Goal: Information Seeking & Learning: Learn about a topic

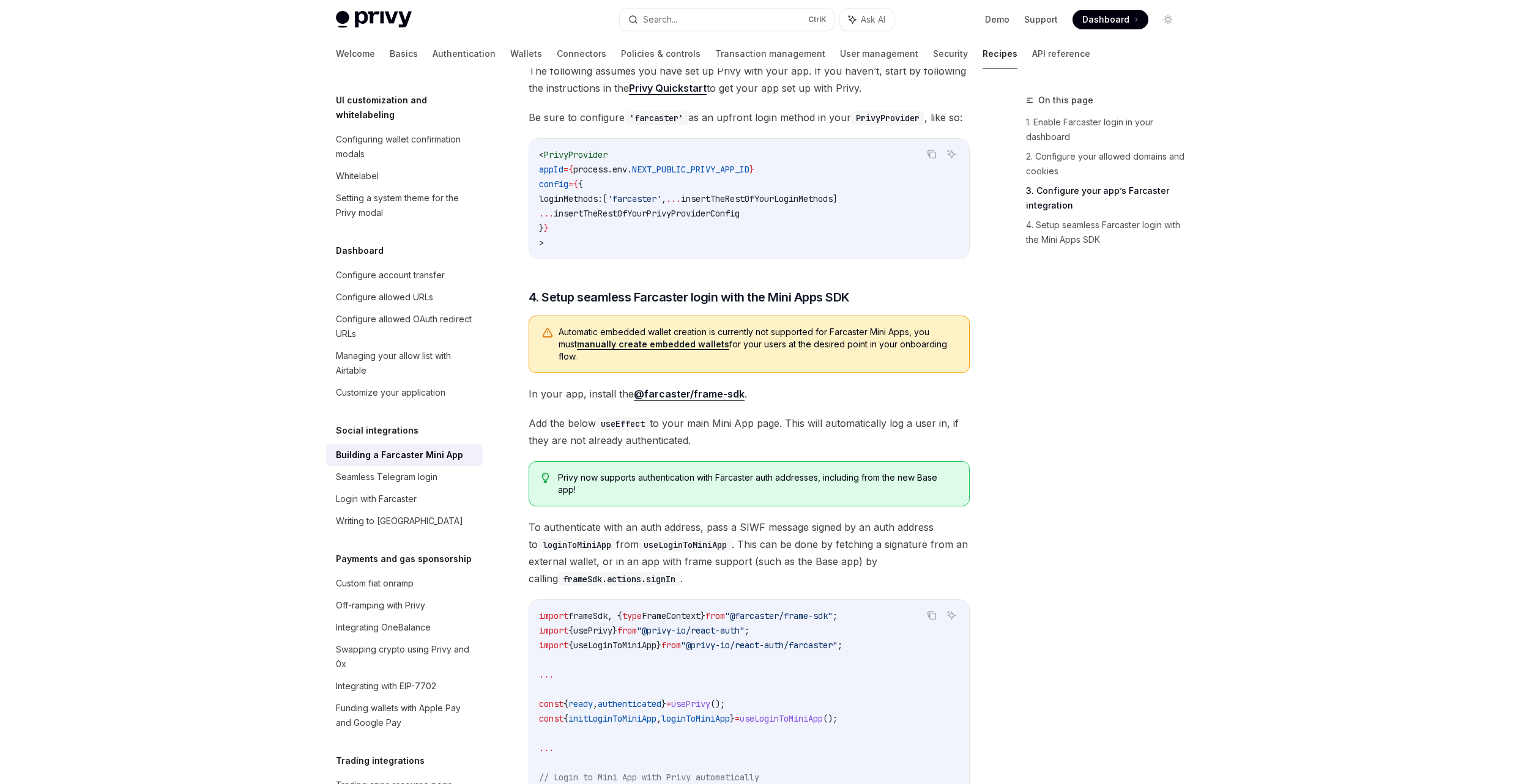
scroll to position [496, 0]
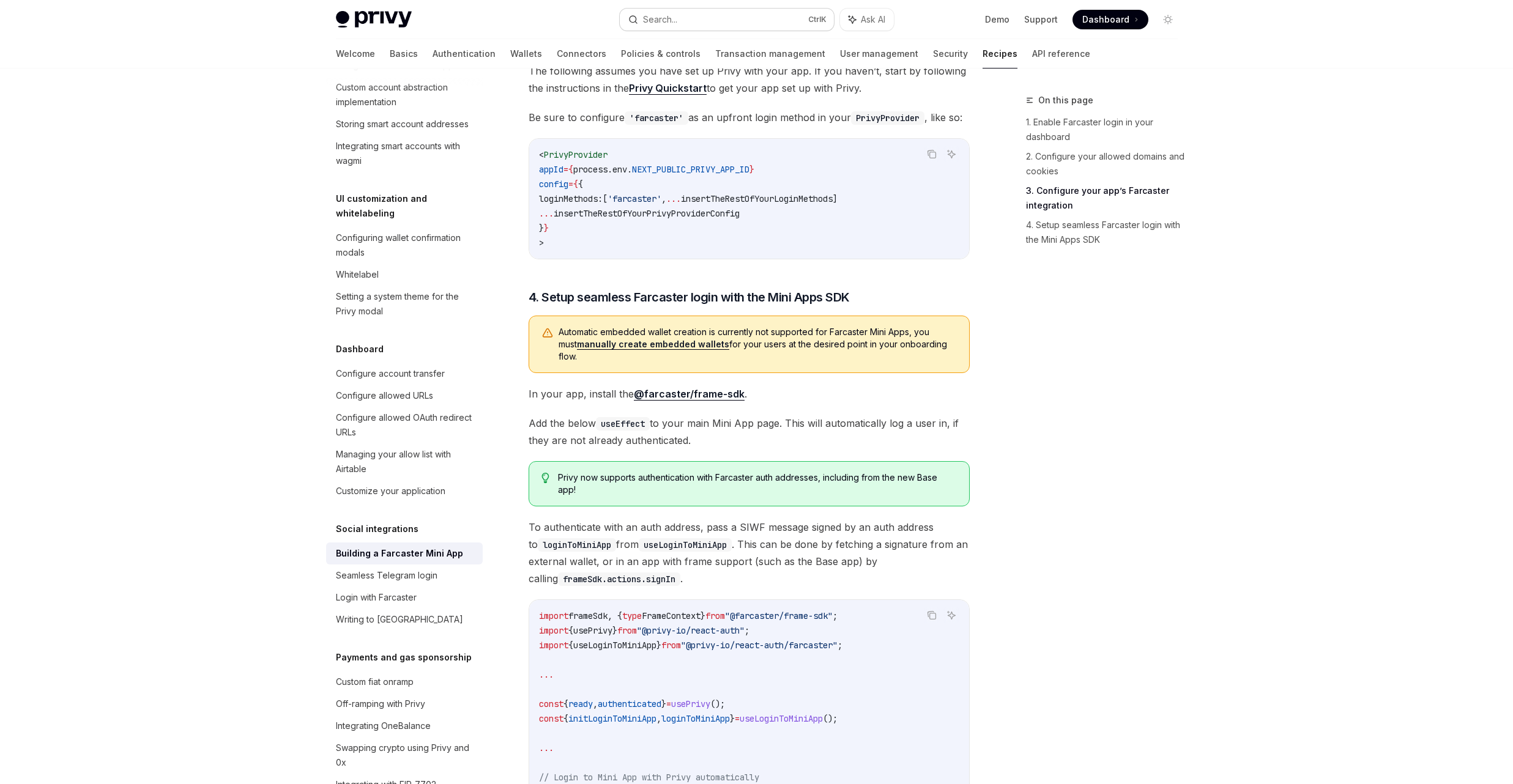
click at [726, 19] on button "Search... Ctrl K" at bounding box center [726, 19] width 214 height 22
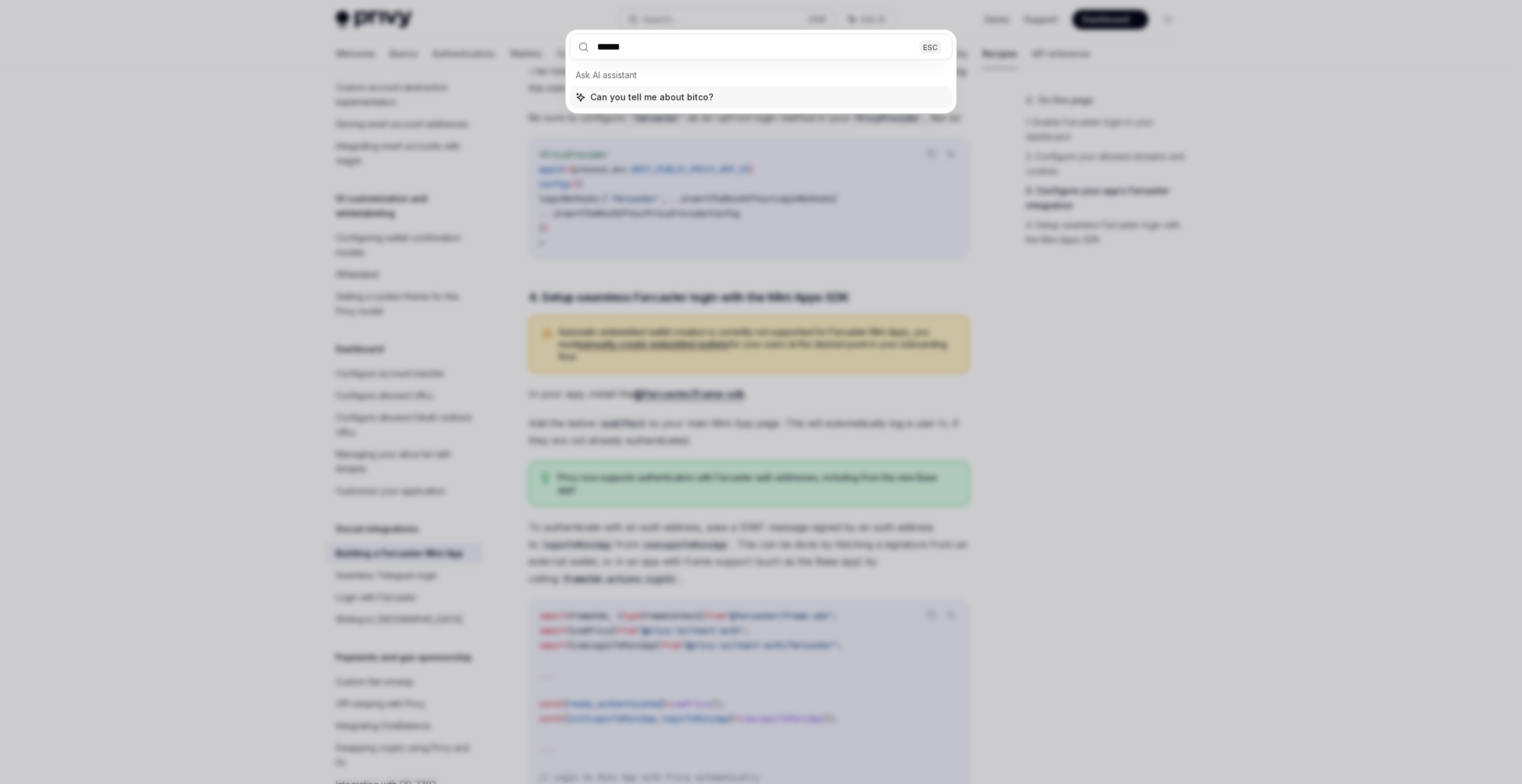
type input "*******"
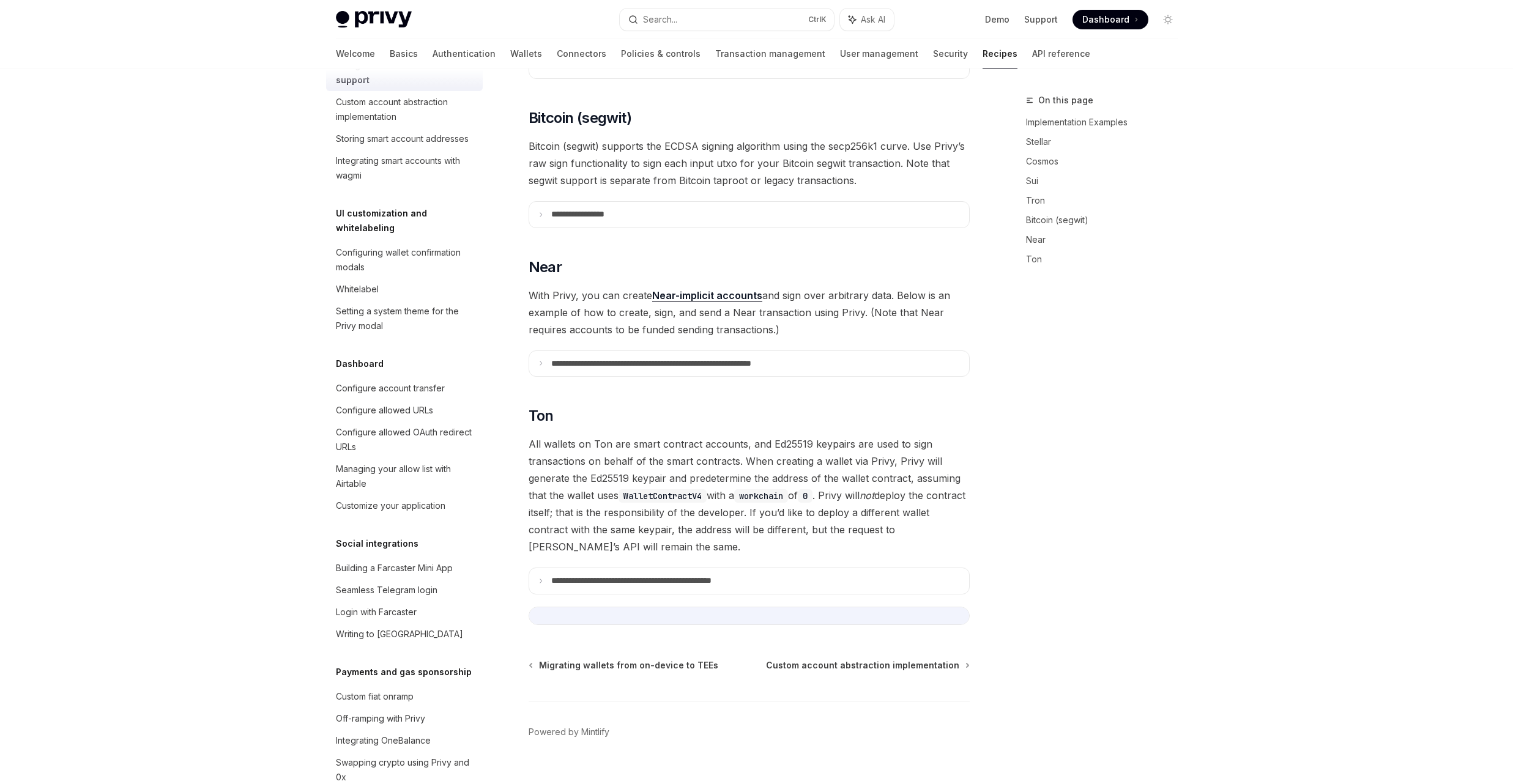
scroll to position [1038, 0]
type textarea "*"
click at [677, 204] on summary "**********" at bounding box center [749, 217] width 440 height 26
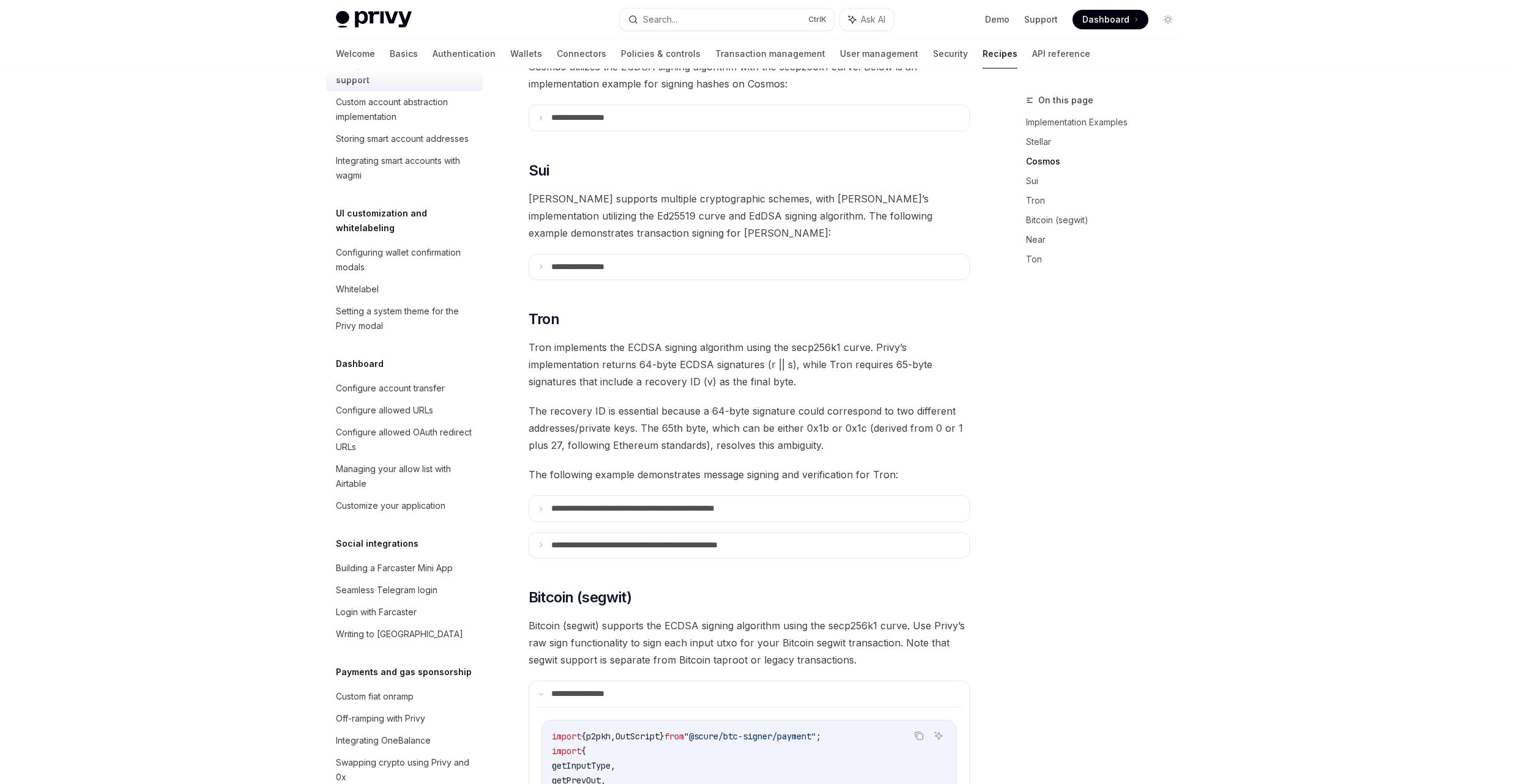
scroll to position [525, 0]
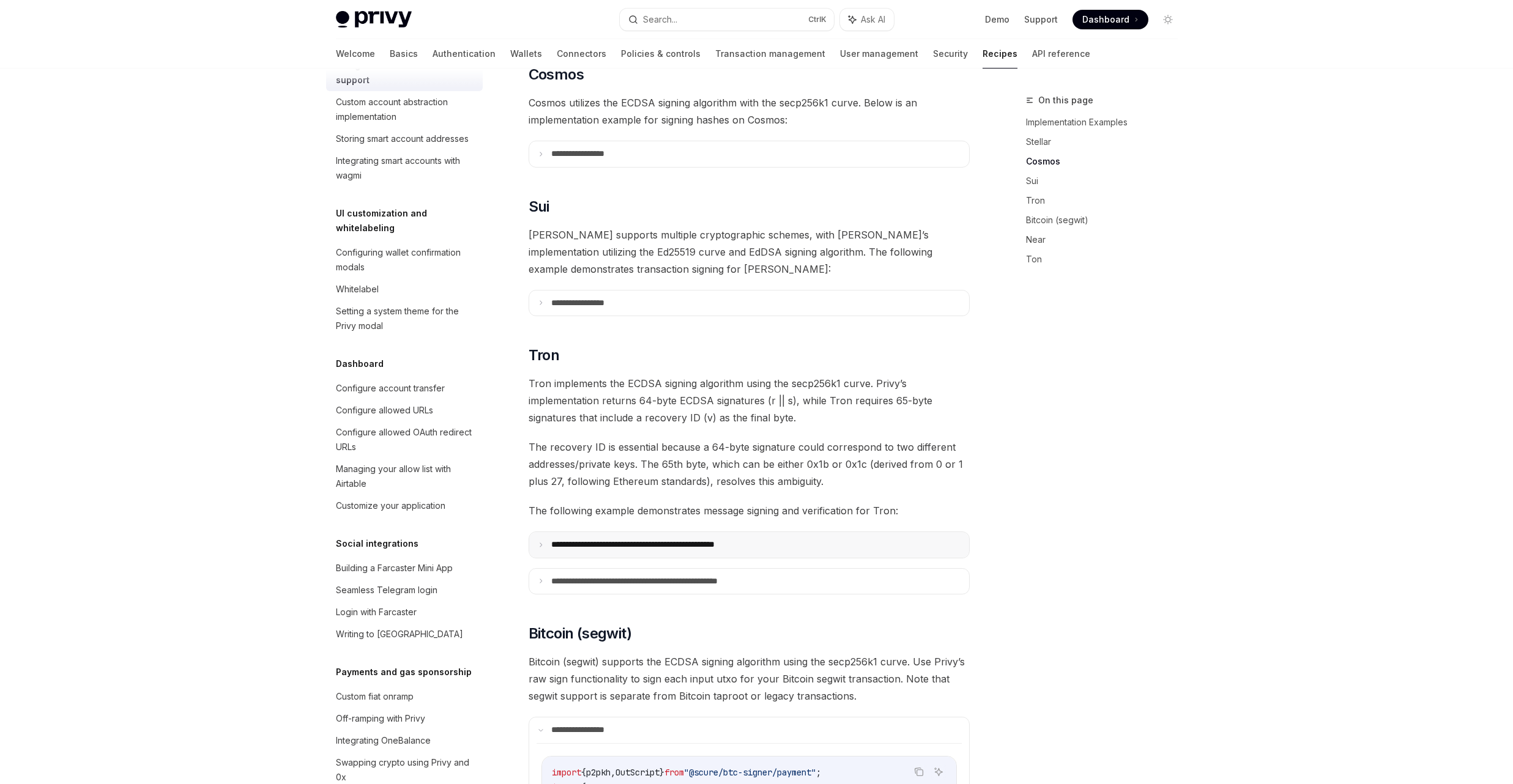
click at [726, 535] on summary "**********" at bounding box center [749, 545] width 440 height 26
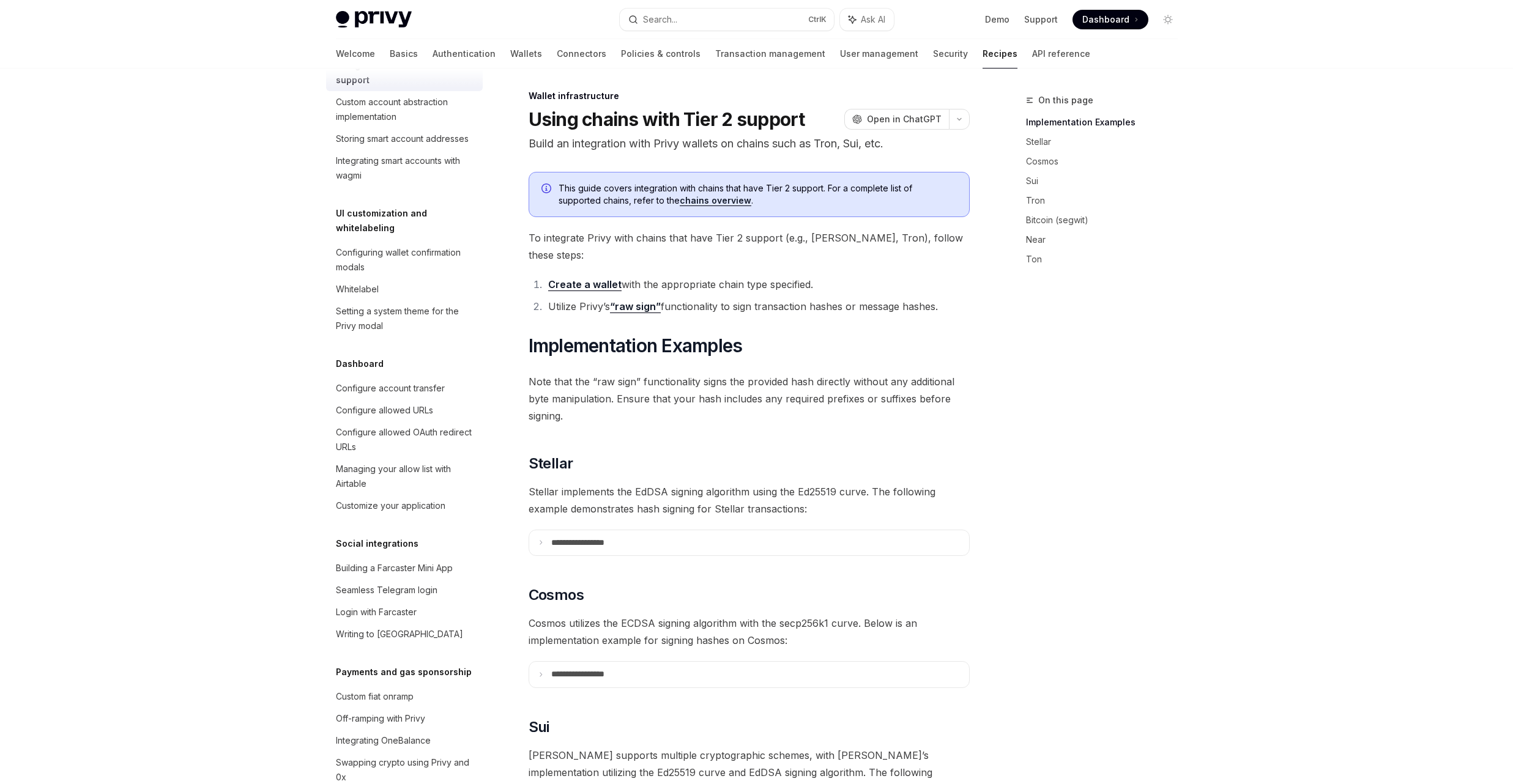
scroll to position [0, 0]
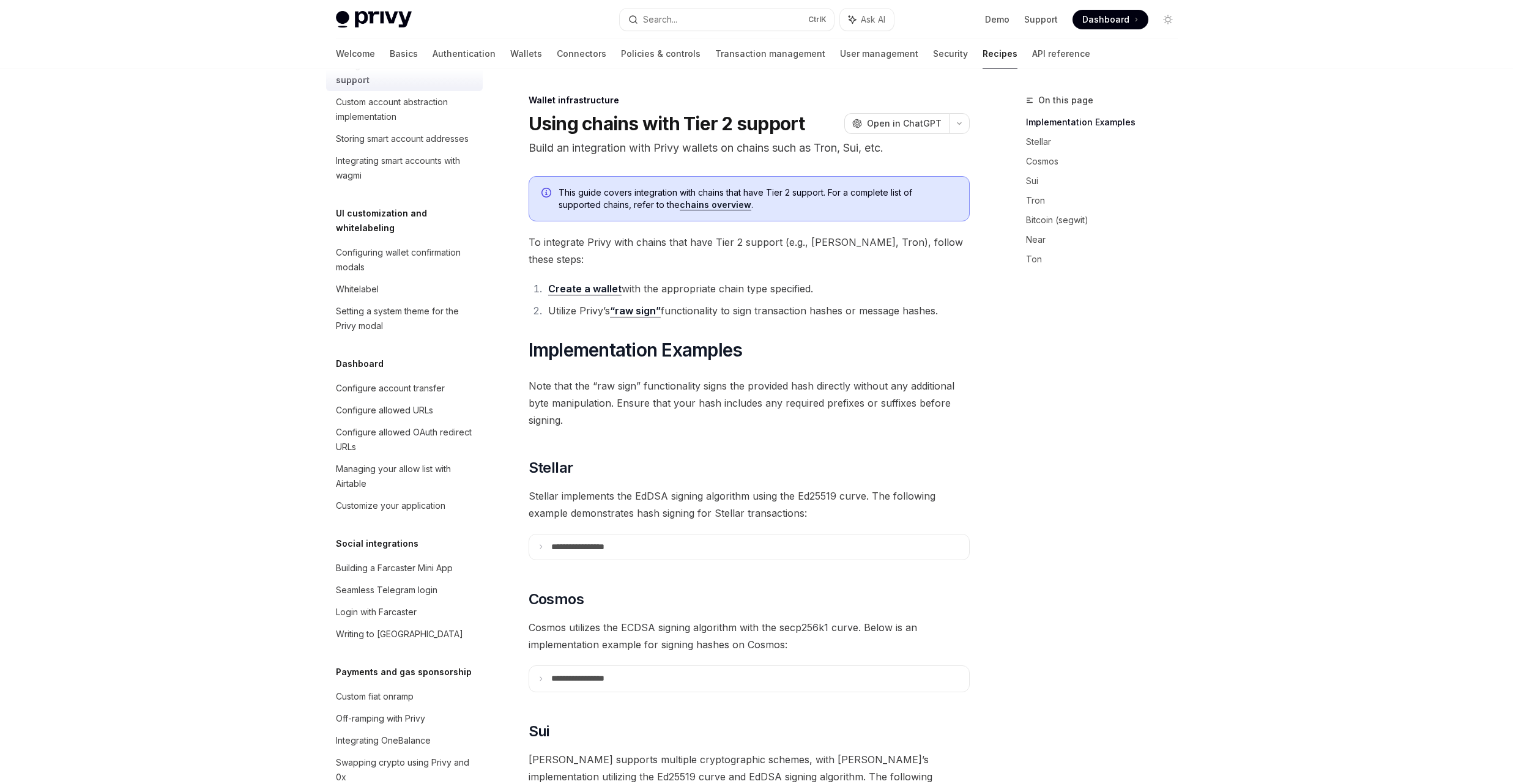
click at [578, 283] on link "Create a wallet" at bounding box center [585, 289] width 73 height 13
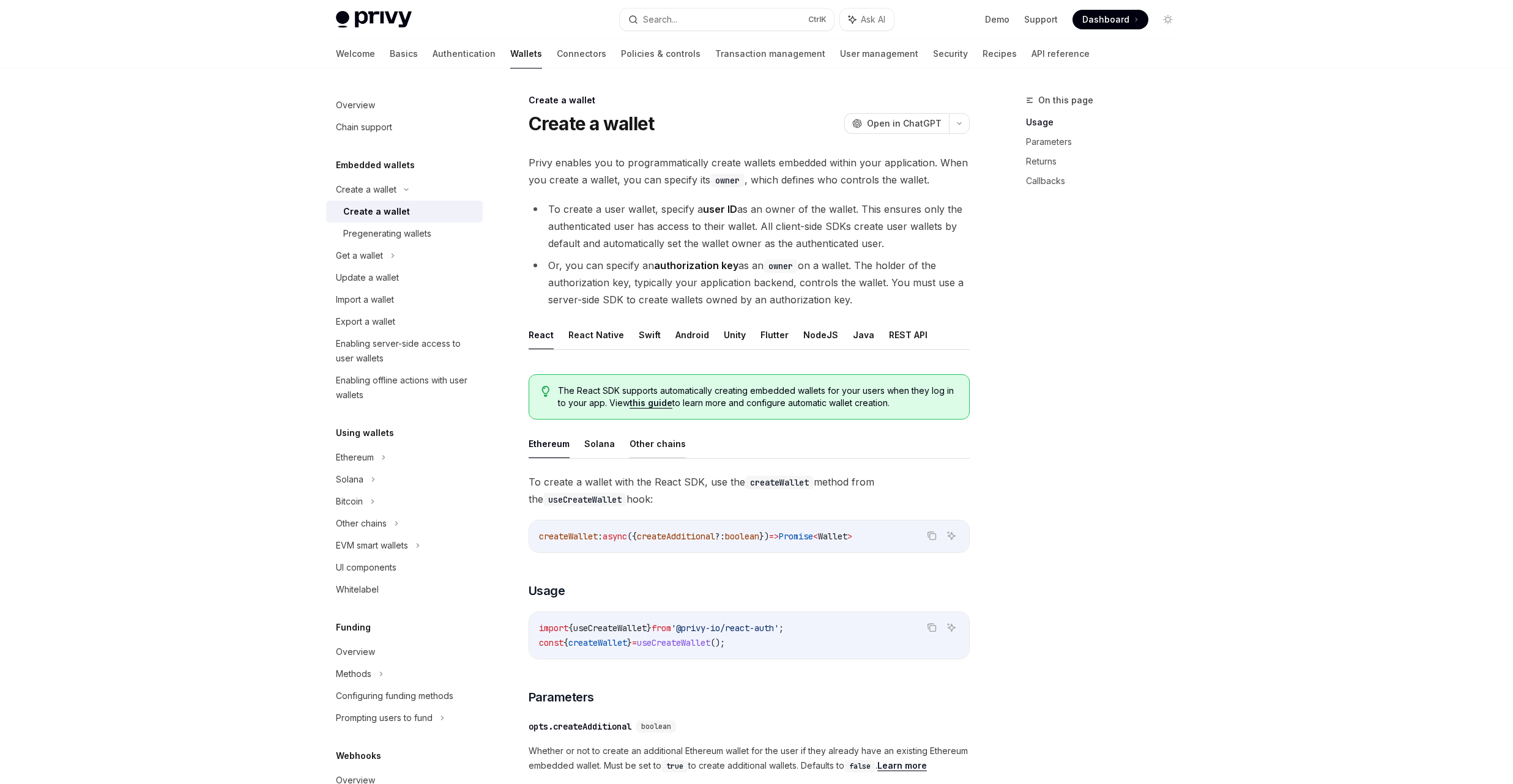
click at [652, 443] on button "Other chains" at bounding box center [658, 443] width 57 height 29
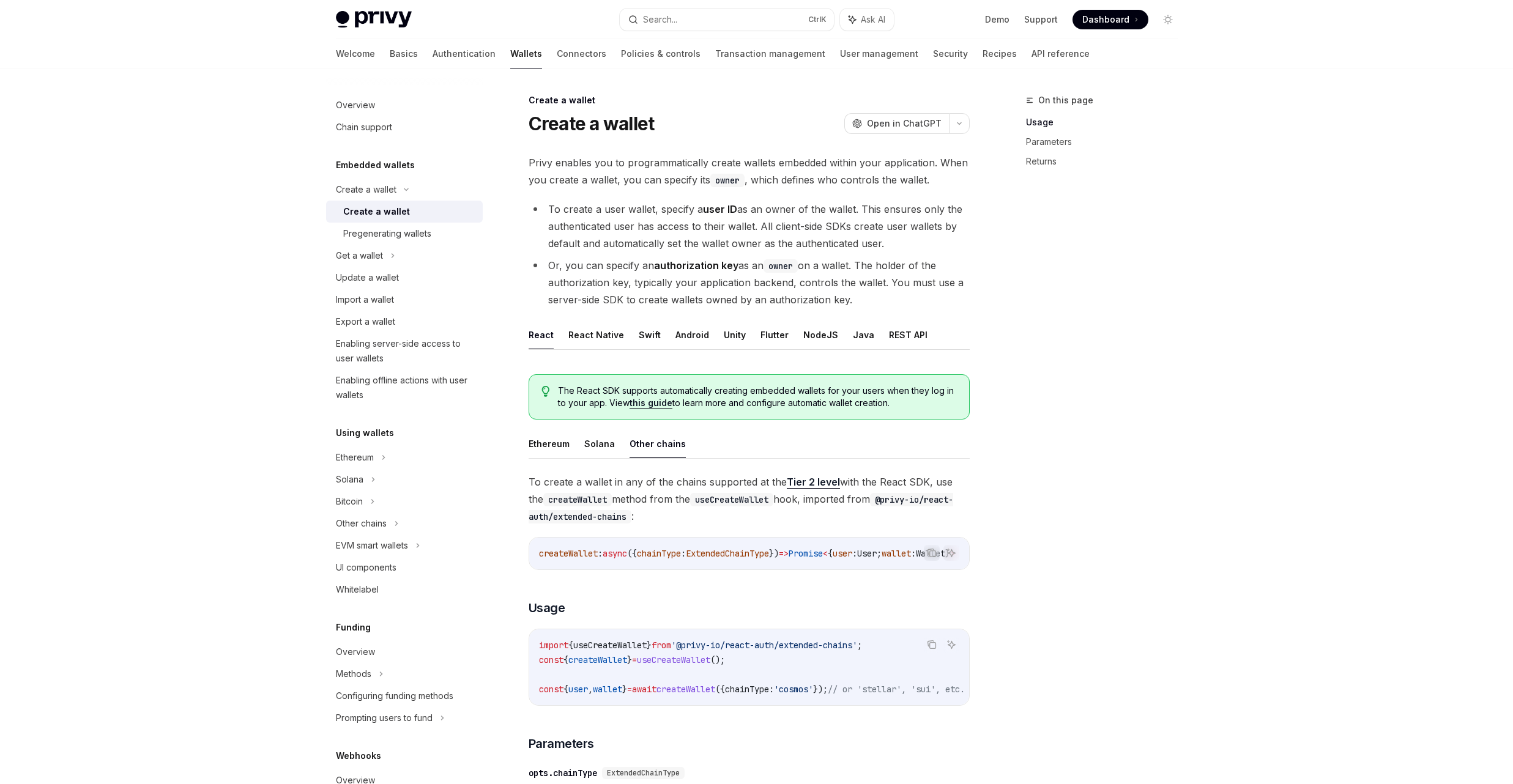
scroll to position [147, 0]
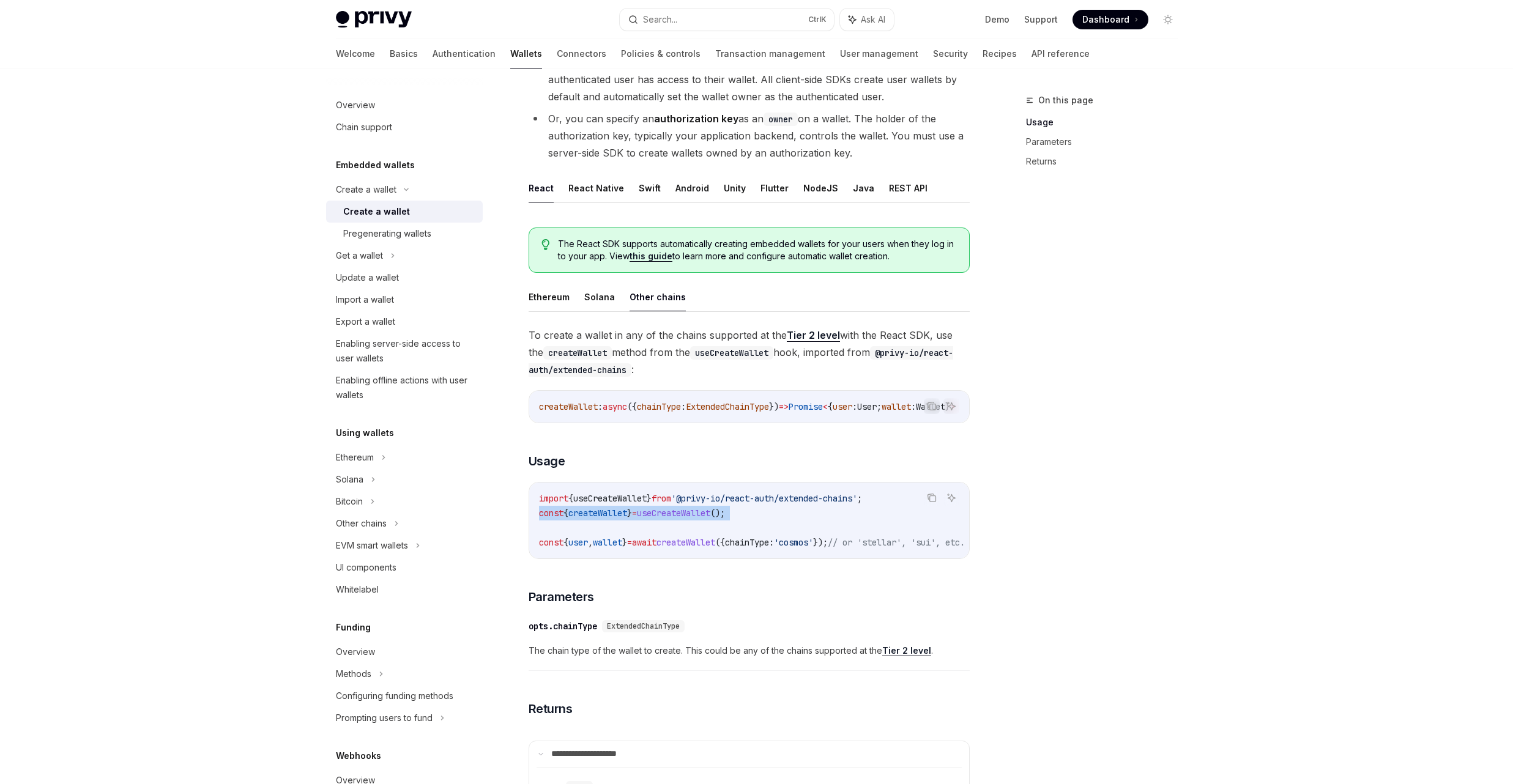
drag, startPoint x: 834, startPoint y: 530, endPoint x: 524, endPoint y: 519, distance: 310.2
click at [524, 519] on div "Create a wallet Create a wallet OpenAI Open in ChatGPT OpenAI Open in ChatGPT P…" at bounding box center [634, 524] width 676 height 1157
copy code "const { createWallet } = useCreateWallet ();"
click at [593, 305] on button "Solana" at bounding box center [600, 297] width 31 height 29
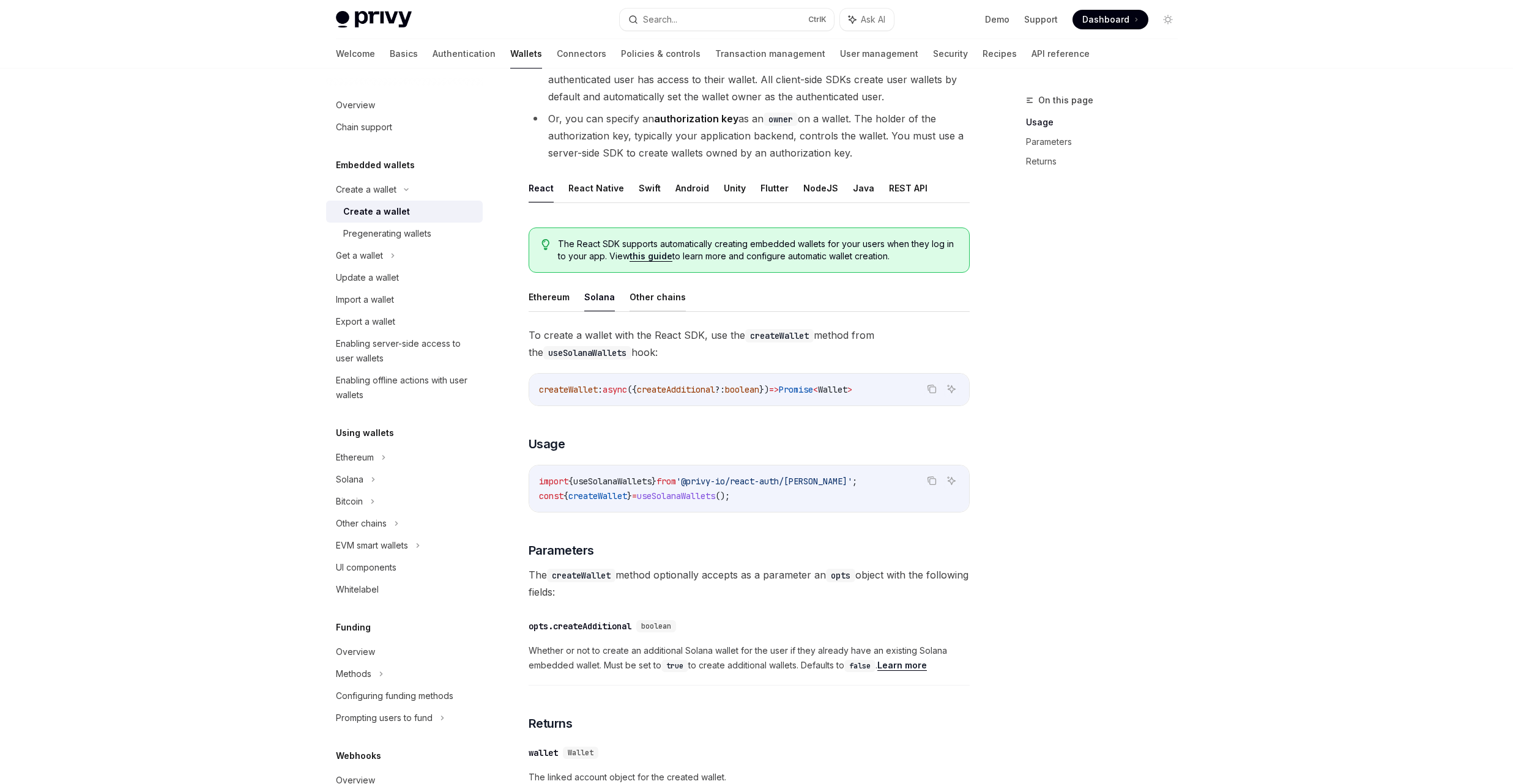
click at [632, 294] on button "Other chains" at bounding box center [658, 297] width 57 height 29
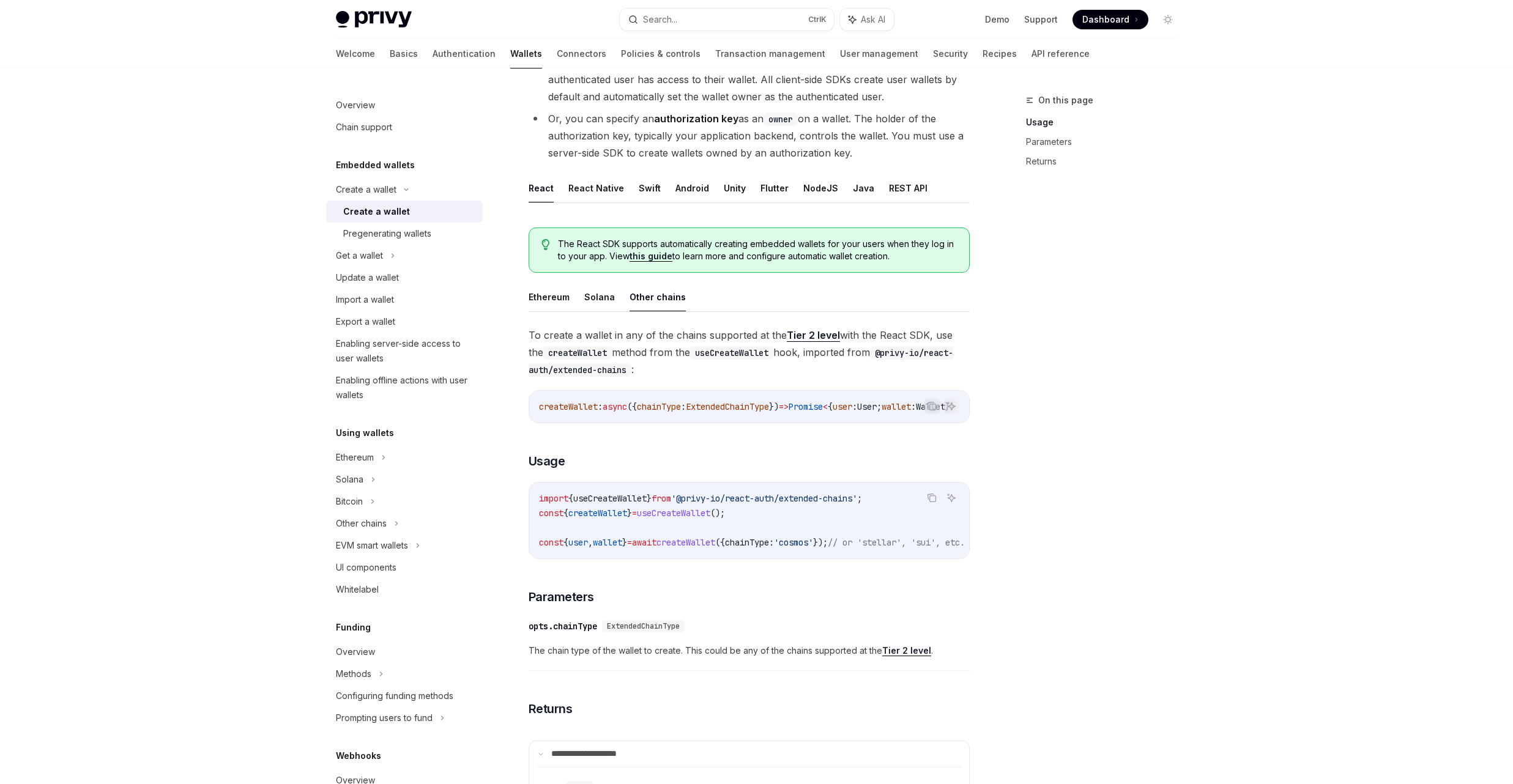
click at [715, 548] on span "createWallet" at bounding box center [685, 542] width 58 height 11
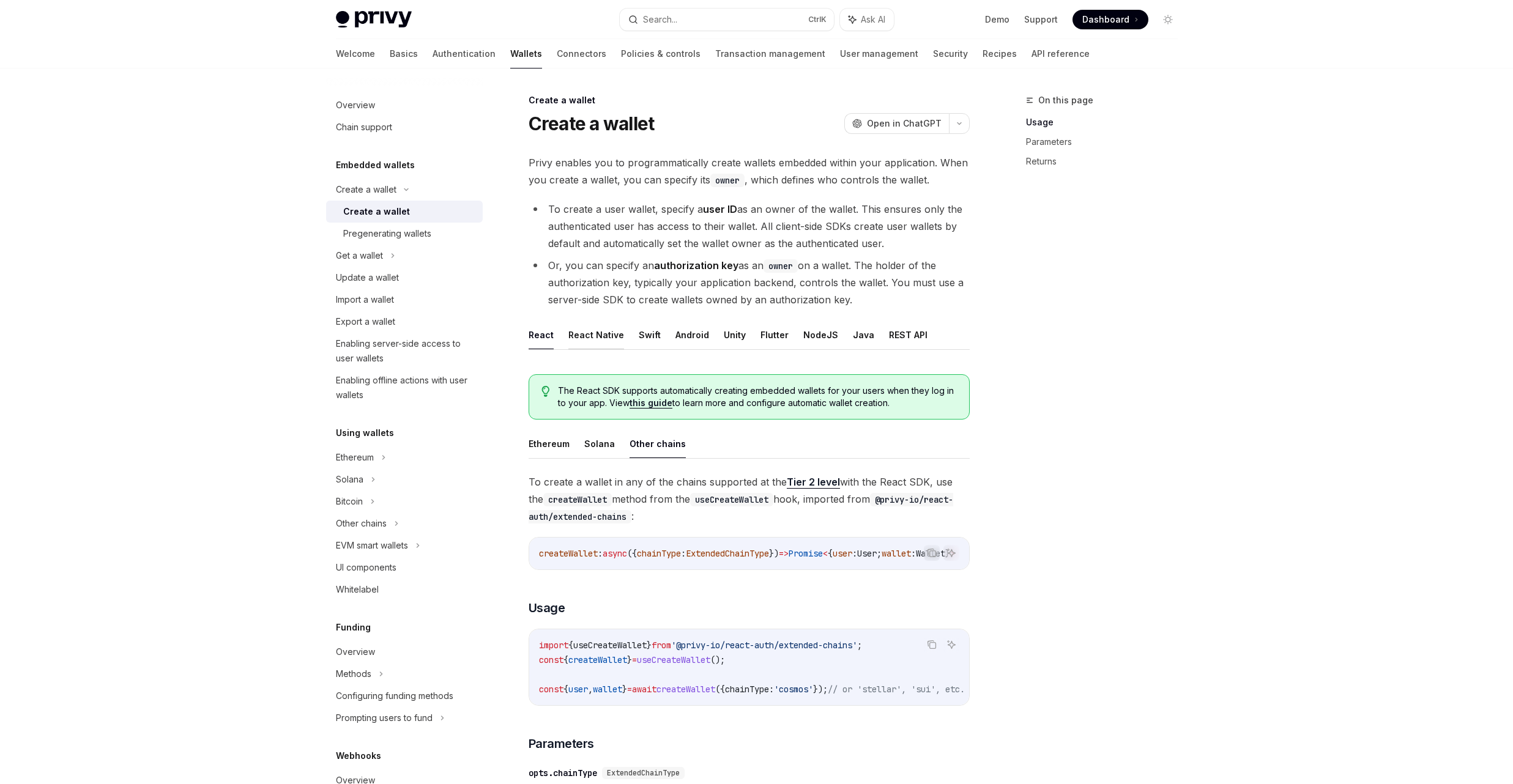
click at [611, 334] on button "React Native" at bounding box center [596, 335] width 56 height 29
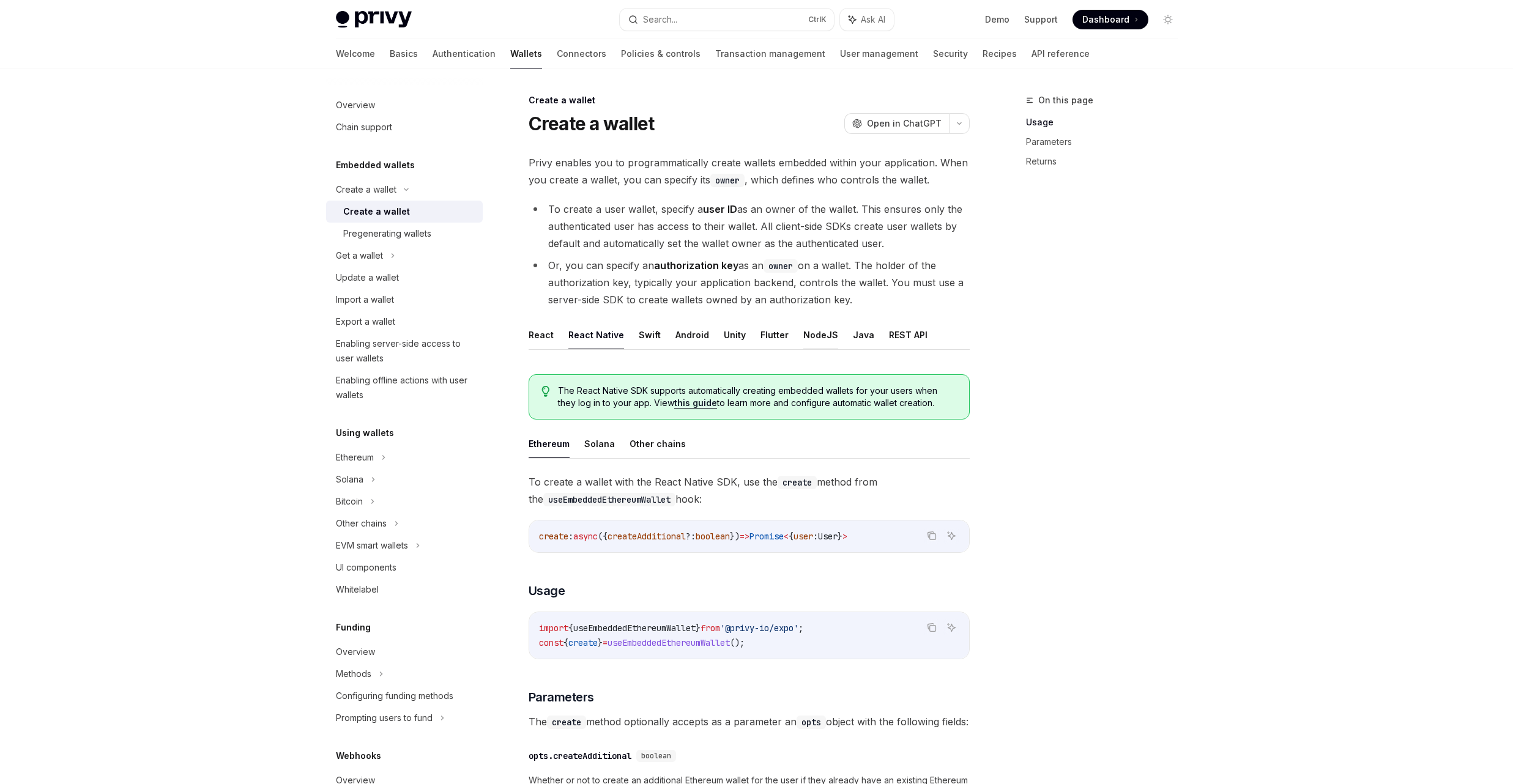
drag, startPoint x: 792, startPoint y: 332, endPoint x: 804, endPoint y: 335, distance: 12.4
click at [792, 333] on ul "React React Native Swift Android Unity Flutter NodeJS Java REST API" at bounding box center [749, 335] width 441 height 30
click at [804, 335] on button "NodeJS" at bounding box center [821, 335] width 35 height 29
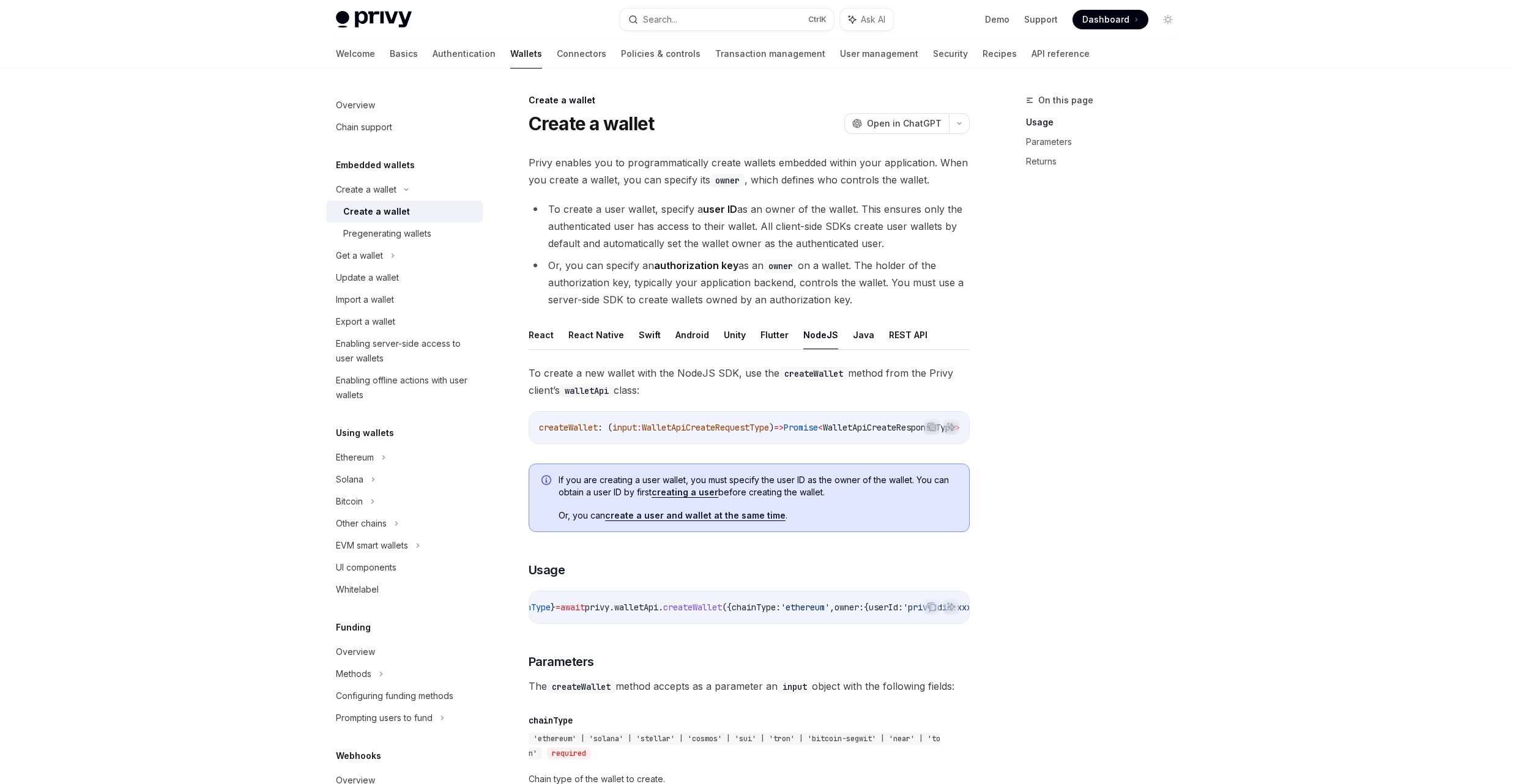
scroll to position [0, 42]
click at [542, 348] on button "React" at bounding box center [541, 335] width 25 height 29
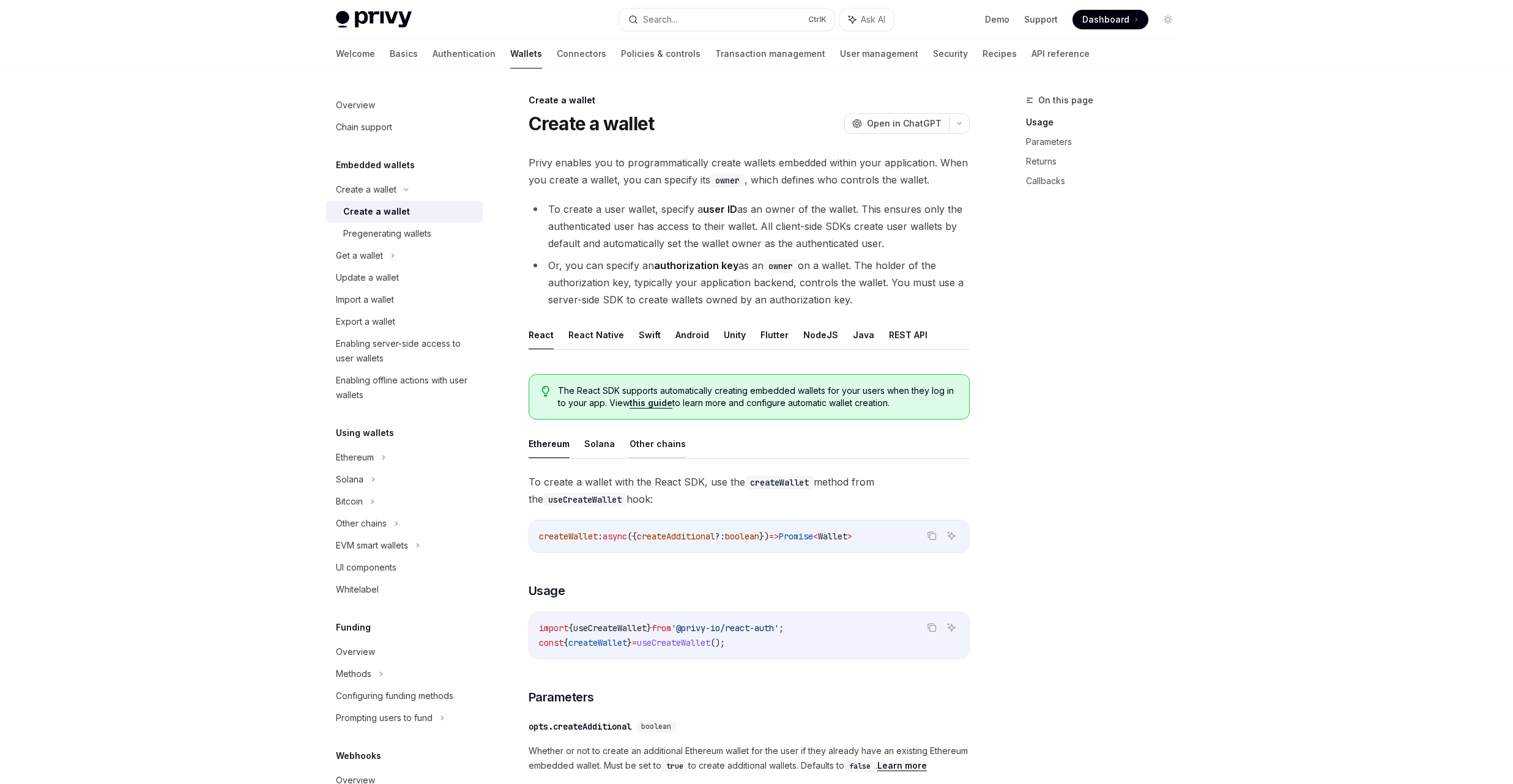
click at [667, 438] on button "Other chains" at bounding box center [658, 443] width 57 height 29
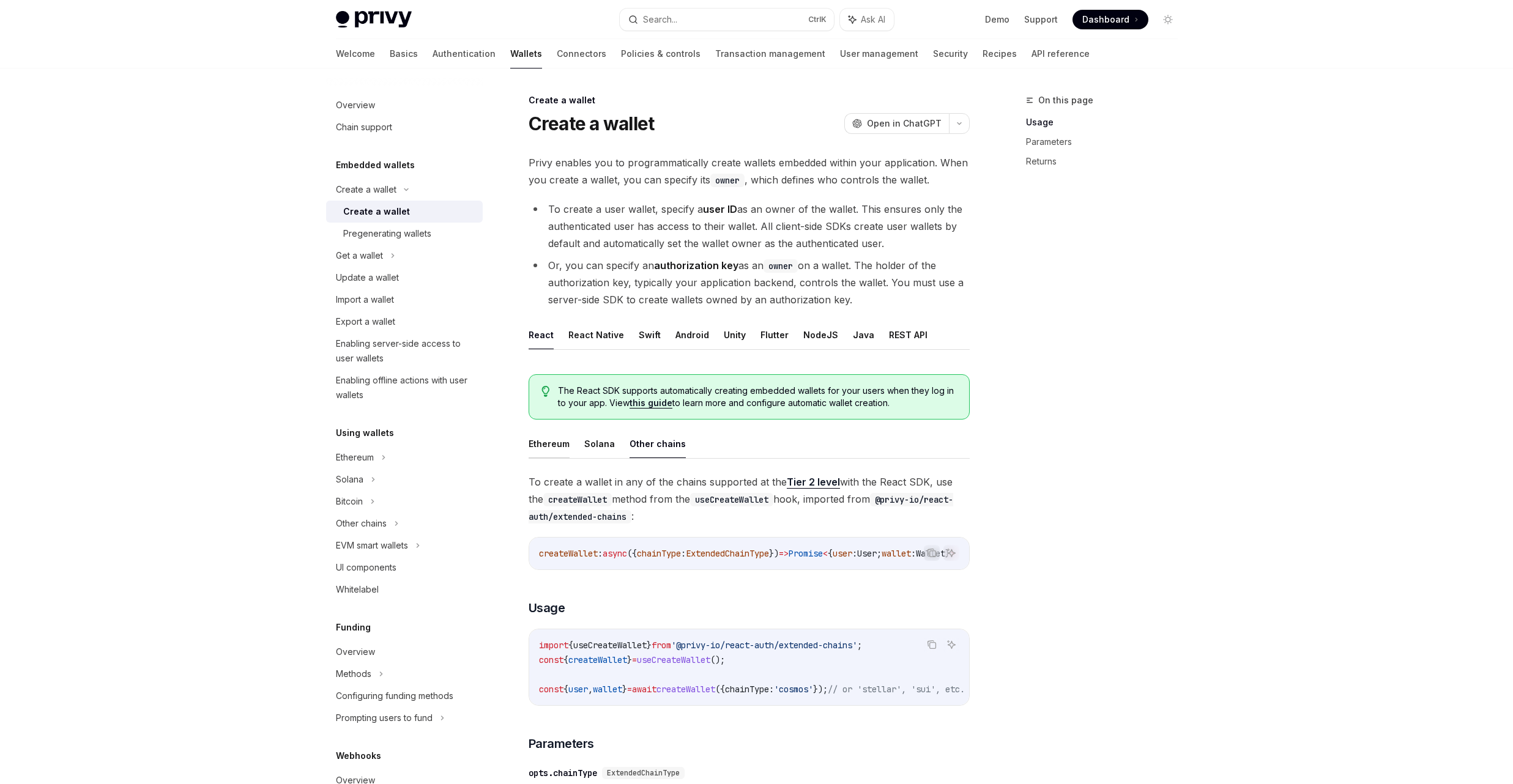
click at [539, 439] on button "Ethereum" at bounding box center [549, 443] width 41 height 29
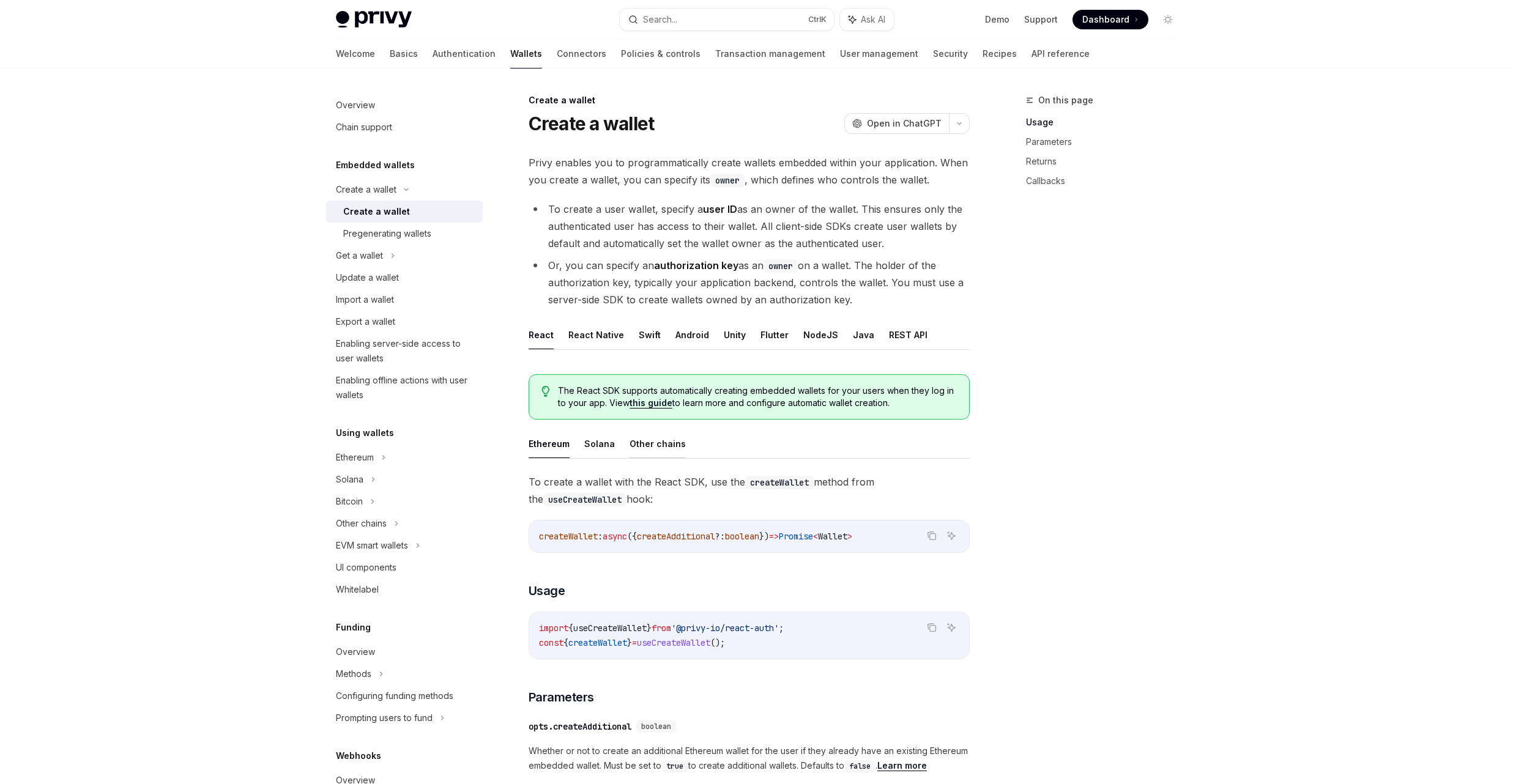
click at [630, 445] on button "Other chains" at bounding box center [658, 443] width 57 height 29
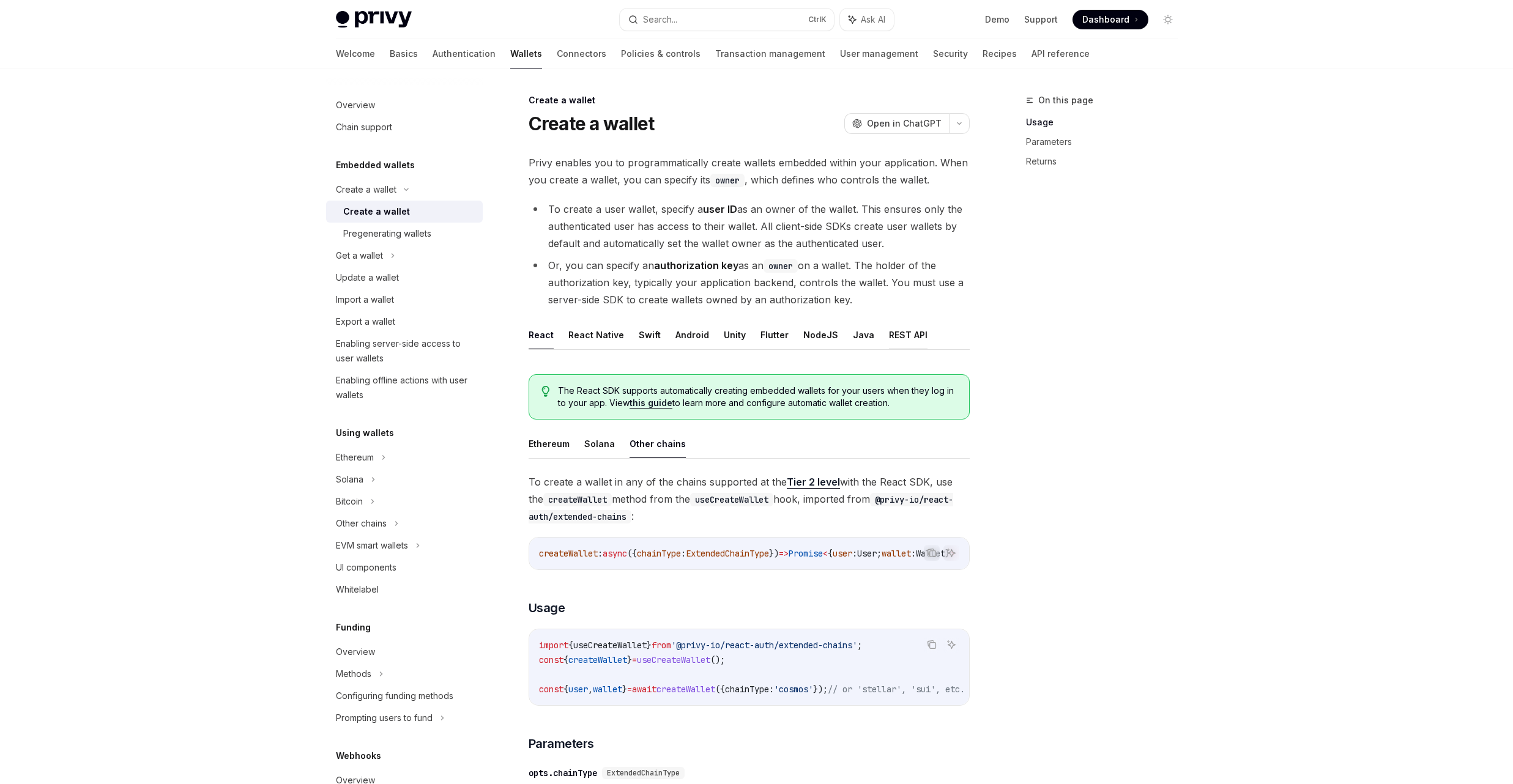
click at [909, 347] on button "REST API" at bounding box center [908, 335] width 39 height 29
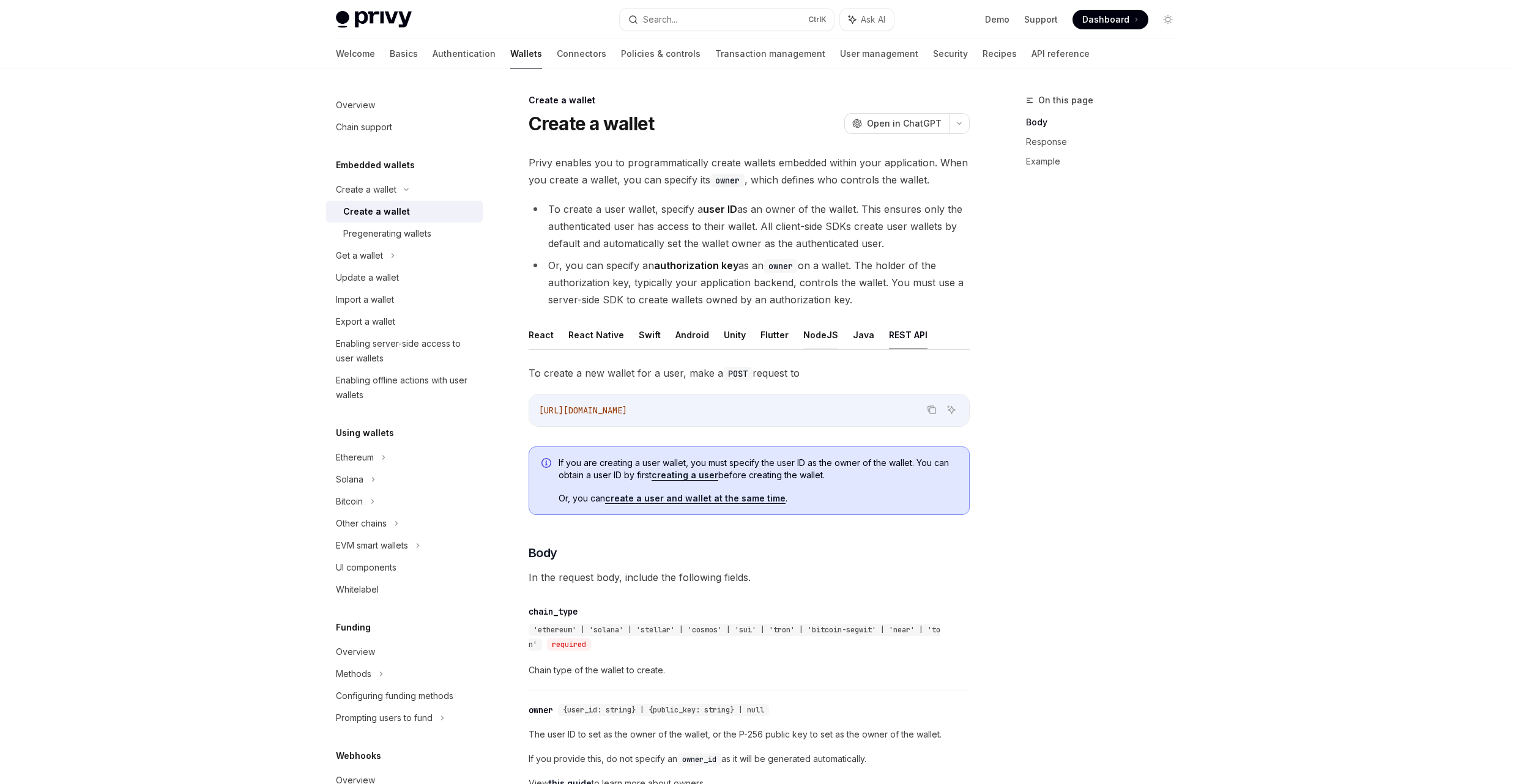
click at [813, 343] on button "NodeJS" at bounding box center [821, 335] width 35 height 29
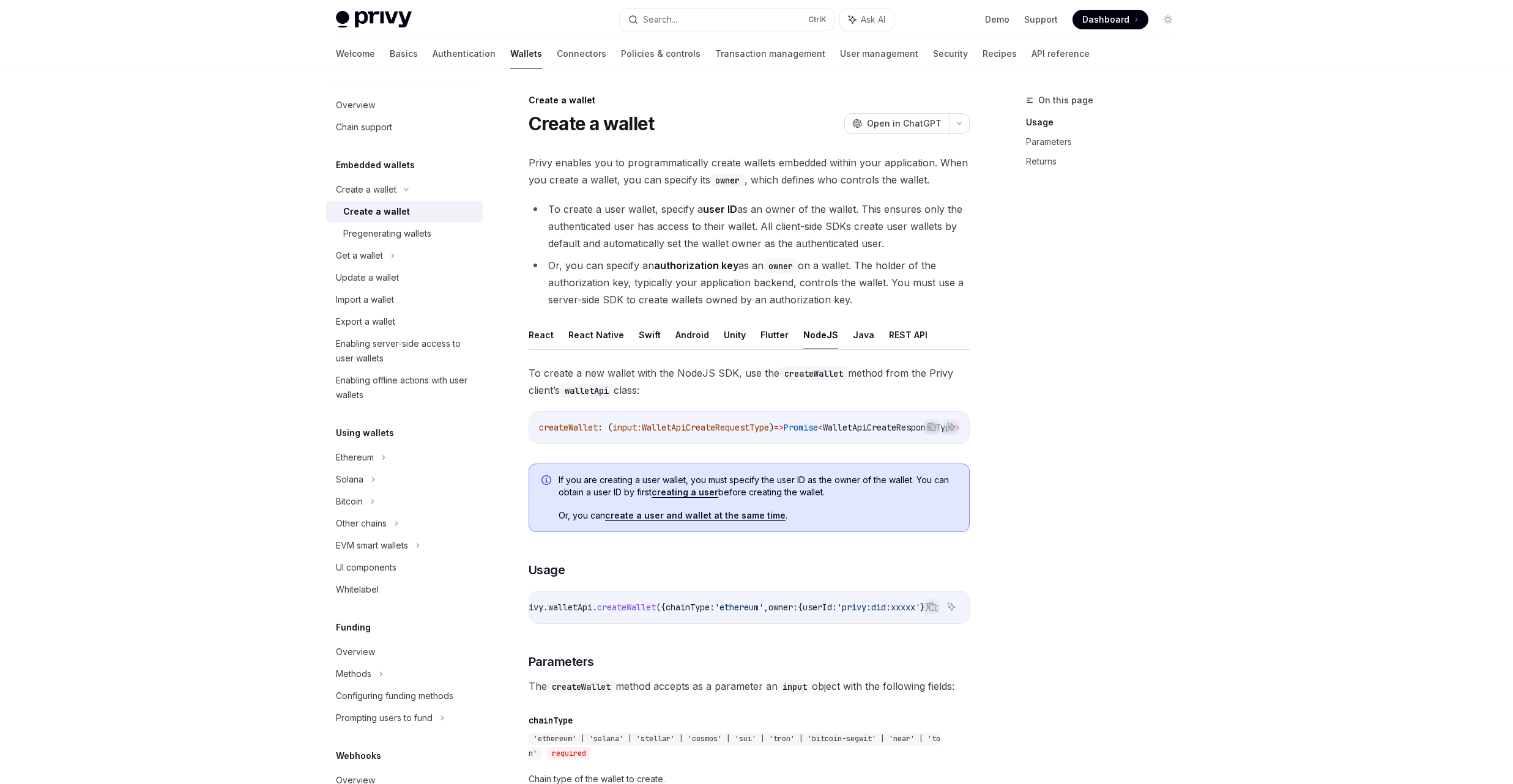
scroll to position [0, 262]
click at [537, 335] on button "React" at bounding box center [541, 335] width 25 height 29
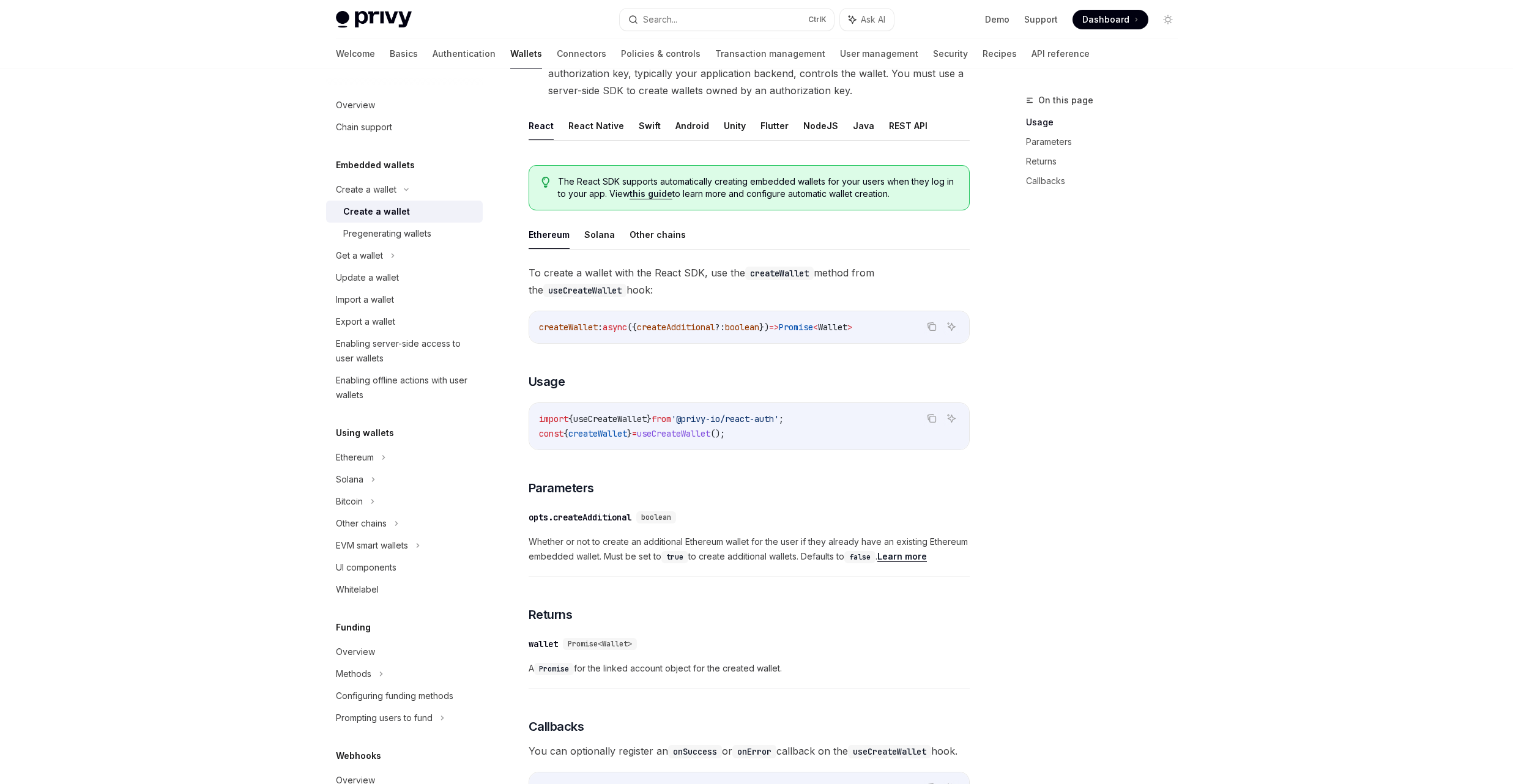
scroll to position [220, 0]
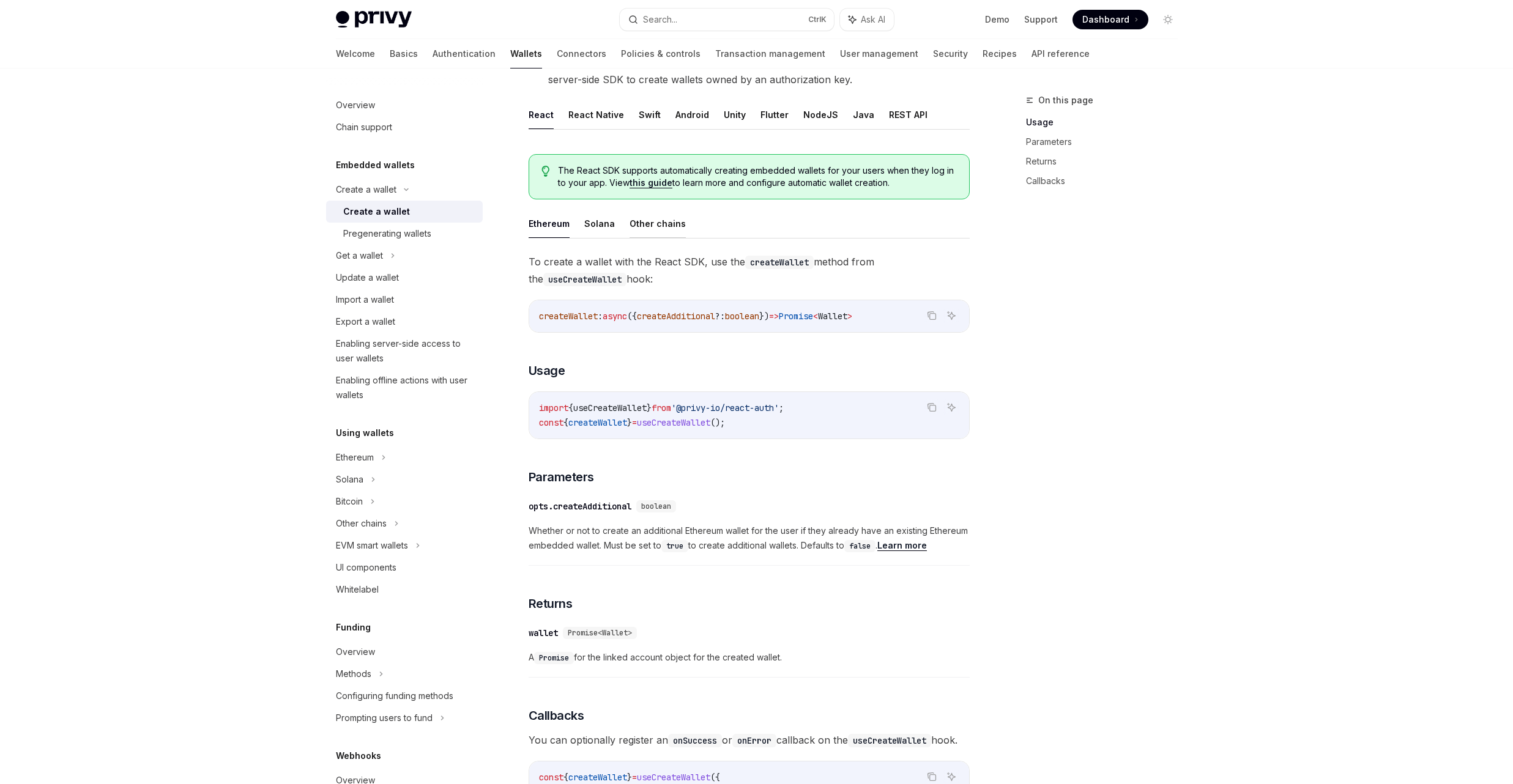
click at [656, 235] on button "Other chains" at bounding box center [658, 224] width 57 height 29
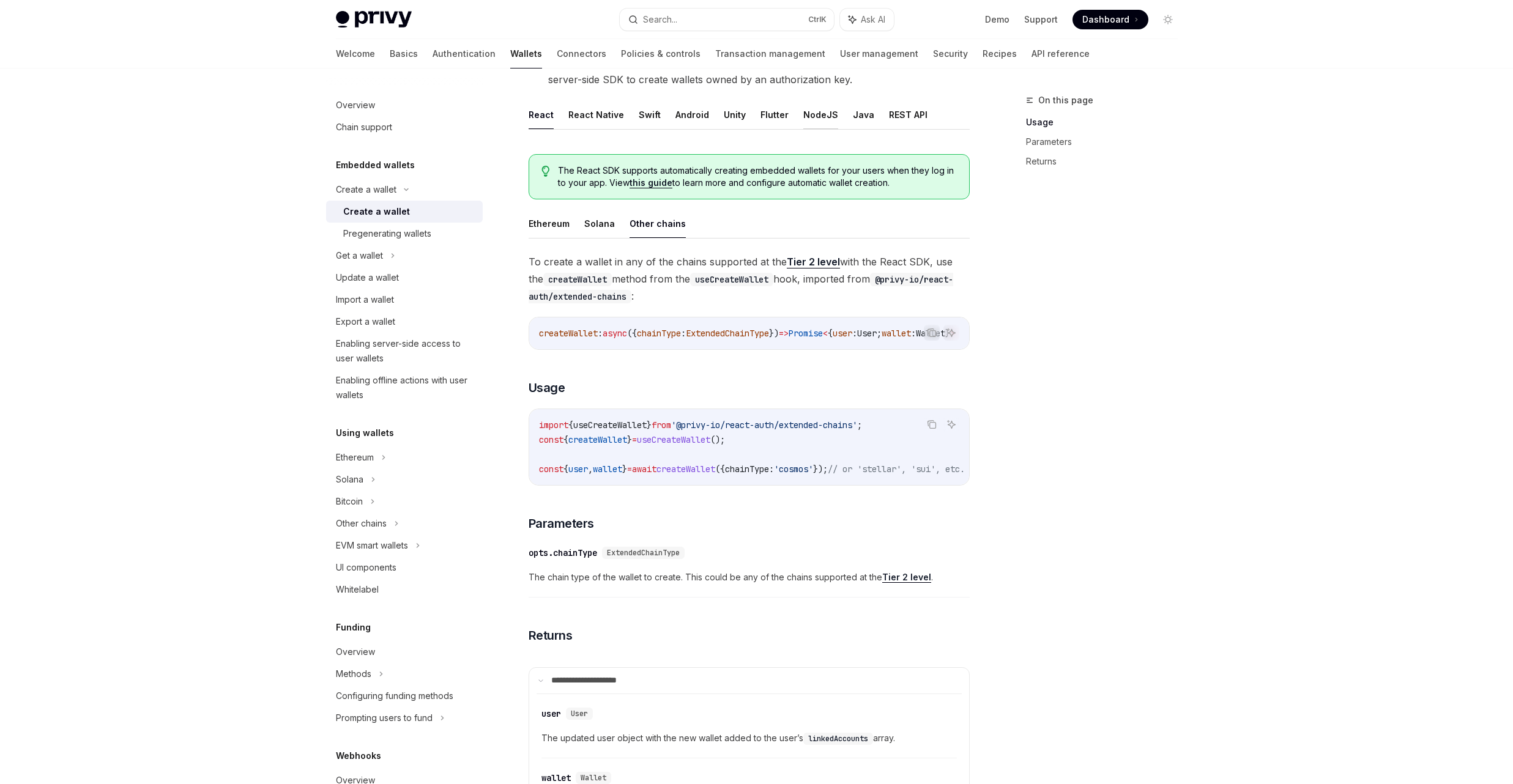
click at [826, 121] on button "NodeJS" at bounding box center [821, 114] width 35 height 29
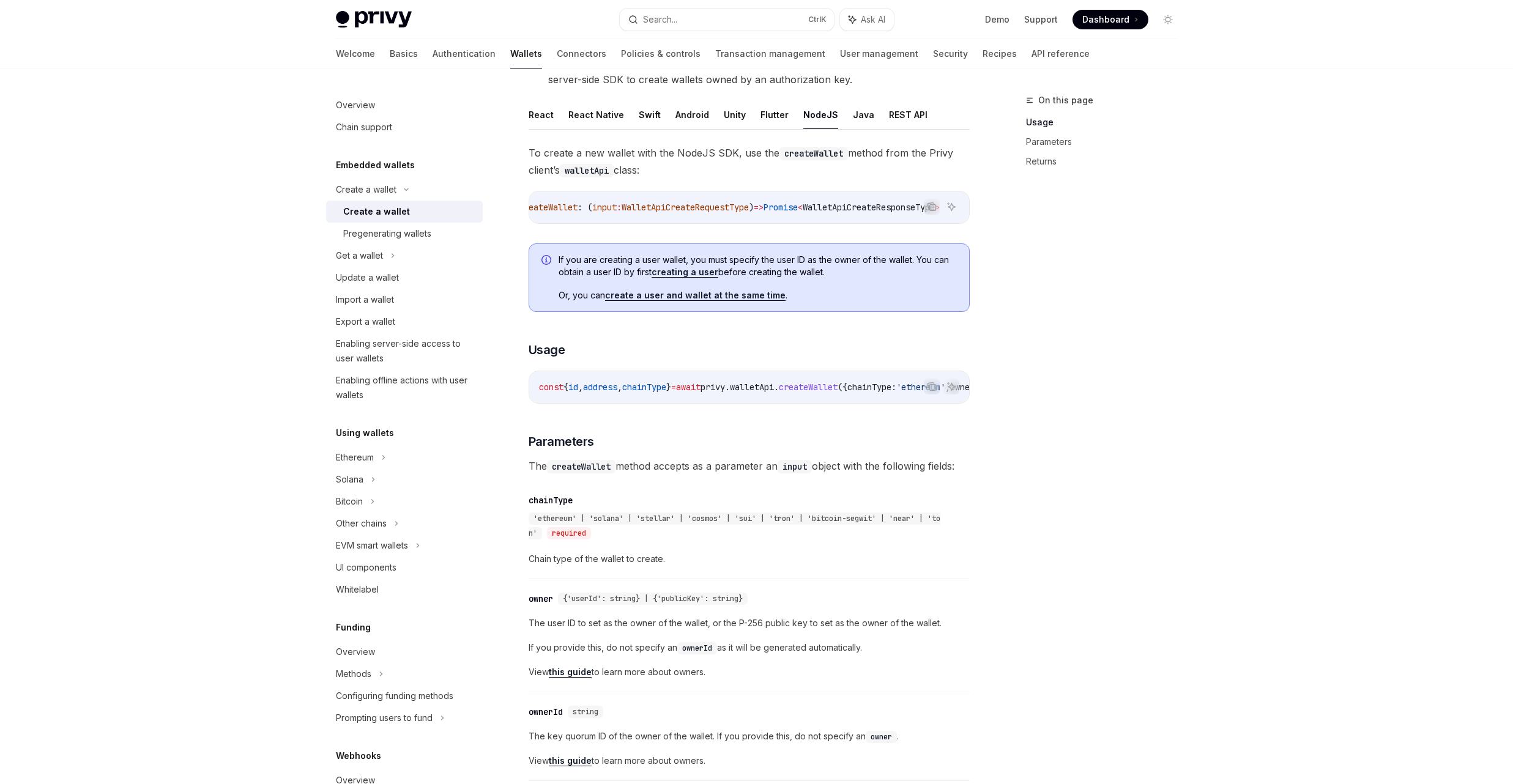
scroll to position [0, 57]
click at [553, 127] on ul "React React Native Swift Android Unity Flutter NodeJS Java REST API" at bounding box center [749, 115] width 441 height 30
click at [553, 125] on ul "React React Native Swift Android Unity Flutter NodeJS Java REST API" at bounding box center [749, 115] width 441 height 30
click at [550, 120] on button "React" at bounding box center [541, 114] width 25 height 29
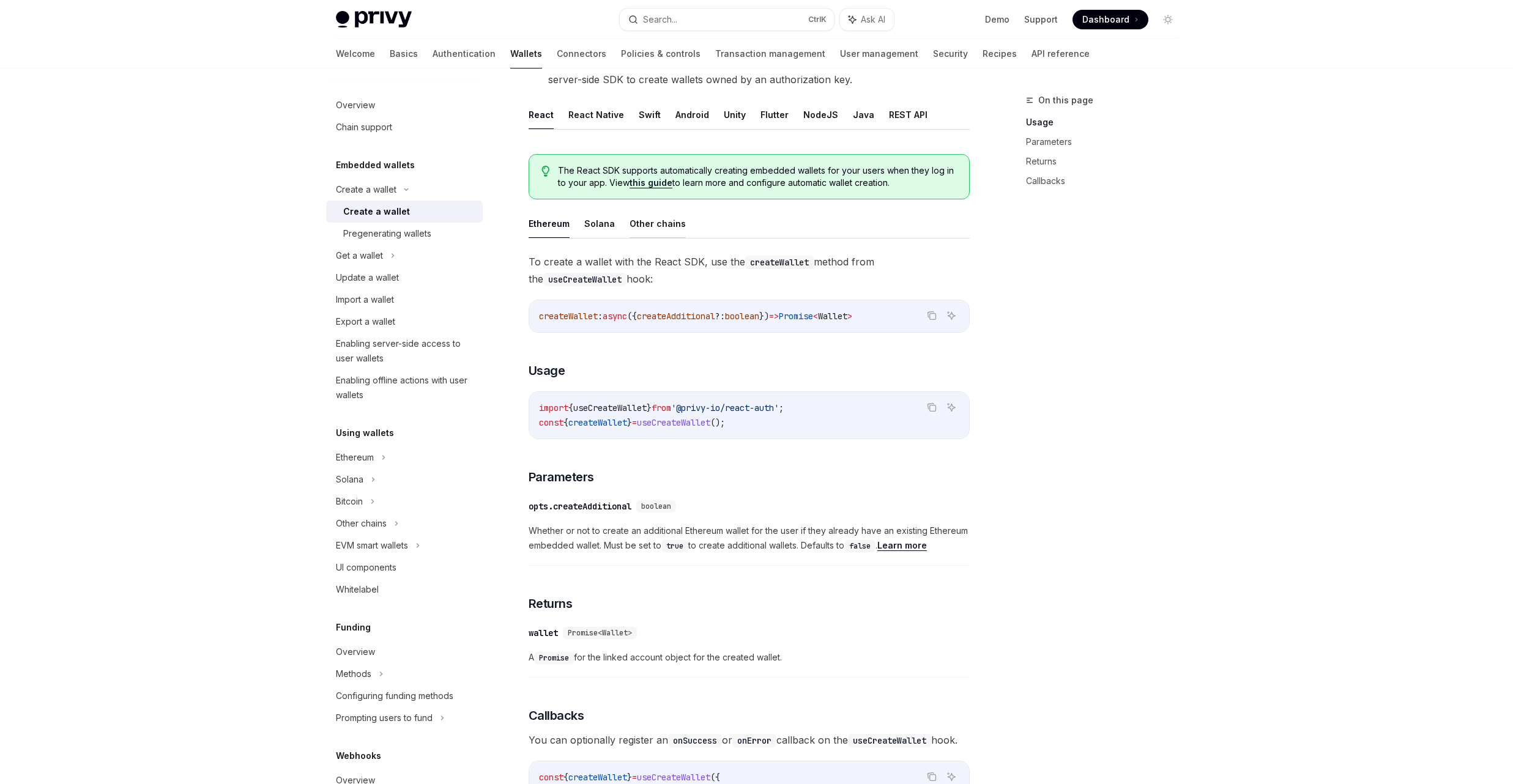
click at [650, 230] on button "Other chains" at bounding box center [658, 224] width 57 height 29
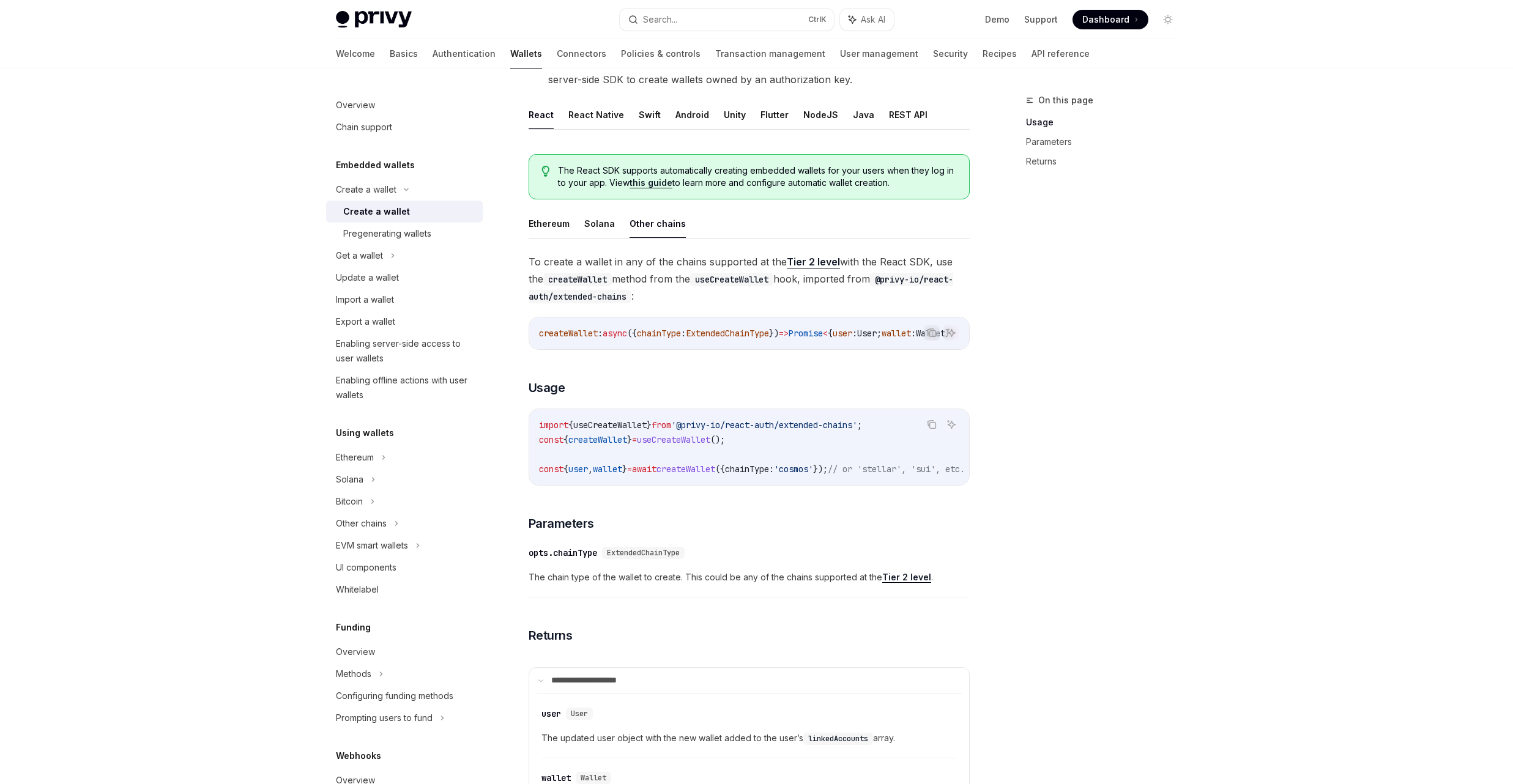
scroll to position [147, 0]
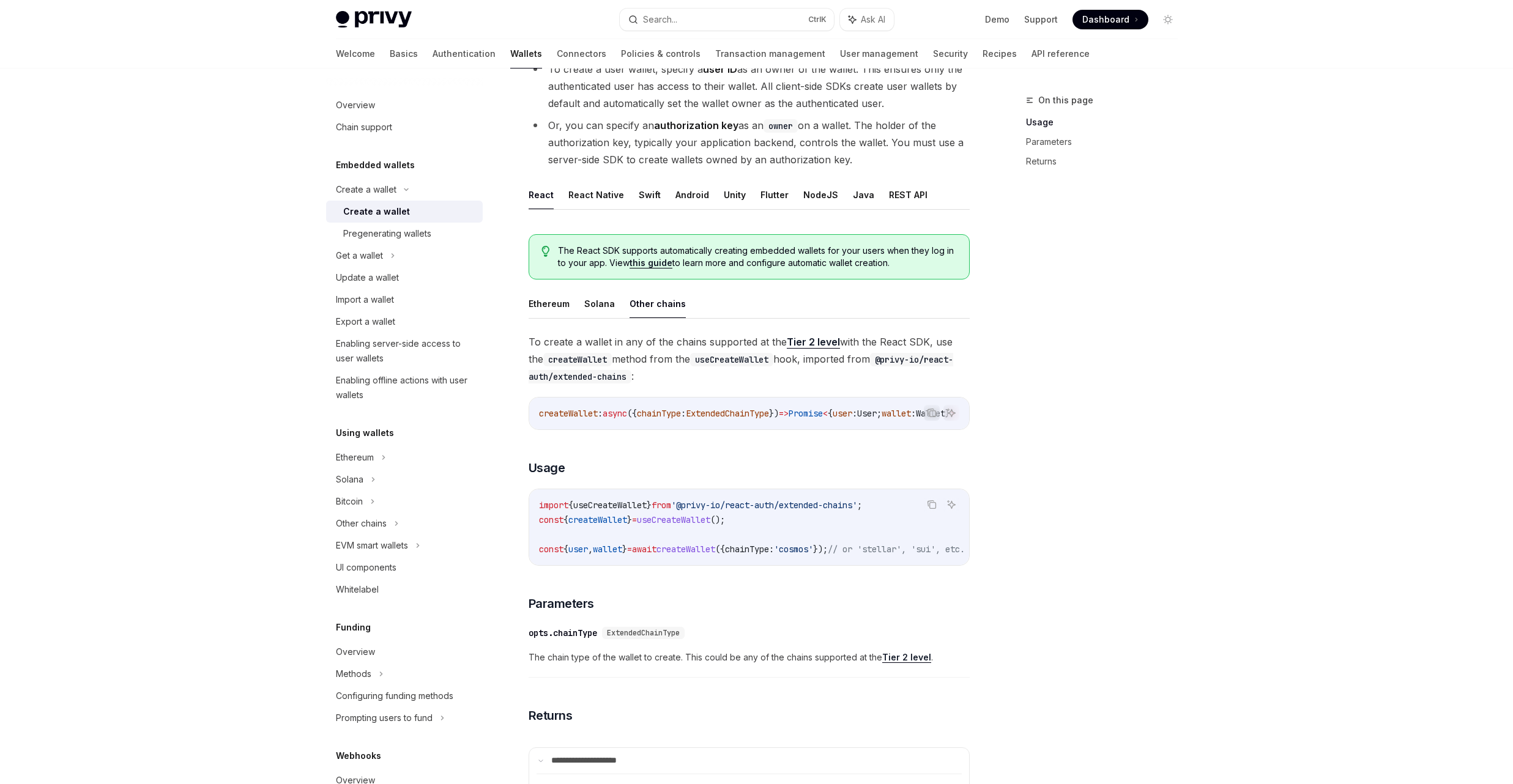
click at [643, 255] on span "The React SDK supports automatically creating embedded wallets for your users w…" at bounding box center [757, 257] width 398 height 24
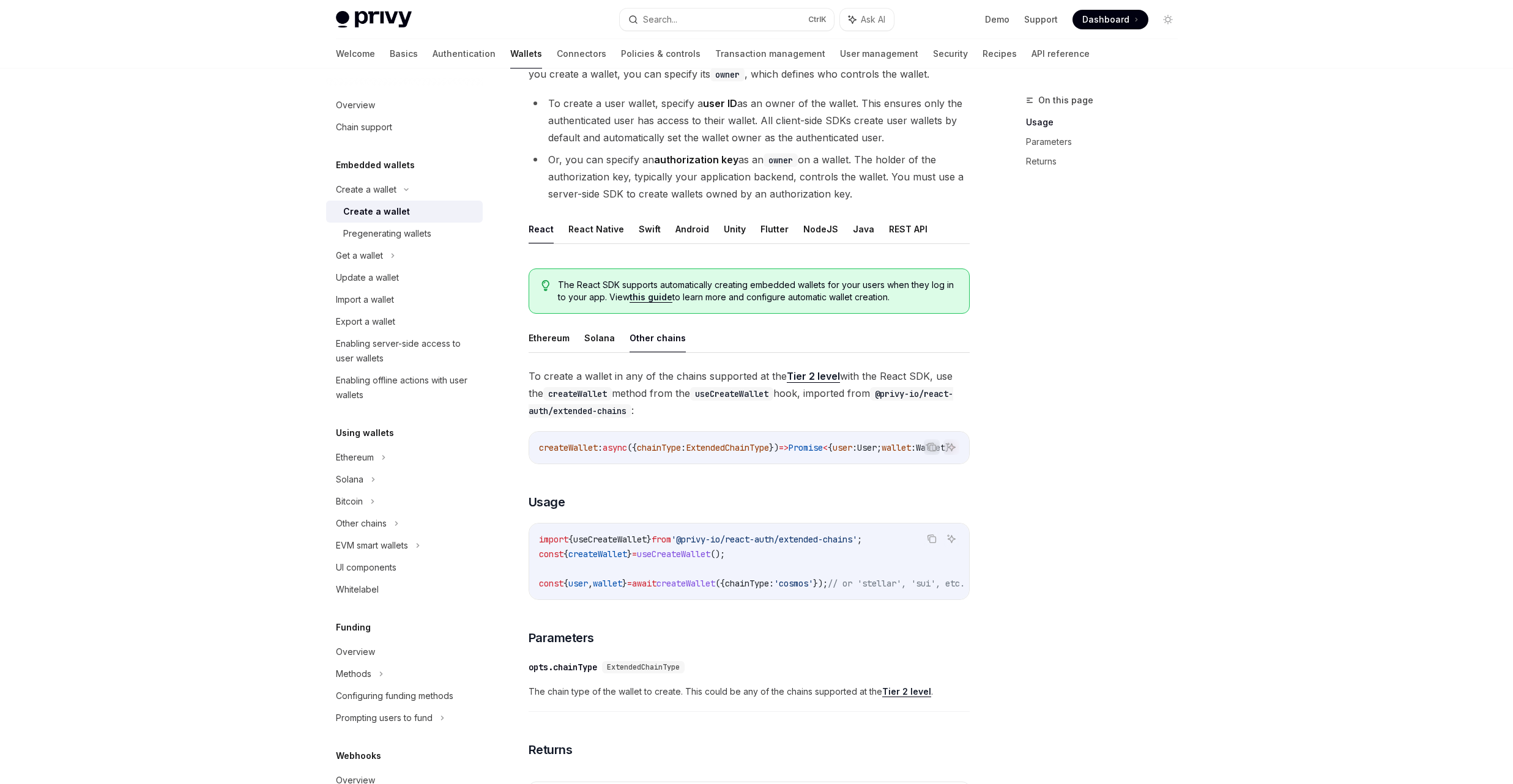
scroll to position [73, 0]
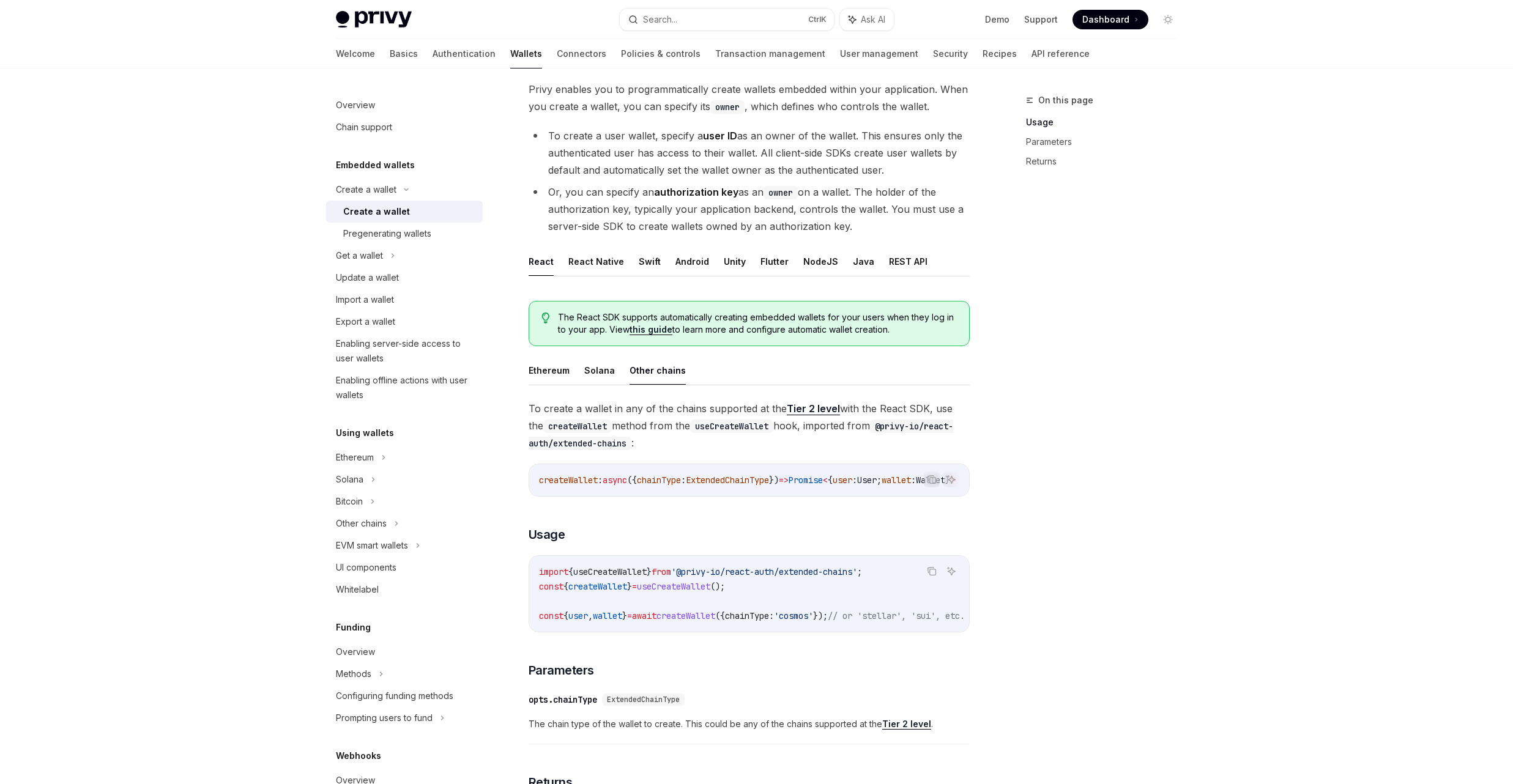
click at [666, 331] on link "this guide" at bounding box center [651, 330] width 43 height 11
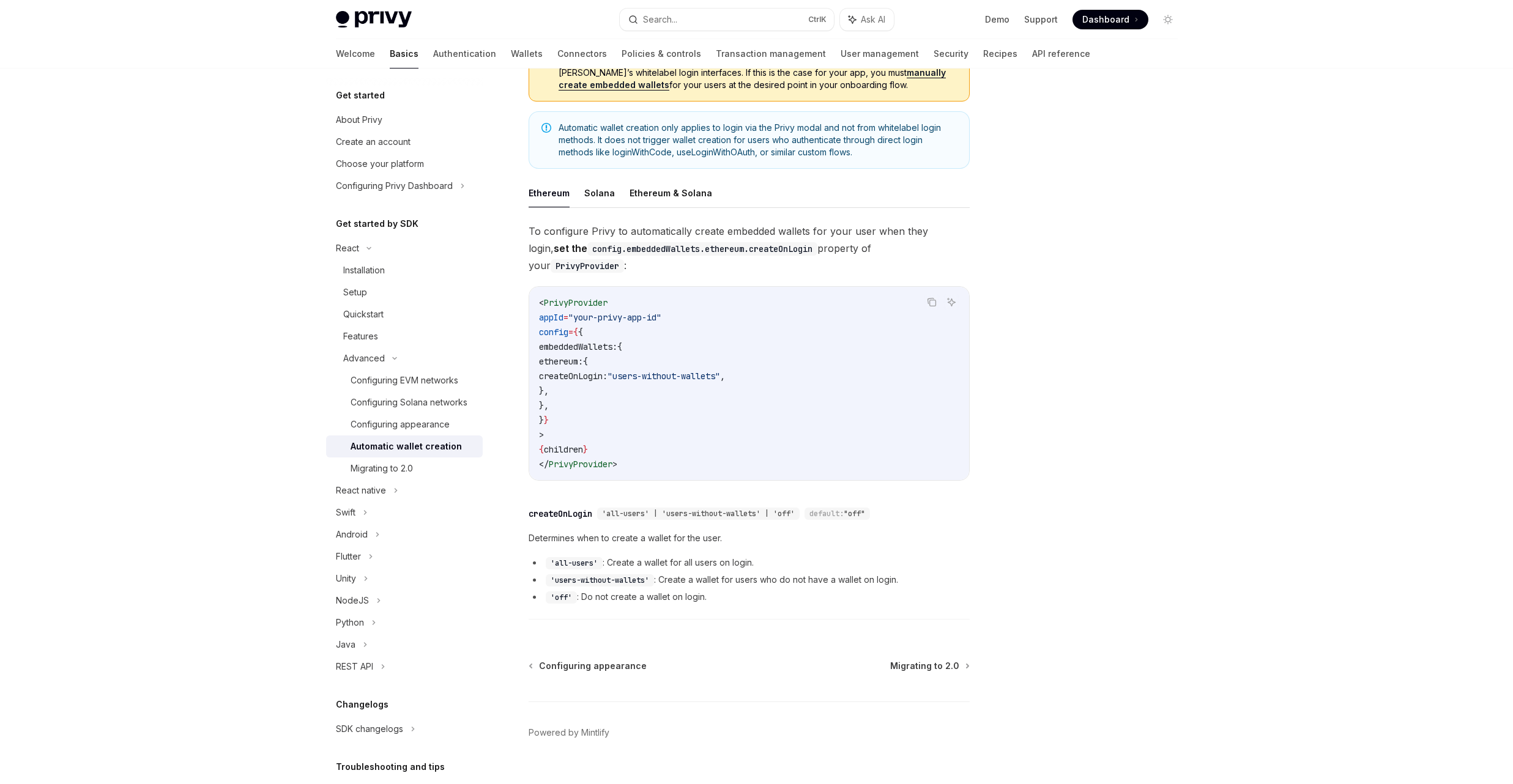
scroll to position [163, 0]
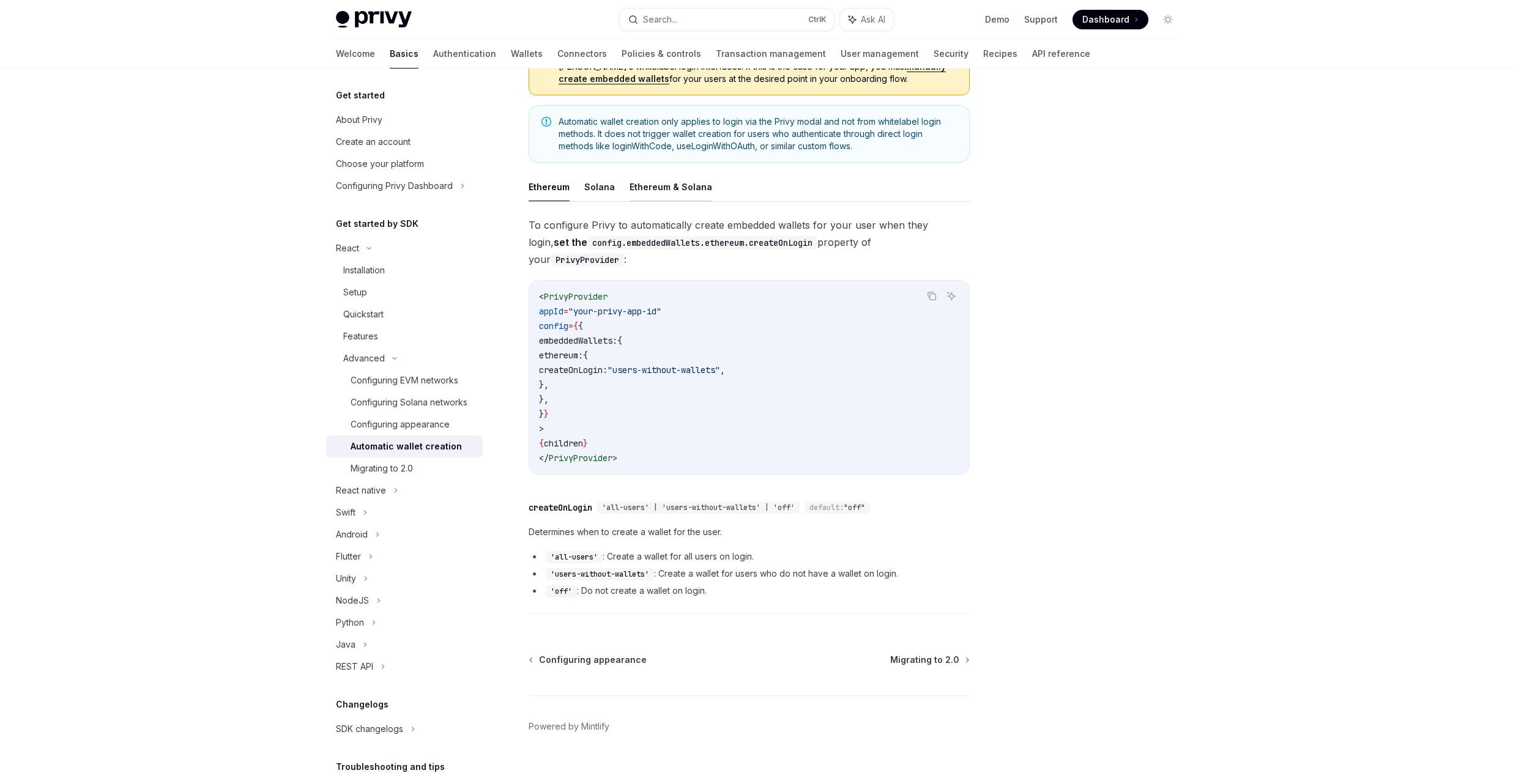
click at [676, 188] on button "Ethereum & Solana" at bounding box center [671, 186] width 83 height 29
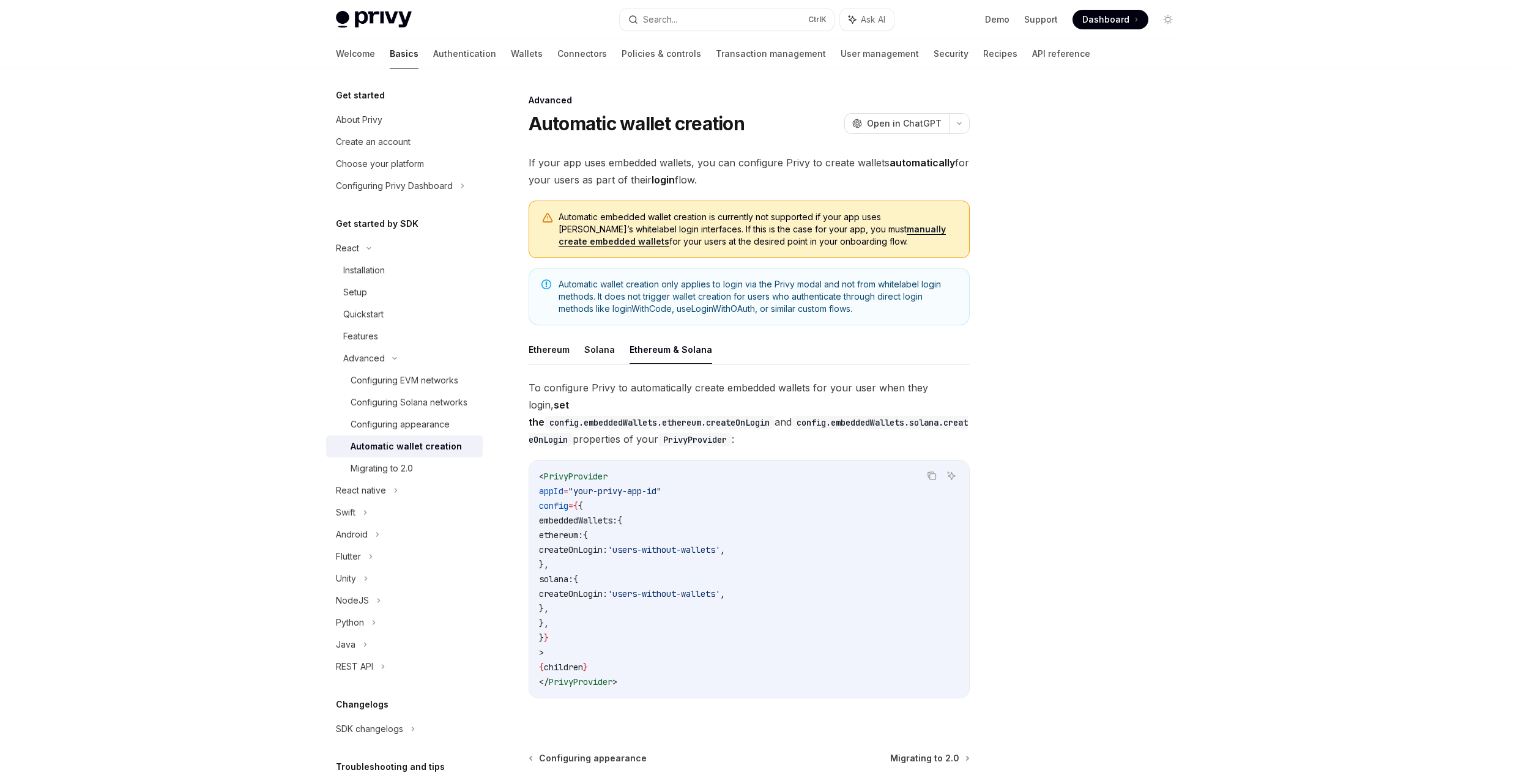
scroll to position [98, 0]
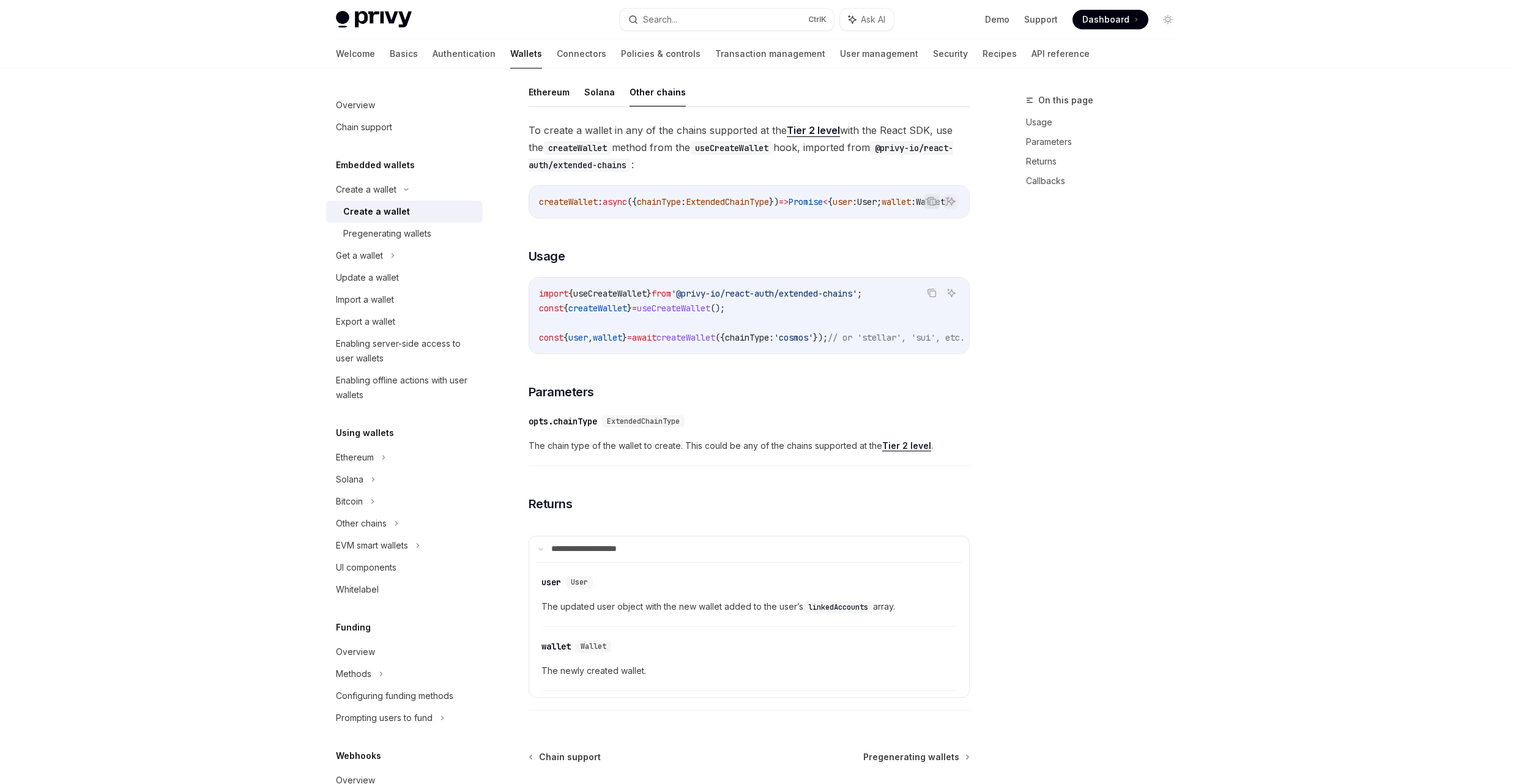
scroll to position [364, 0]
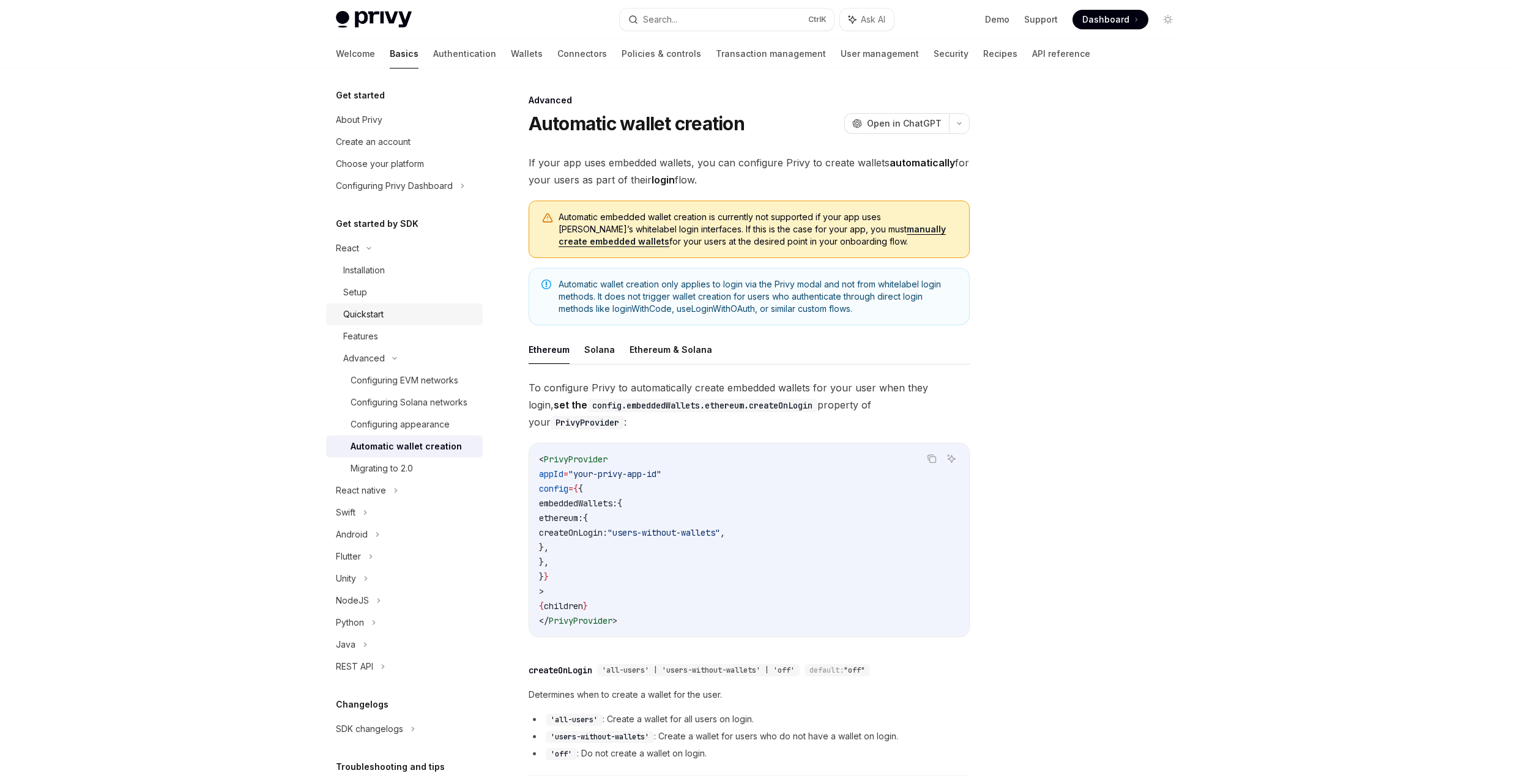
click at [393, 318] on div "Quickstart" at bounding box center [409, 314] width 132 height 15
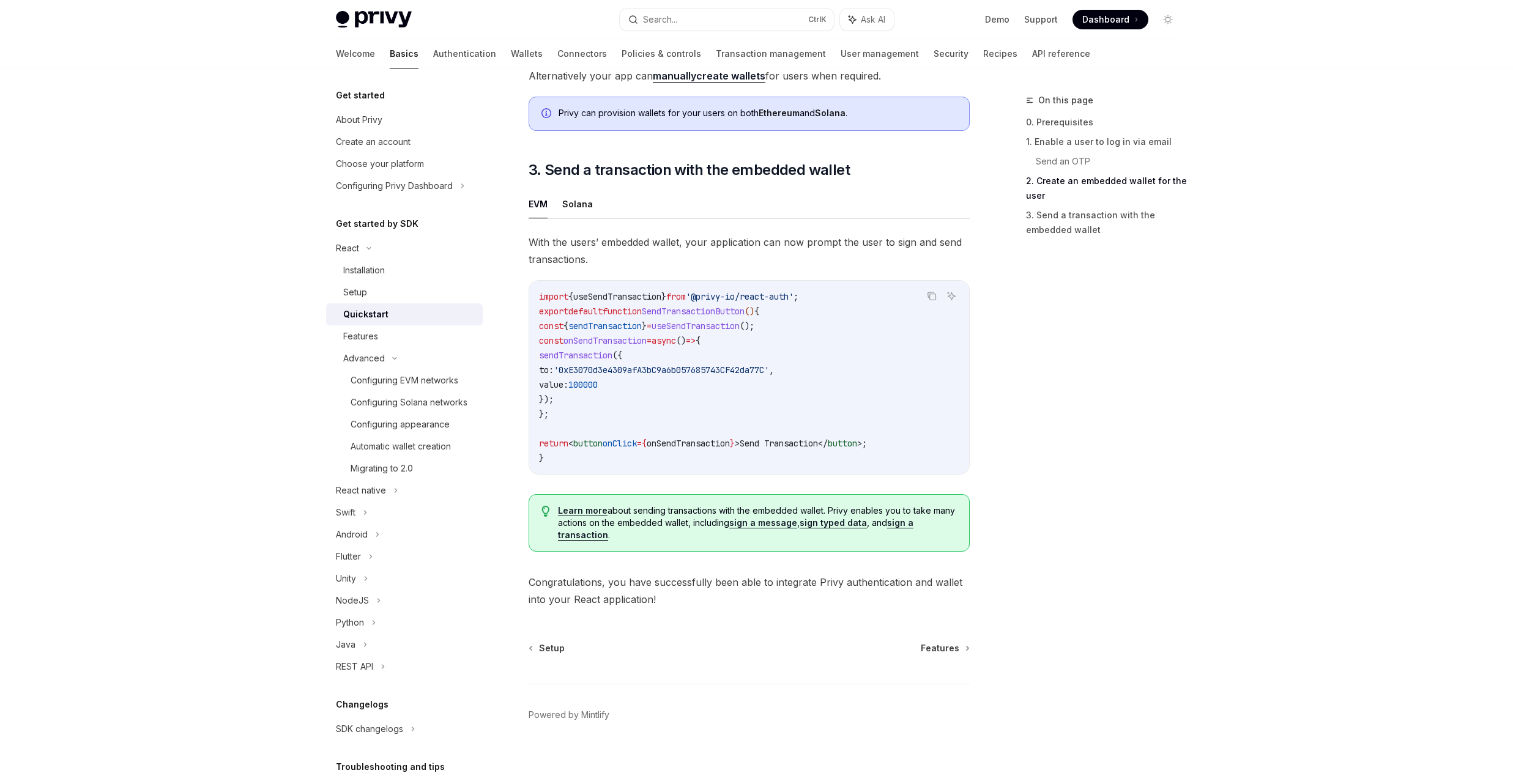
scroll to position [994, 0]
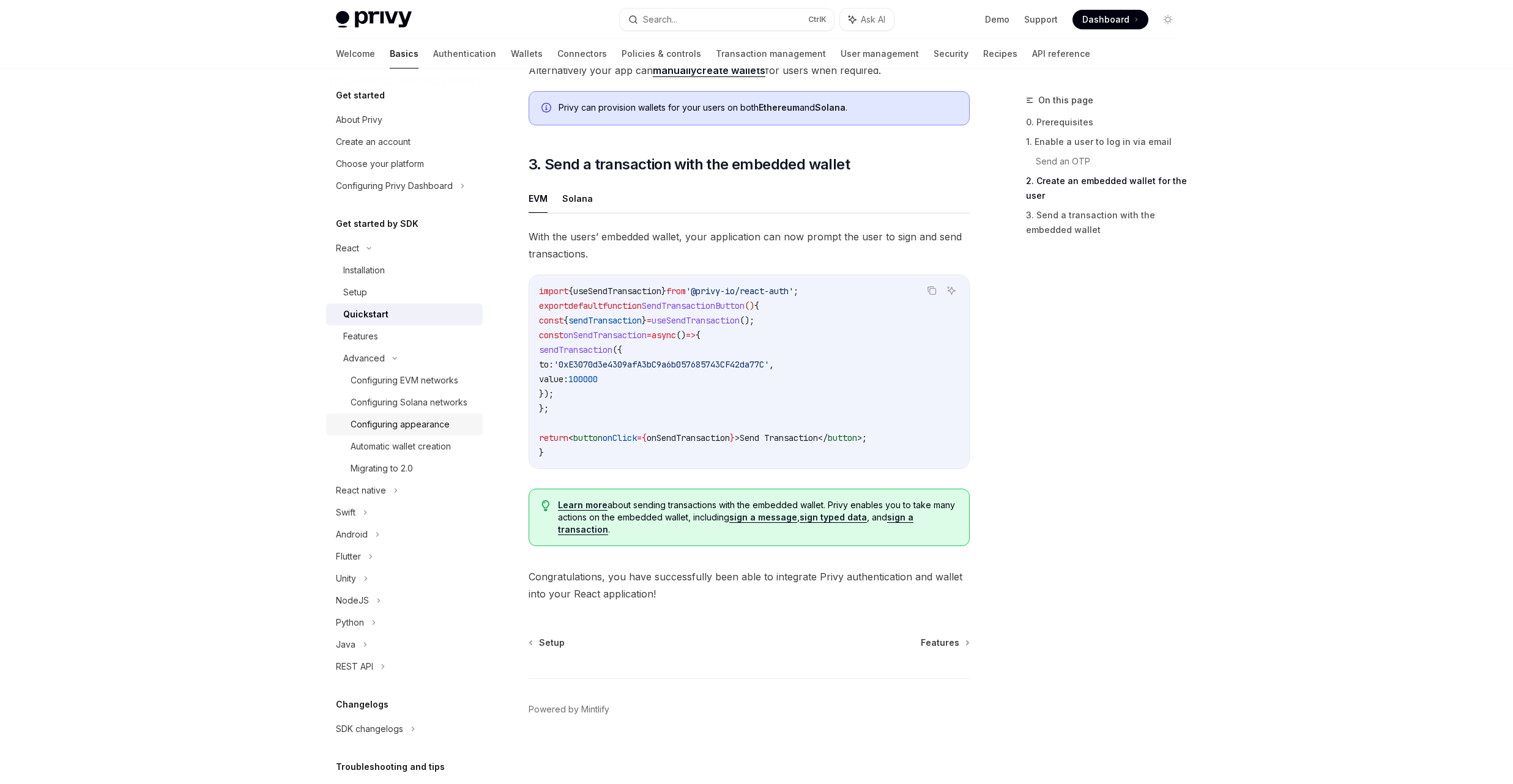
click at [420, 432] on div "Configuring appearance" at bounding box center [400, 424] width 99 height 15
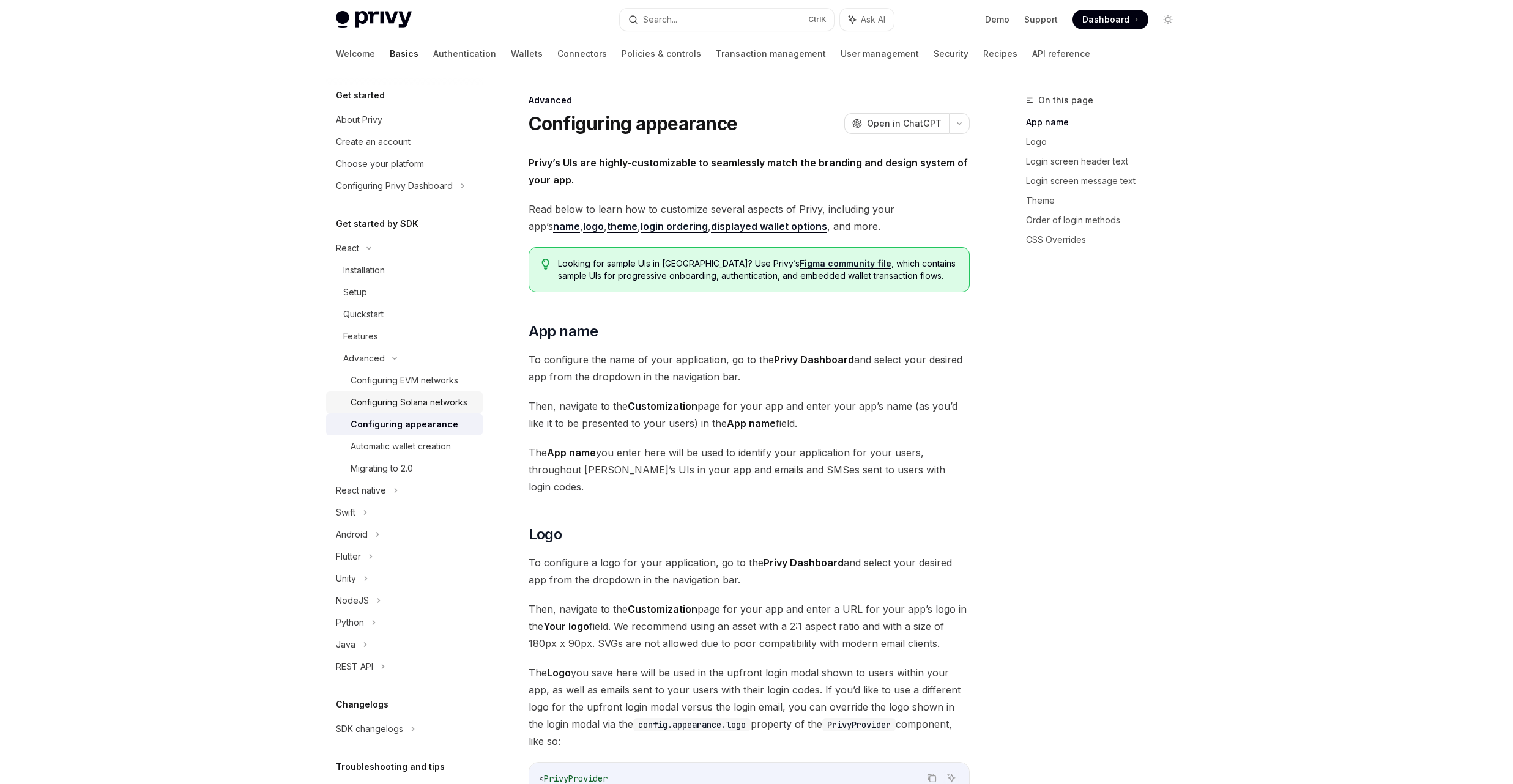
click at [410, 405] on div "Configuring Solana networks" at bounding box center [409, 402] width 117 height 15
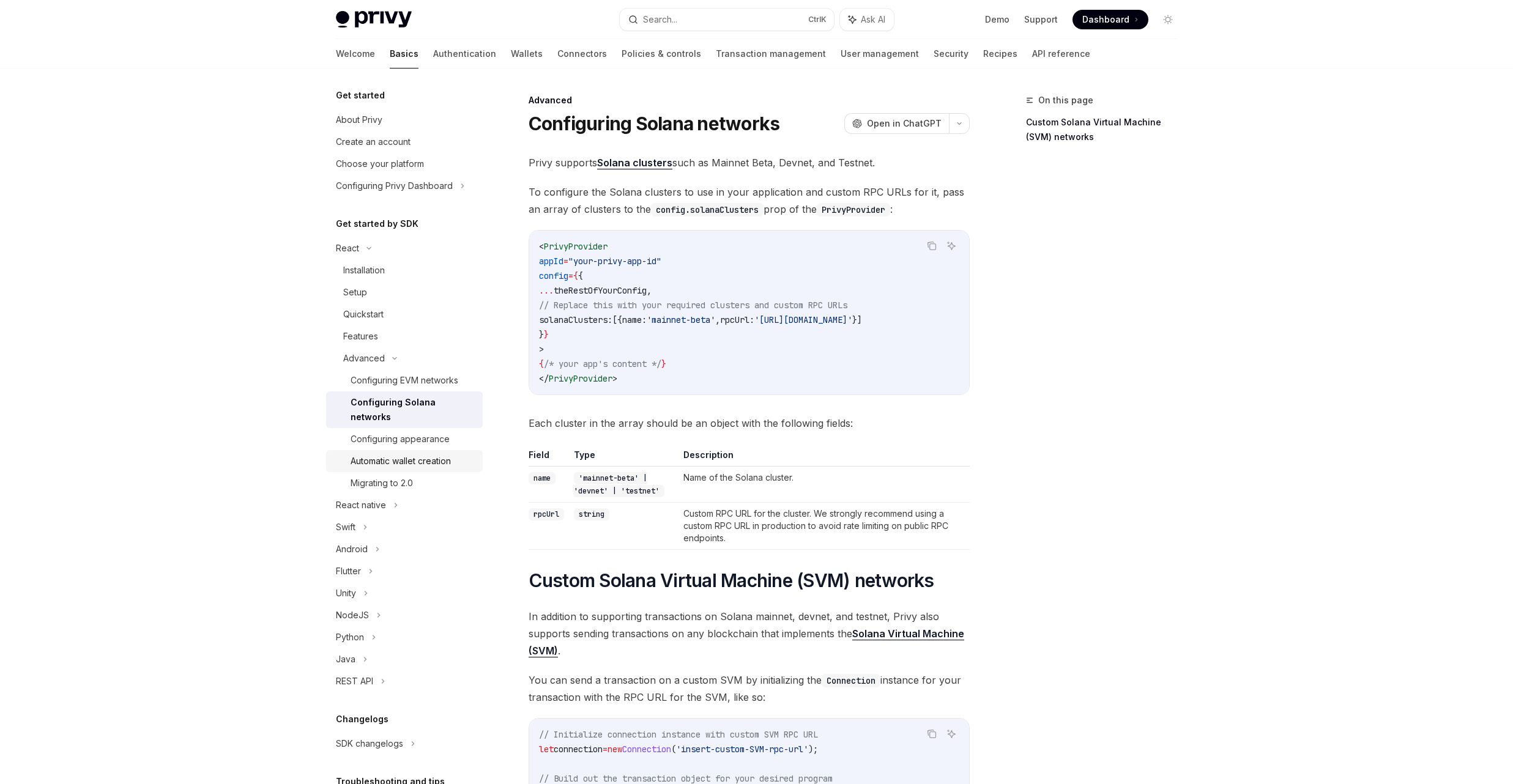
click at [424, 465] on div "Automatic wallet creation" at bounding box center [400, 461] width 100 height 15
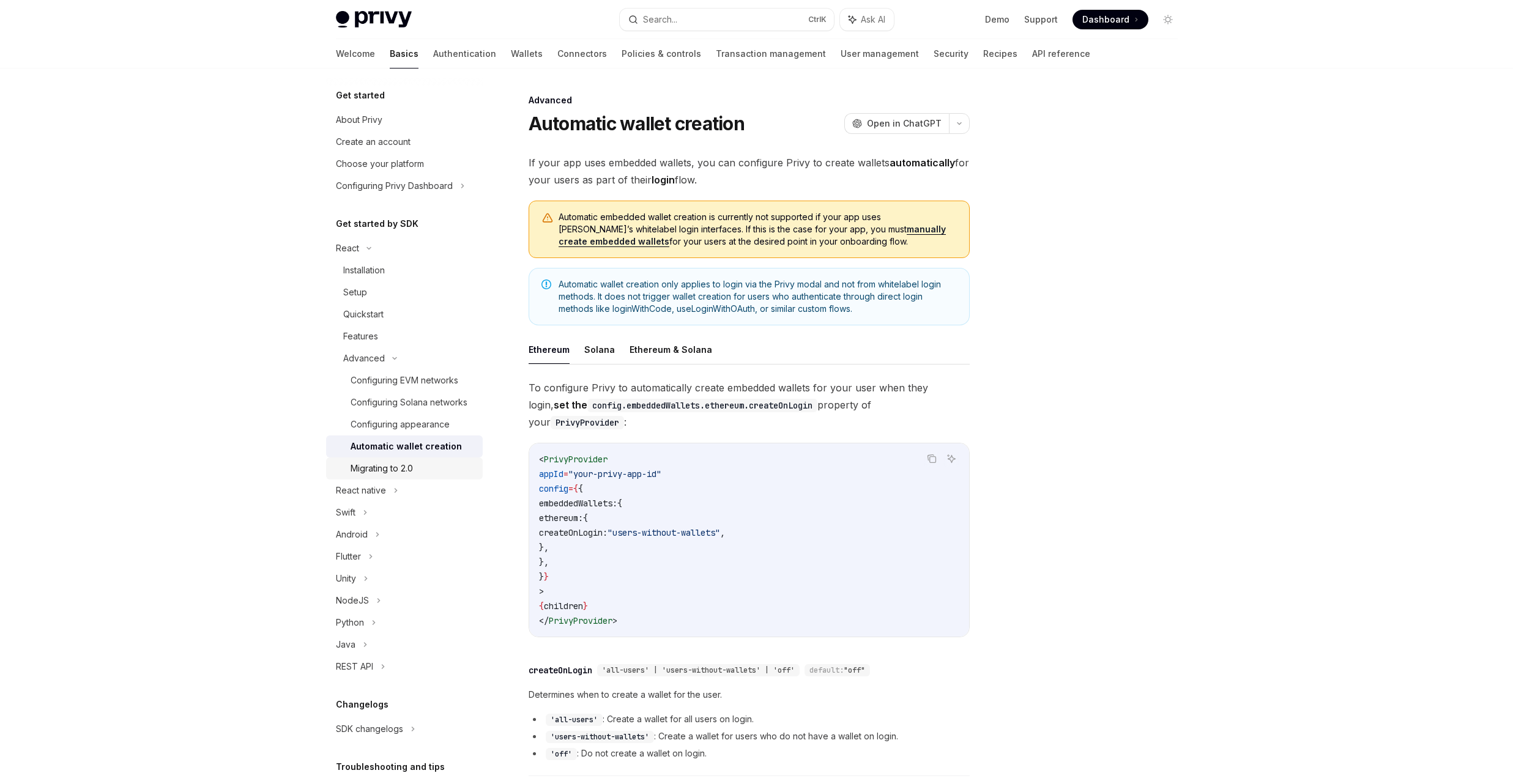
click at [399, 476] on div "Migrating to 2.0" at bounding box center [381, 468] width 62 height 15
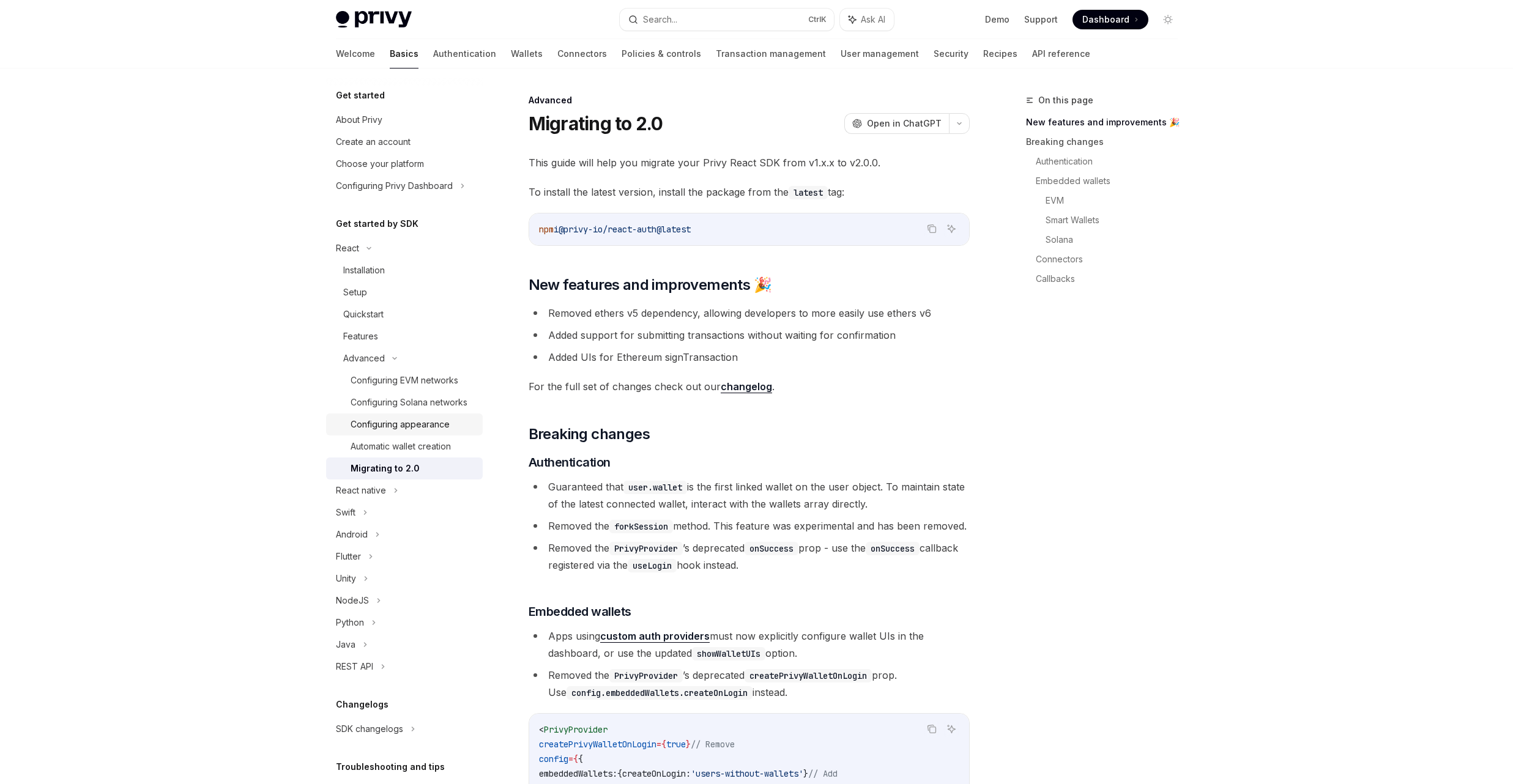
click at [431, 436] on link "Configuring appearance" at bounding box center [404, 425] width 157 height 22
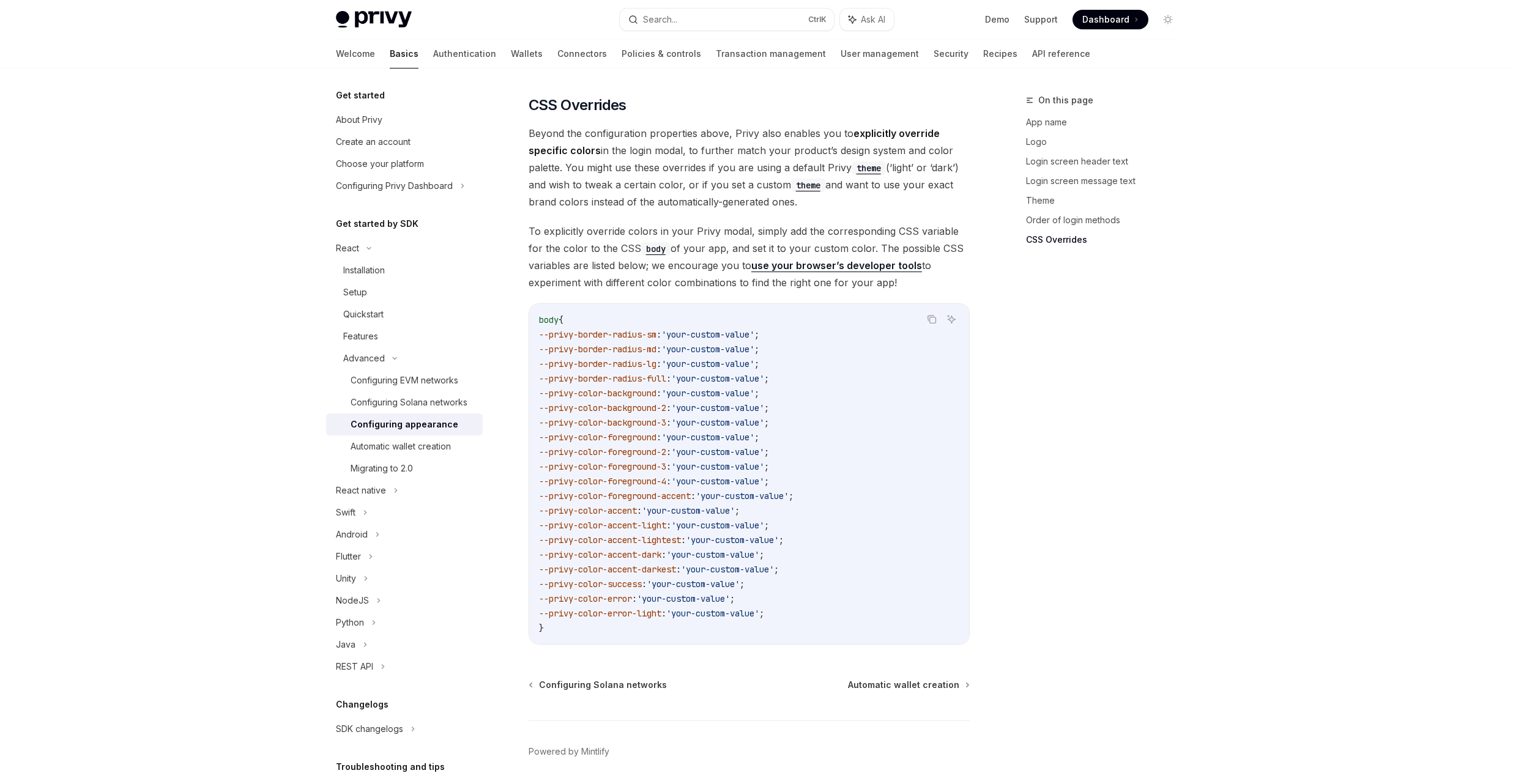
scroll to position [2869, 0]
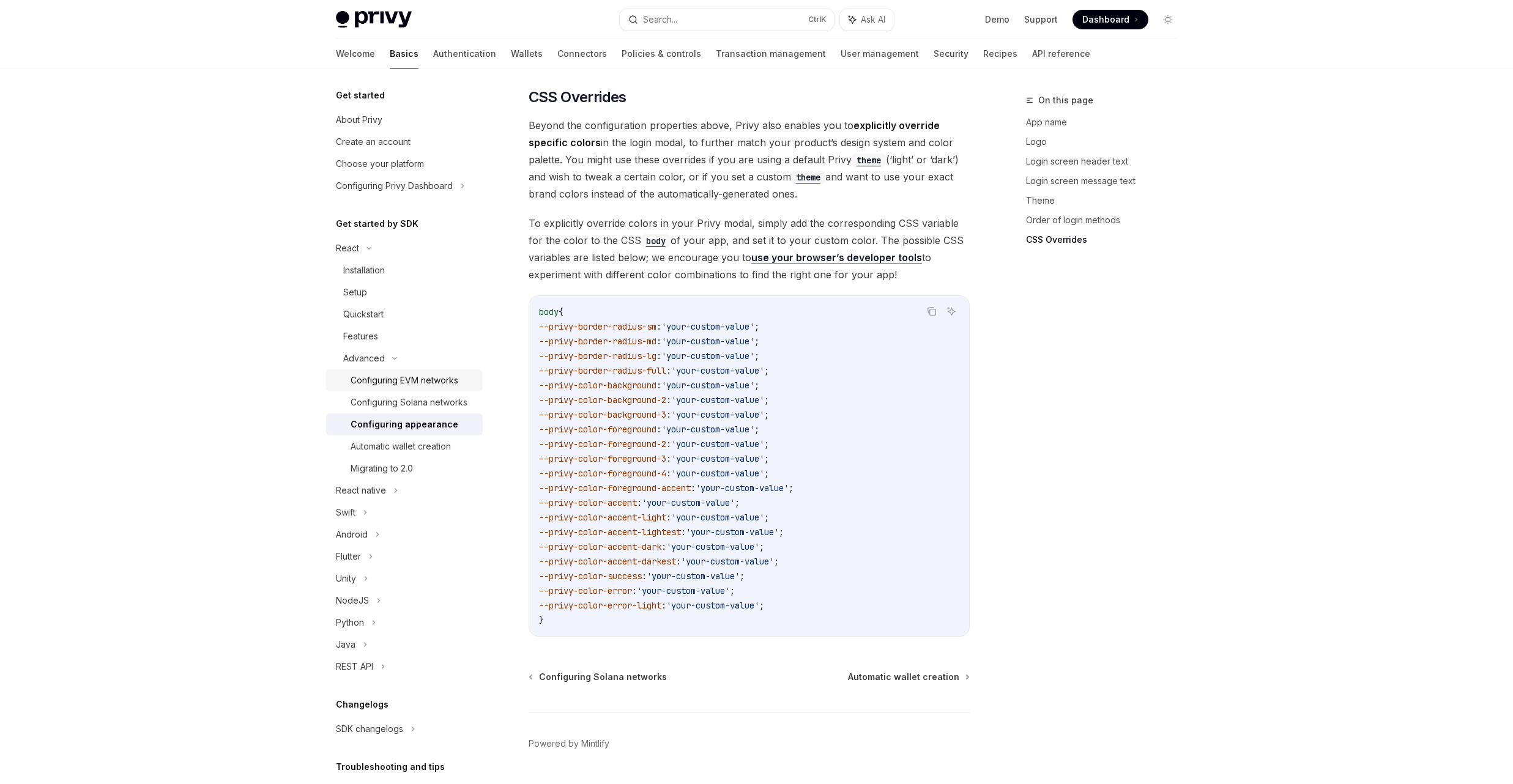
click at [417, 384] on div "Configuring EVM networks" at bounding box center [404, 380] width 108 height 15
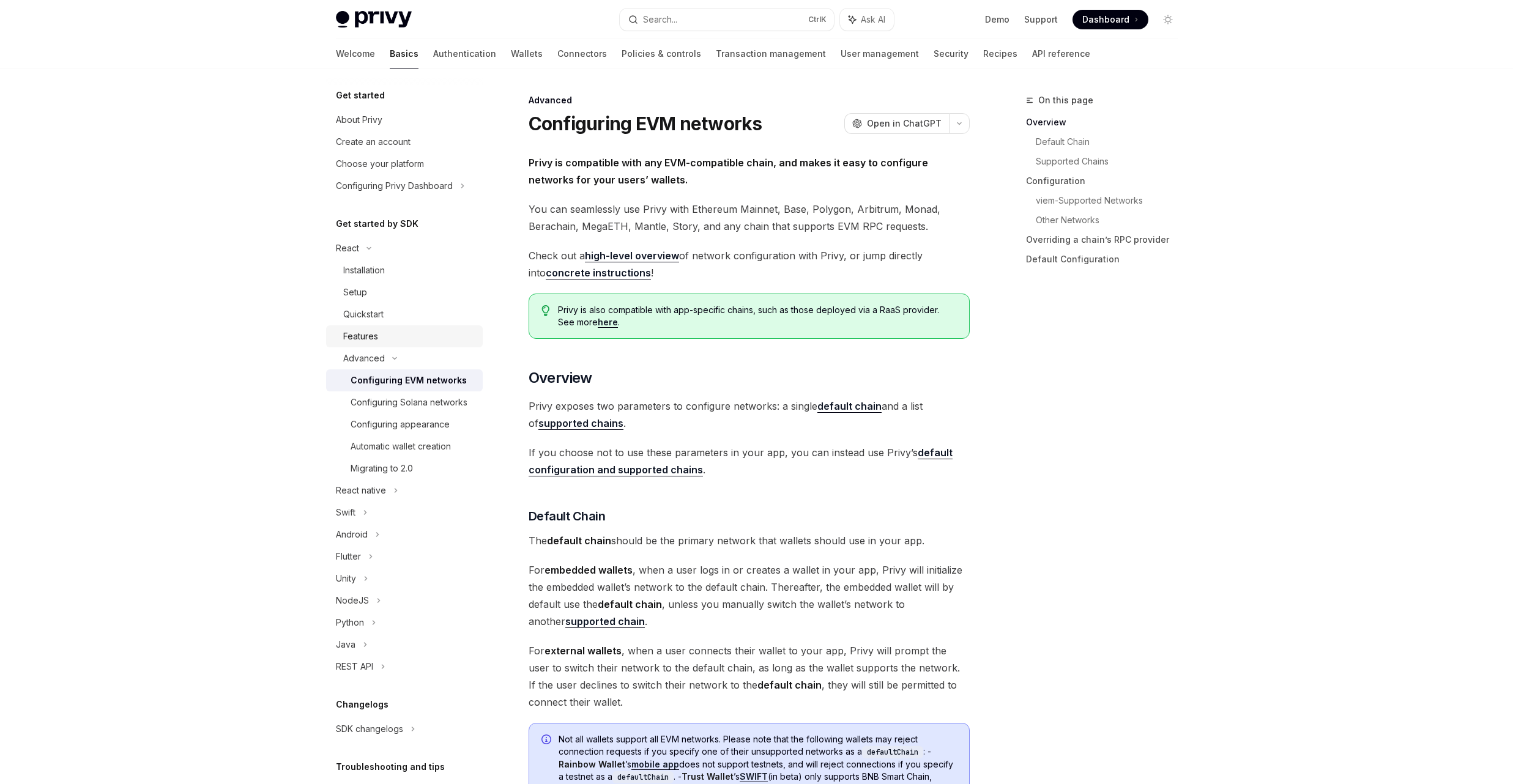
click at [377, 337] on div "Features" at bounding box center [361, 336] width 35 height 15
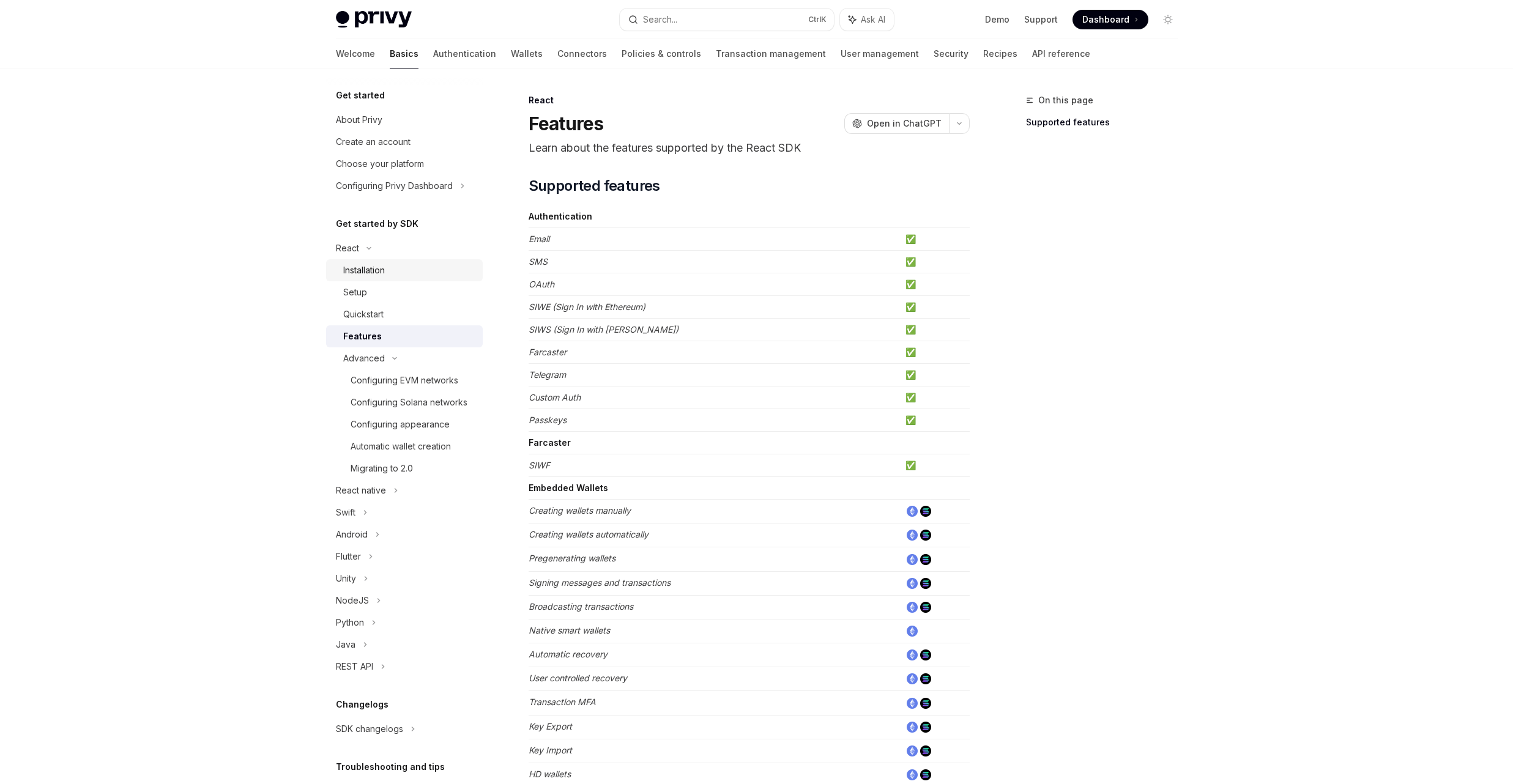
click at [395, 269] on div "Installation" at bounding box center [409, 270] width 132 height 15
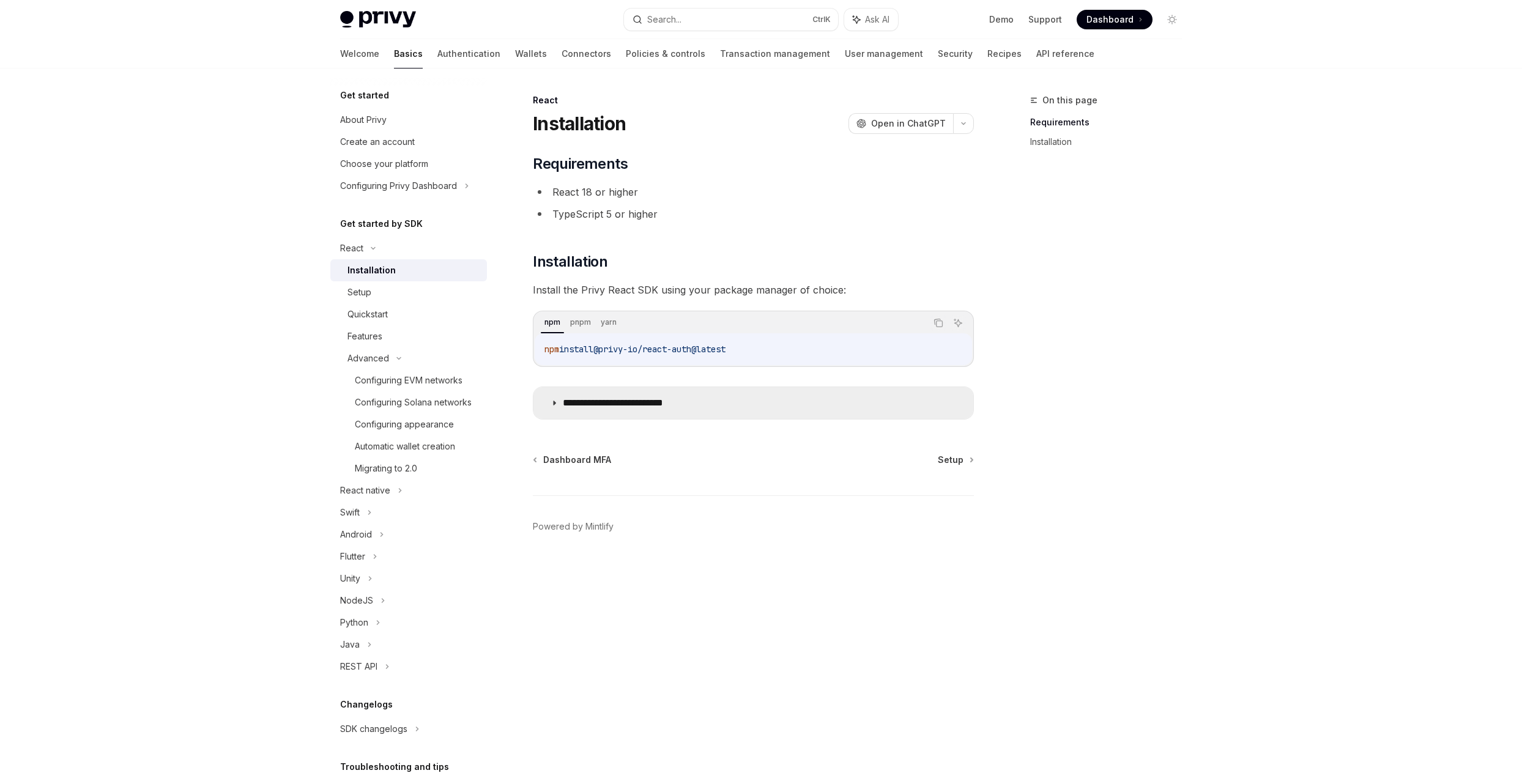
click at [596, 397] on p "**********" at bounding box center [632, 403] width 139 height 12
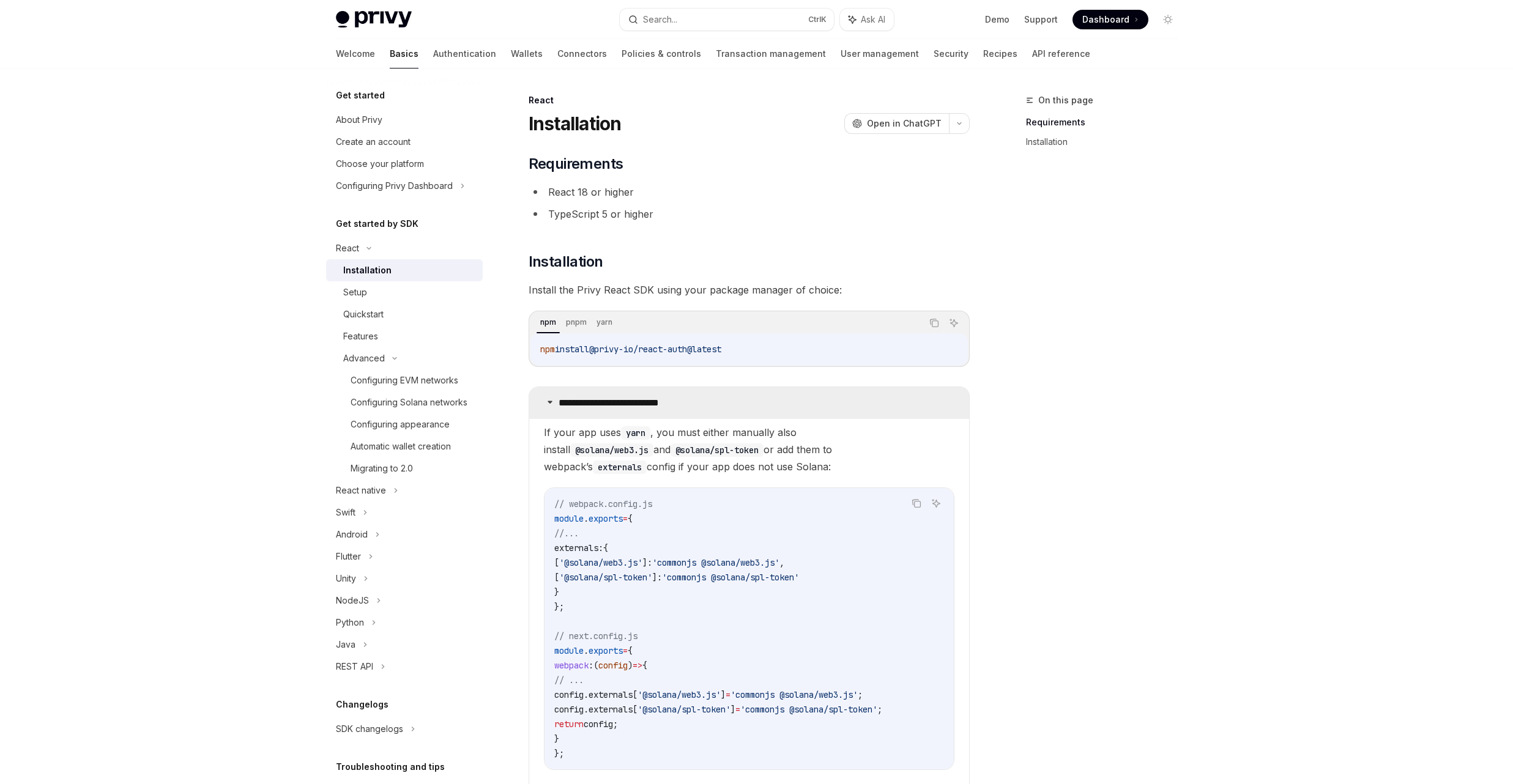
click at [596, 397] on p "**********" at bounding box center [628, 403] width 139 height 12
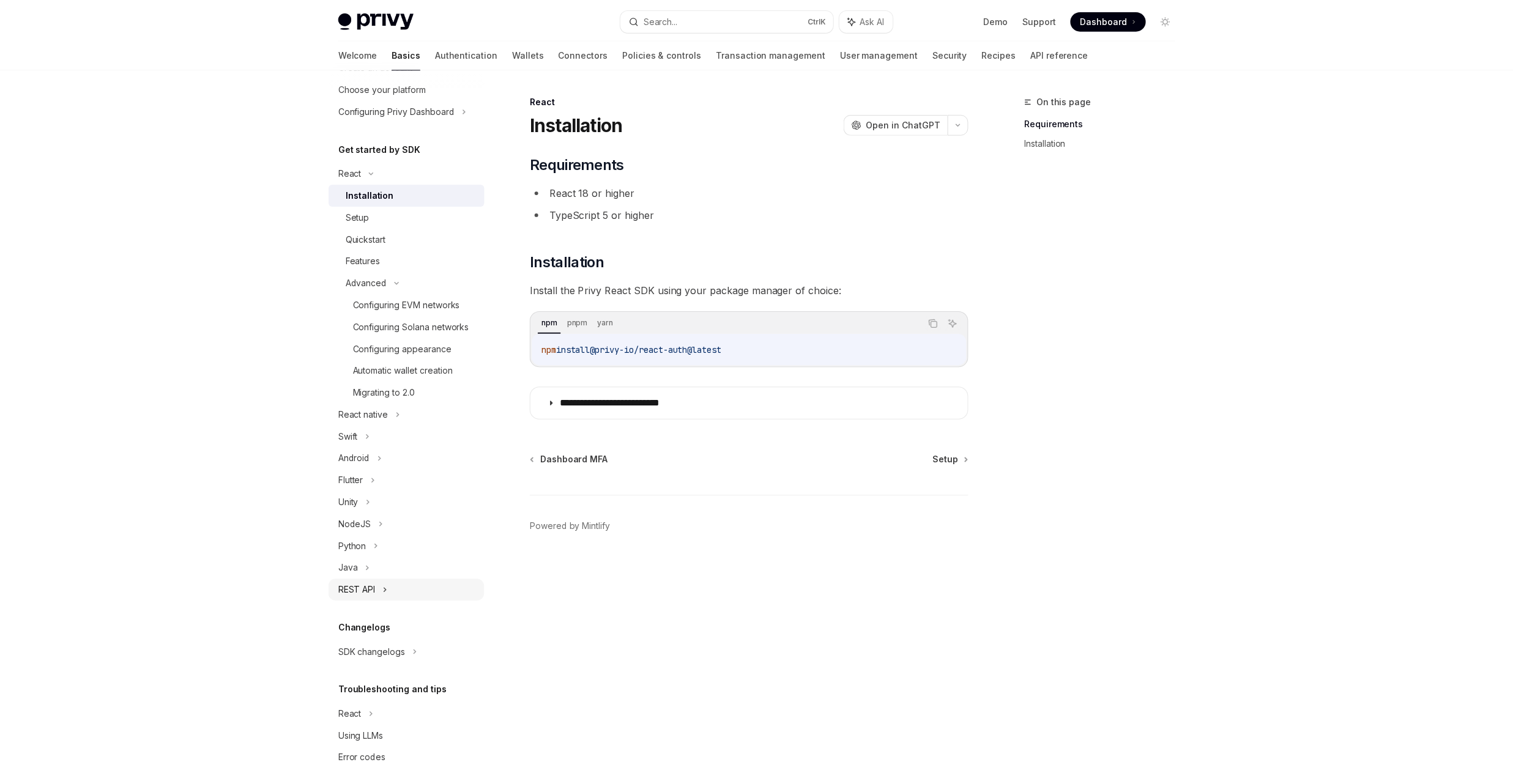
scroll to position [102, 0]
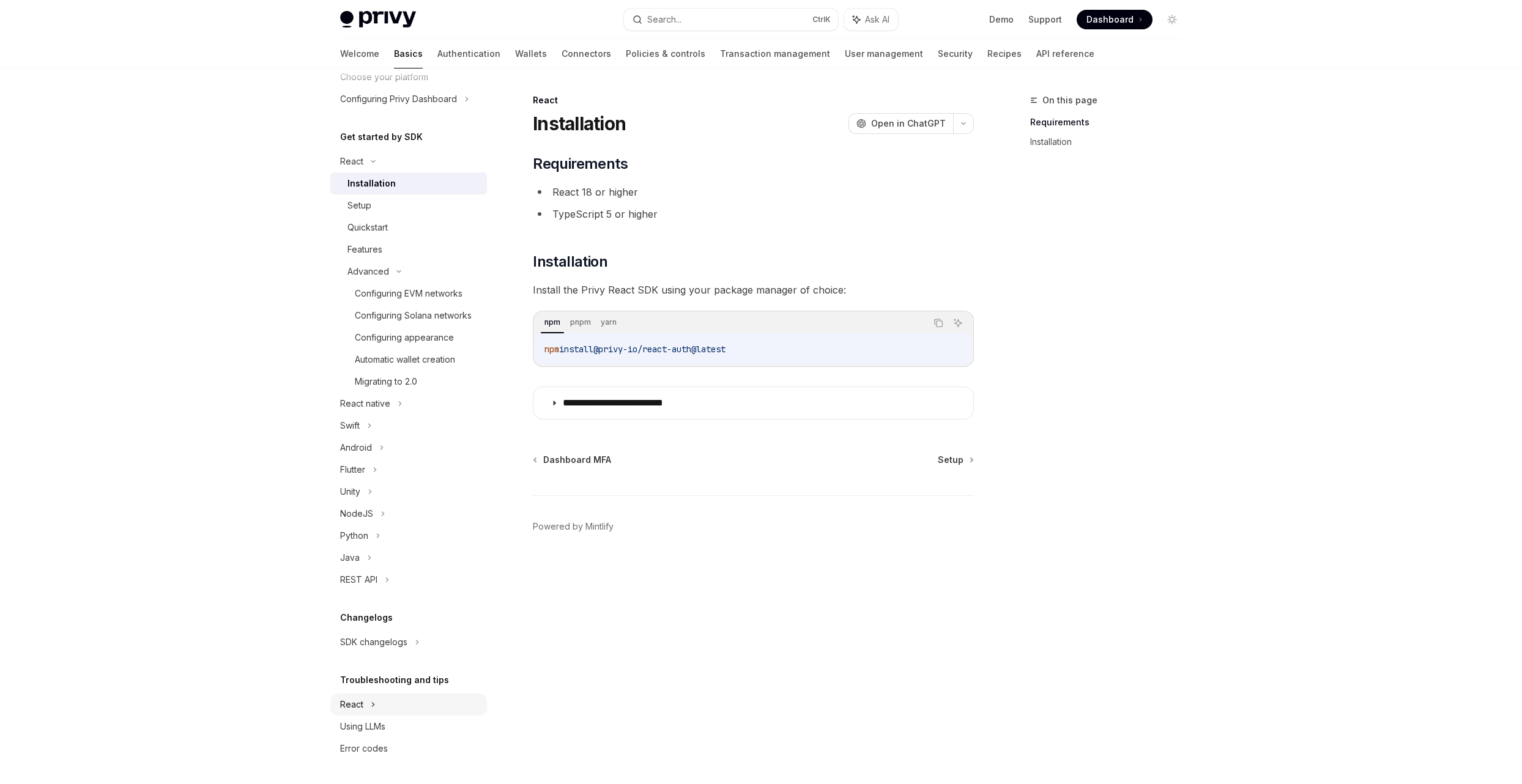
click at [438, 172] on div "React" at bounding box center [409, 161] width 157 height 22
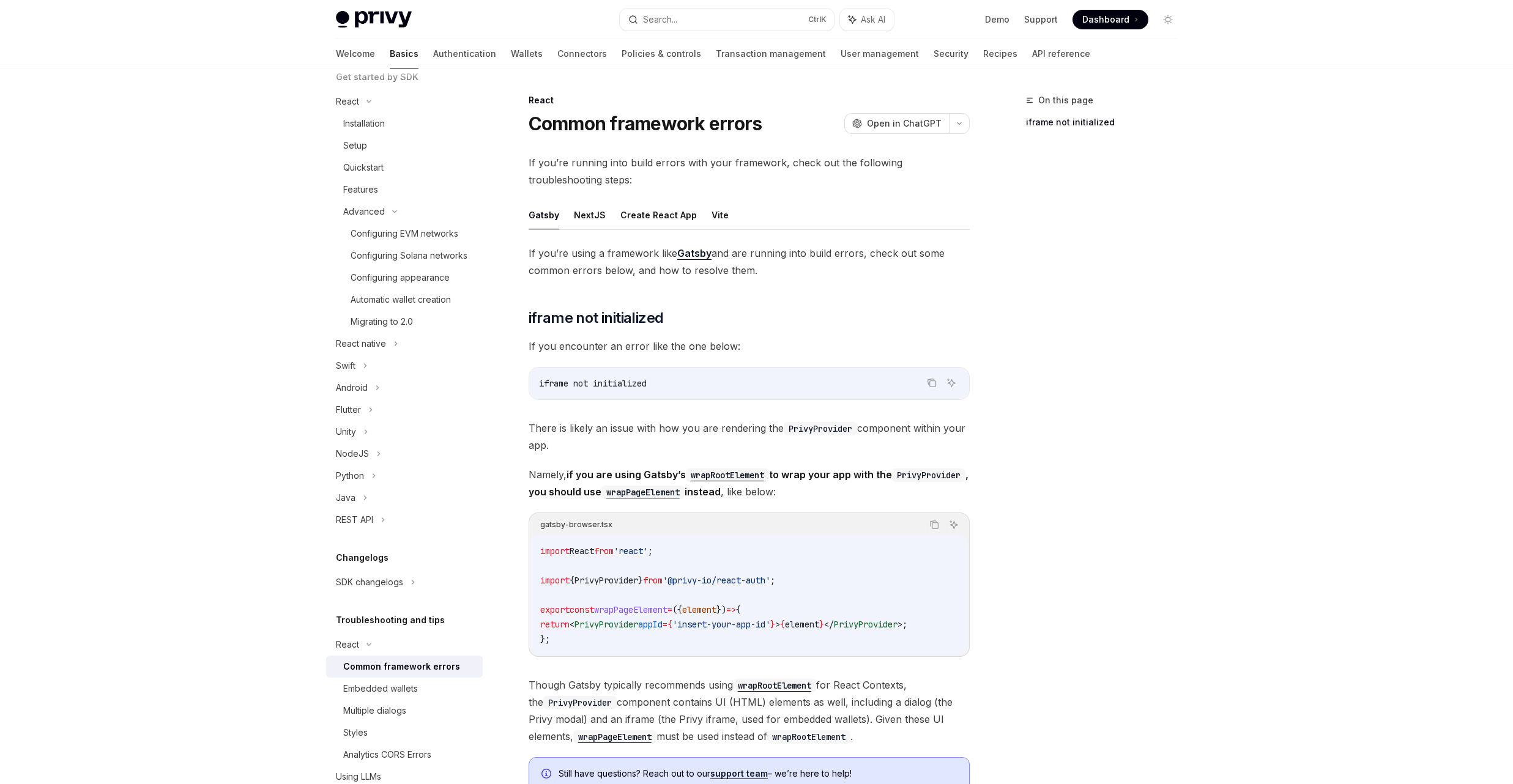
scroll to position [211, 0]
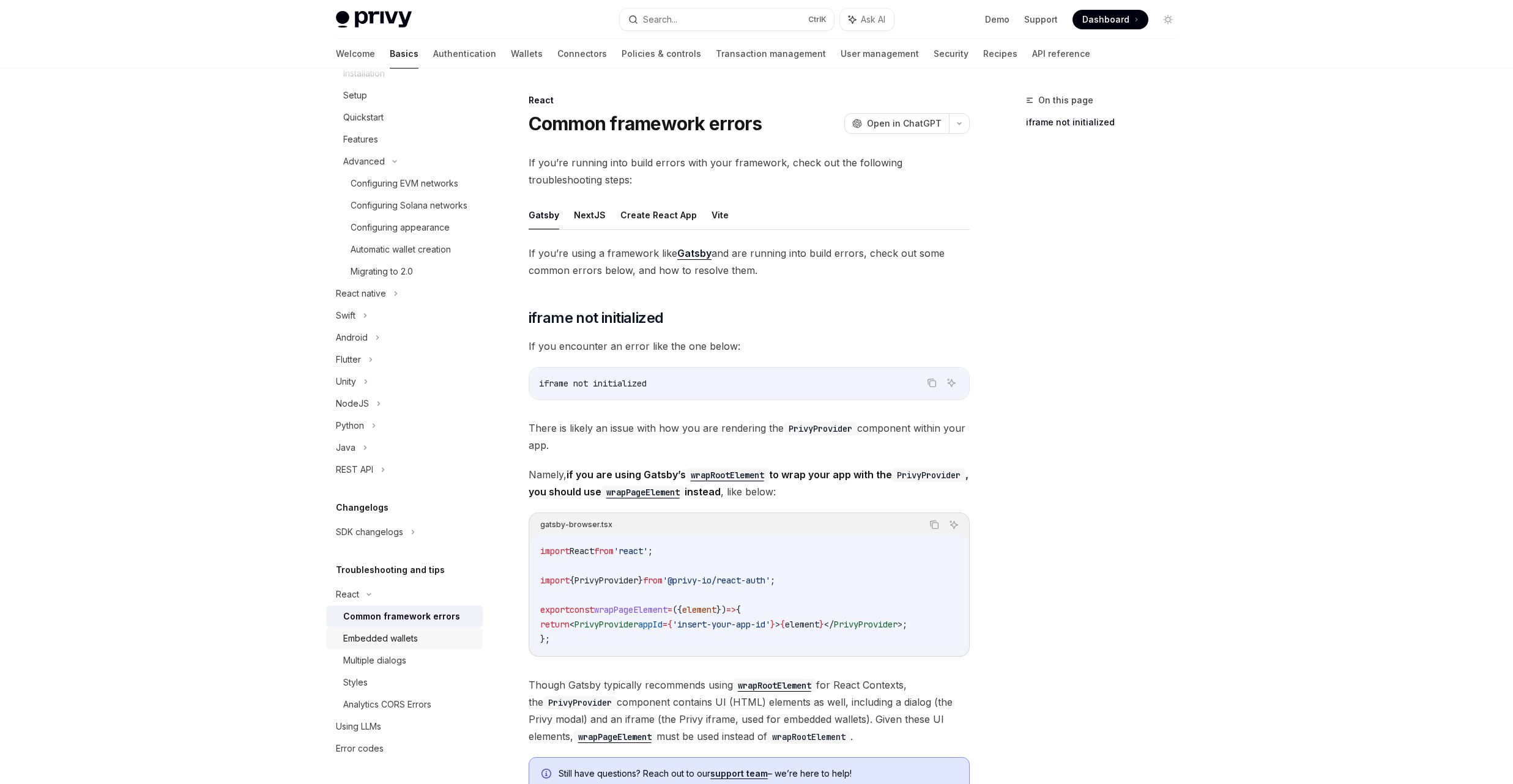
click at [433, 648] on link "Embedded wallets" at bounding box center [404, 639] width 157 height 22
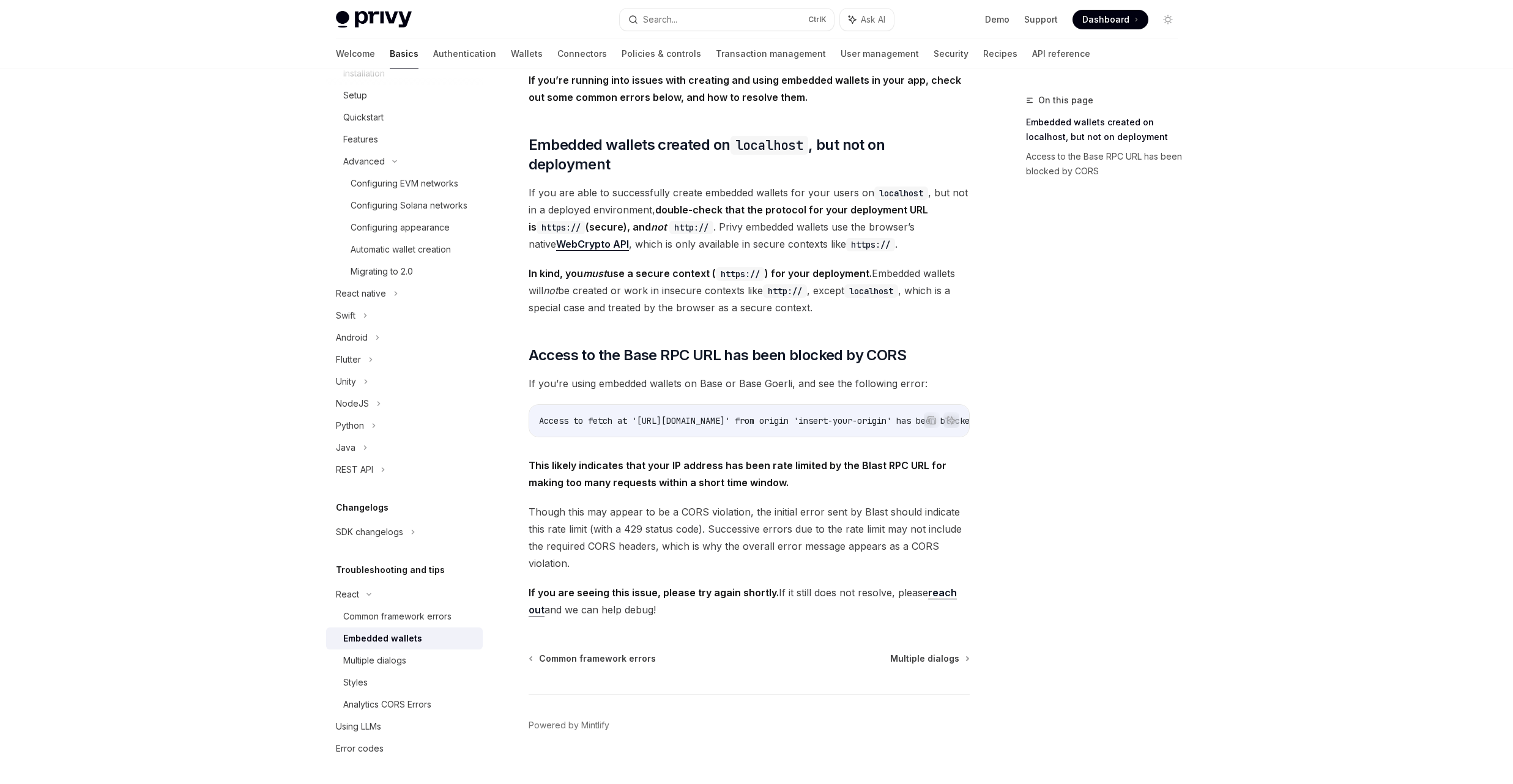
scroll to position [84, 0]
click at [434, 657] on div "Multiple dialogs" at bounding box center [409, 661] width 132 height 15
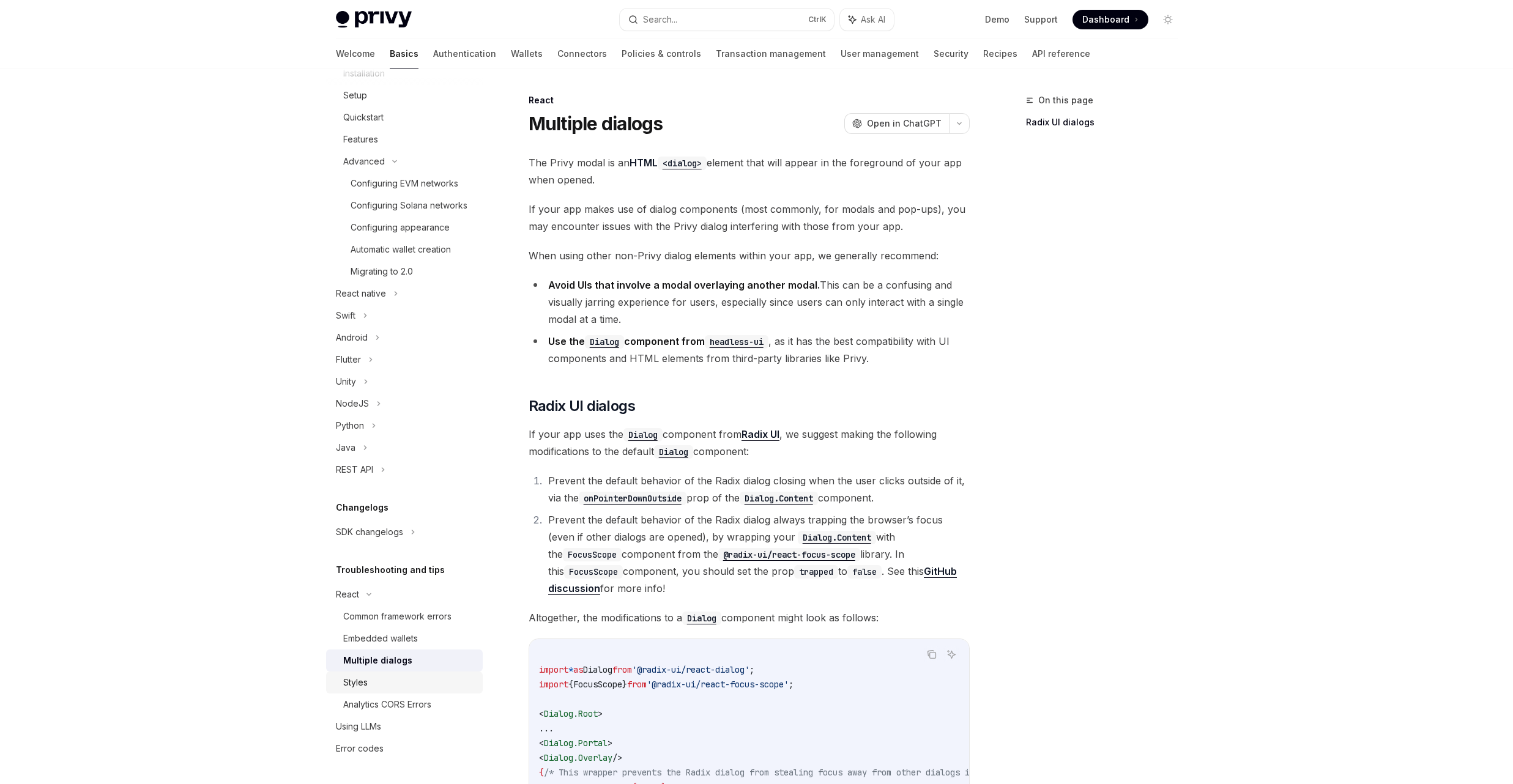
click at [410, 679] on div "Styles" at bounding box center [409, 682] width 132 height 15
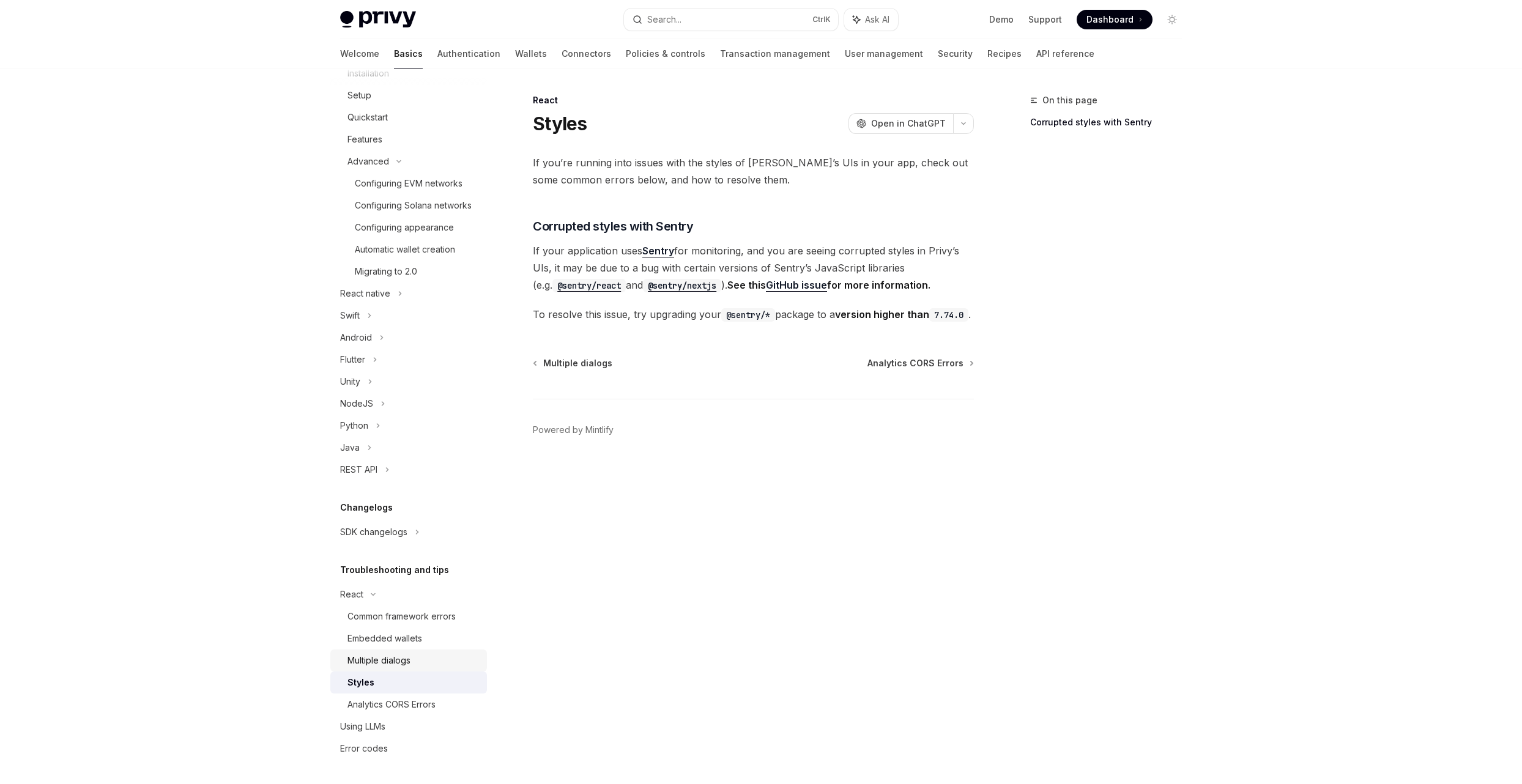
click at [413, 668] on link "Multiple dialogs" at bounding box center [409, 661] width 157 height 22
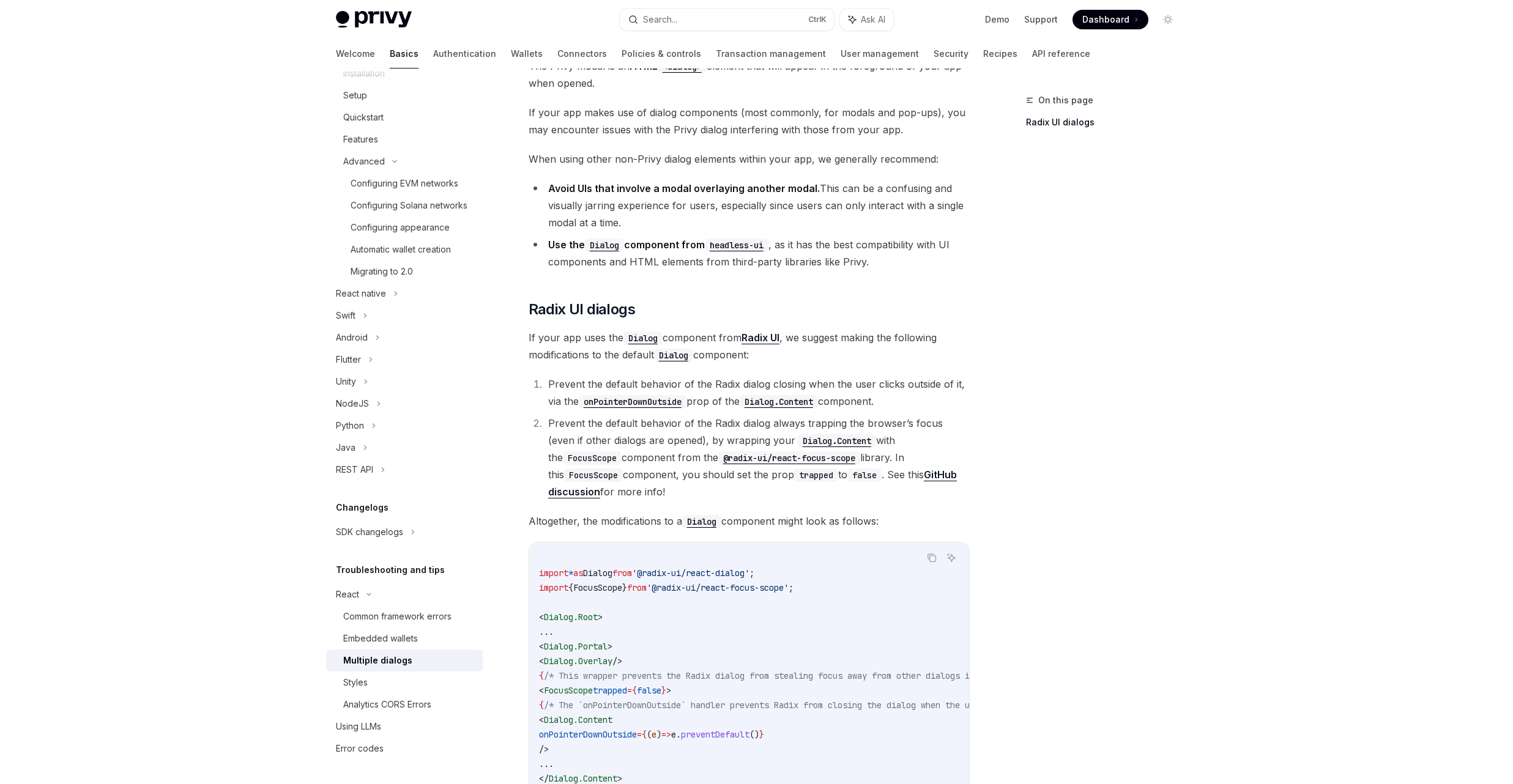
scroll to position [220, 0]
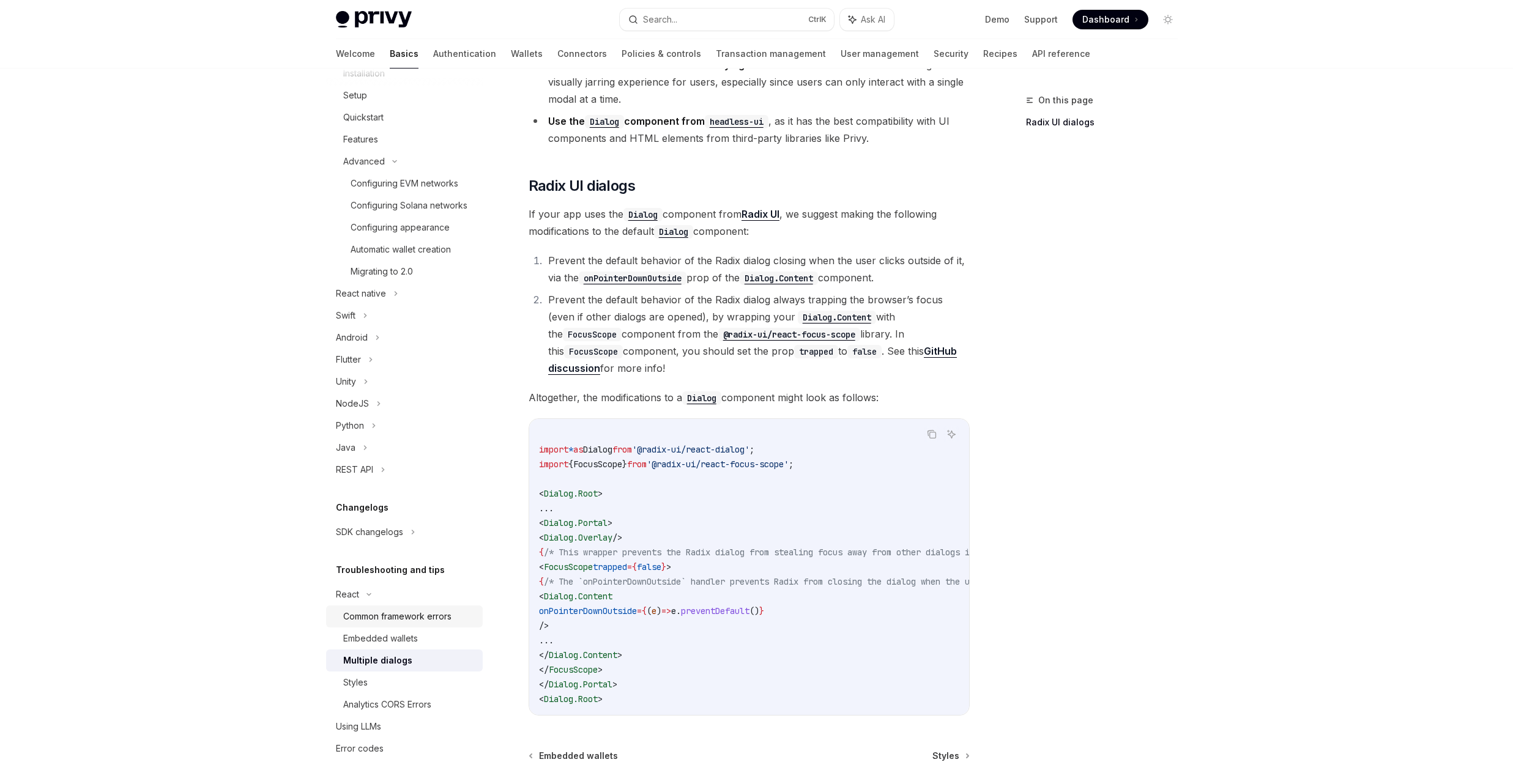
click at [389, 613] on div "Common framework errors" at bounding box center [397, 616] width 108 height 15
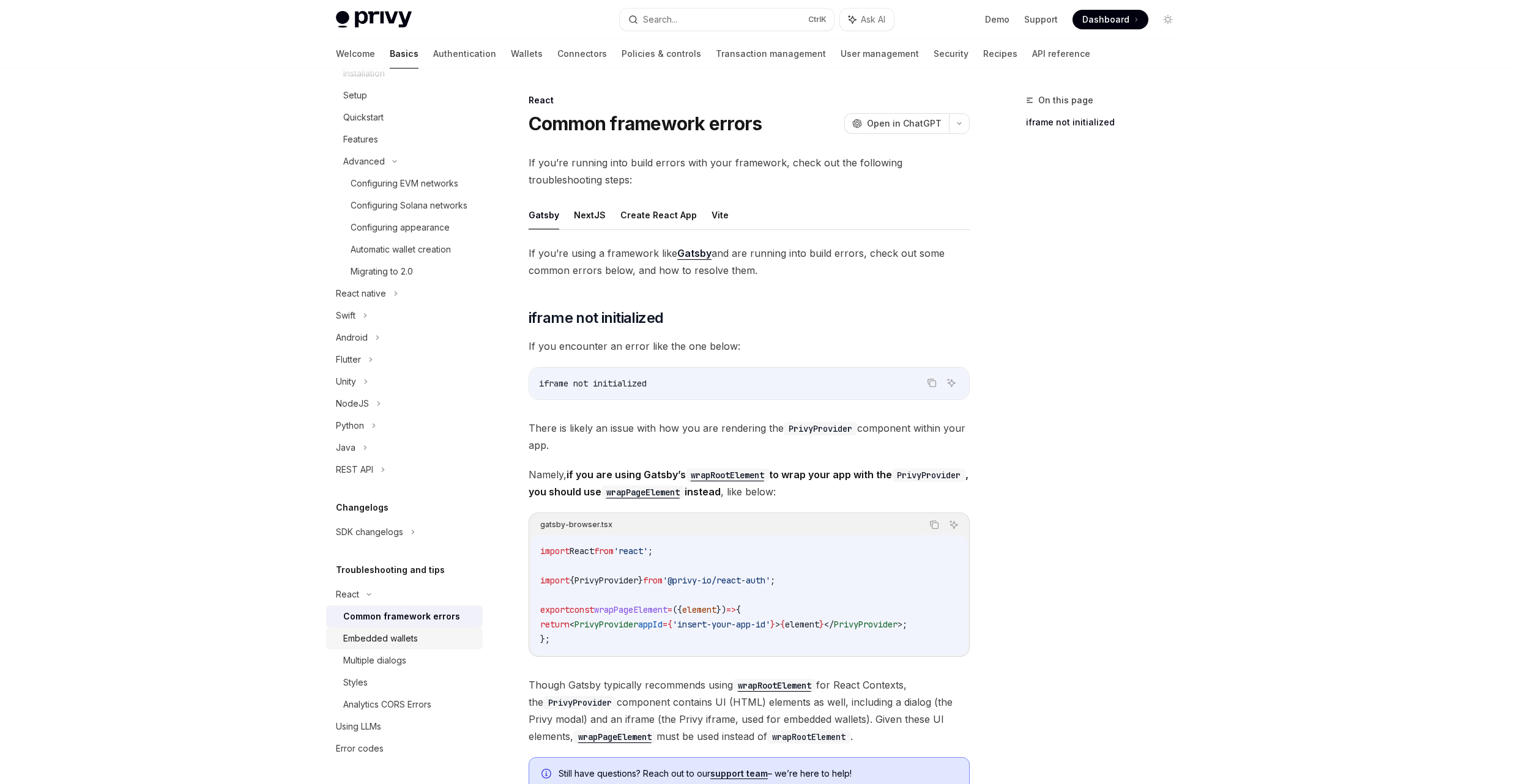
click at [430, 645] on div "Embedded wallets" at bounding box center [409, 638] width 132 height 15
type textarea "*"
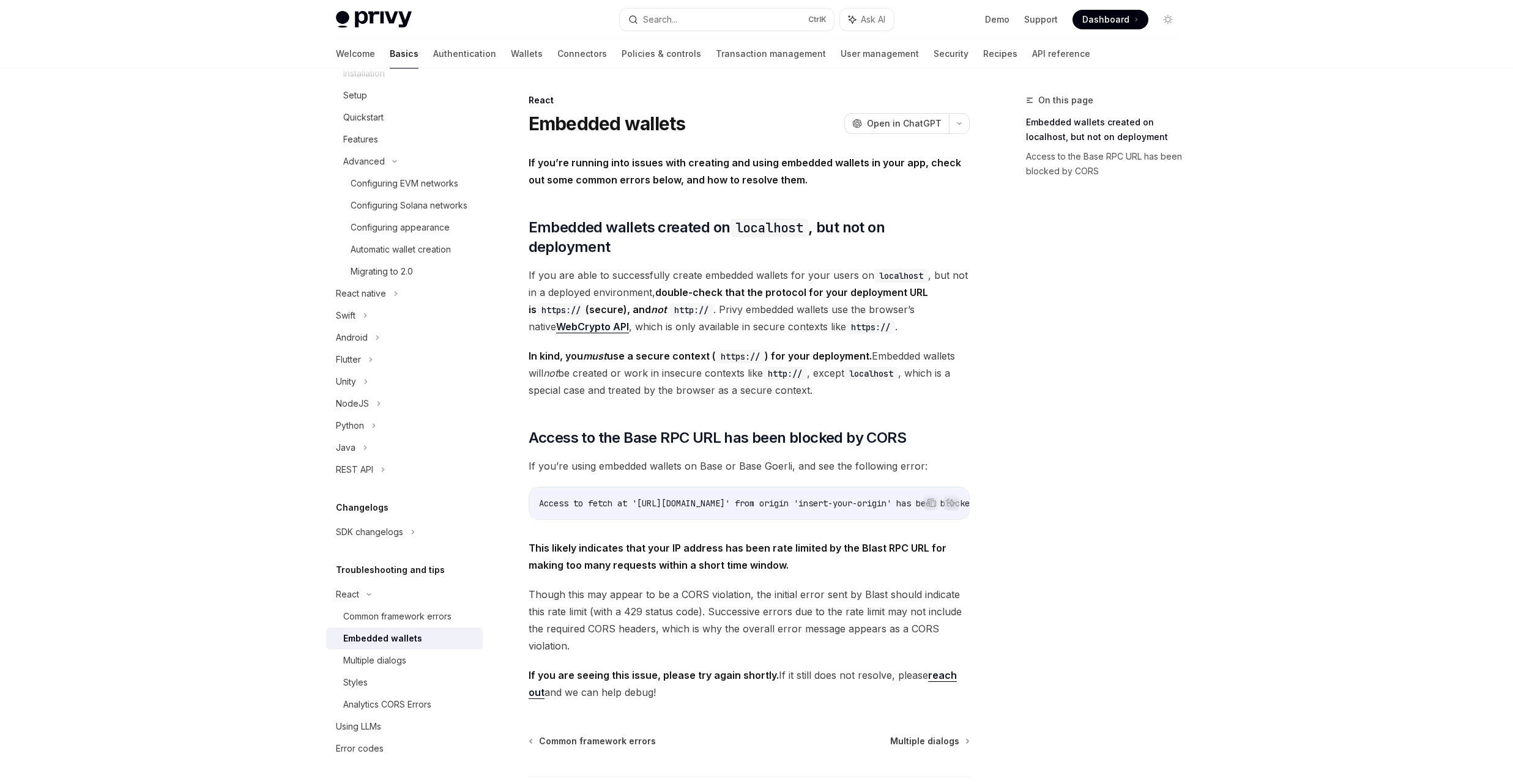
scroll to position [84, 0]
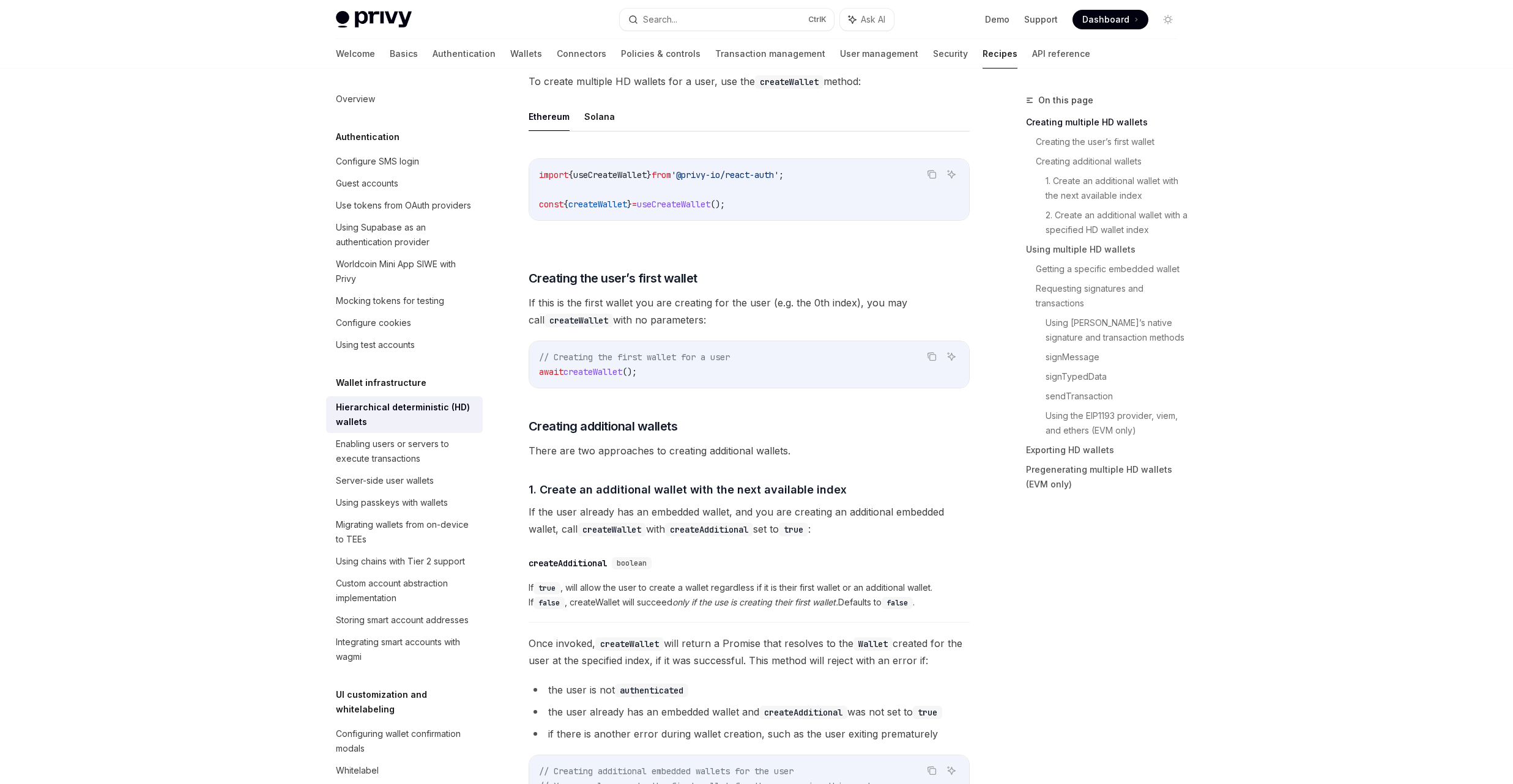
scroll to position [367, 0]
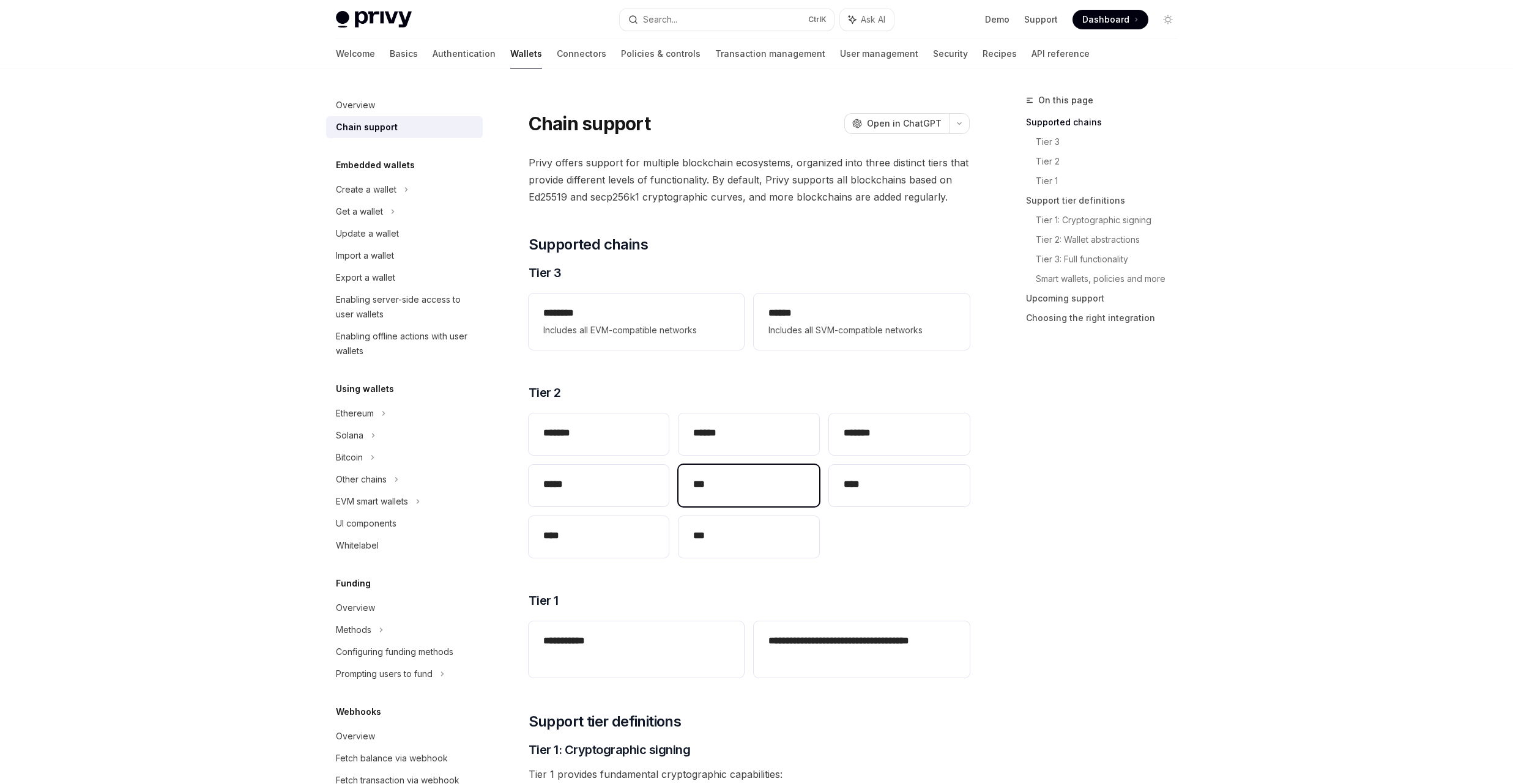
click at [737, 468] on div "***" at bounding box center [749, 485] width 141 height 42
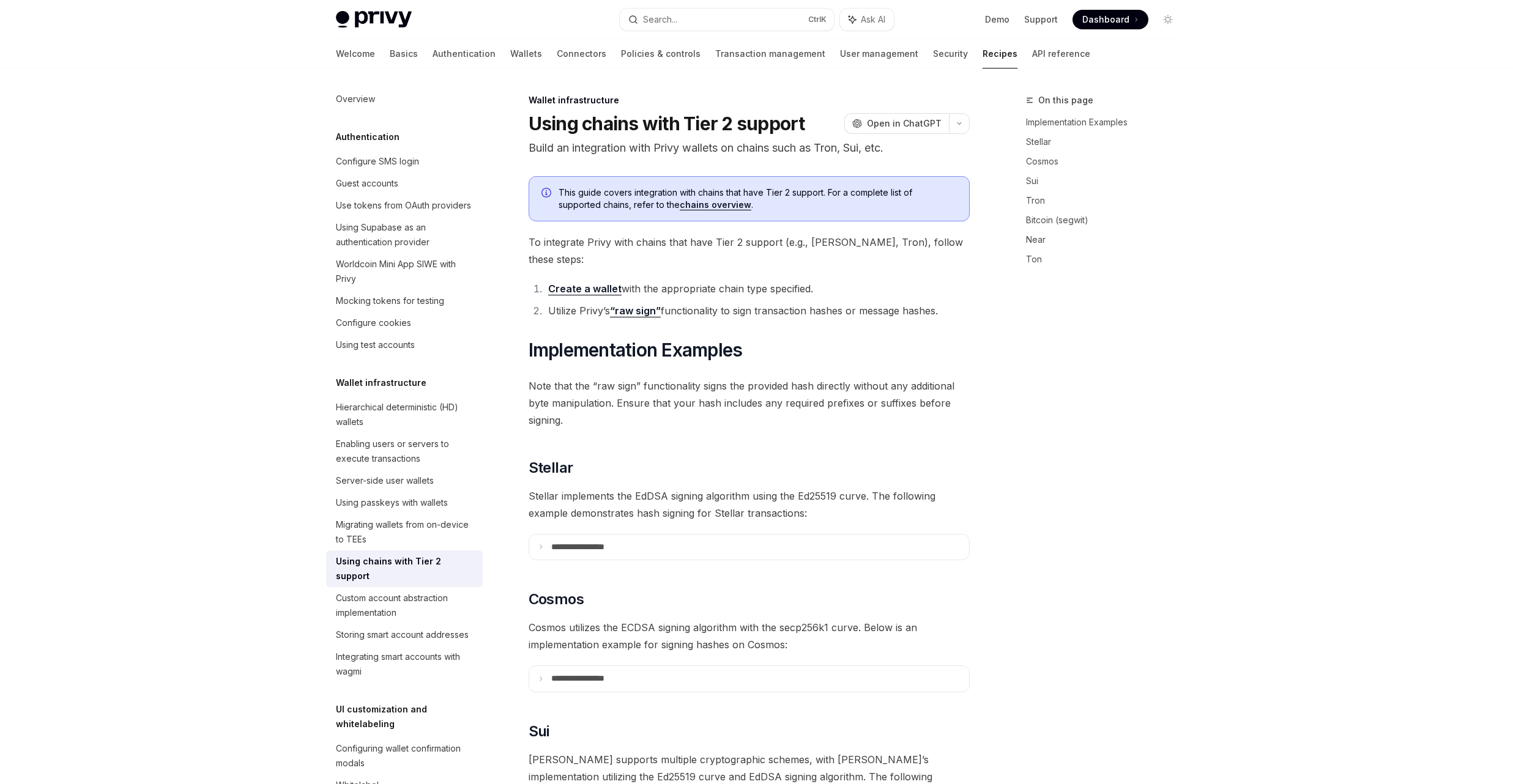
scroll to position [612, 0]
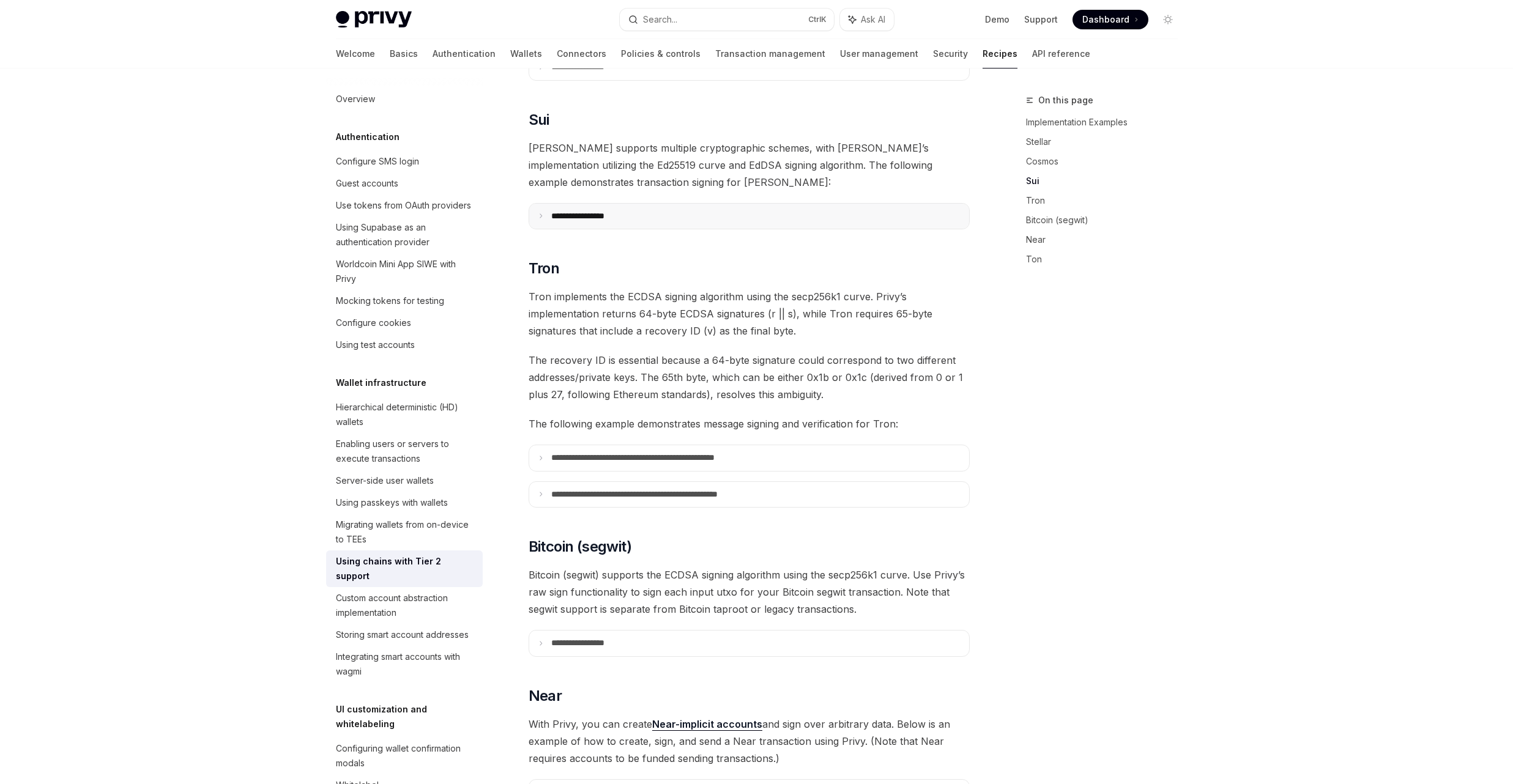
click at [647, 204] on summary "**********" at bounding box center [749, 217] width 440 height 26
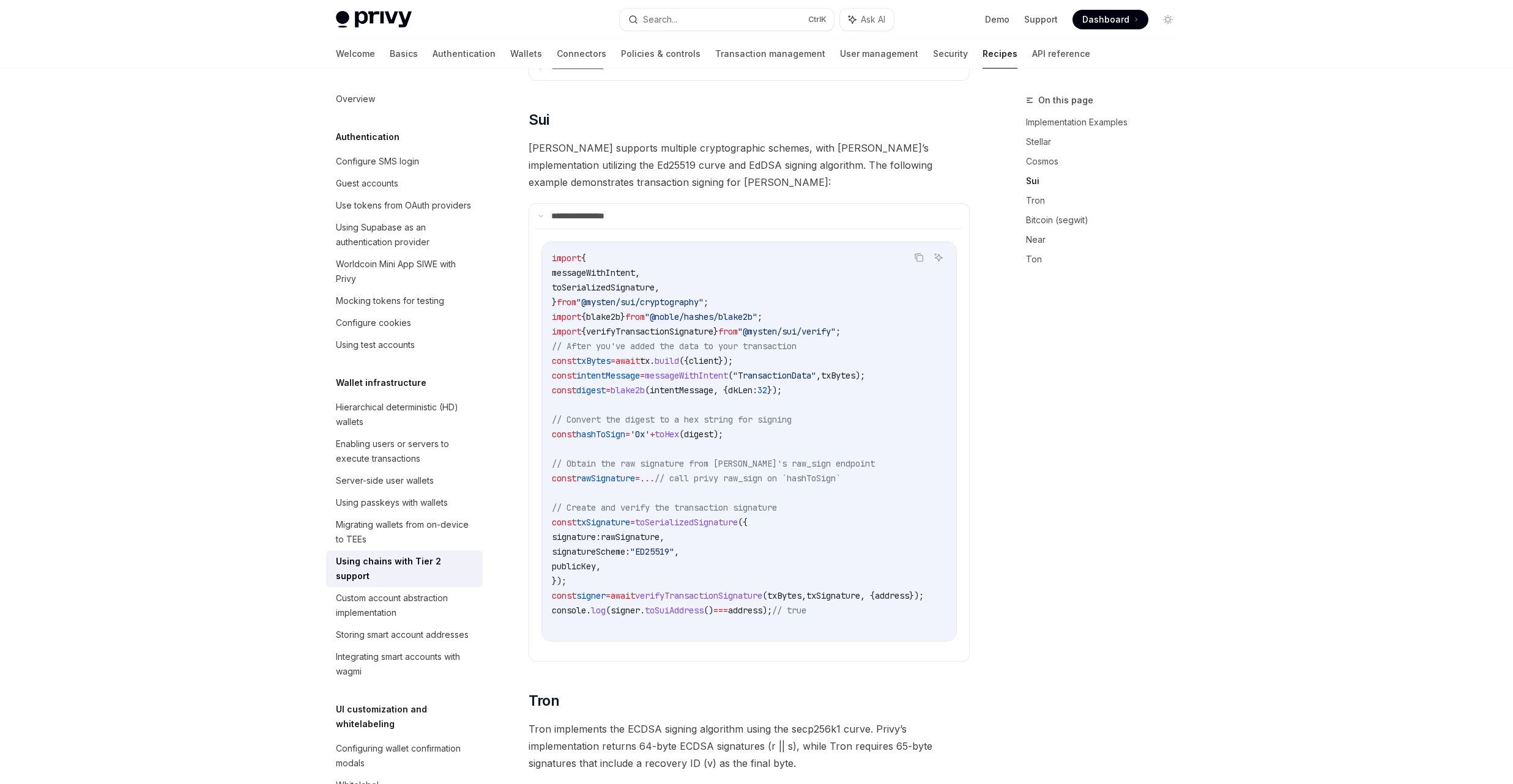
type textarea "*"
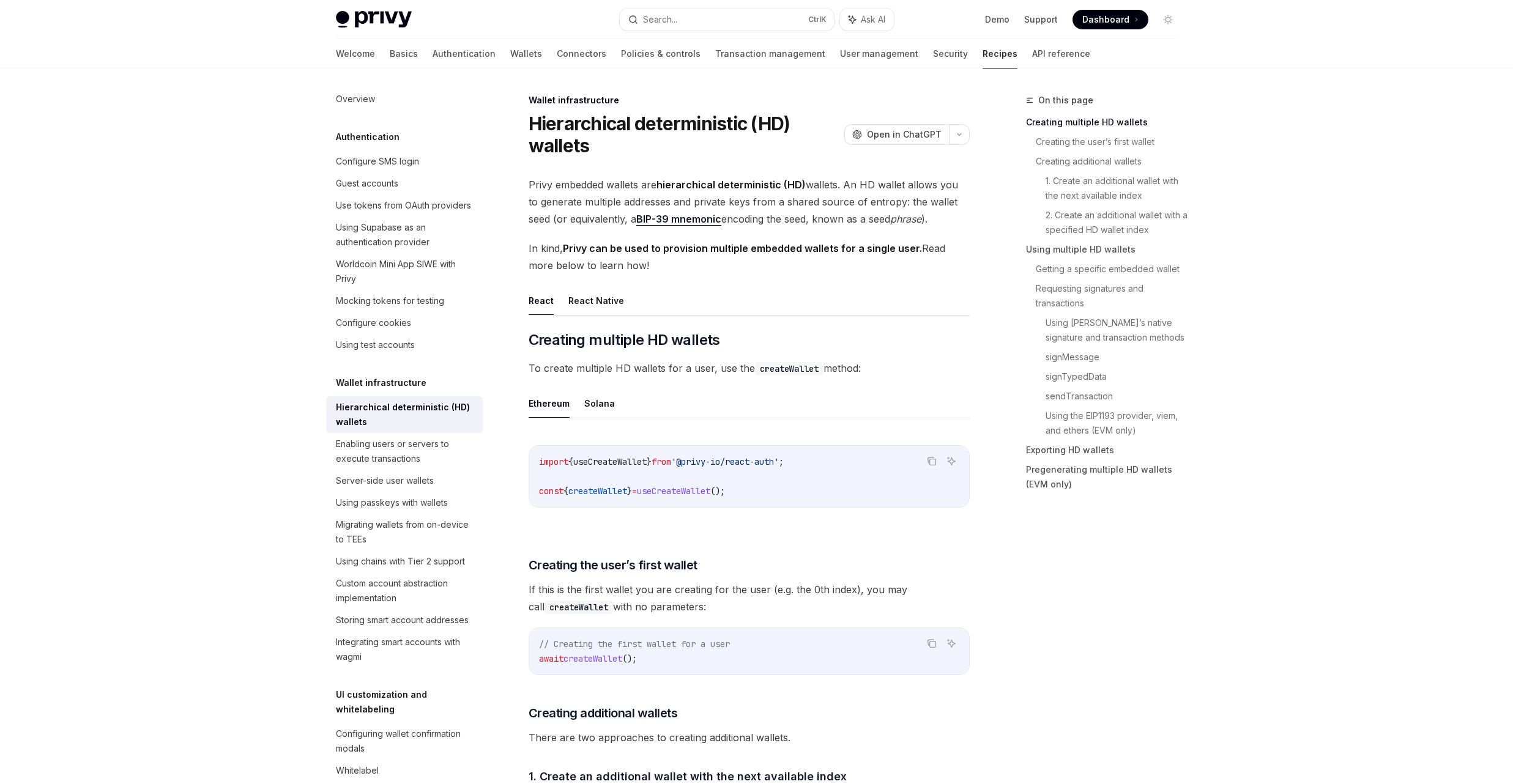
click at [779, 461] on span "'@privy-io/react-auth'" at bounding box center [725, 461] width 108 height 11
drag, startPoint x: 791, startPoint y: 461, endPoint x: 697, endPoint y: 465, distance: 94.1
click at [697, 465] on span "'@privy-io/react-auth'" at bounding box center [725, 461] width 108 height 11
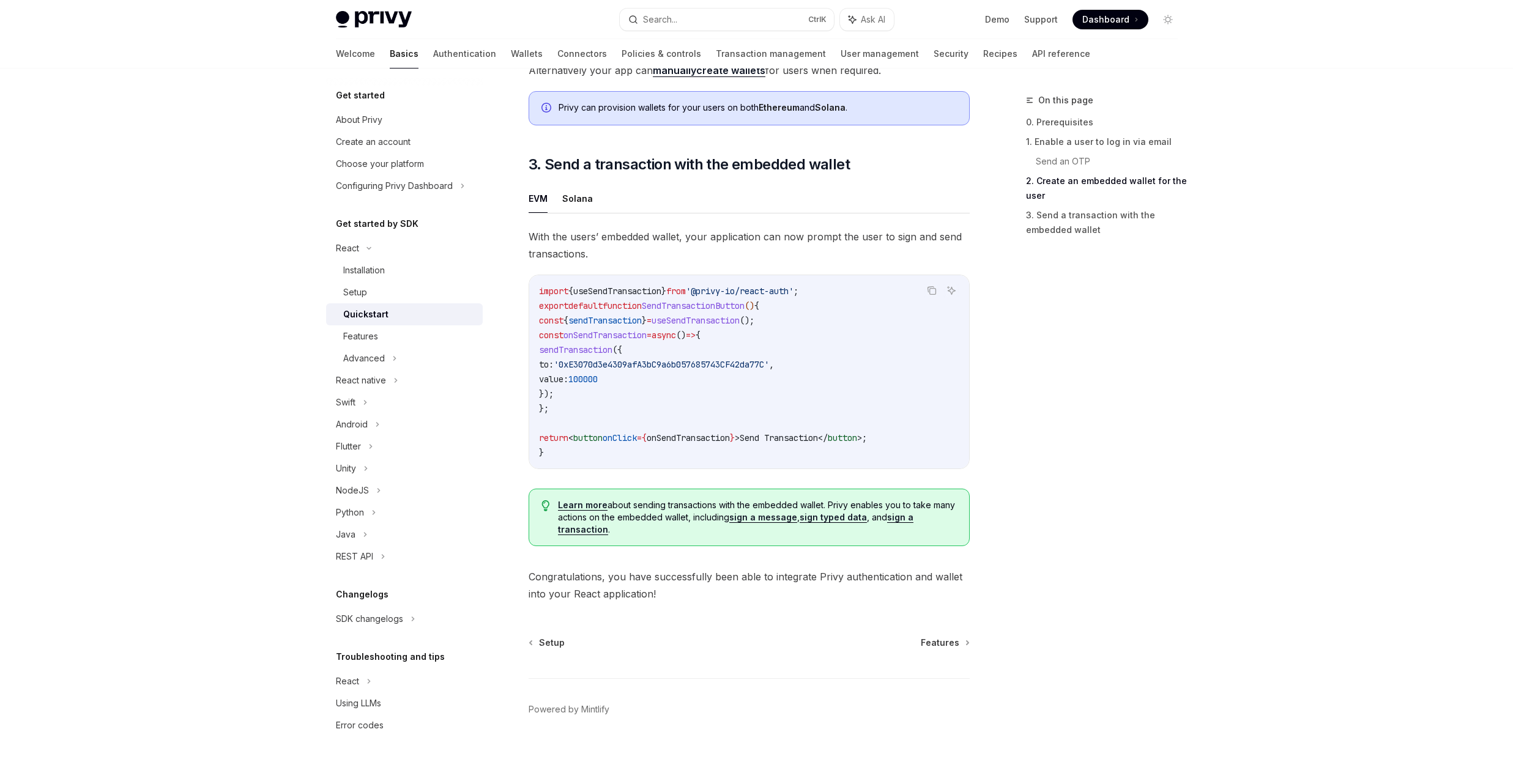
scroll to position [994, 0]
click at [414, 362] on div "Advanced" at bounding box center [404, 359] width 157 height 22
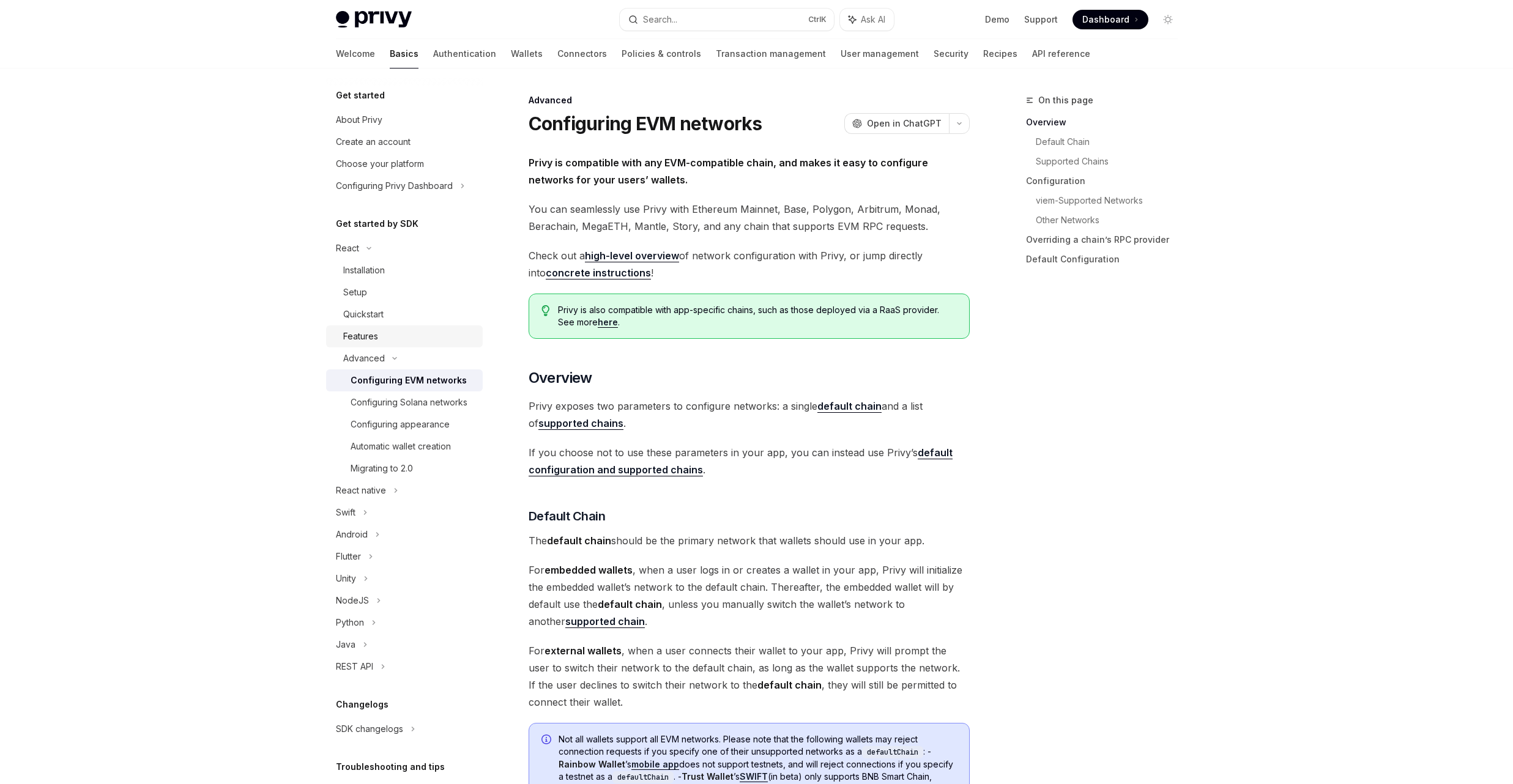
click at [388, 339] on div "Features" at bounding box center [409, 336] width 132 height 15
type textarea "*"
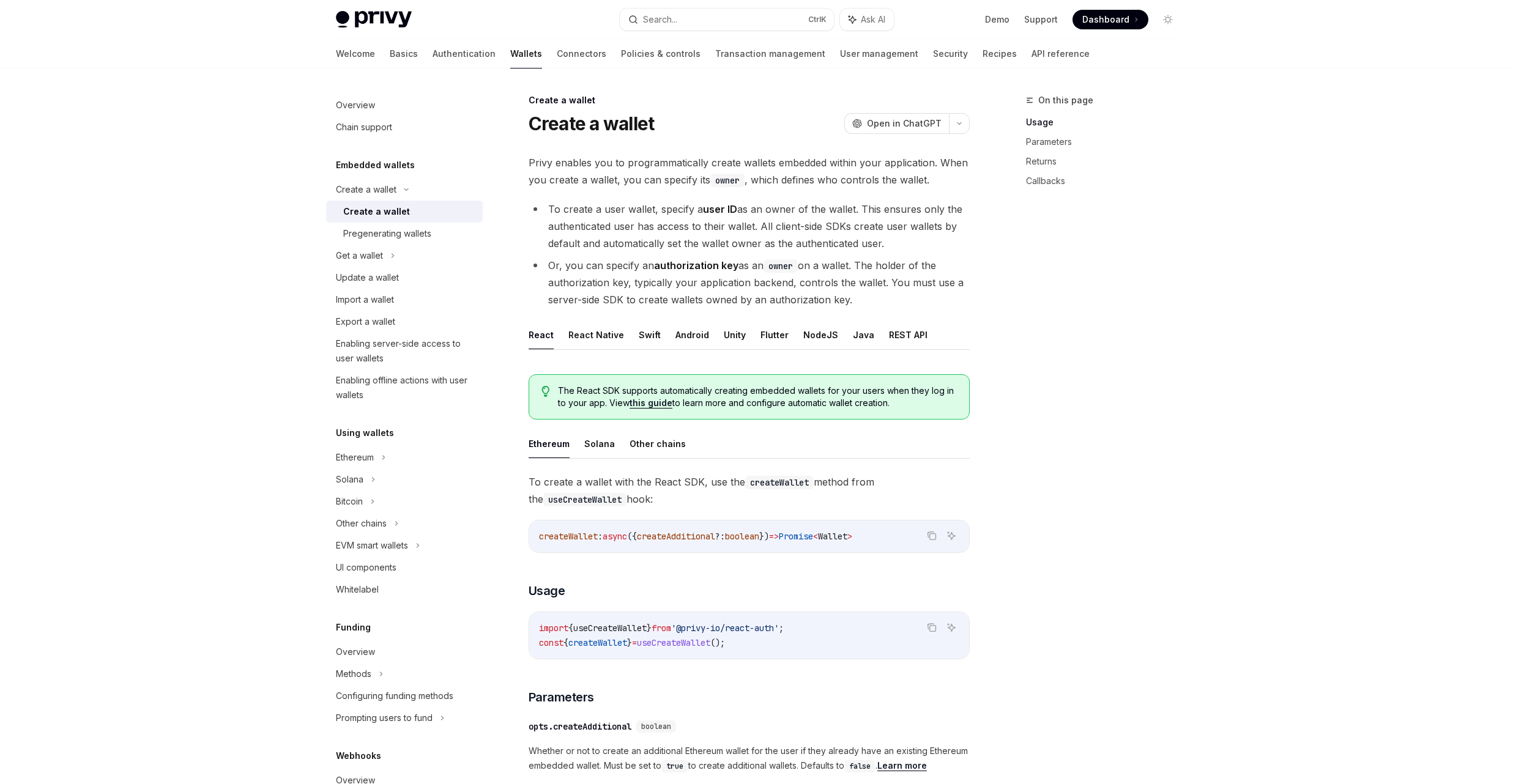
click at [680, 439] on ul "Ethereum Solana Other chains" at bounding box center [749, 444] width 441 height 30
click at [667, 445] on button "Other chains" at bounding box center [658, 443] width 57 height 29
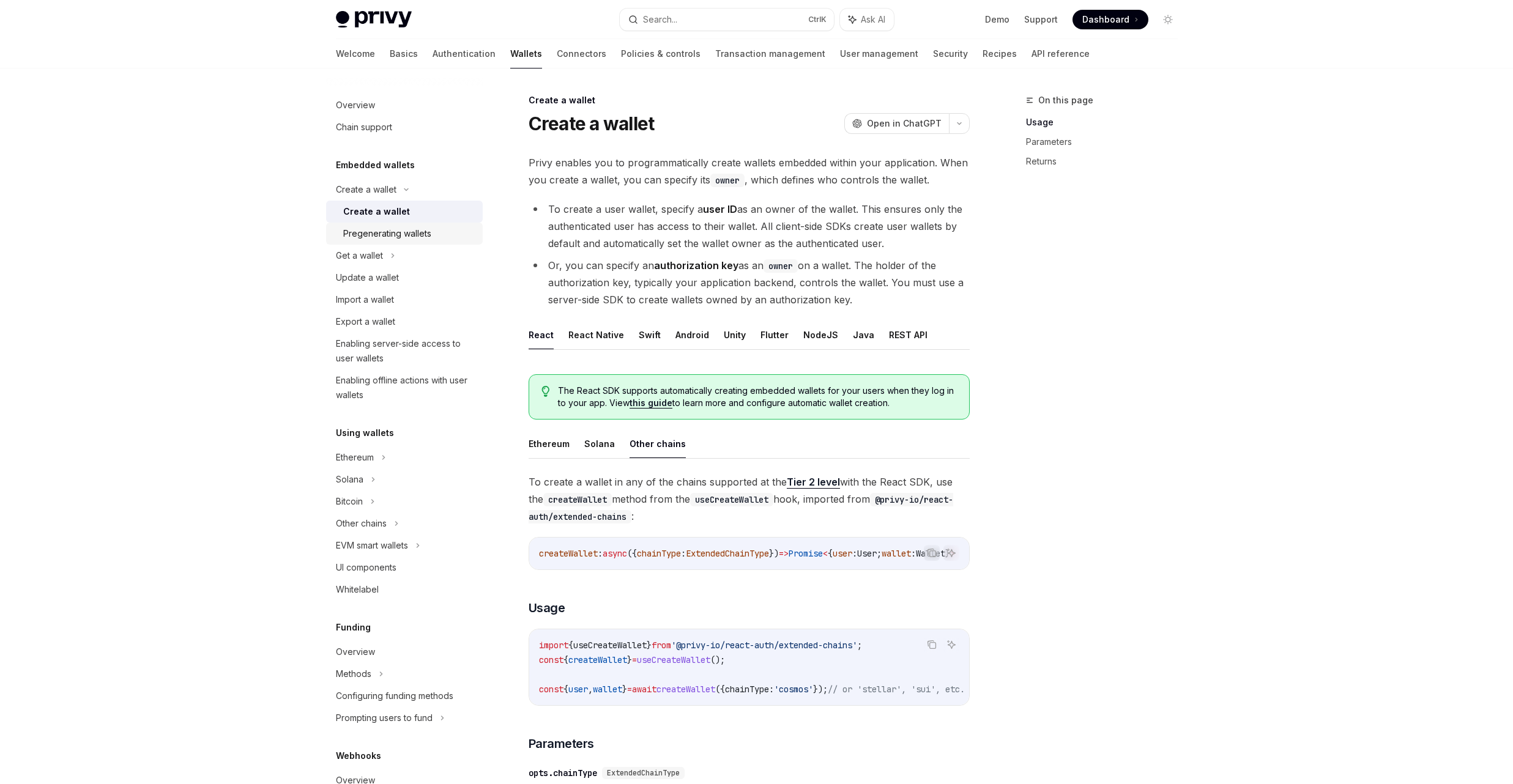
click at [390, 231] on div "Pregenerating wallets" at bounding box center [387, 233] width 88 height 15
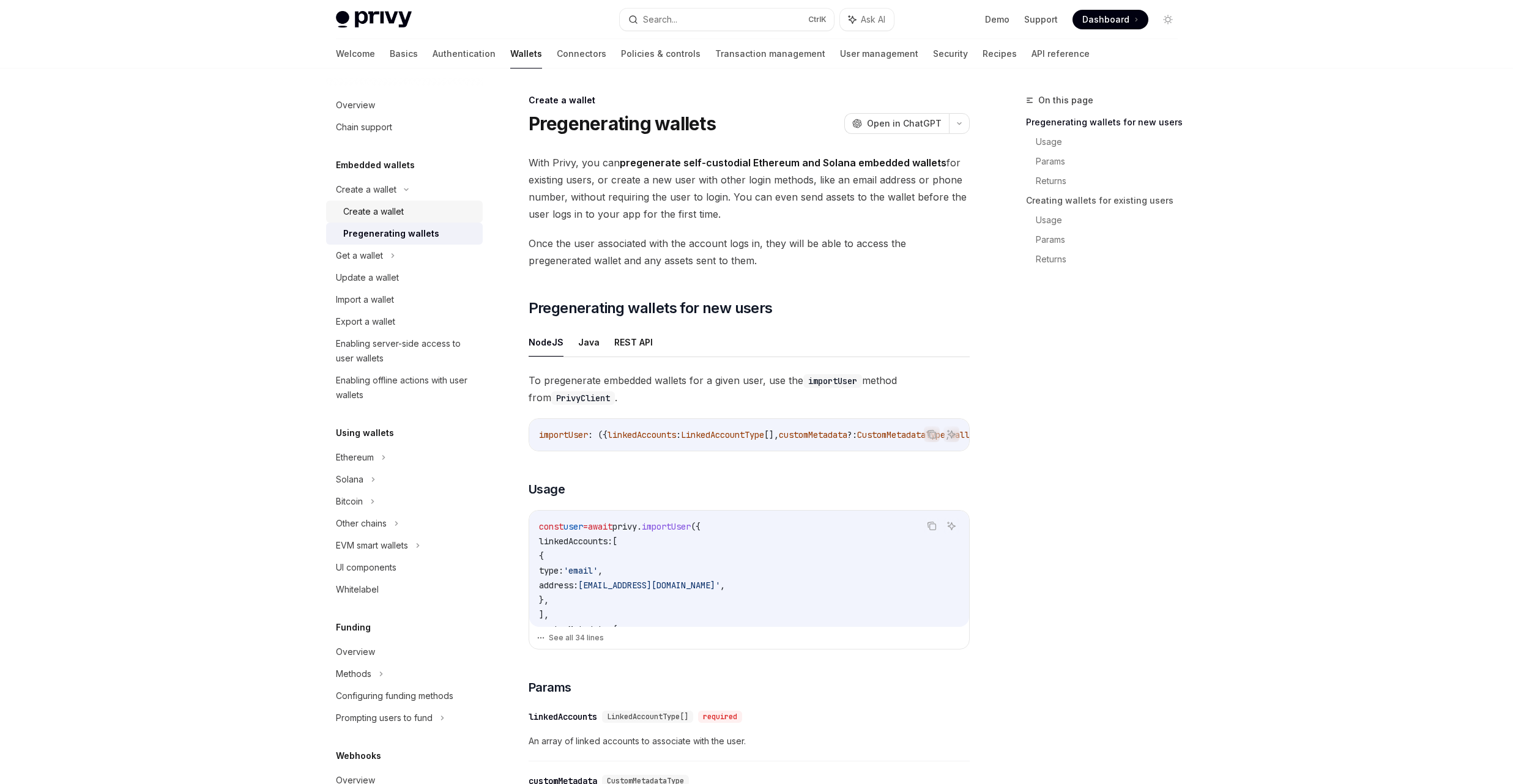
click at [412, 209] on div "Create a wallet" at bounding box center [409, 211] width 132 height 15
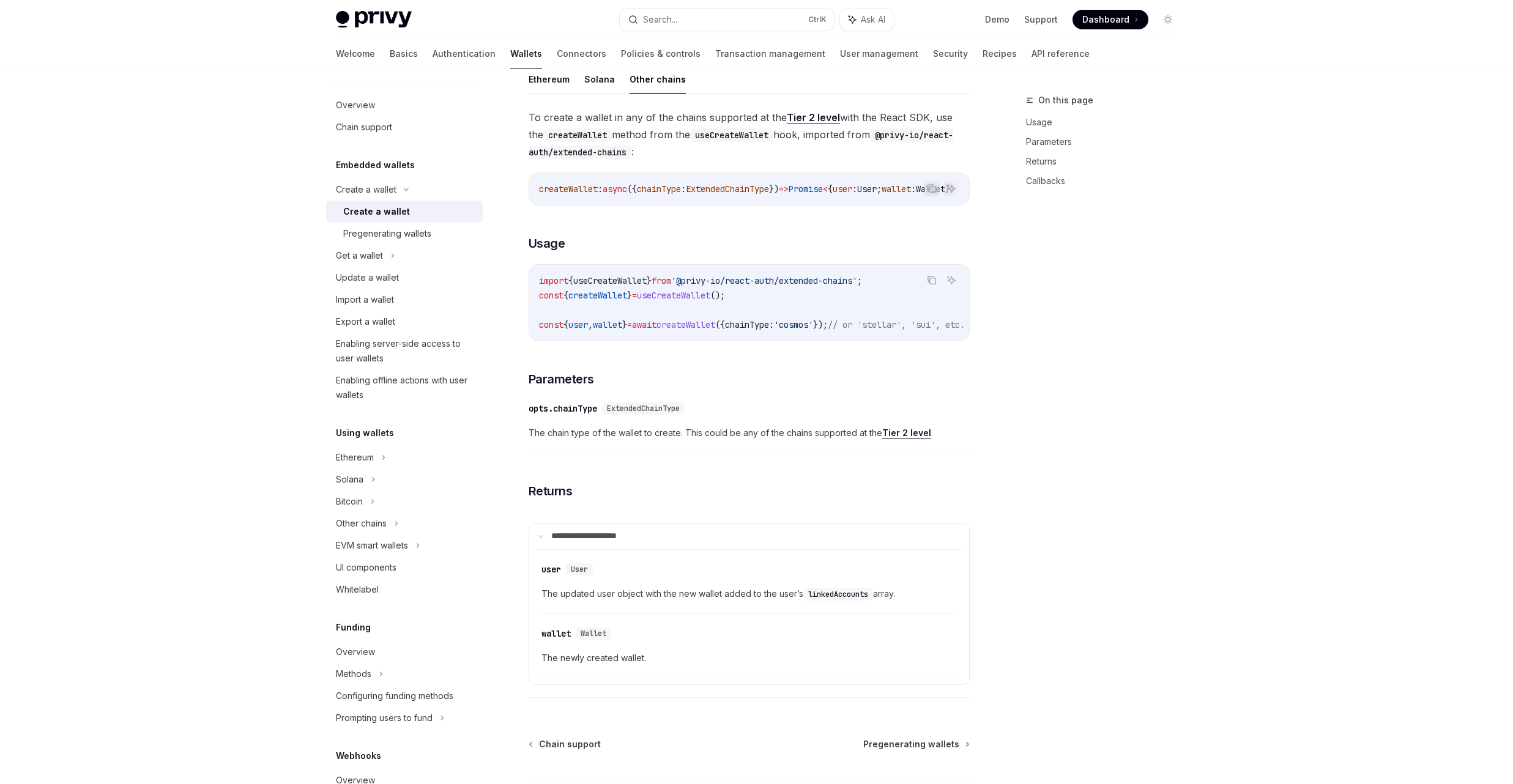
type textarea "*"
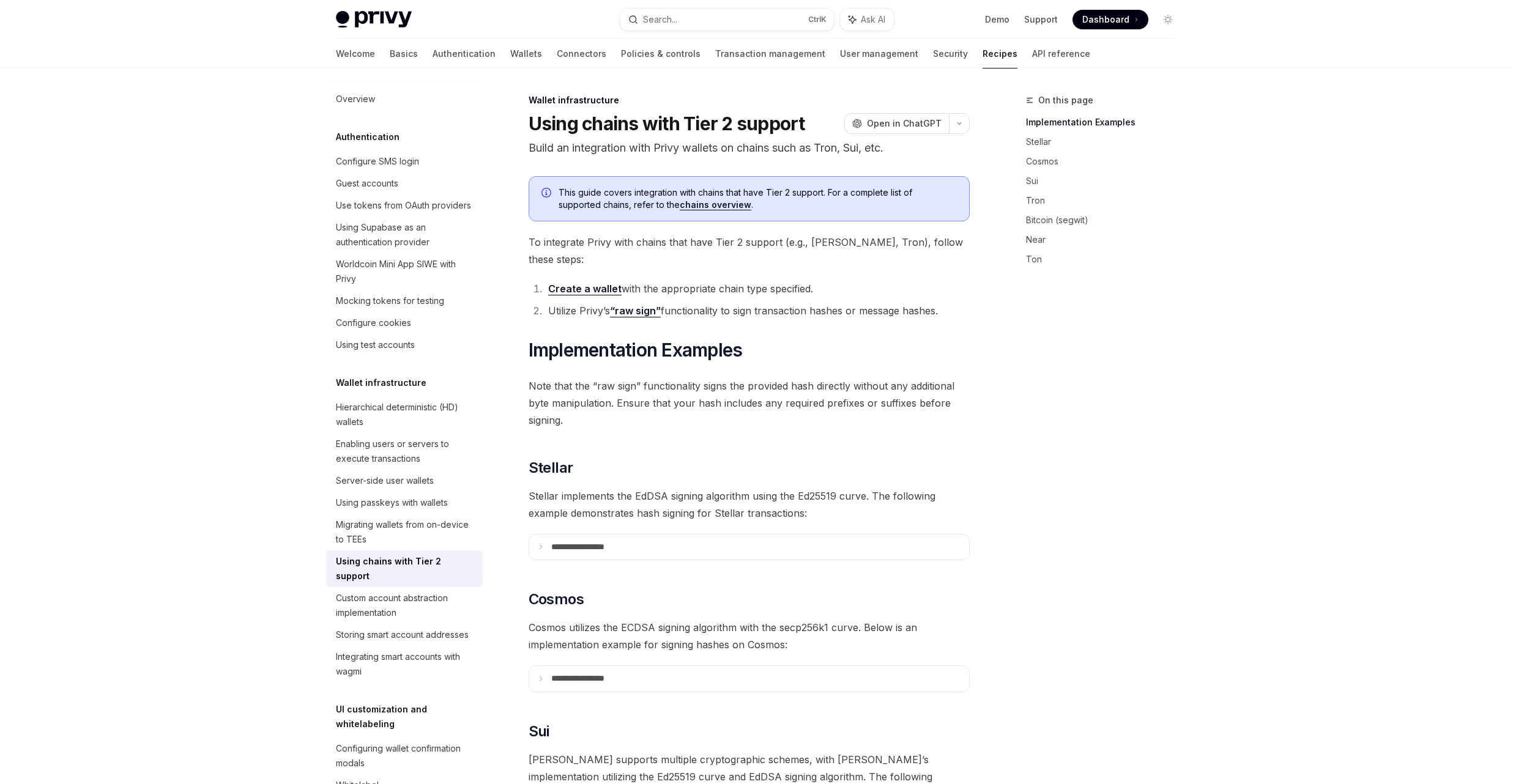
scroll to position [496, 0]
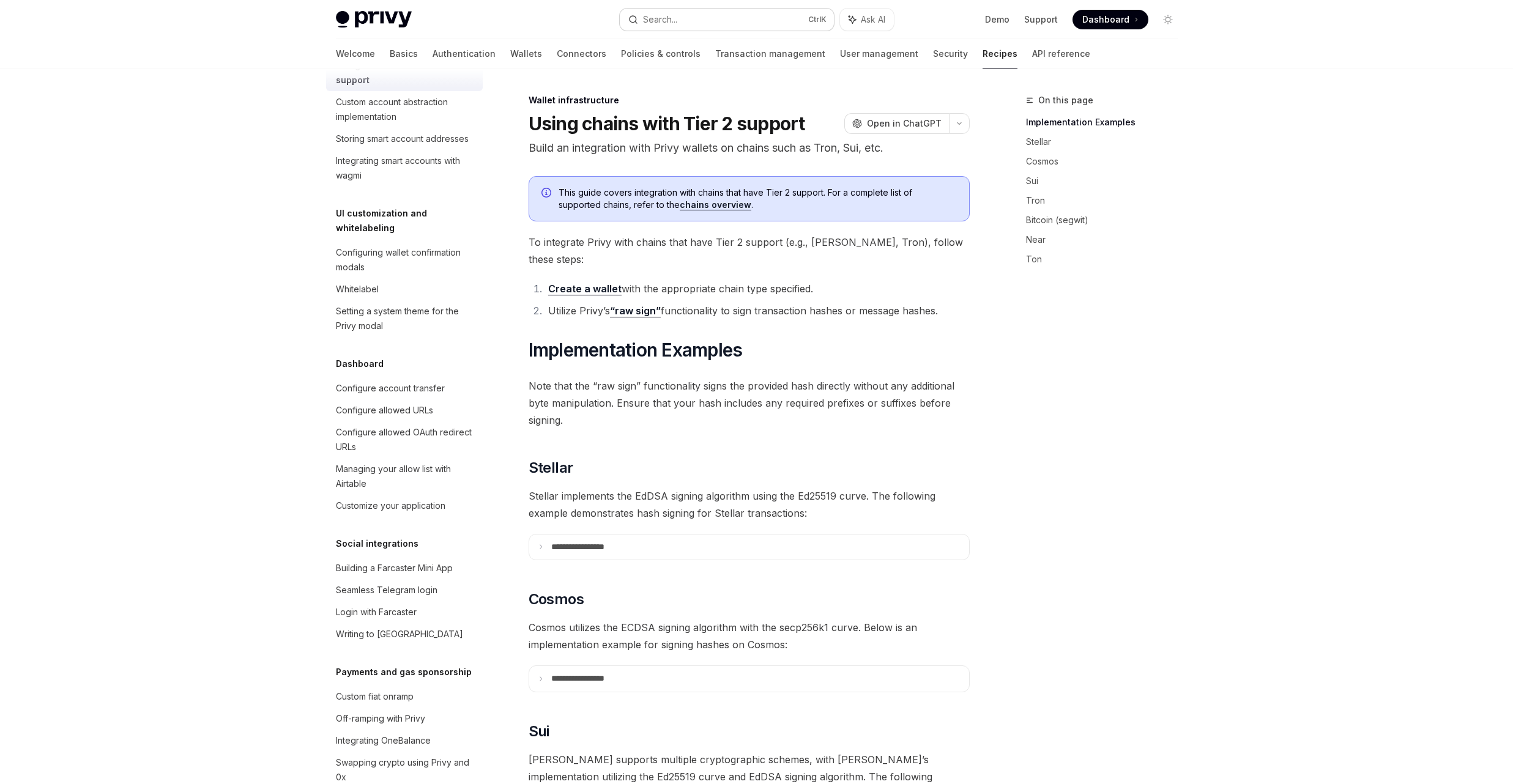
click at [757, 21] on button "Search... Ctrl K" at bounding box center [726, 19] width 214 height 22
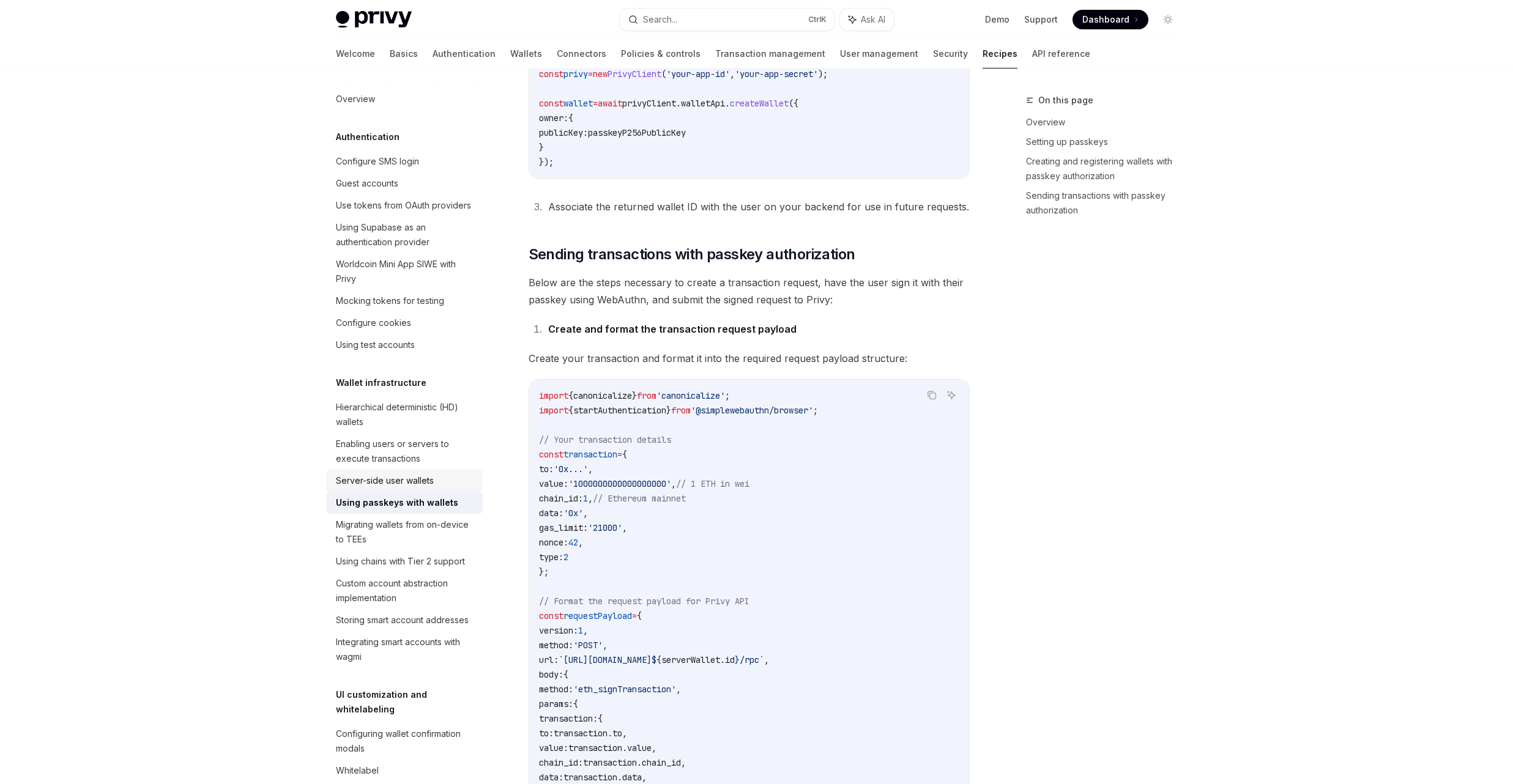
scroll to position [661, 0]
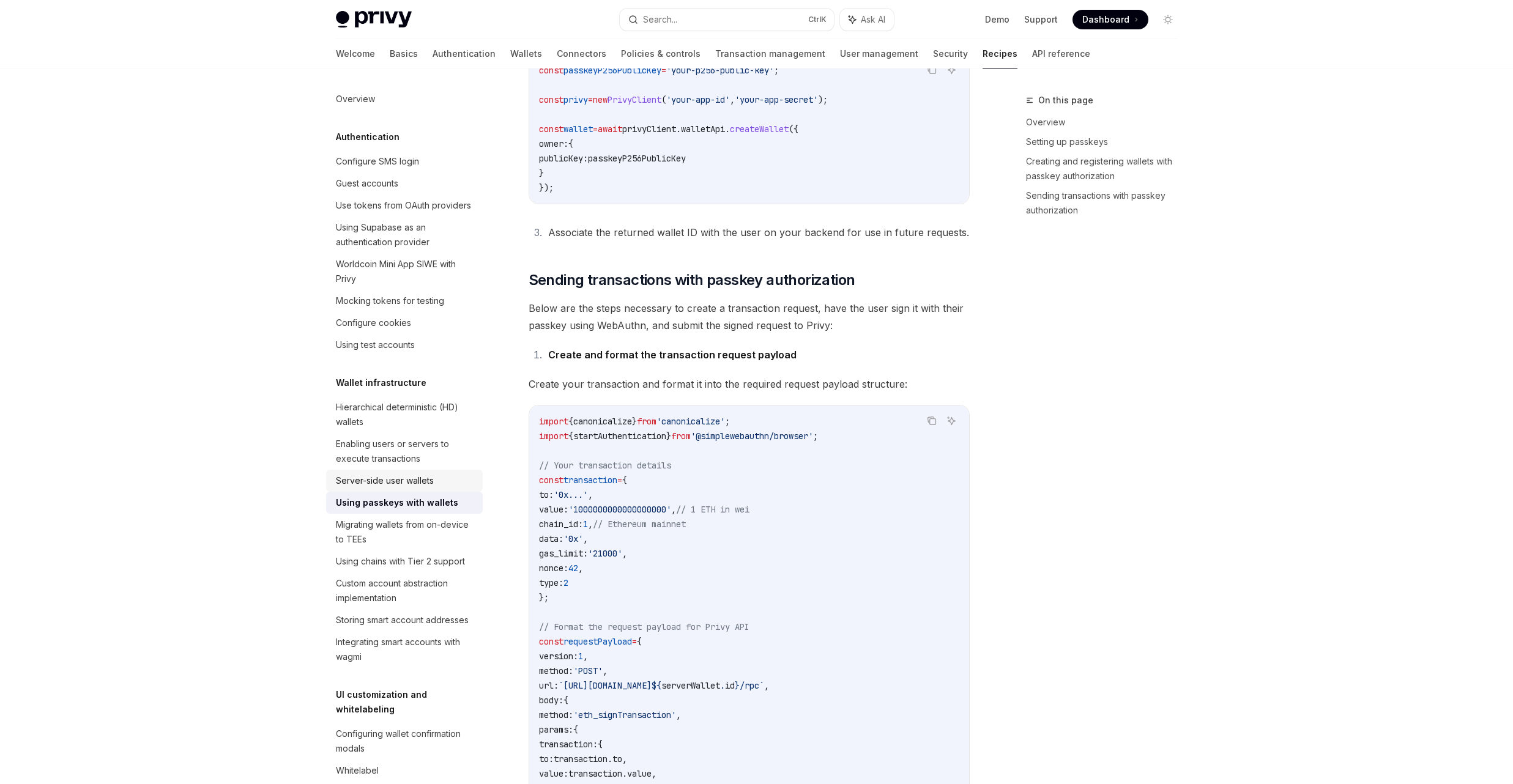
click at [443, 488] on div "Server-side user wallets" at bounding box center [406, 481] width 139 height 15
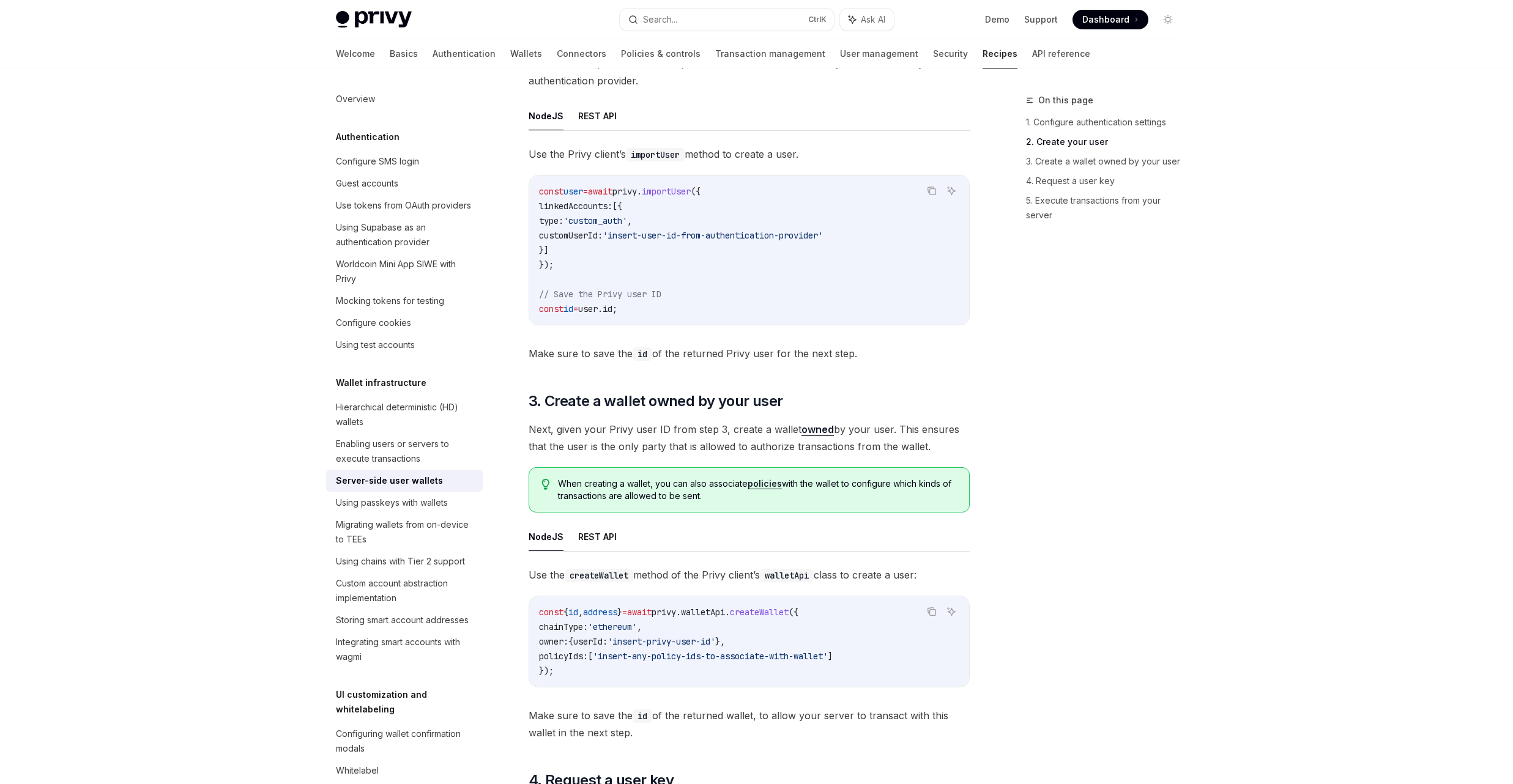
scroll to position [1248, 0]
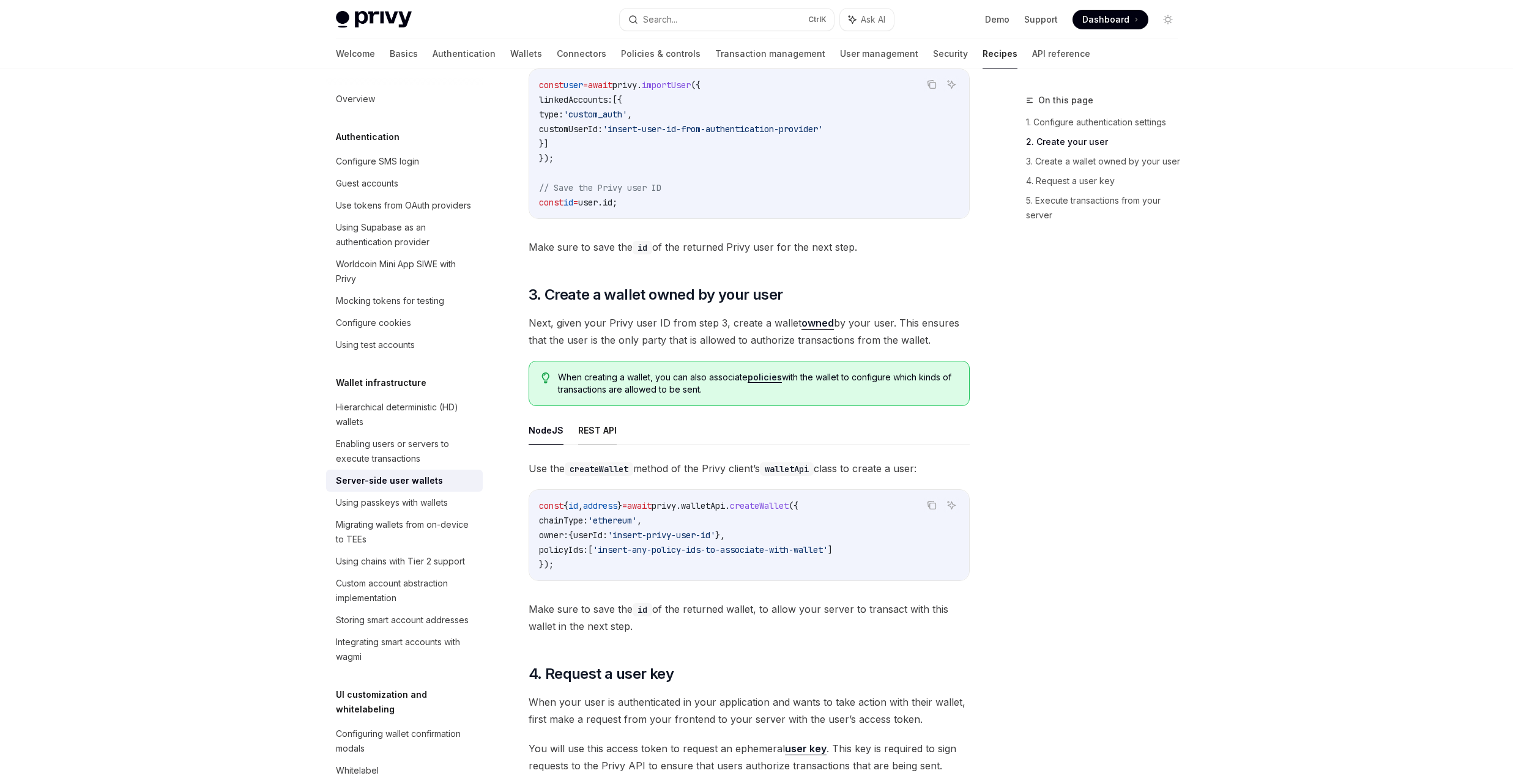
click at [614, 428] on div "**********" at bounding box center [749, 170] width 441 height 2527
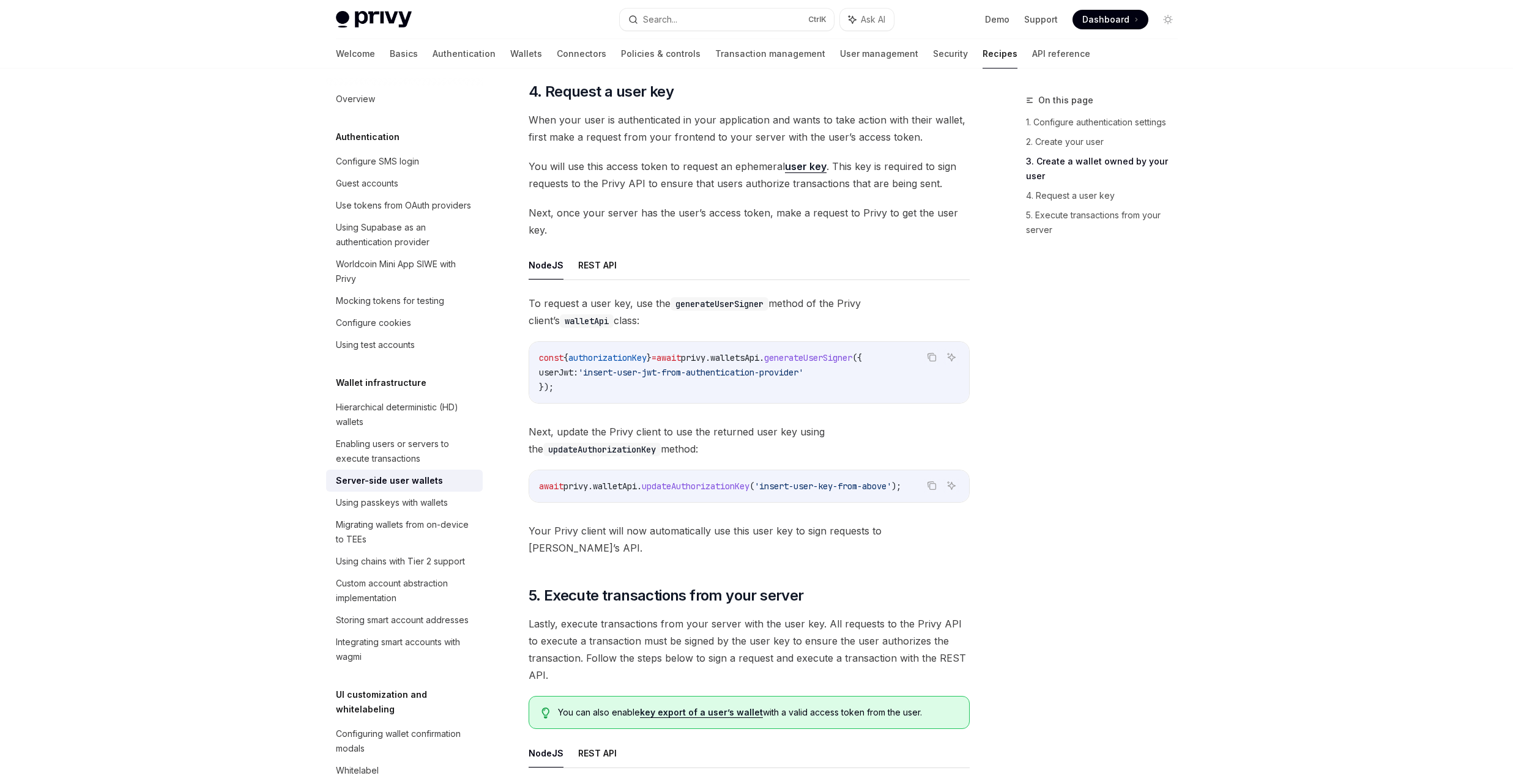
scroll to position [1835, 0]
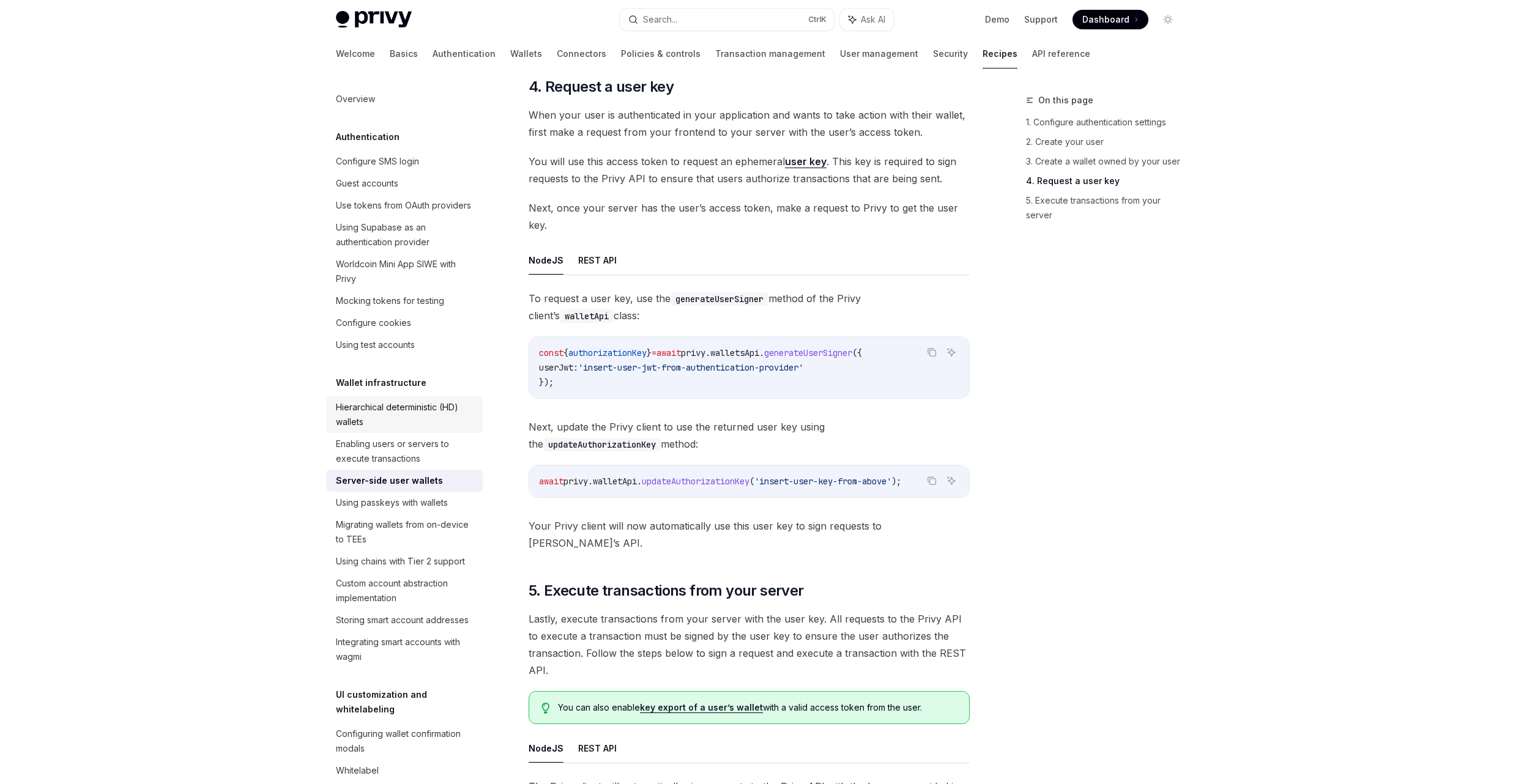
click at [404, 429] on div "Hierarchical deterministic (HD) wallets" at bounding box center [406, 415] width 139 height 30
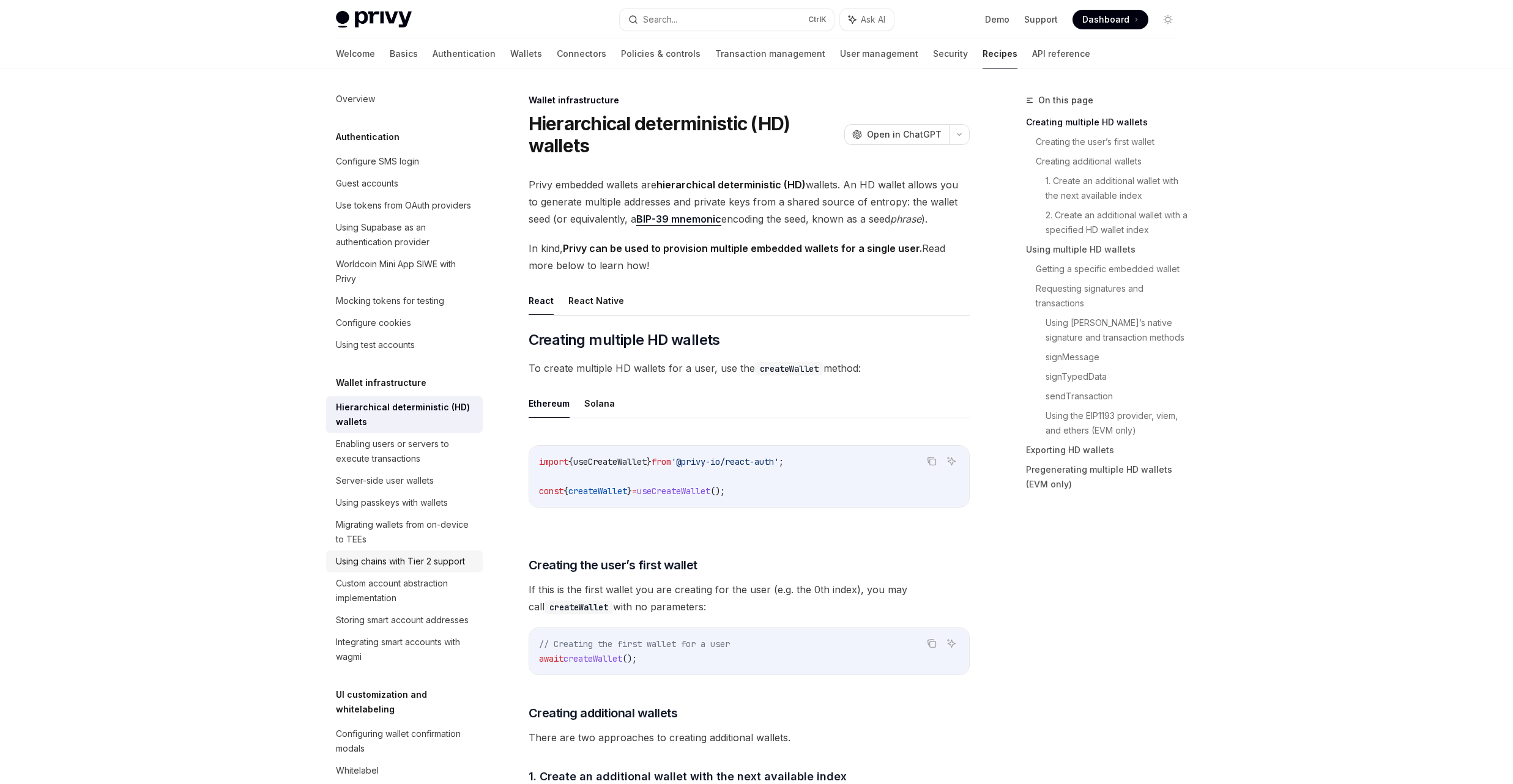
click at [420, 569] on div "Using chains with Tier 2 support" at bounding box center [400, 561] width 129 height 15
type textarea "*"
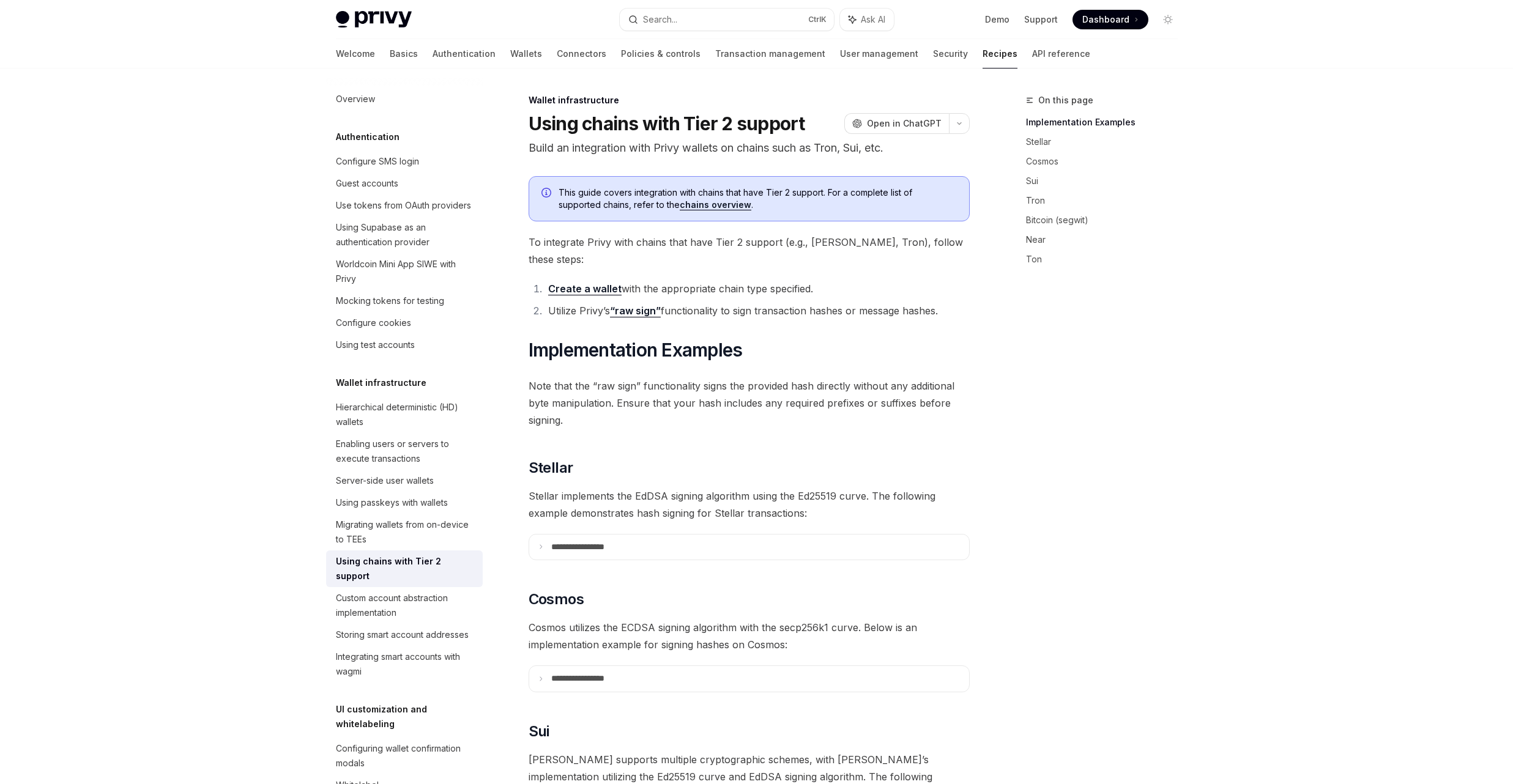
click at [585, 283] on link "Create a wallet" at bounding box center [585, 289] width 73 height 13
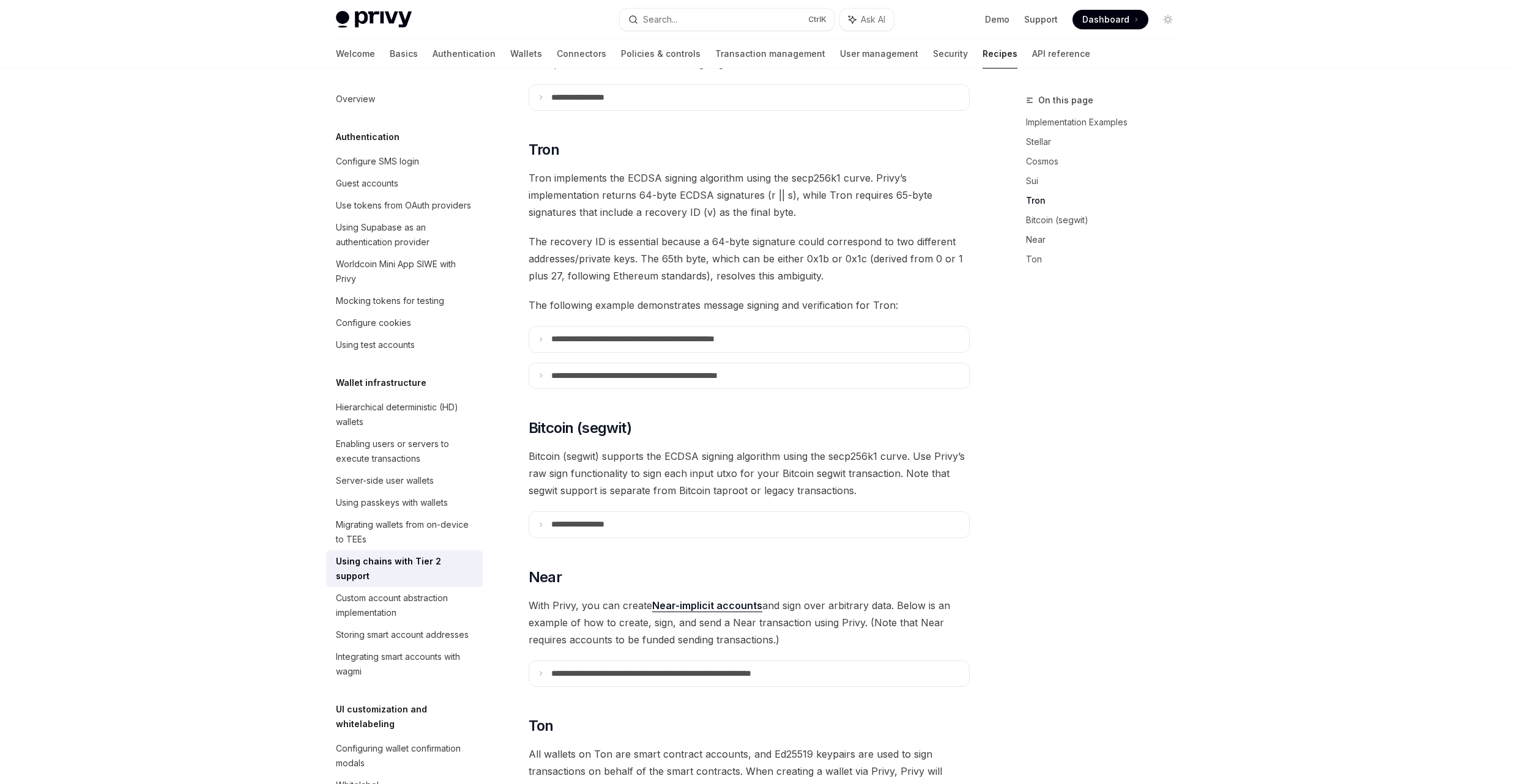
scroll to position [808, 0]
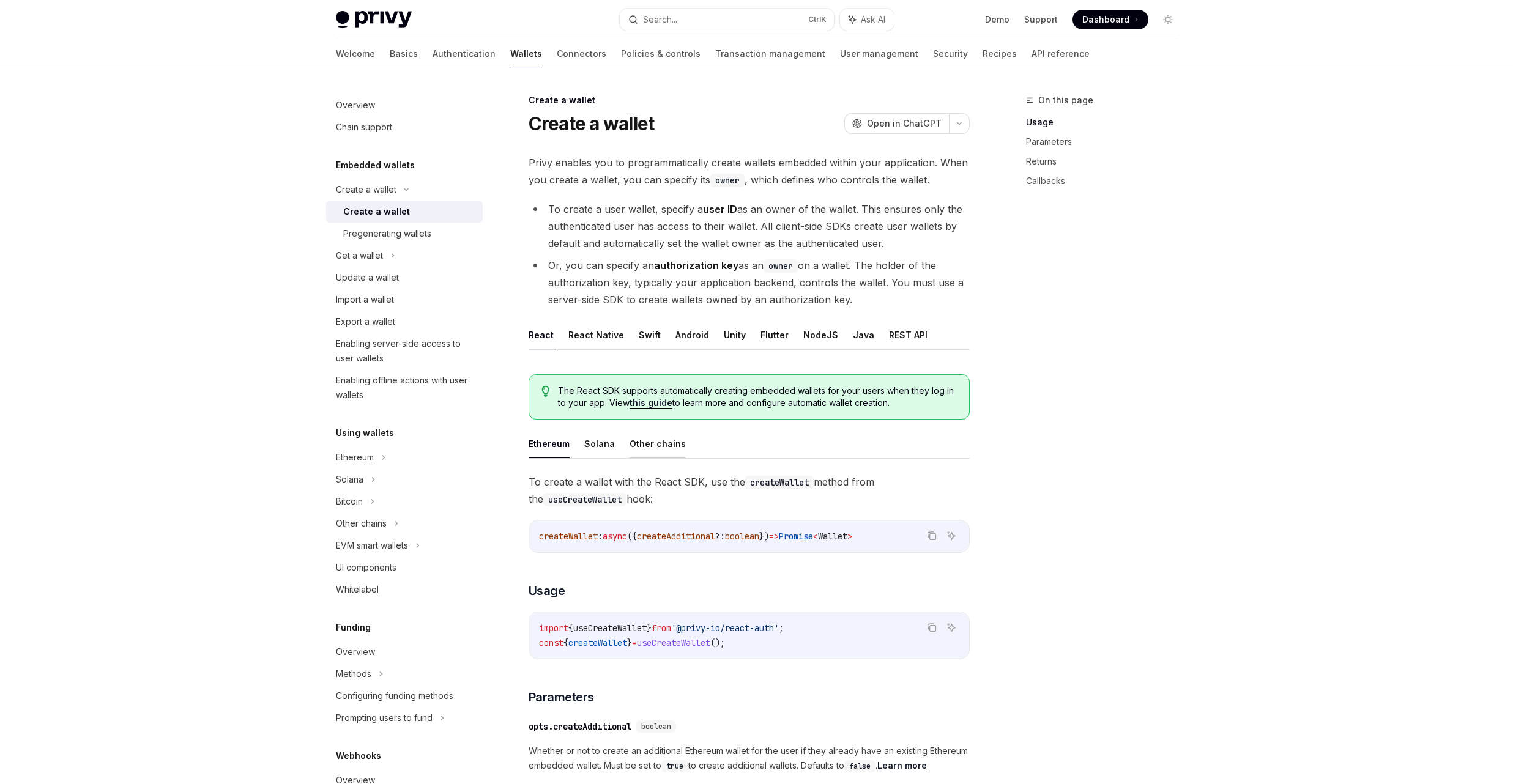
click at [665, 453] on button "Other chains" at bounding box center [658, 443] width 57 height 29
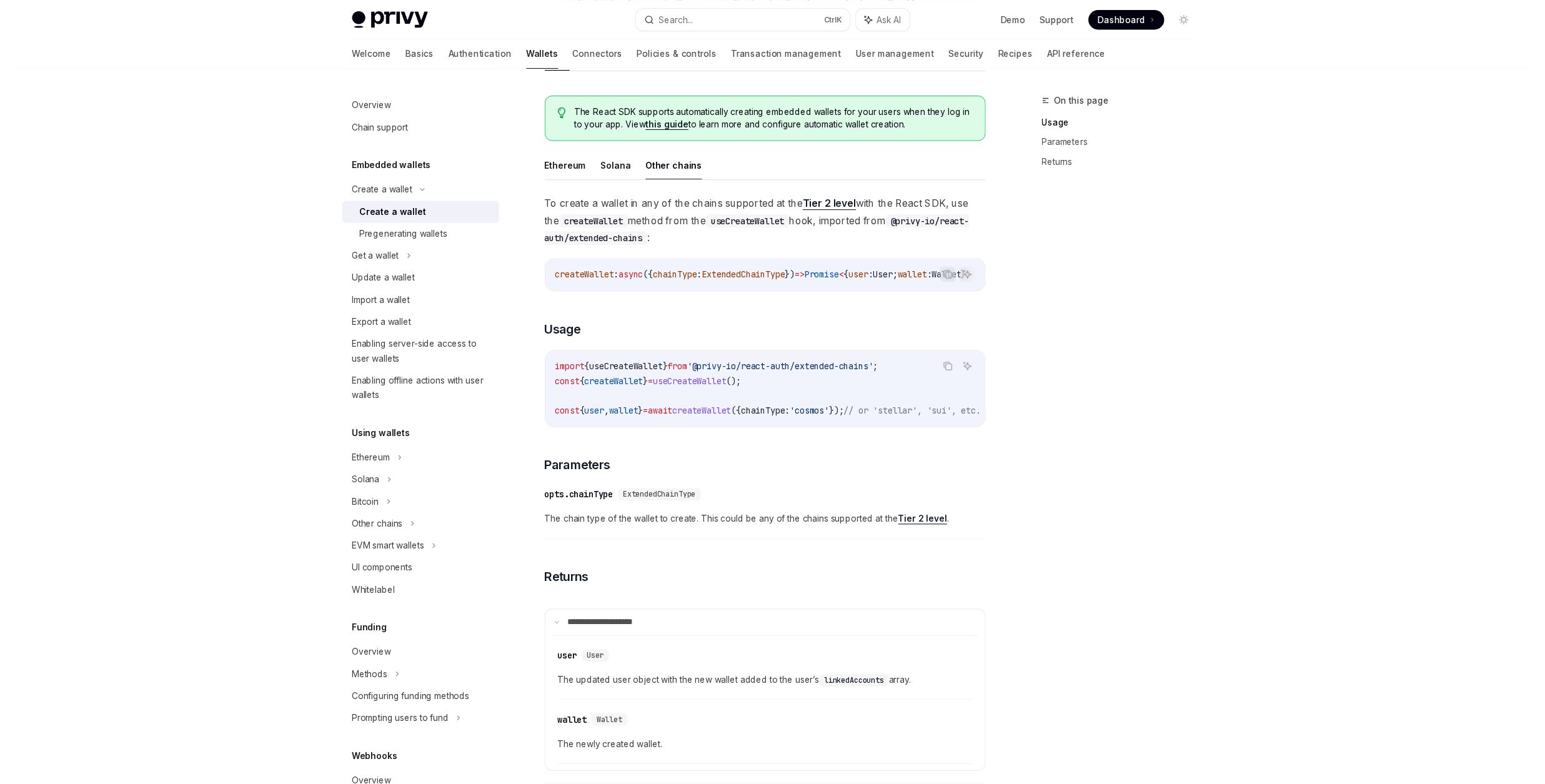
scroll to position [300, 0]
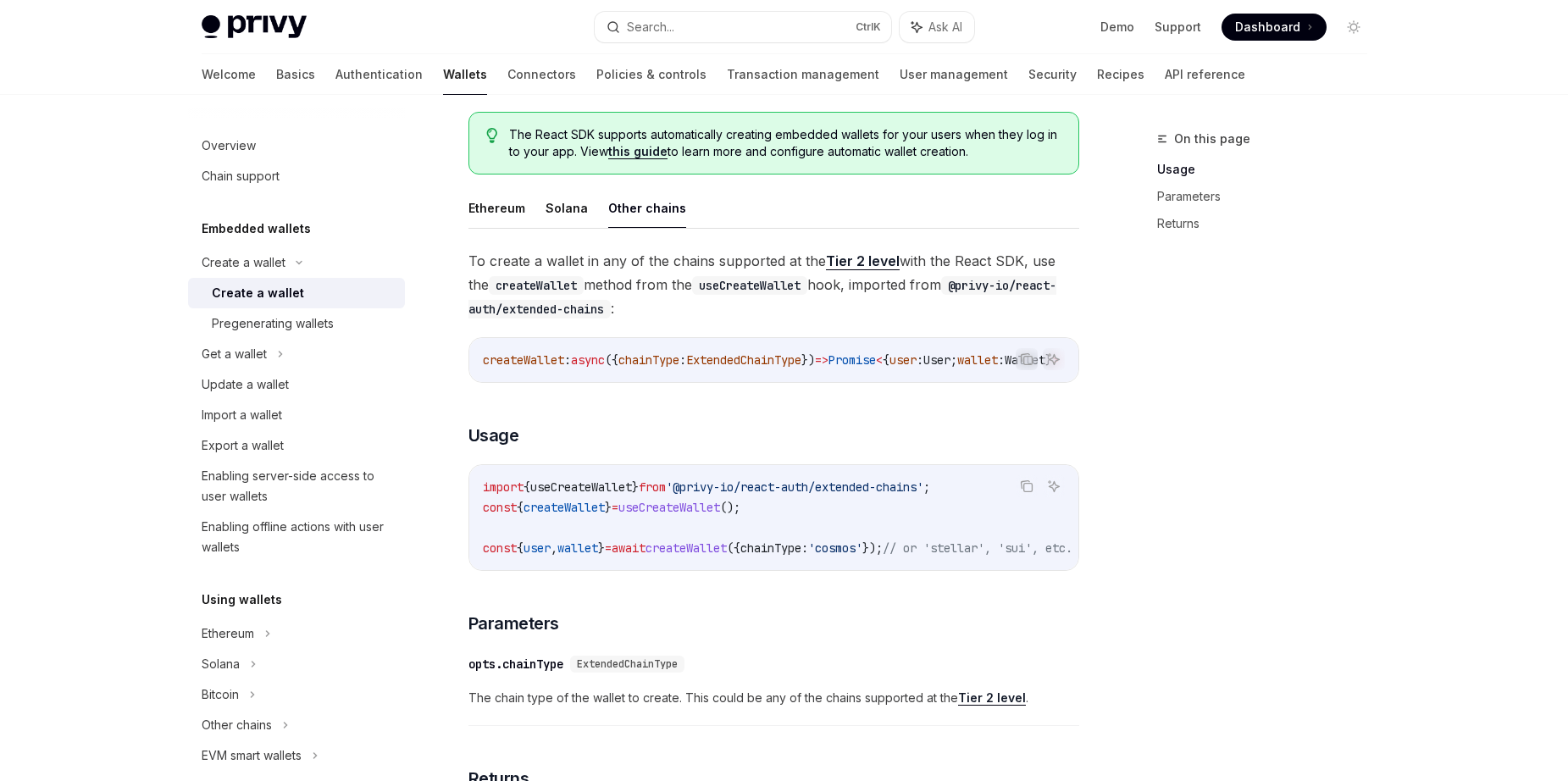
type textarea "*"
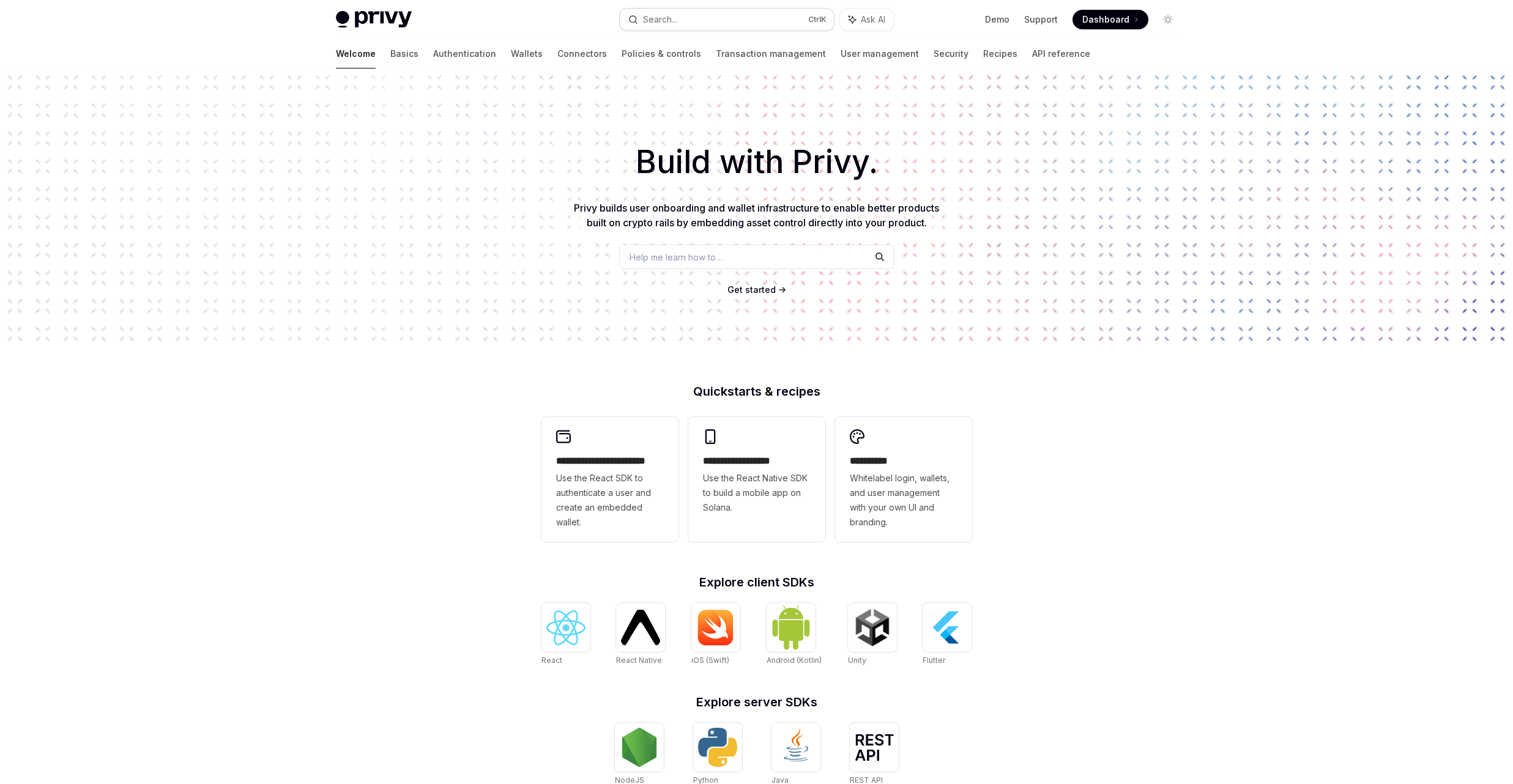
click at [663, 26] on div "Search..." at bounding box center [659, 19] width 34 height 15
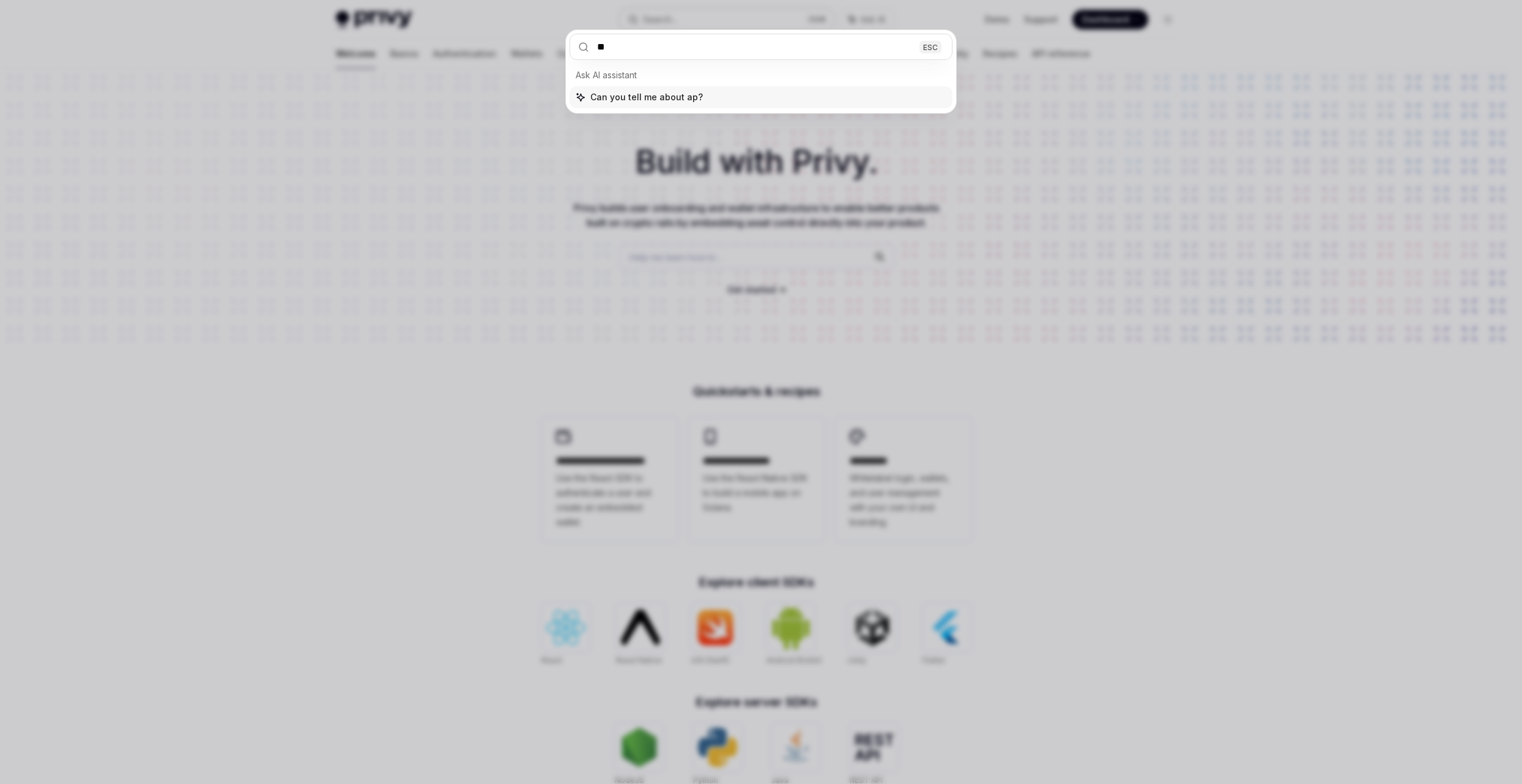
type input "***"
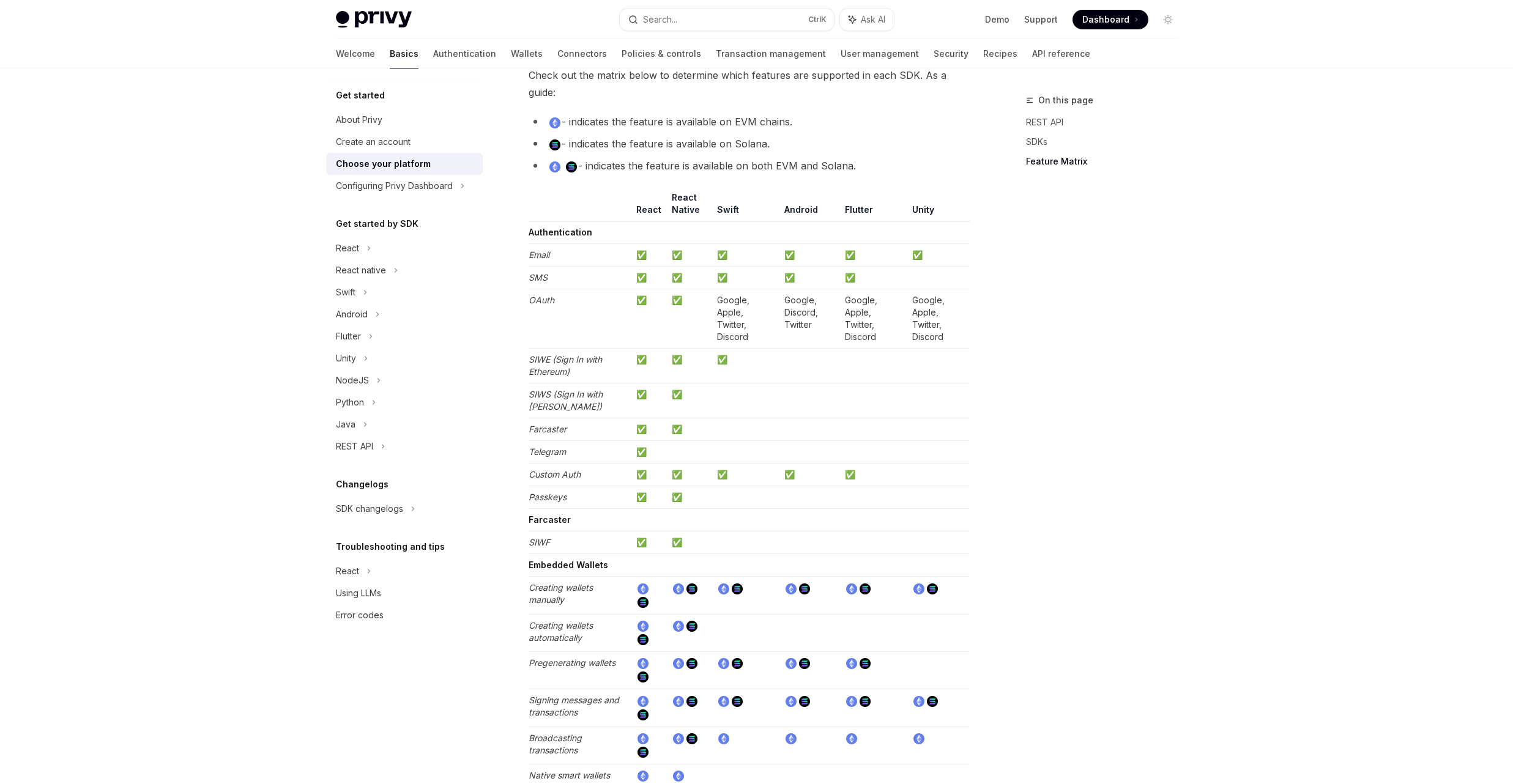
scroll to position [1116, 0]
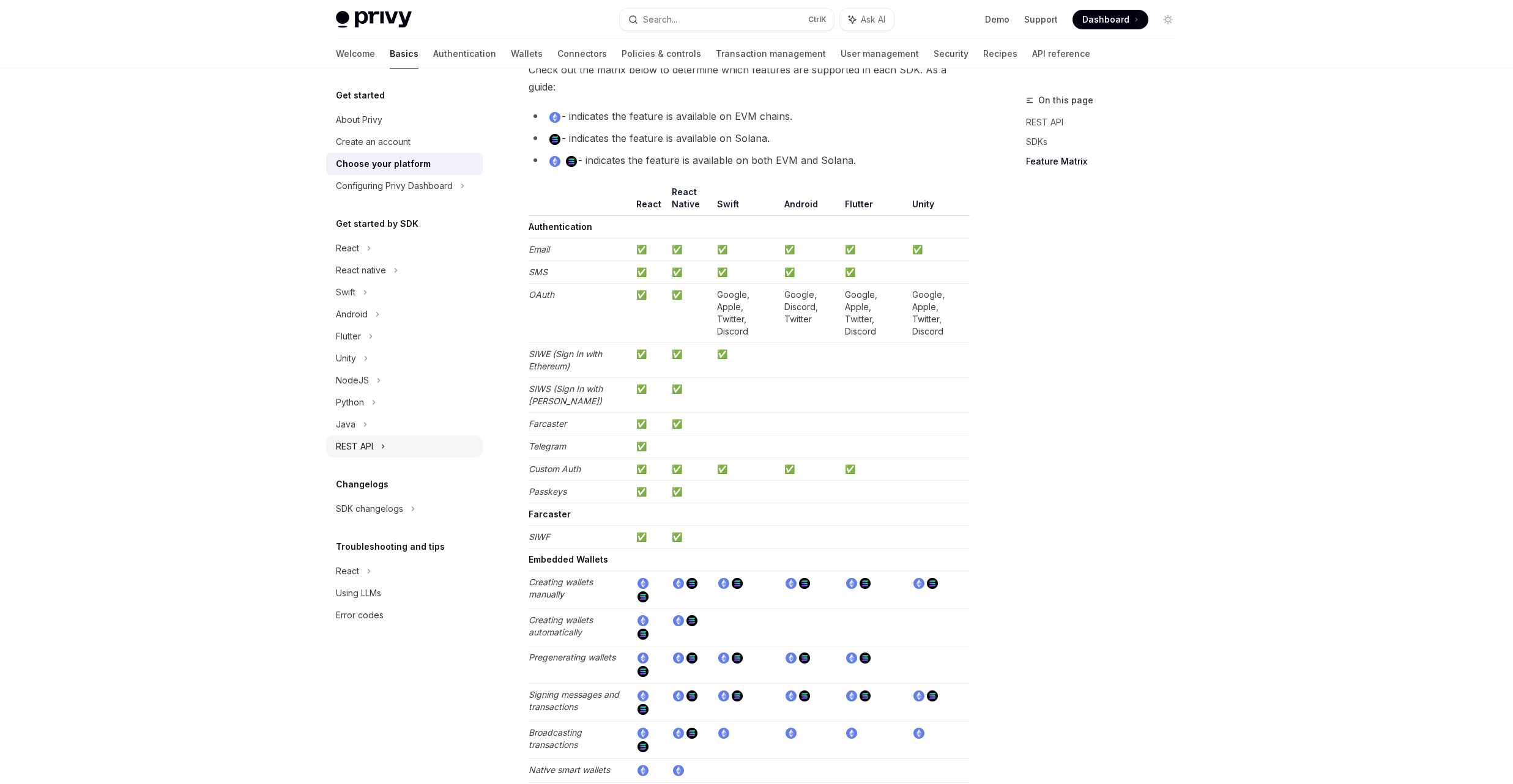
click at [364, 451] on div "REST API" at bounding box center [355, 446] width 37 height 15
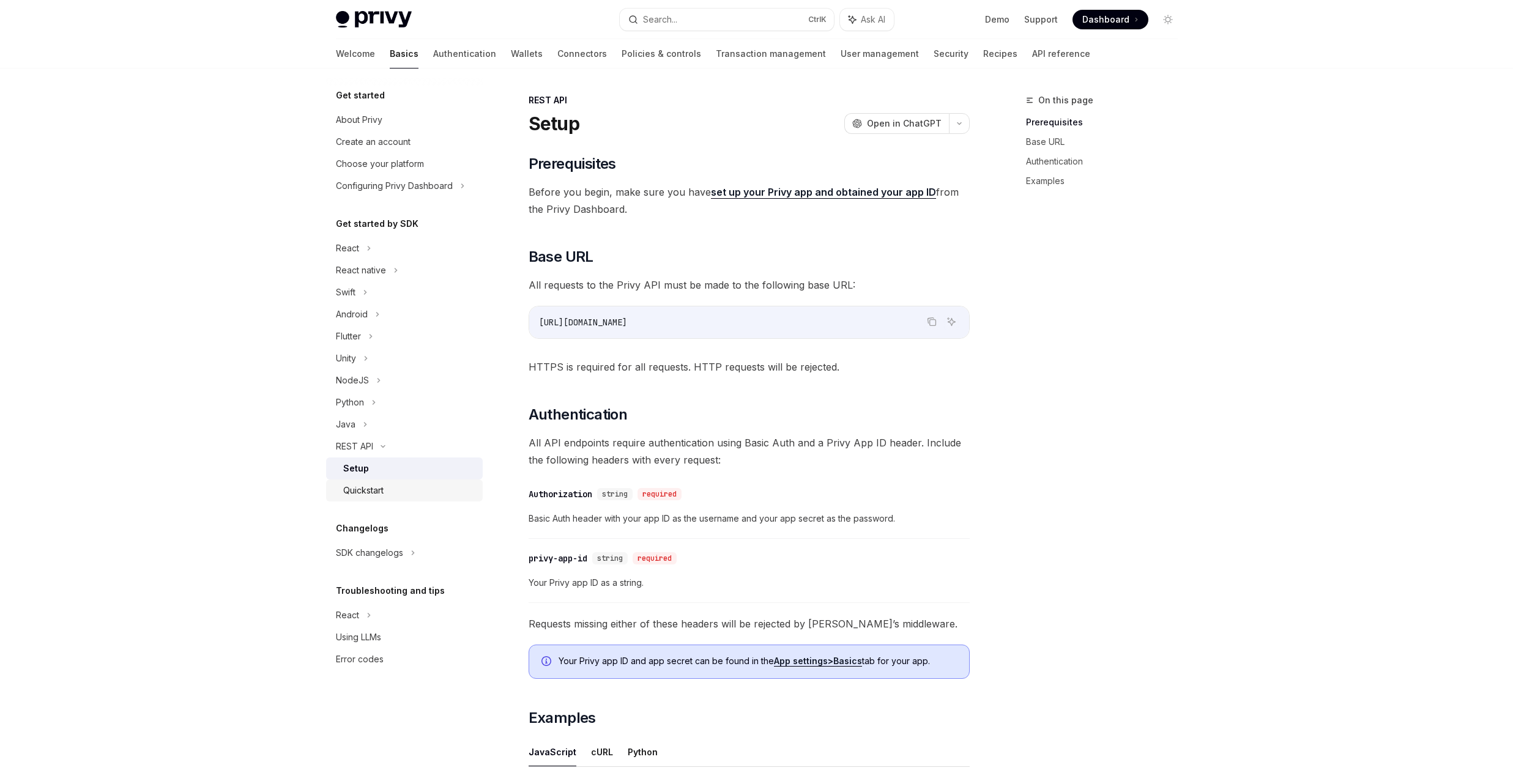
click at [430, 485] on div "Quickstart" at bounding box center [409, 490] width 132 height 15
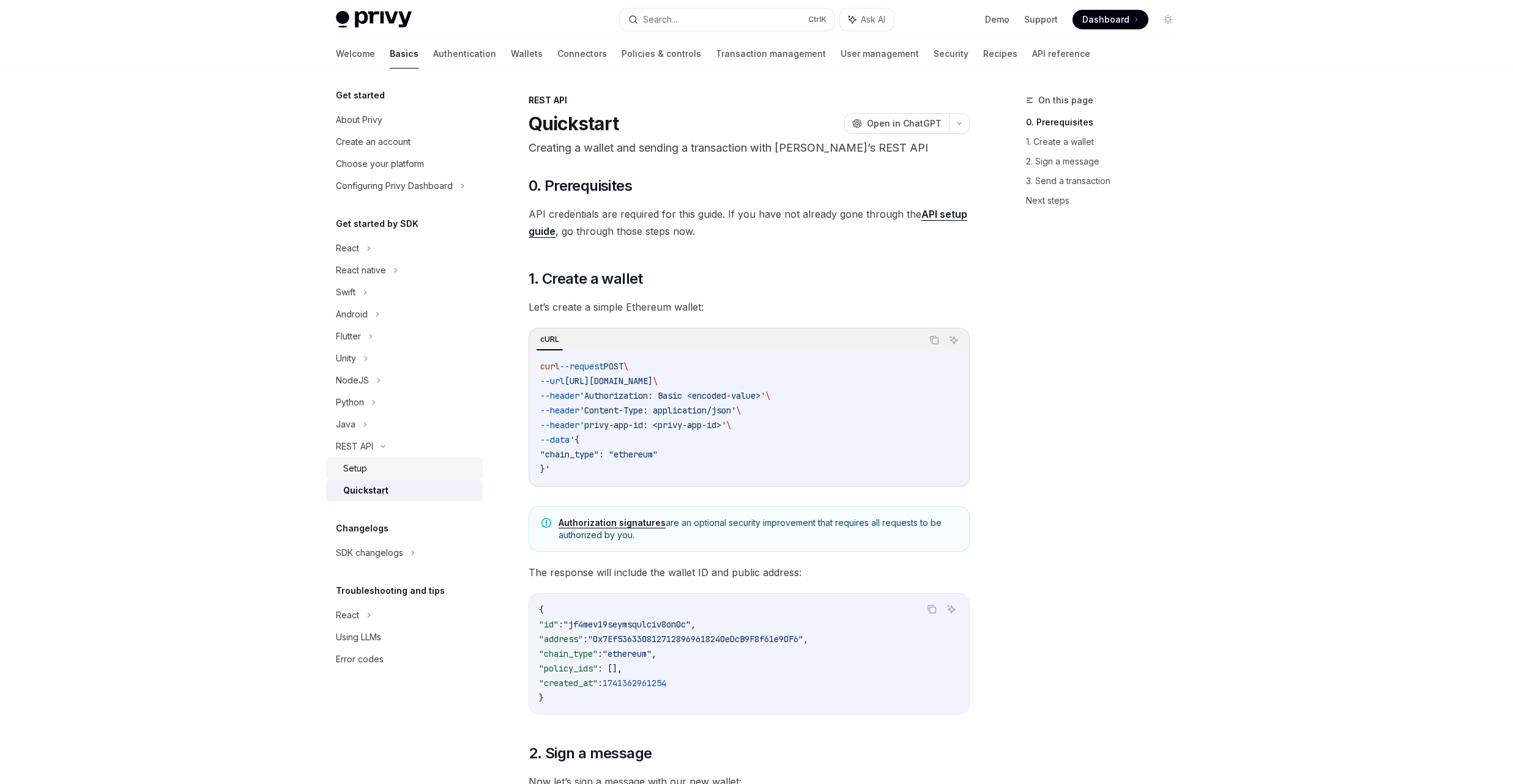
click at [434, 465] on div "Setup" at bounding box center [409, 468] width 132 height 15
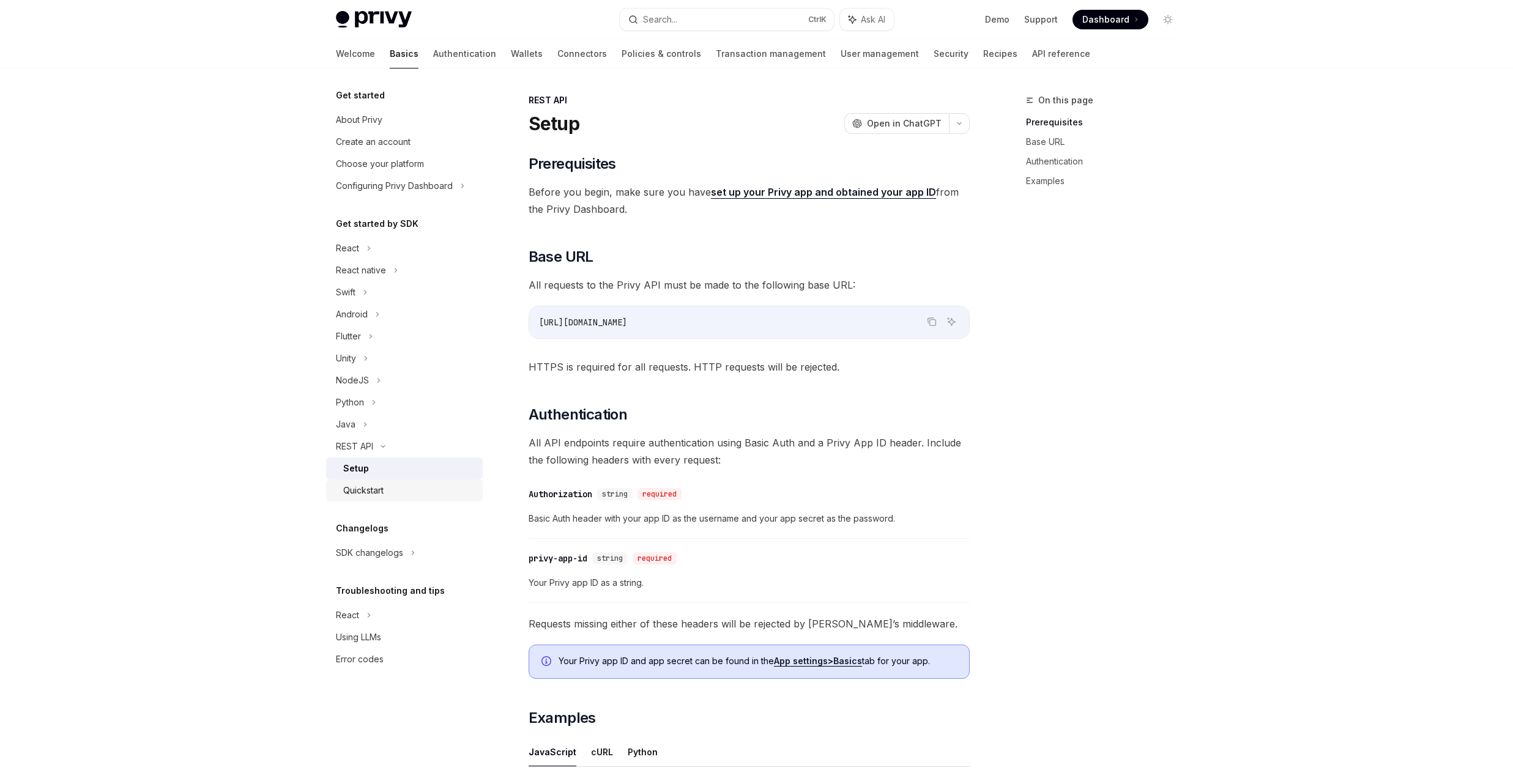
click at [421, 484] on div "Quickstart" at bounding box center [409, 490] width 132 height 15
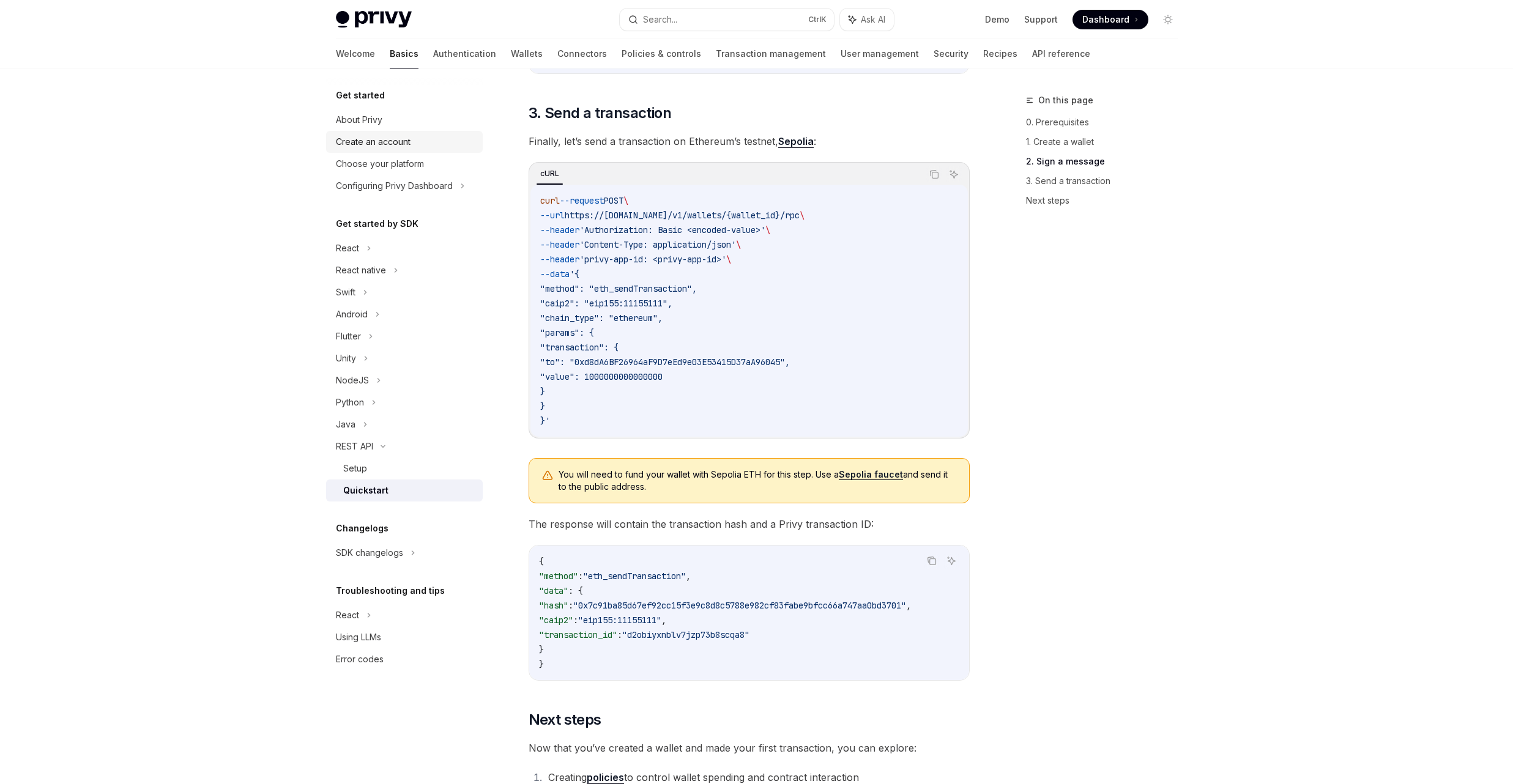
scroll to position [1082, 0]
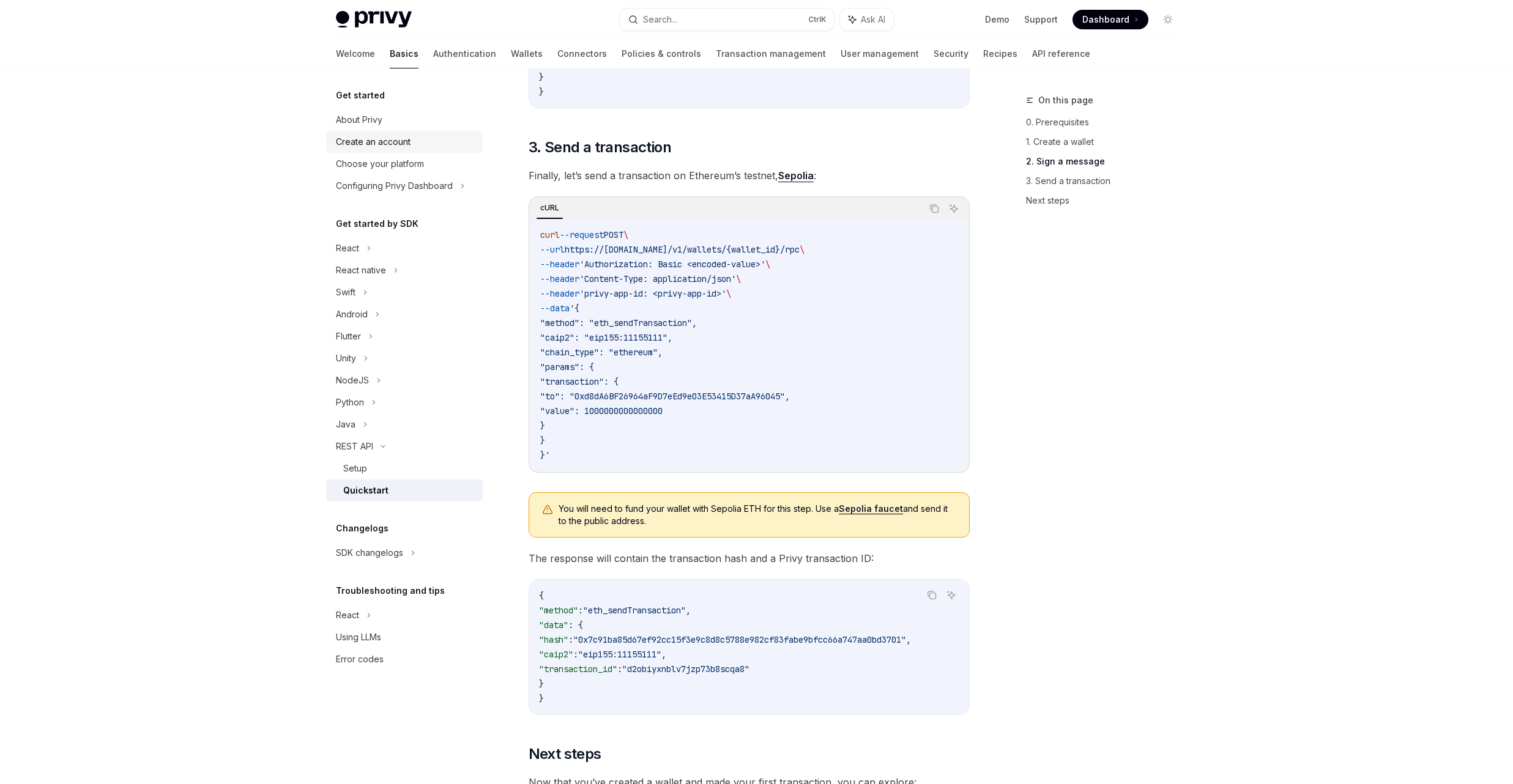
click at [431, 150] on link "Create an account" at bounding box center [404, 142] width 157 height 22
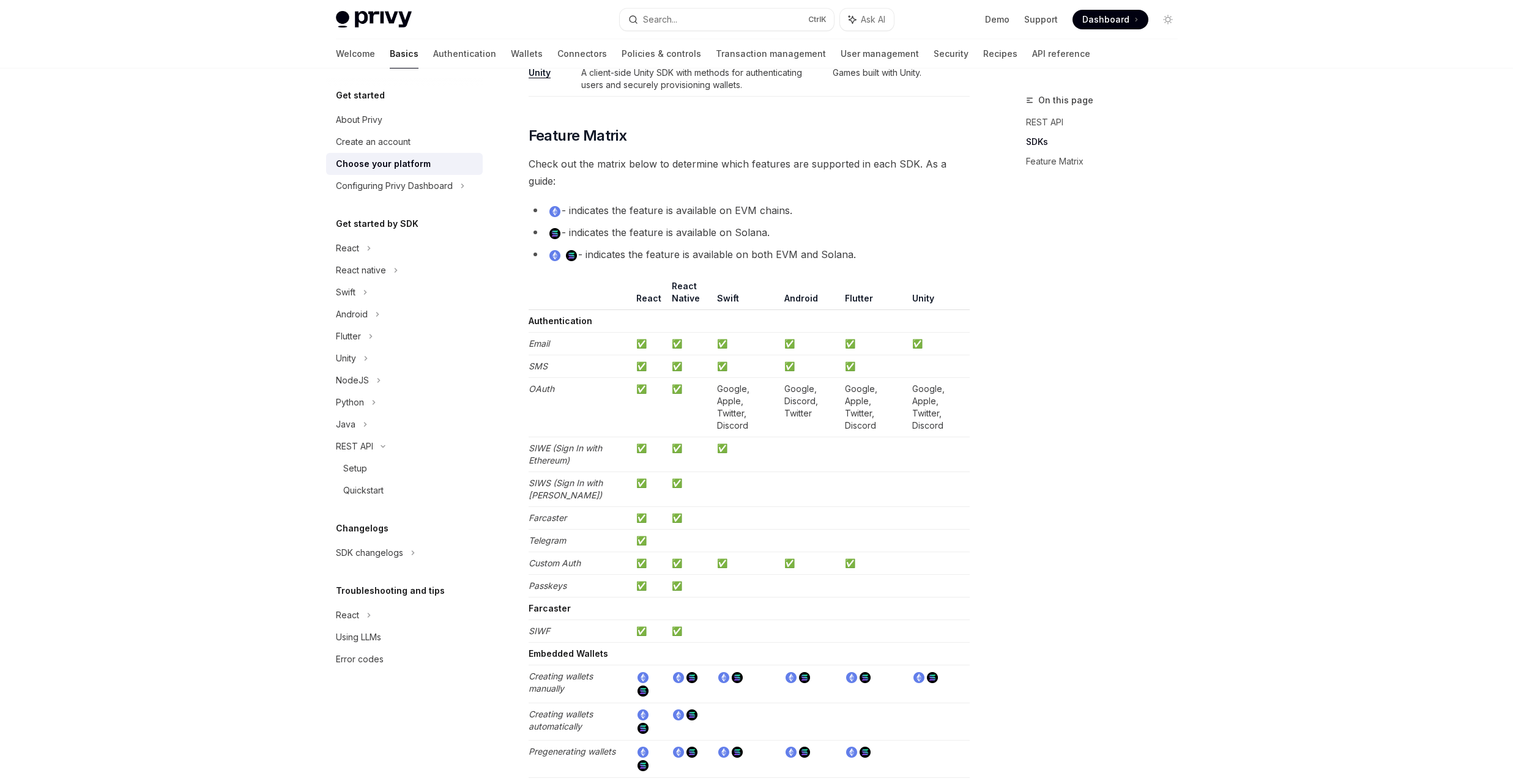
type textarea "*"
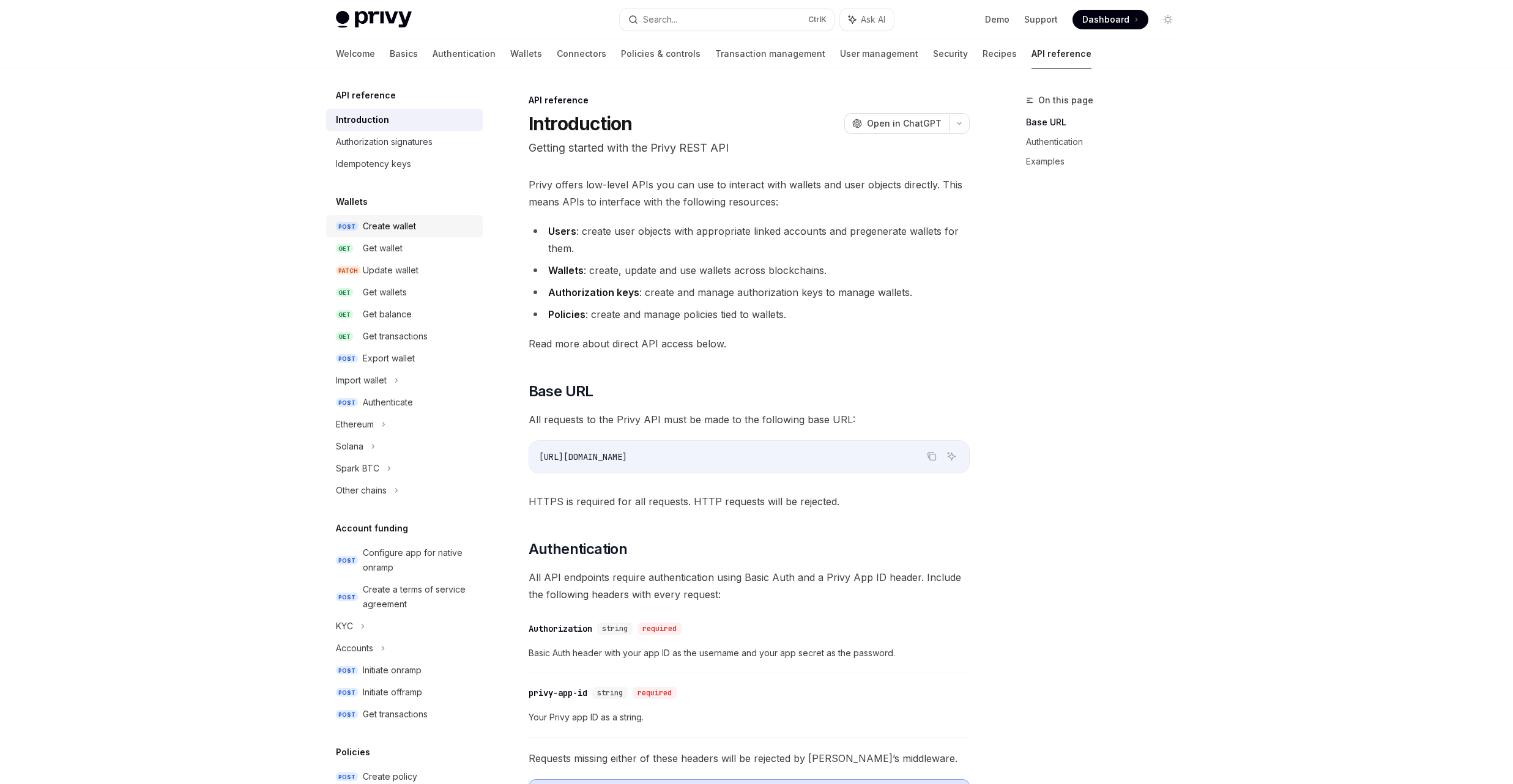
click at [420, 234] on link "POST Create wallet" at bounding box center [404, 226] width 157 height 22
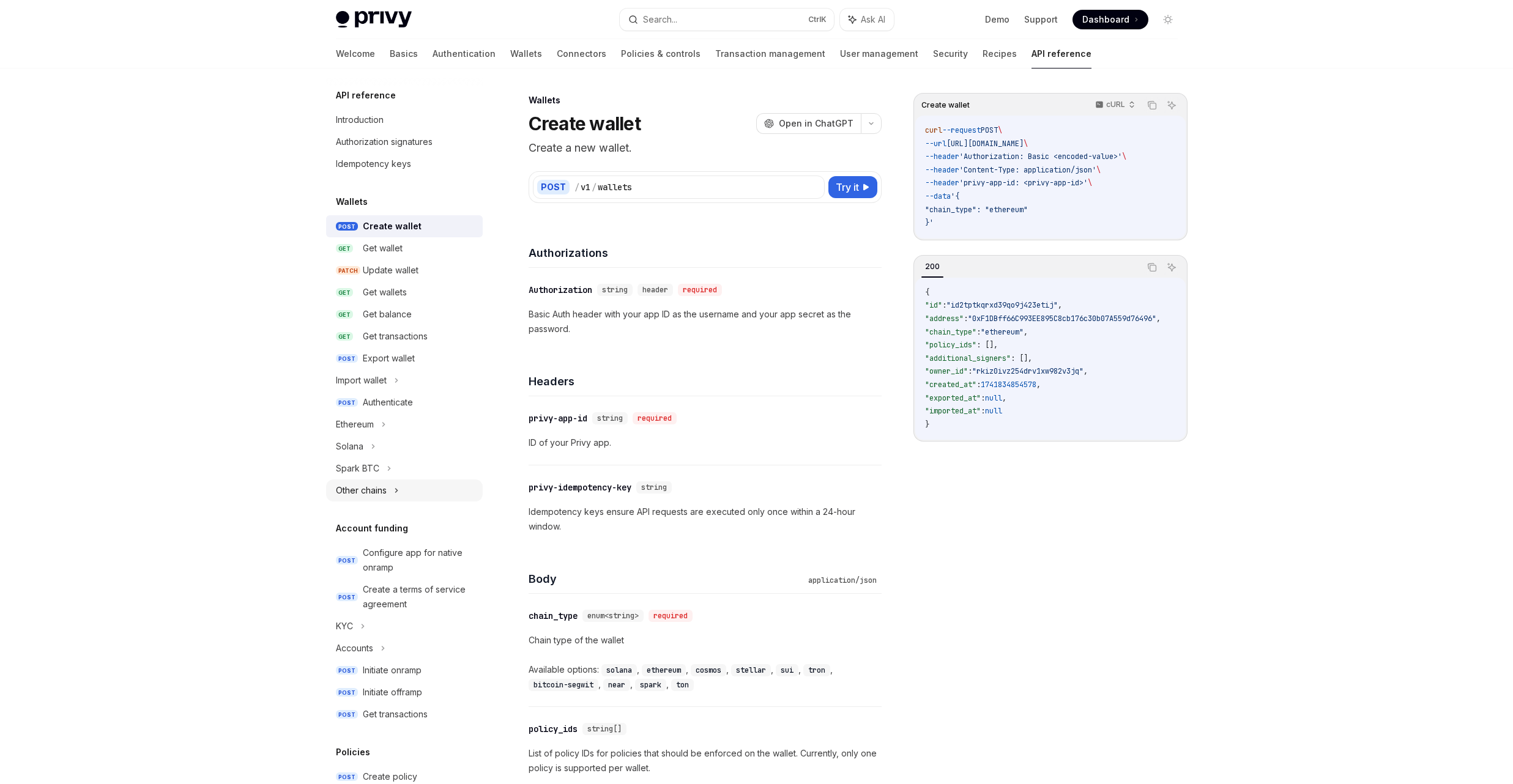
click at [388, 494] on div "Other chains" at bounding box center [404, 490] width 157 height 22
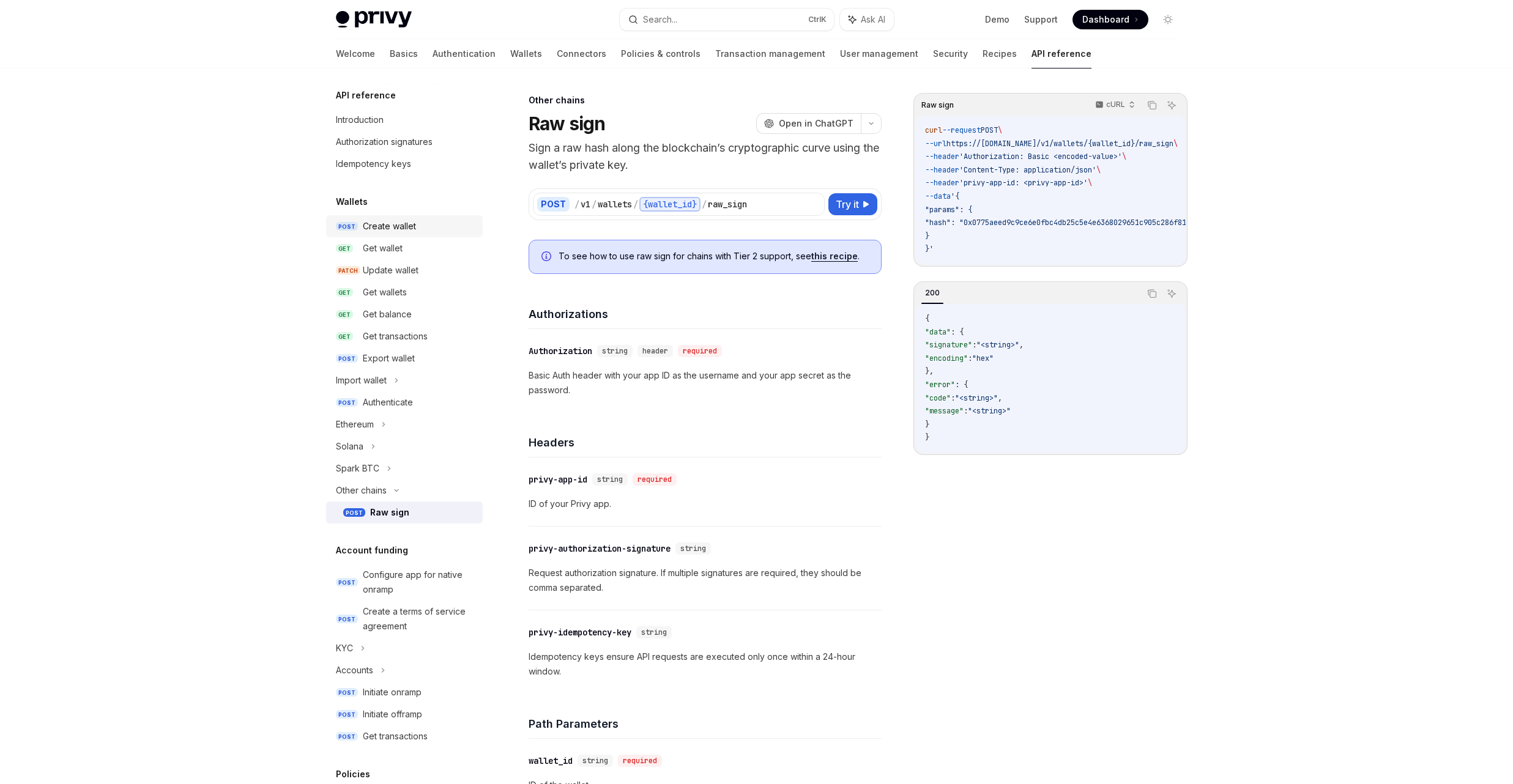
click at [420, 235] on link "POST Create wallet" at bounding box center [404, 226] width 157 height 22
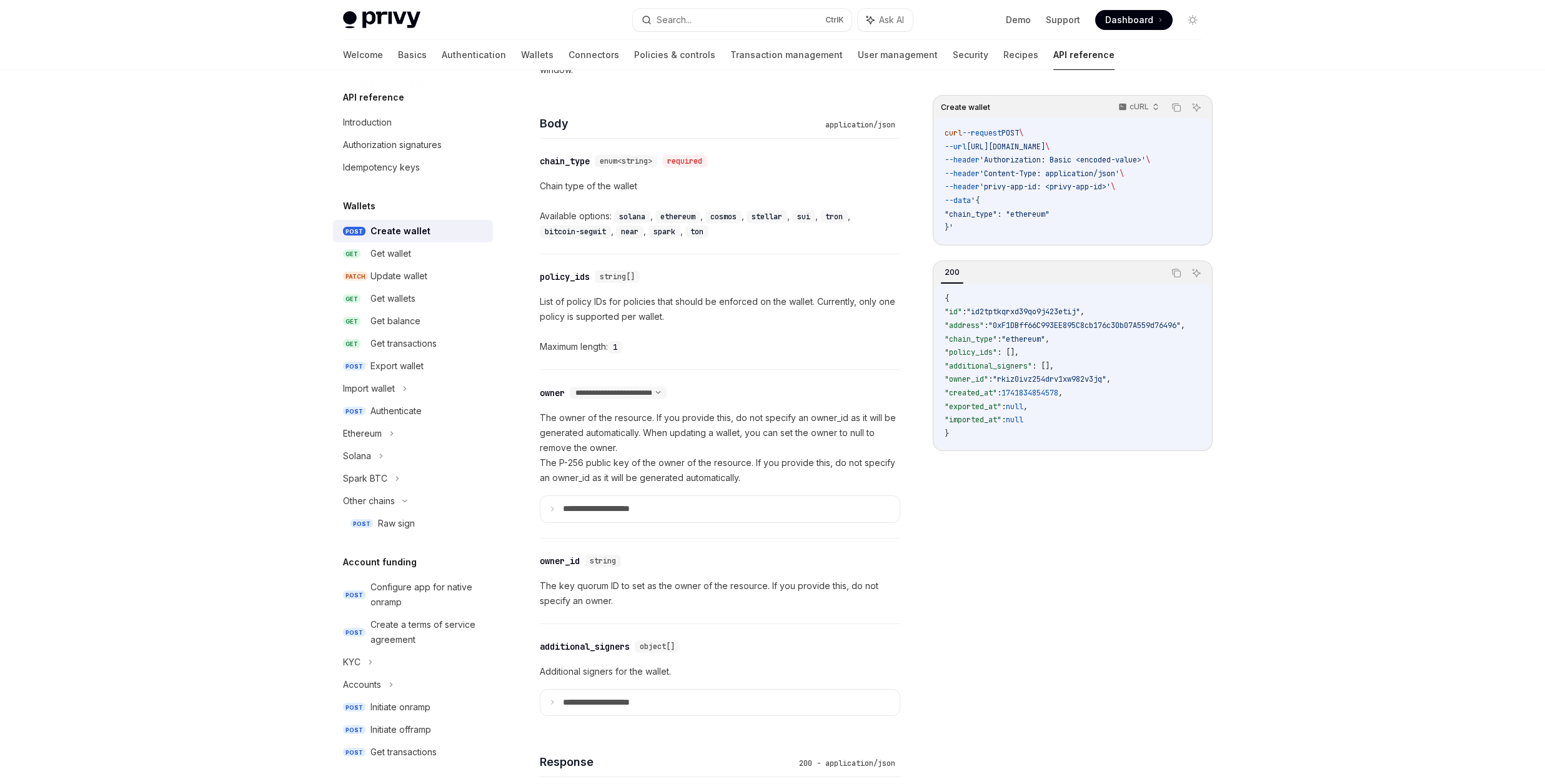
scroll to position [449, 0]
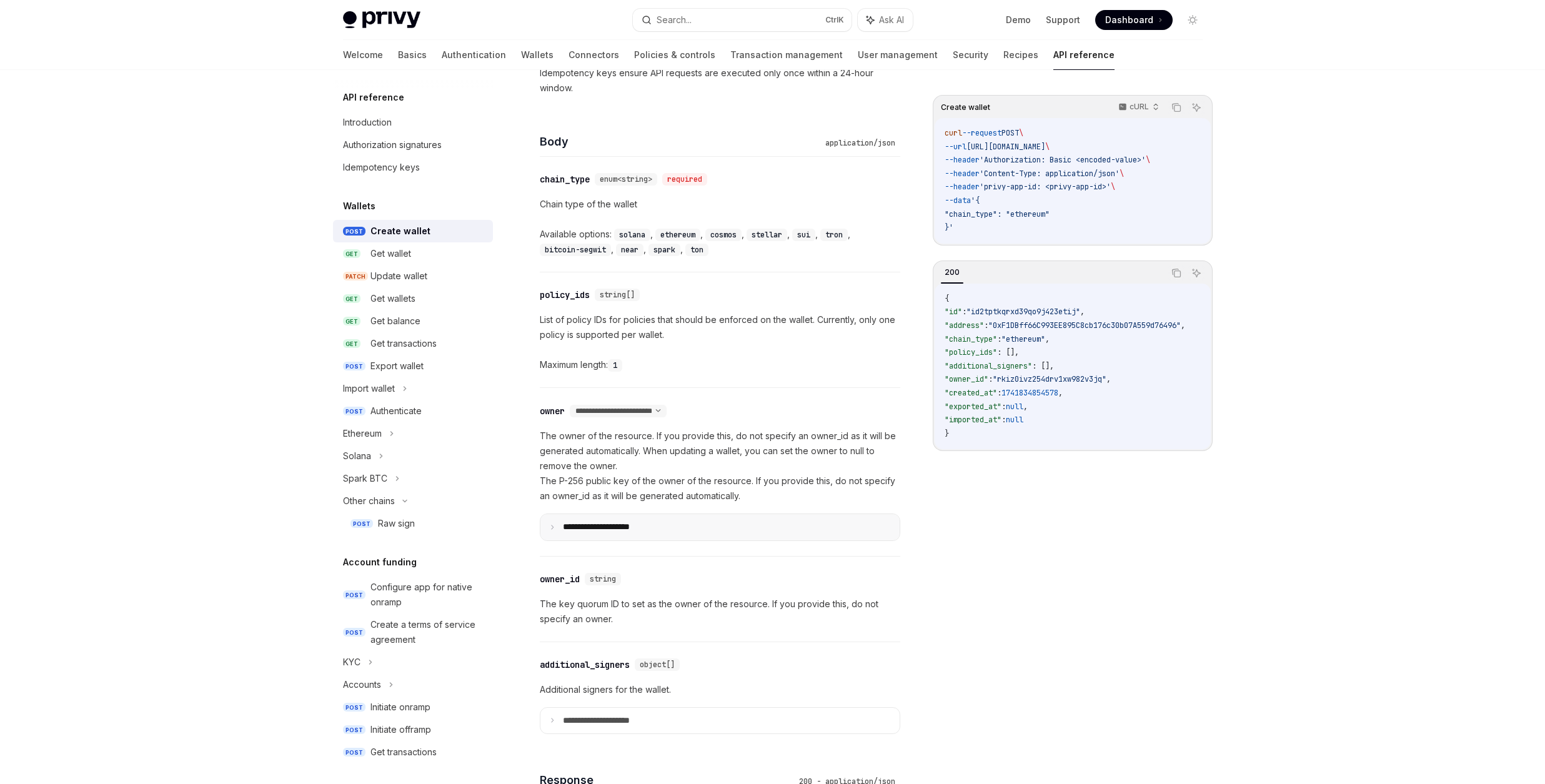
click at [598, 516] on summary "**********" at bounding box center [719, 527] width 359 height 26
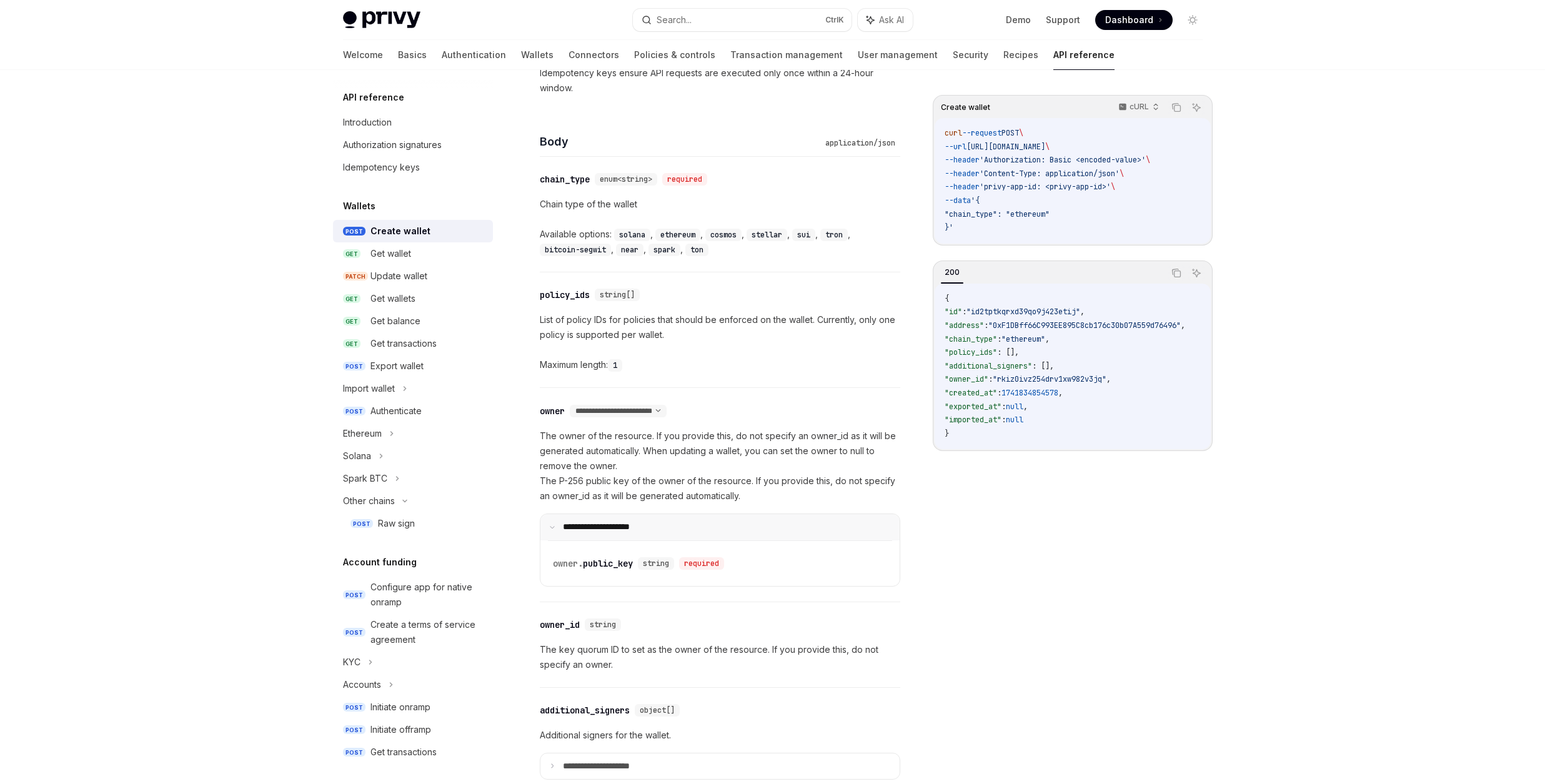
click at [598, 516] on summary "**********" at bounding box center [719, 527] width 359 height 26
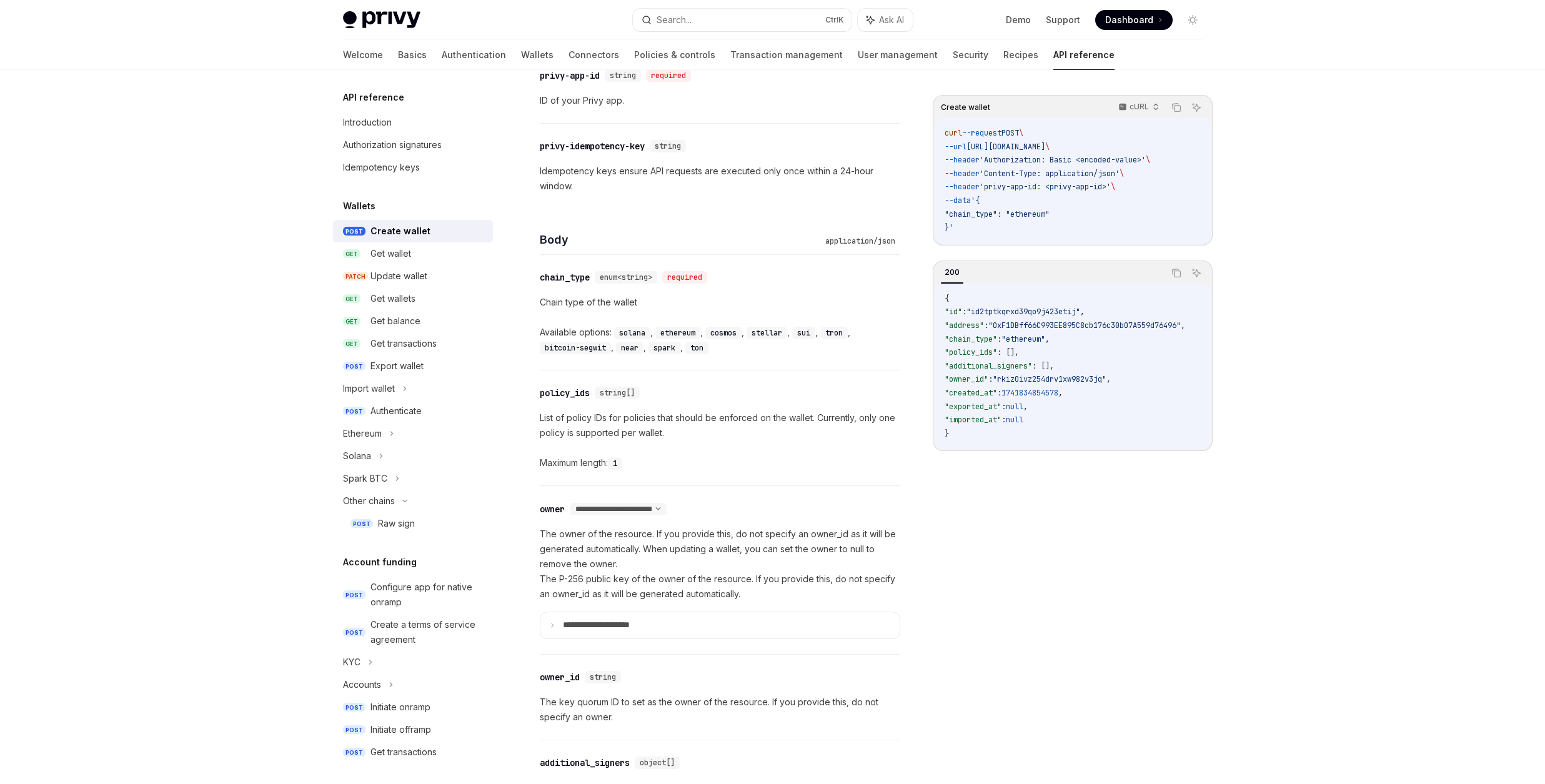
scroll to position [309, 0]
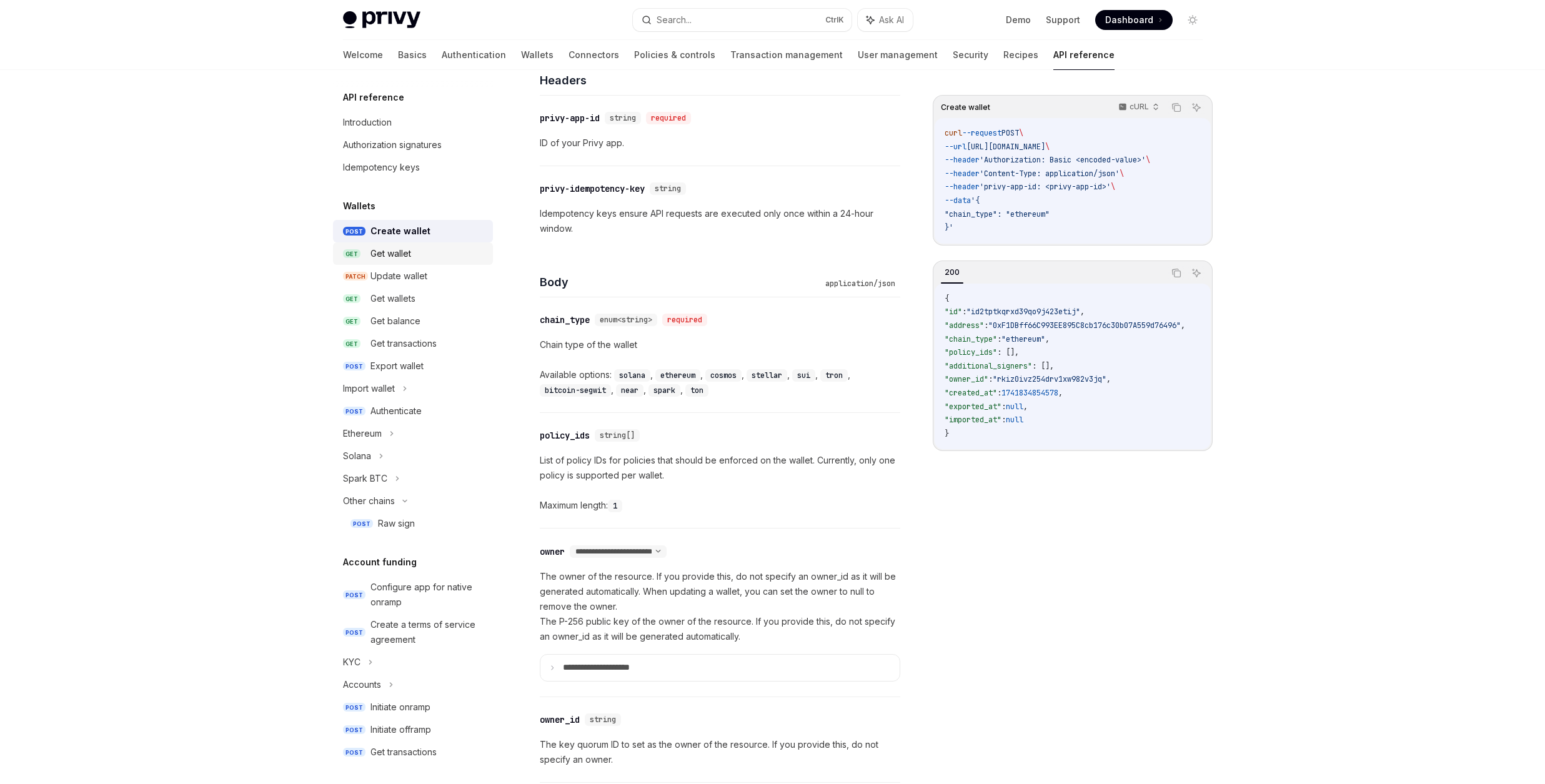
click at [438, 262] on link "GET Get wallet" at bounding box center [413, 253] width 160 height 22
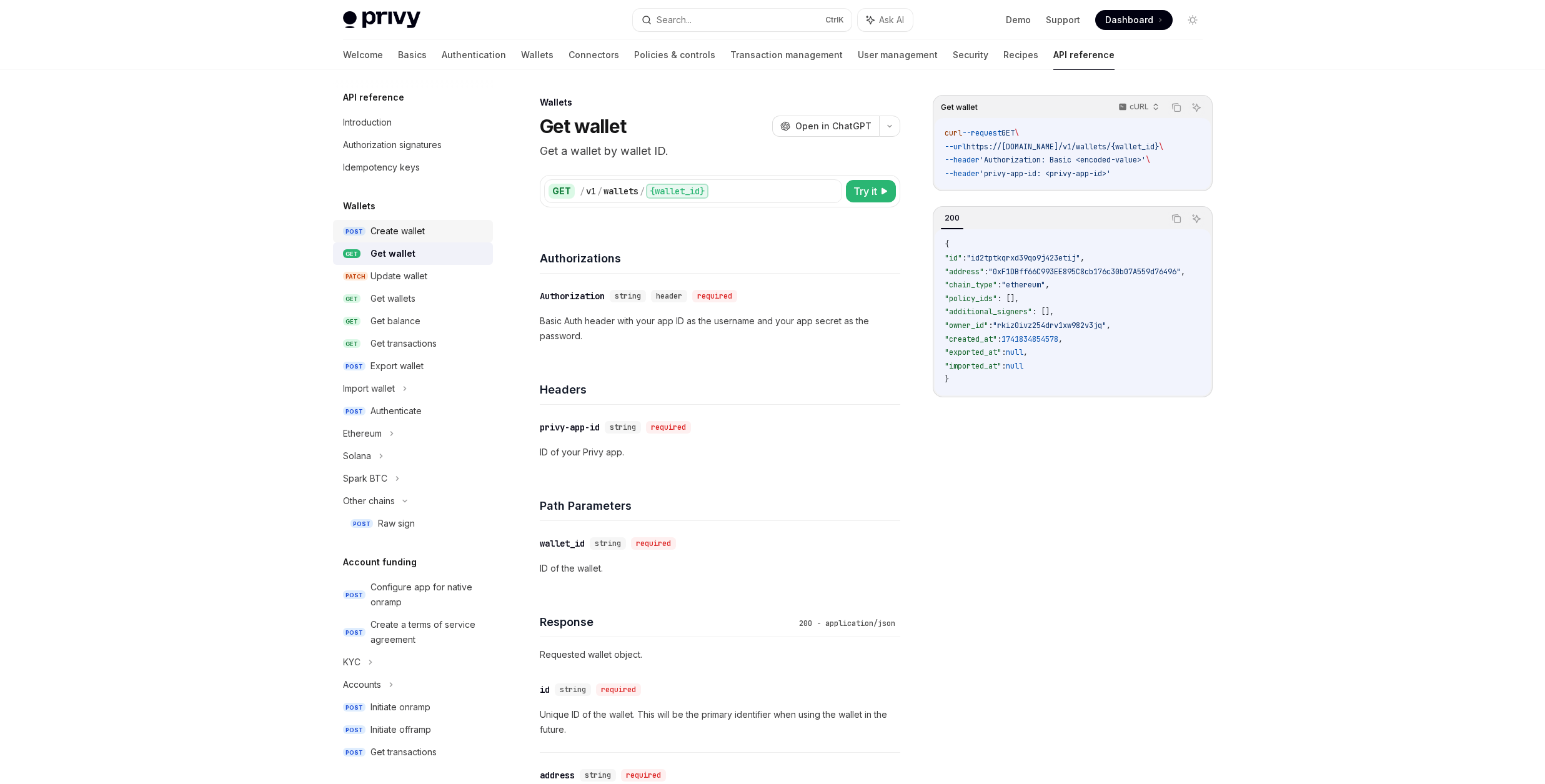
click at [442, 235] on div "Create wallet" at bounding box center [427, 231] width 115 height 15
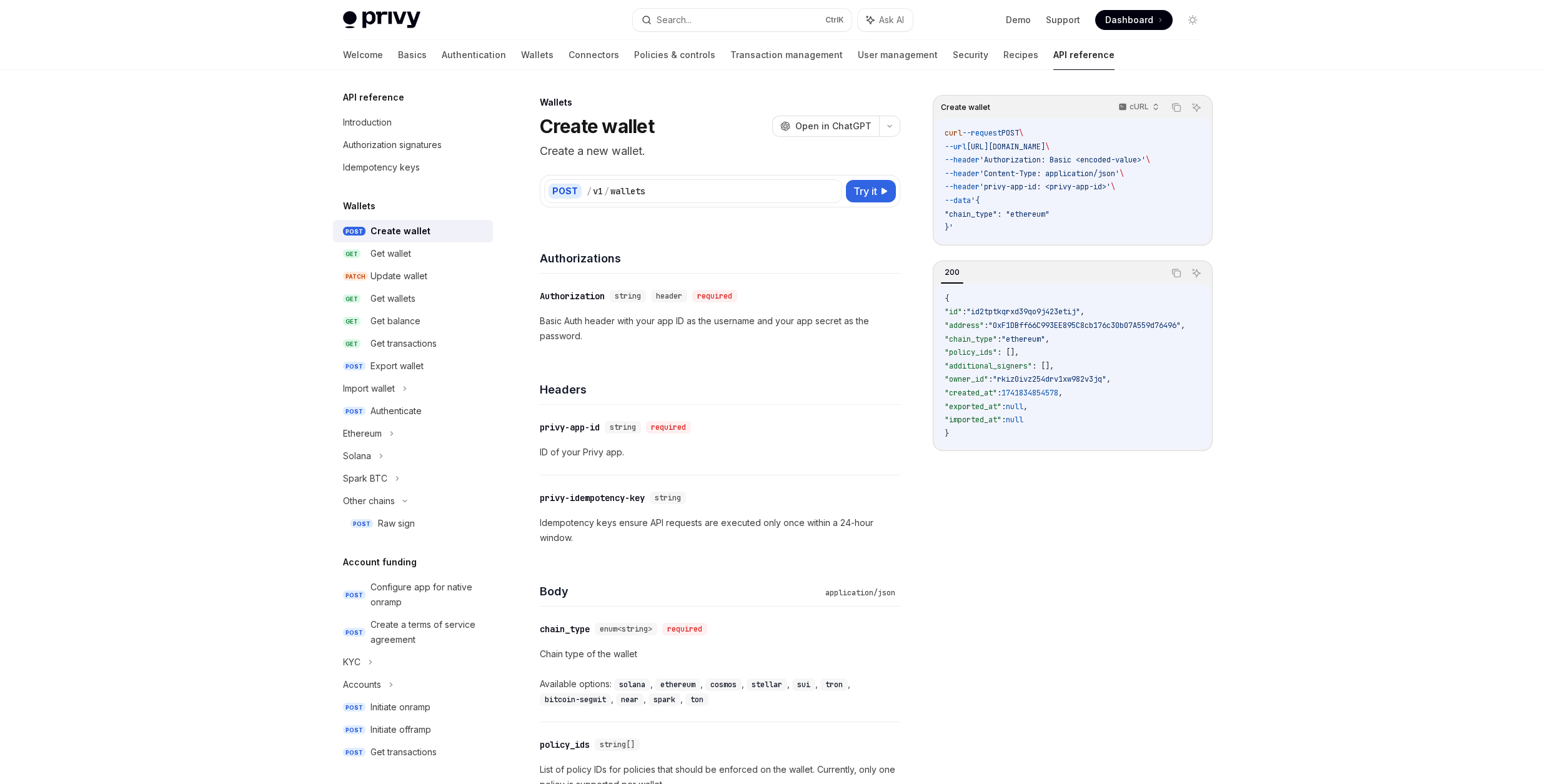
click at [973, 188] on span "--header" at bounding box center [962, 186] width 35 height 10
click at [1028, 183] on span "'privy-app-id: <privy-app-id>'" at bounding box center [1046, 186] width 131 height 10
click at [1082, 176] on span "'Content-Type: application/json'" at bounding box center [1049, 173] width 140 height 10
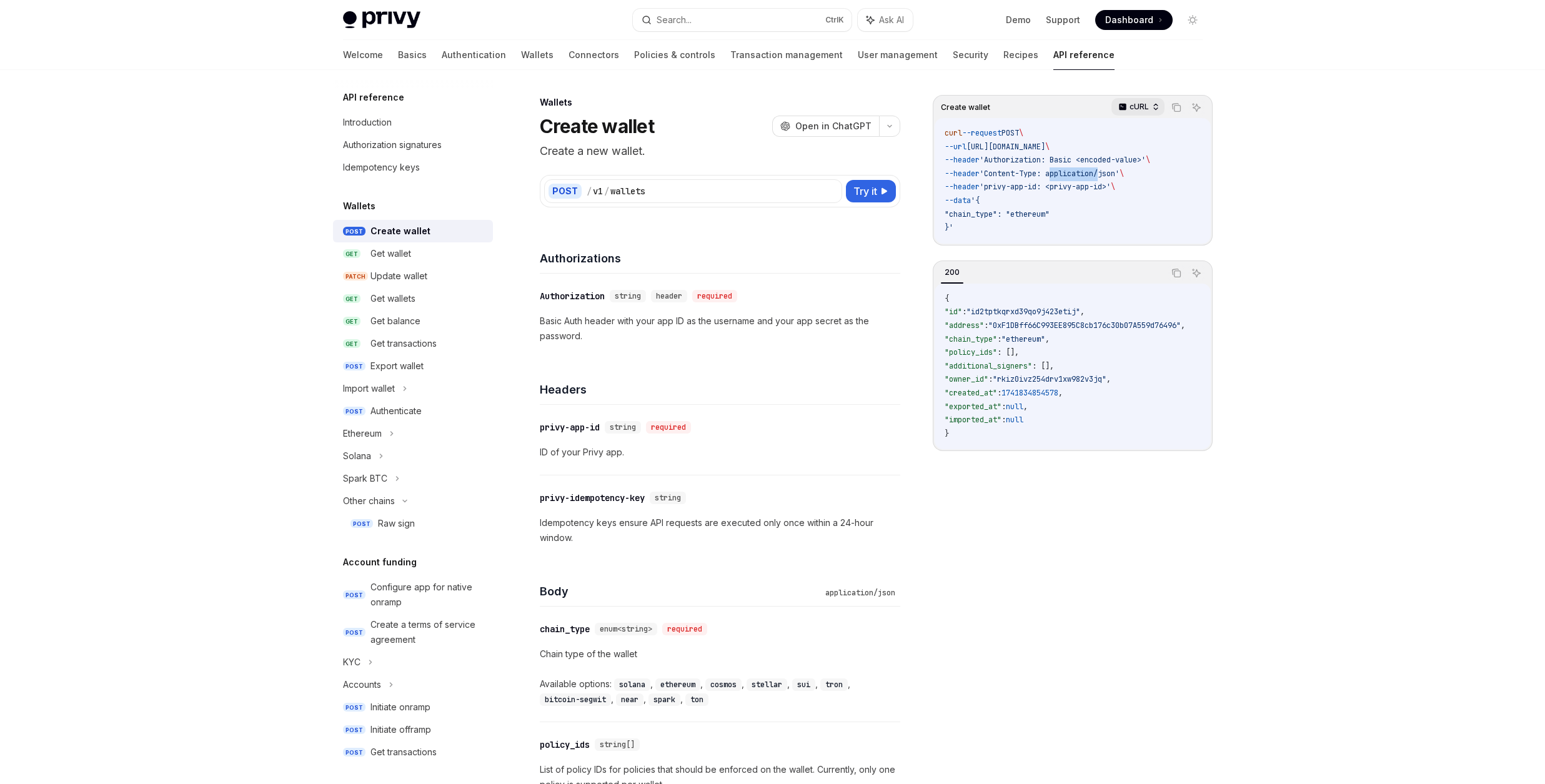
click at [1149, 105] on div "cURL" at bounding box center [1137, 106] width 53 height 18
click at [999, 197] on code "curl --request POST \ --url [URL][DOMAIN_NAME] \ --header 'Authorization: Basic…" at bounding box center [1072, 180] width 256 height 108
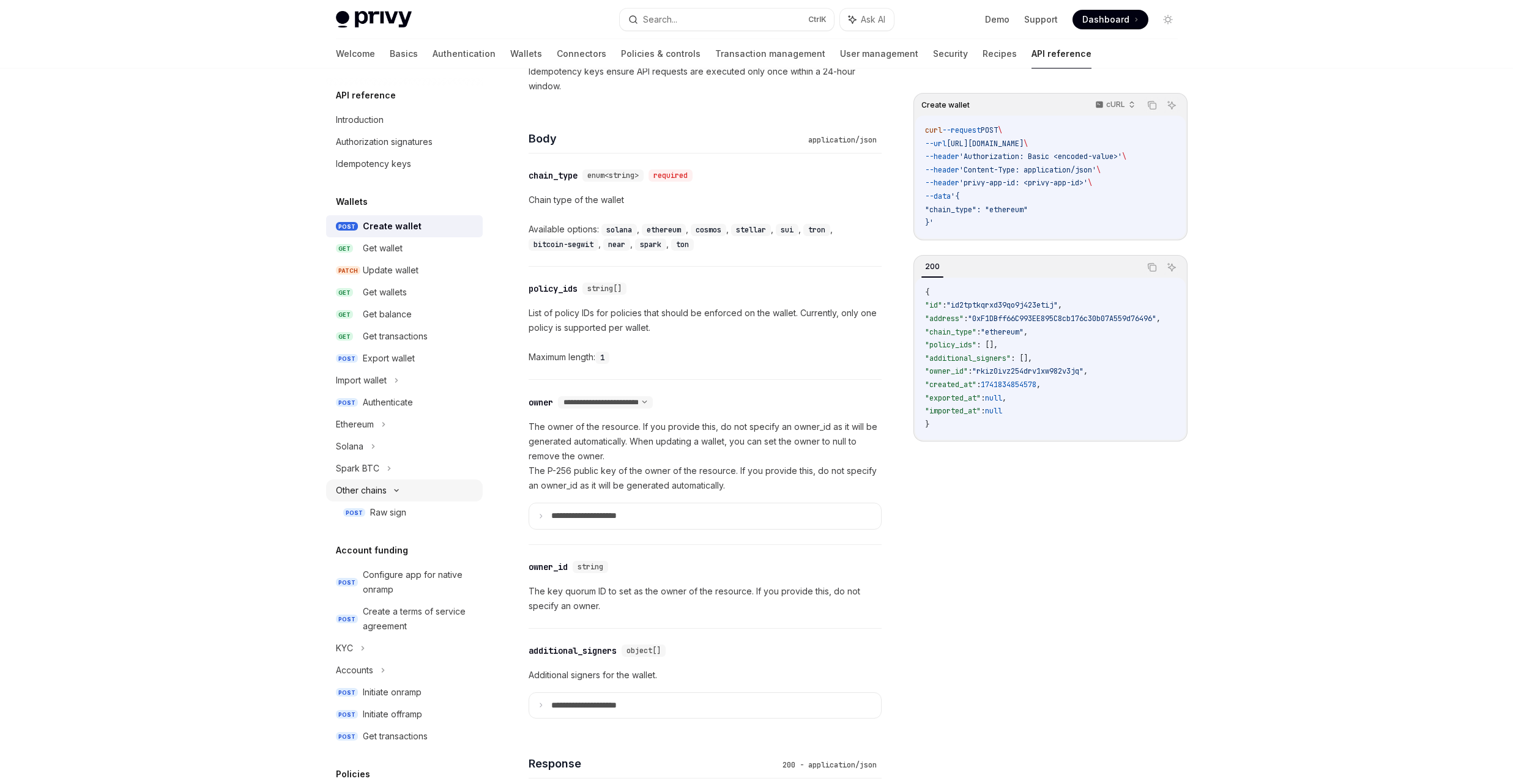
click at [421, 499] on div "Other chains" at bounding box center [404, 490] width 157 height 22
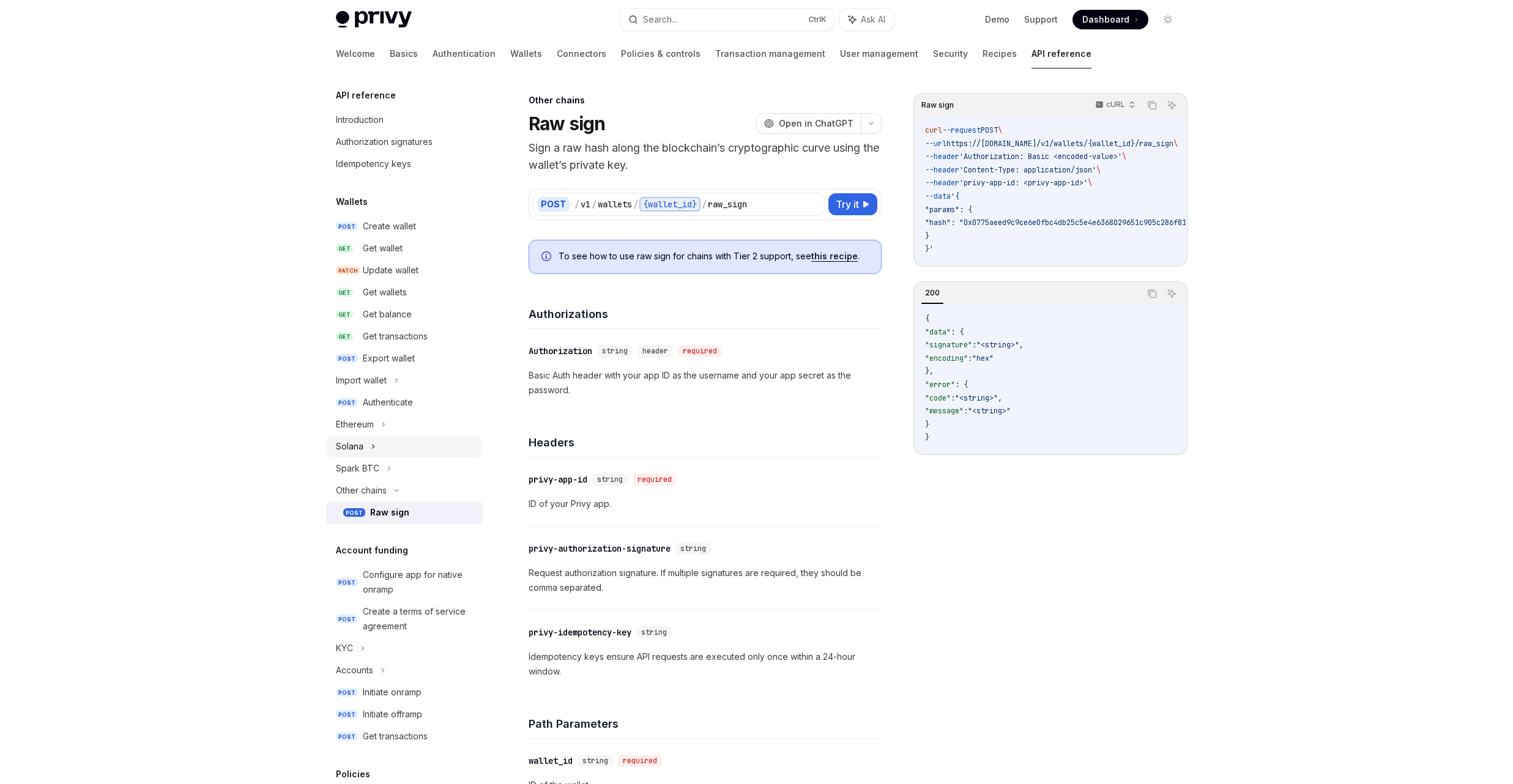
click at [389, 441] on div "Solana" at bounding box center [404, 447] width 157 height 22
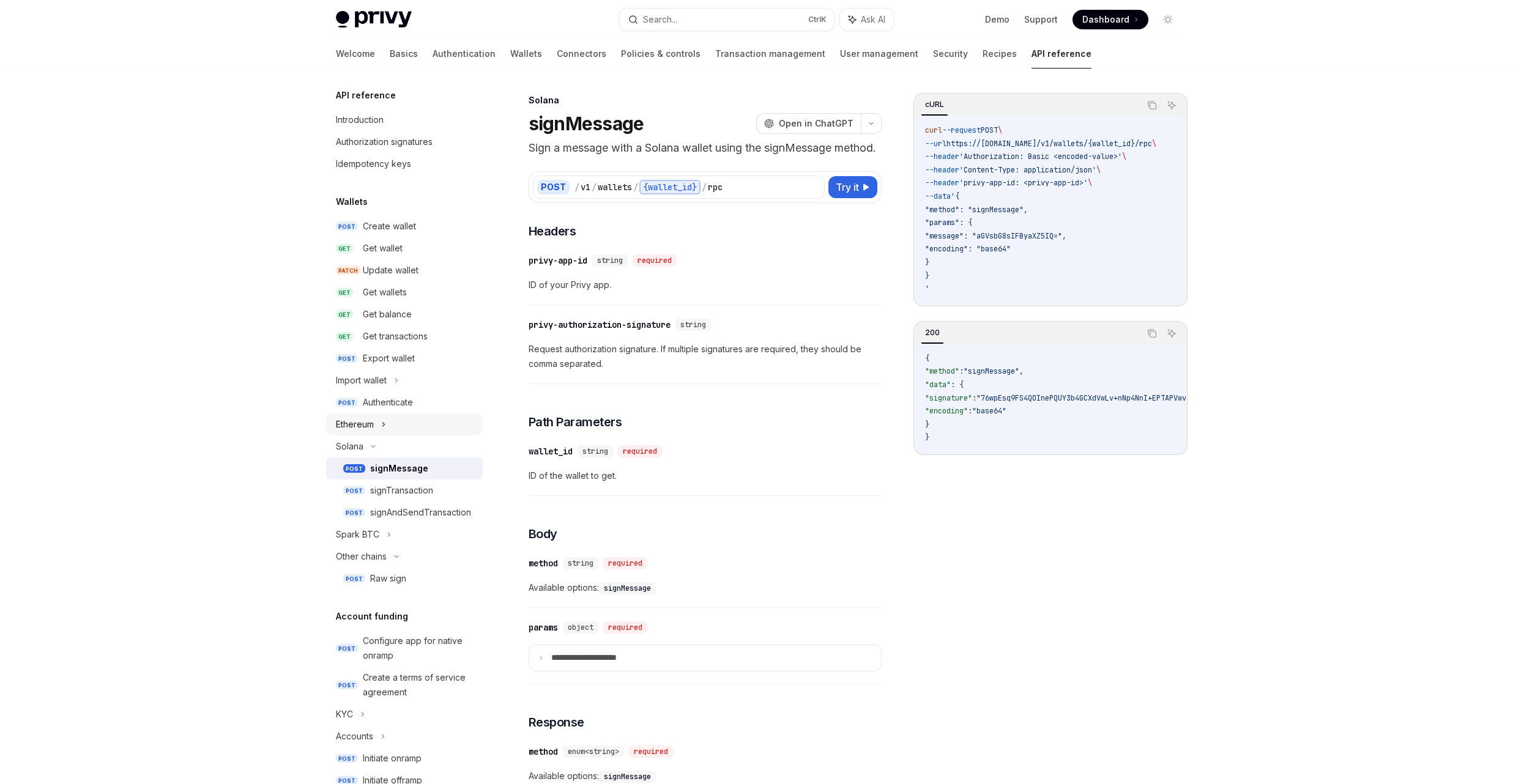
click at [392, 423] on div "Ethereum" at bounding box center [404, 425] width 157 height 22
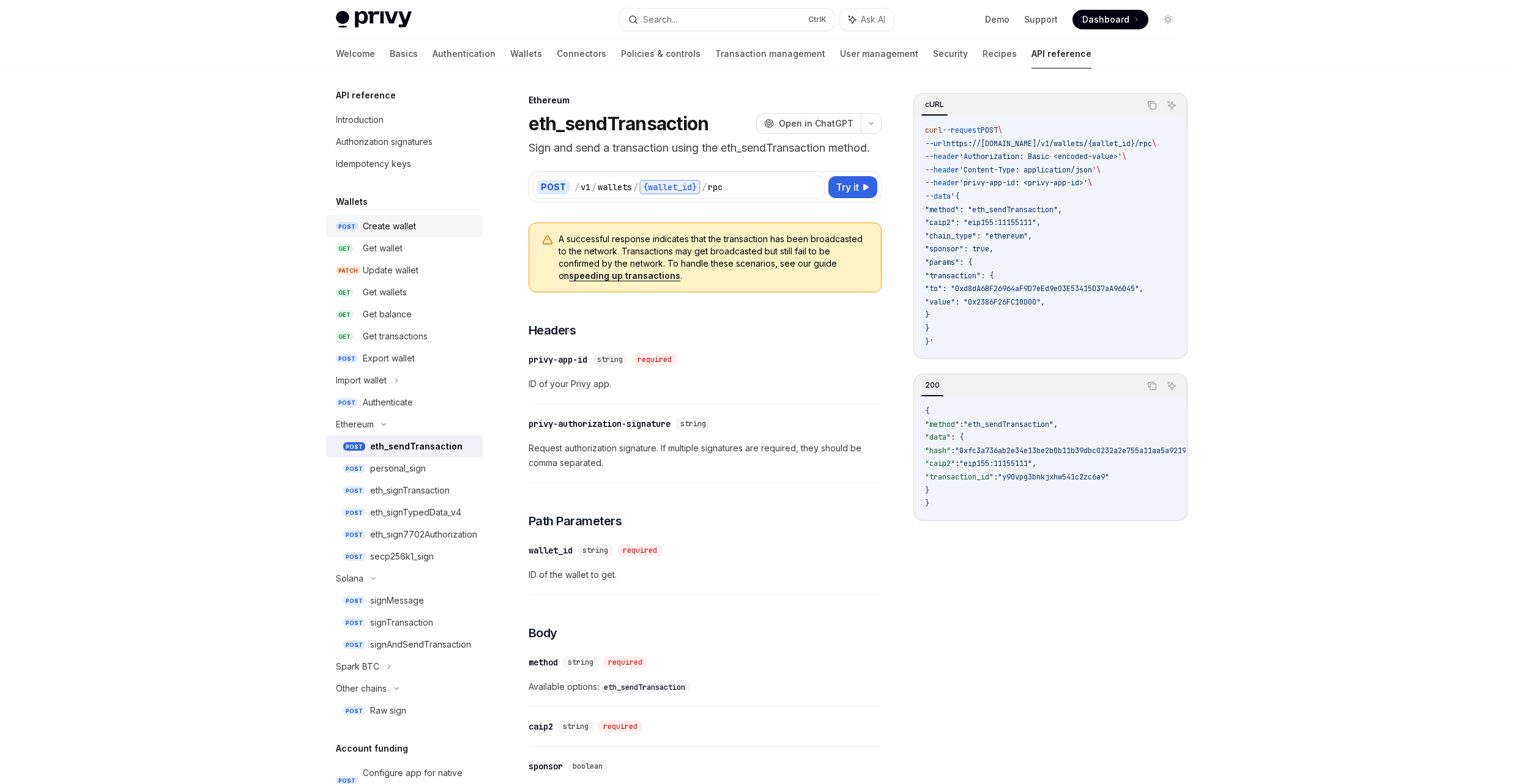
click at [392, 231] on div "Create wallet" at bounding box center [389, 226] width 53 height 15
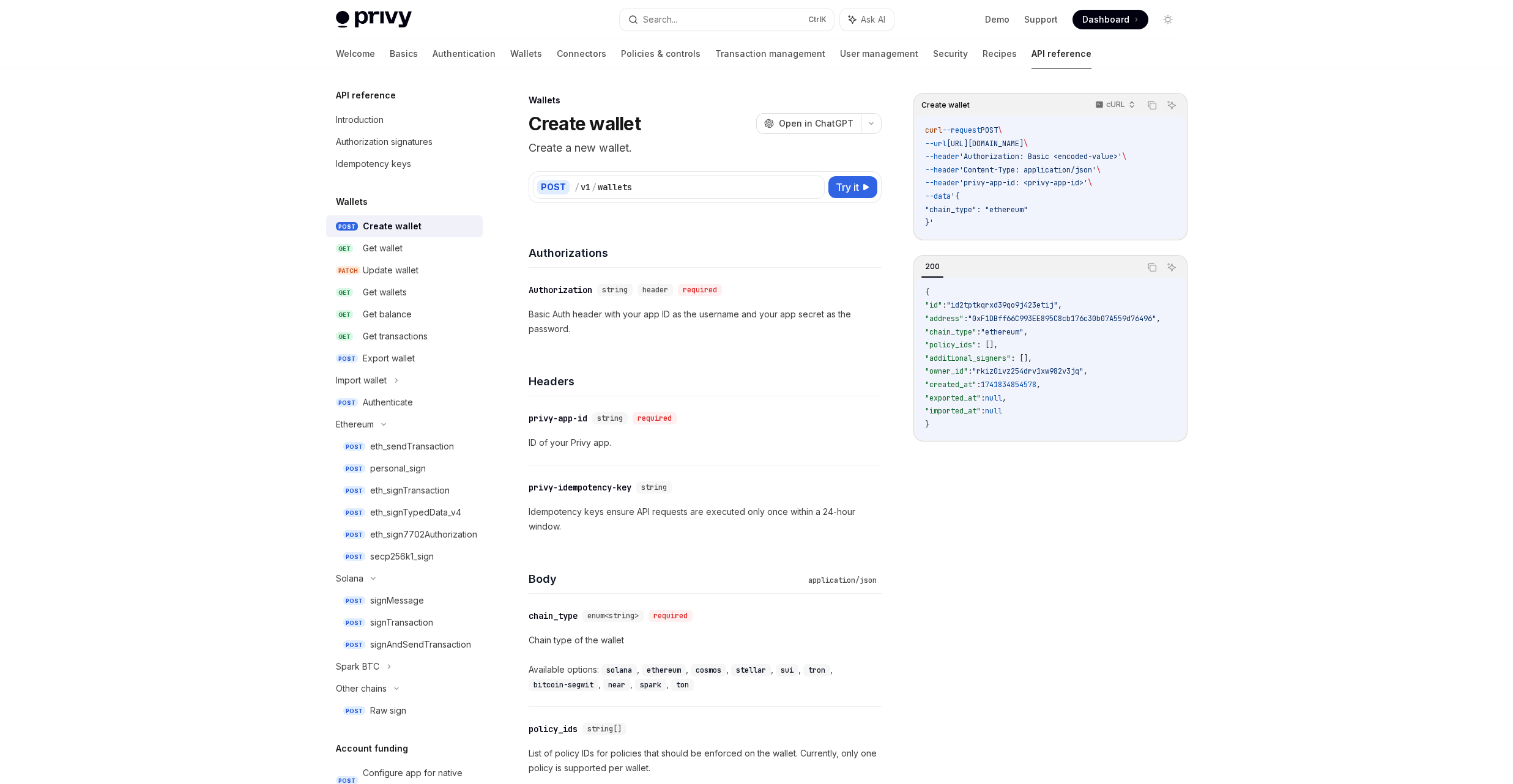
type textarea "*"
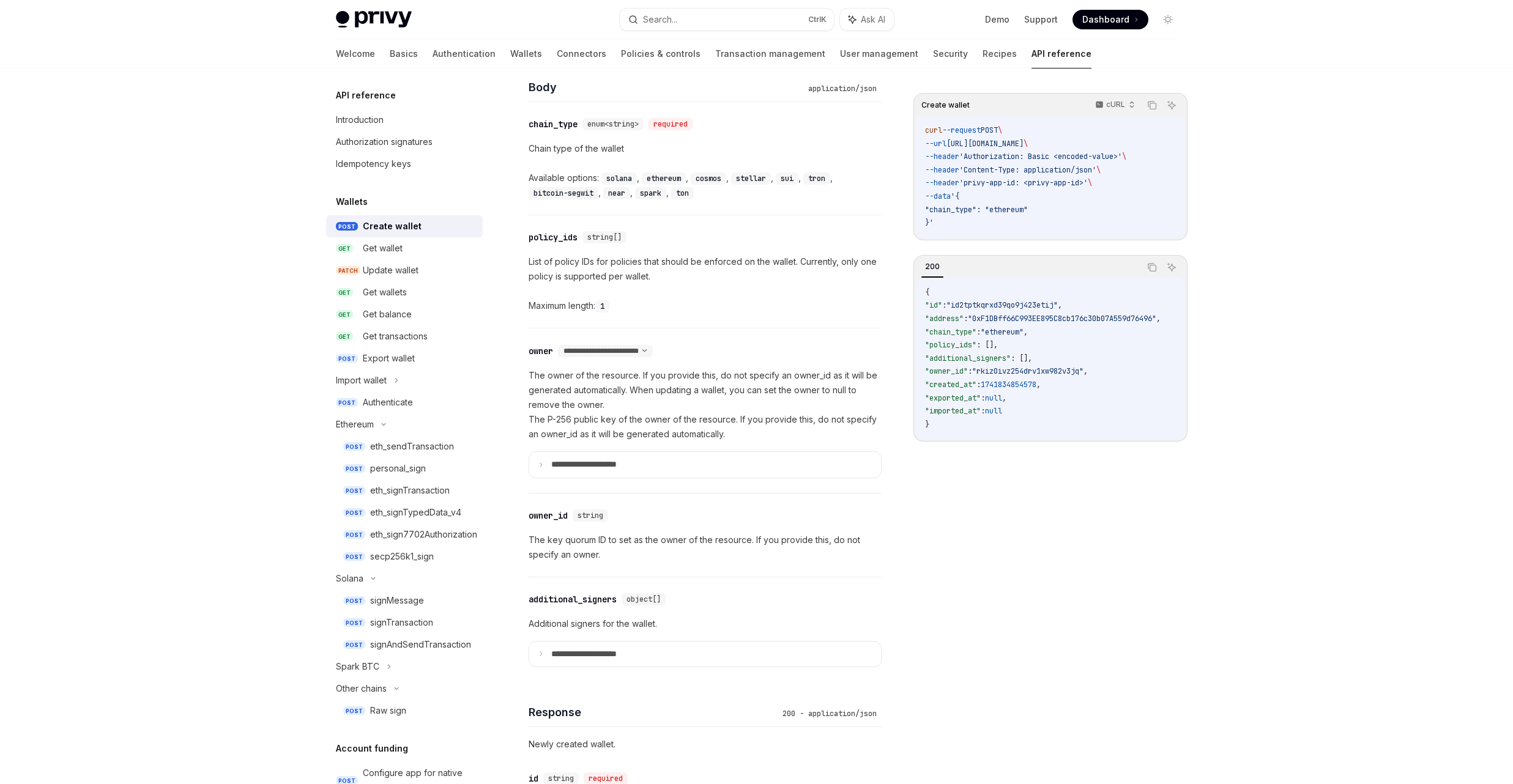
scroll to position [587, 0]
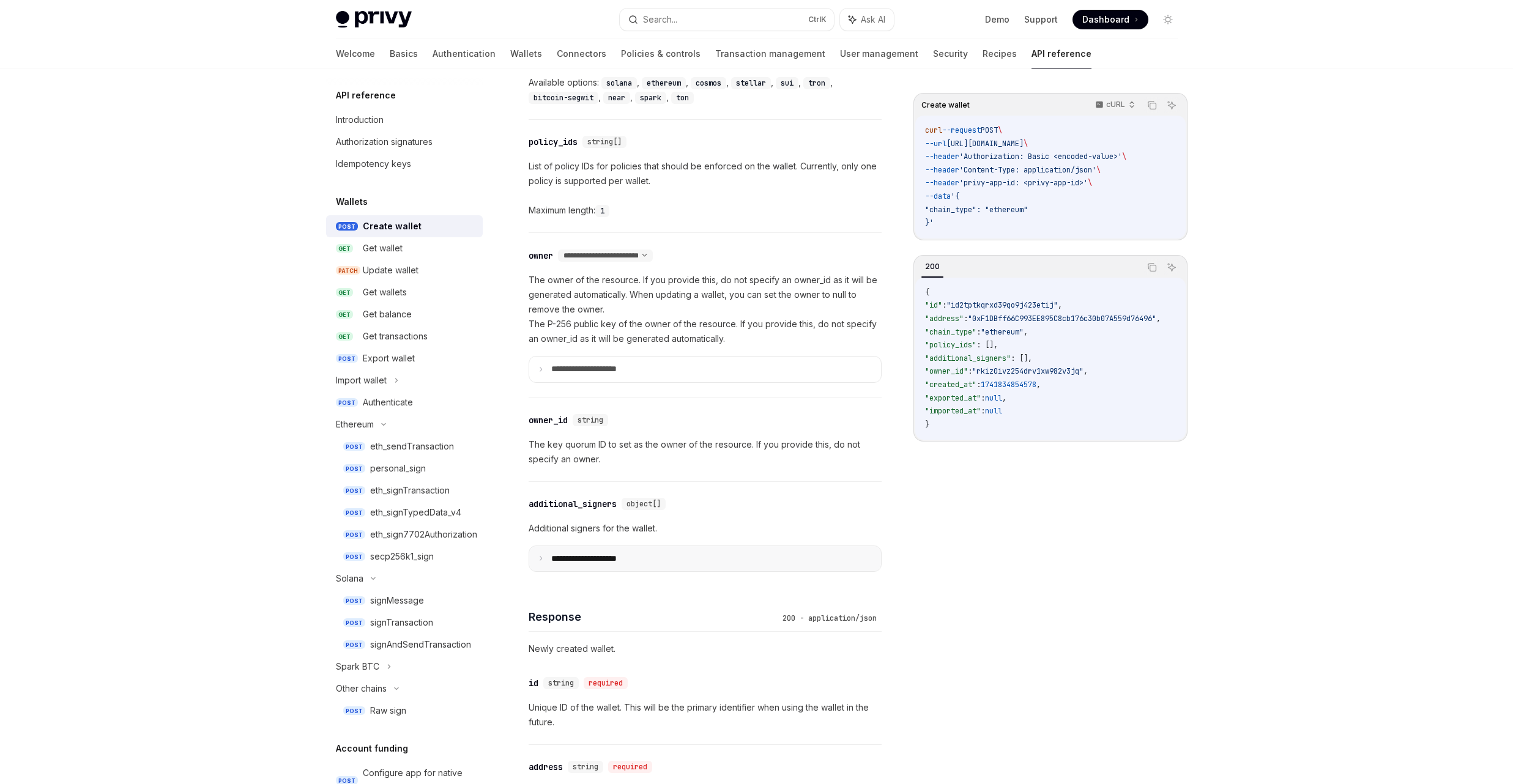
click at [651, 556] on summary "**********" at bounding box center [704, 559] width 352 height 26
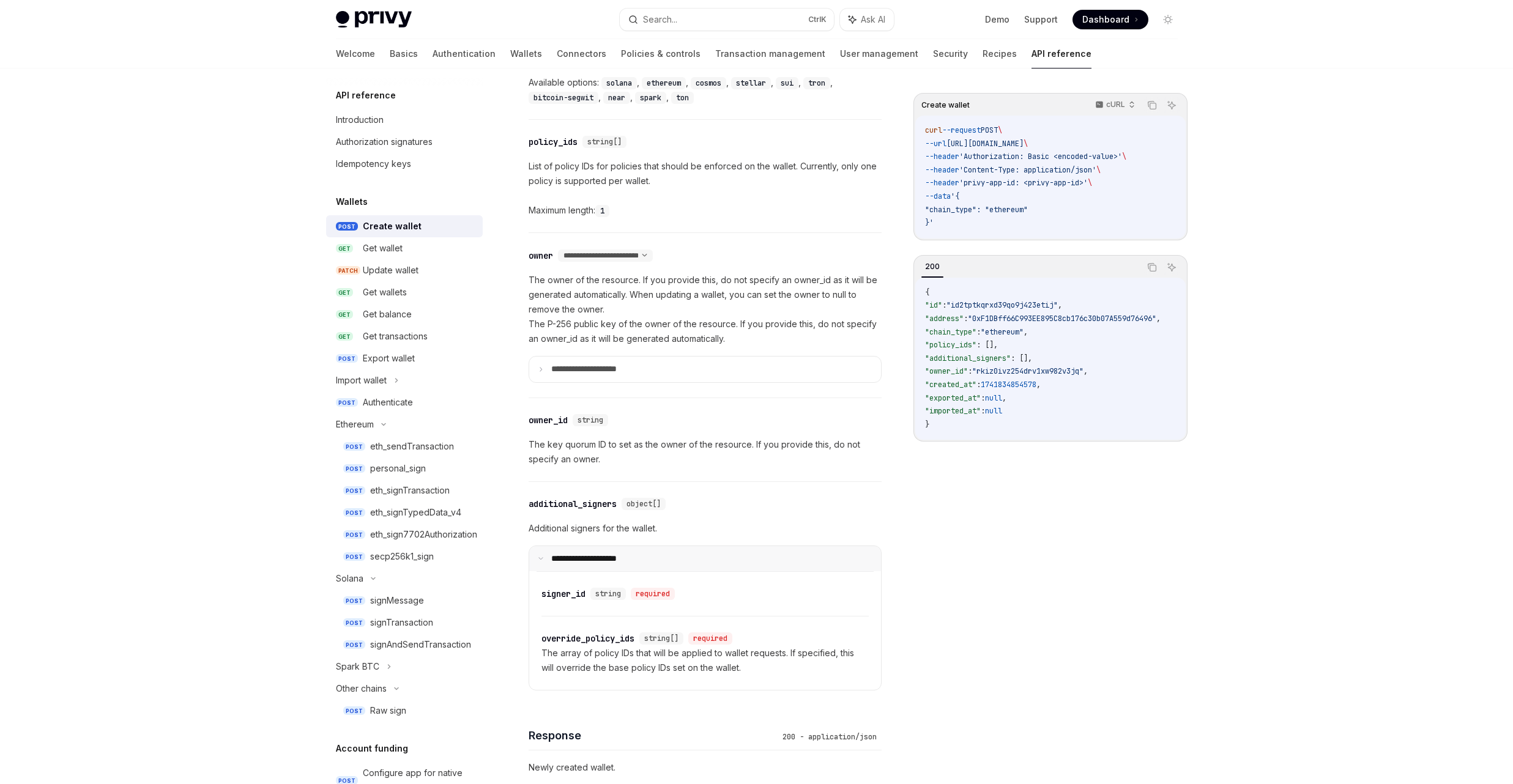
click at [652, 554] on summary "**********" at bounding box center [704, 559] width 352 height 26
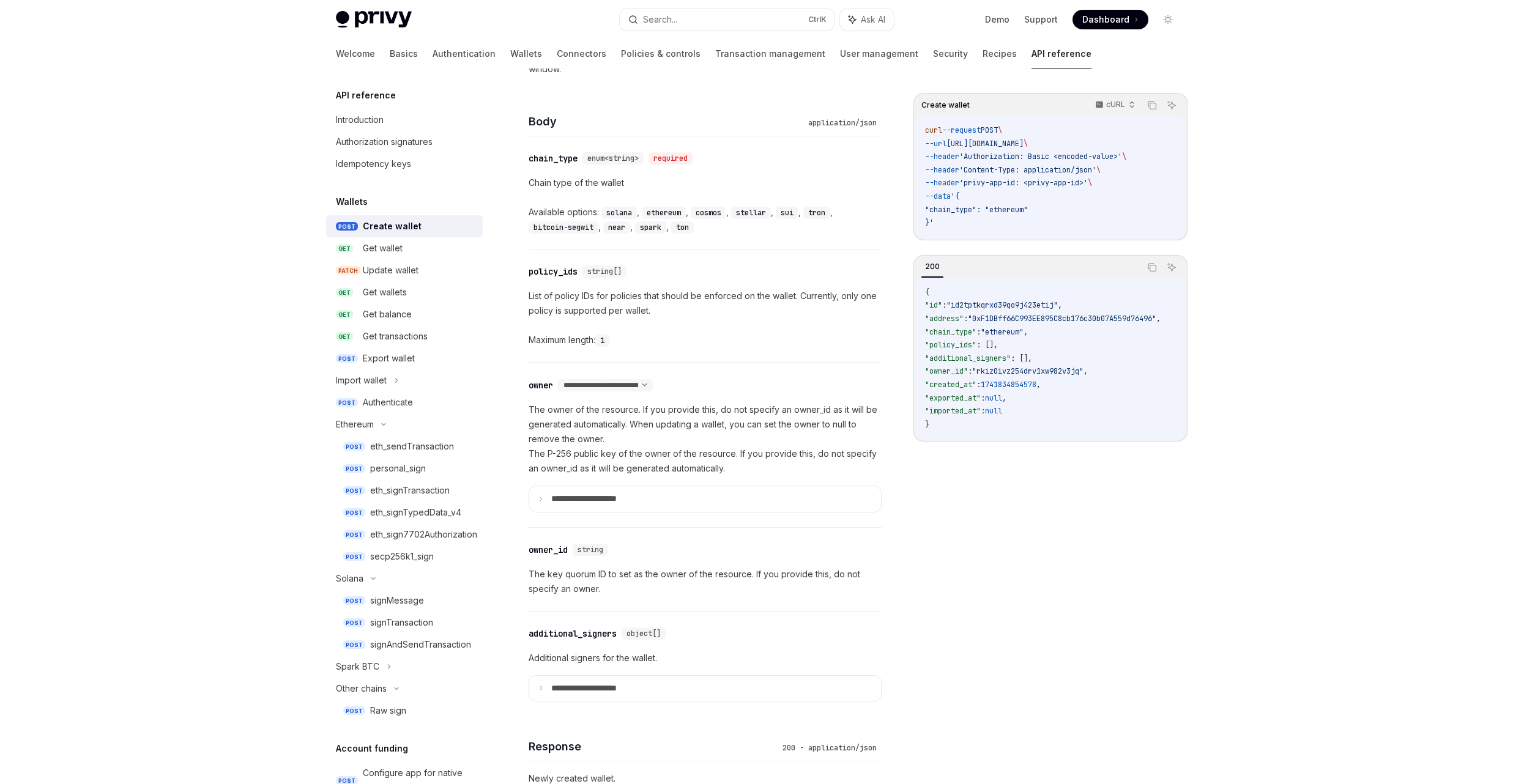
scroll to position [360, 0]
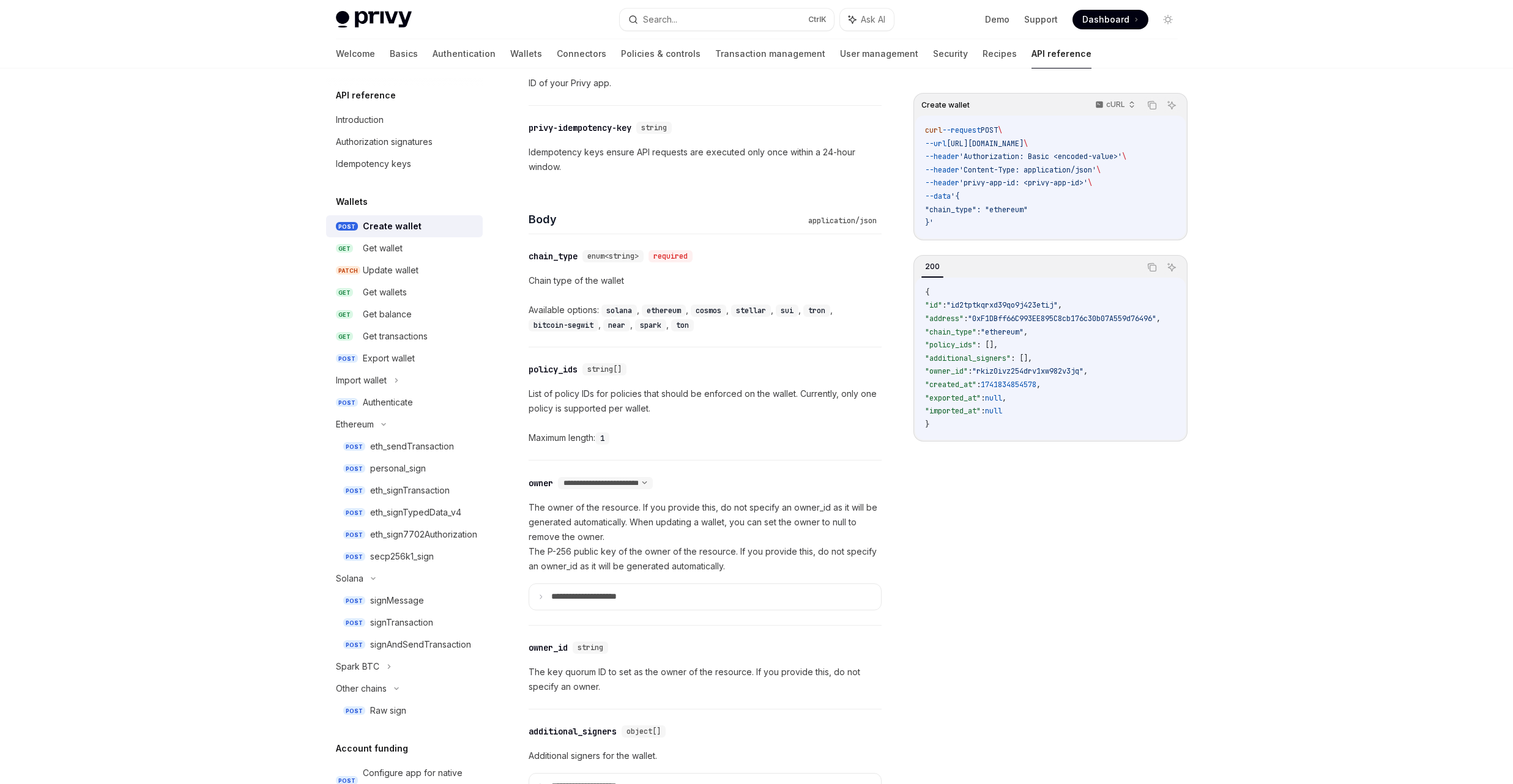
click at [675, 304] on div "ethereum ," at bounding box center [667, 310] width 49 height 15
copy code "ethereum"
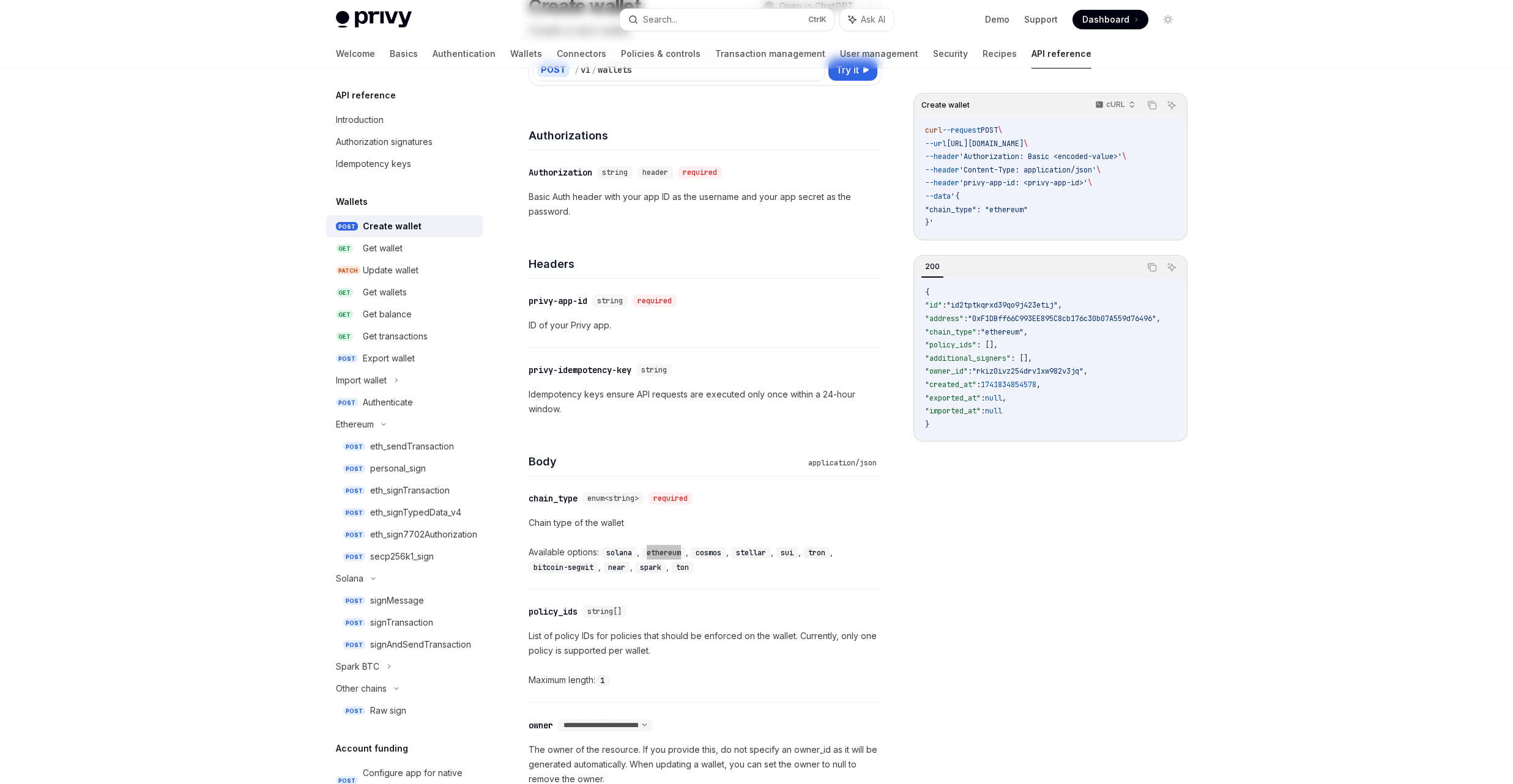
scroll to position [0, 0]
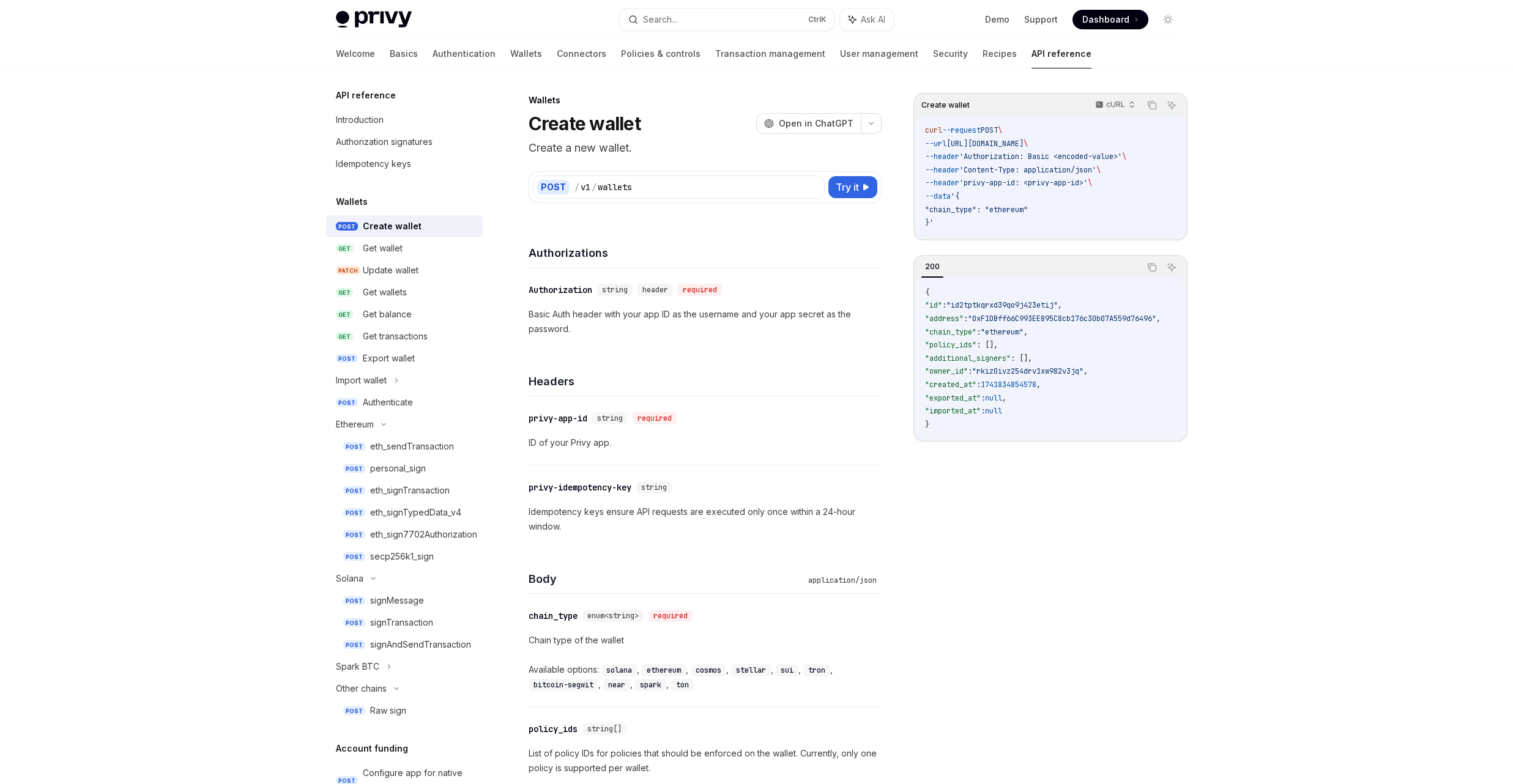
click at [965, 214] on span ""chain_type": "ethereum"" at bounding box center [976, 209] width 103 height 10
copy span "chain_type"
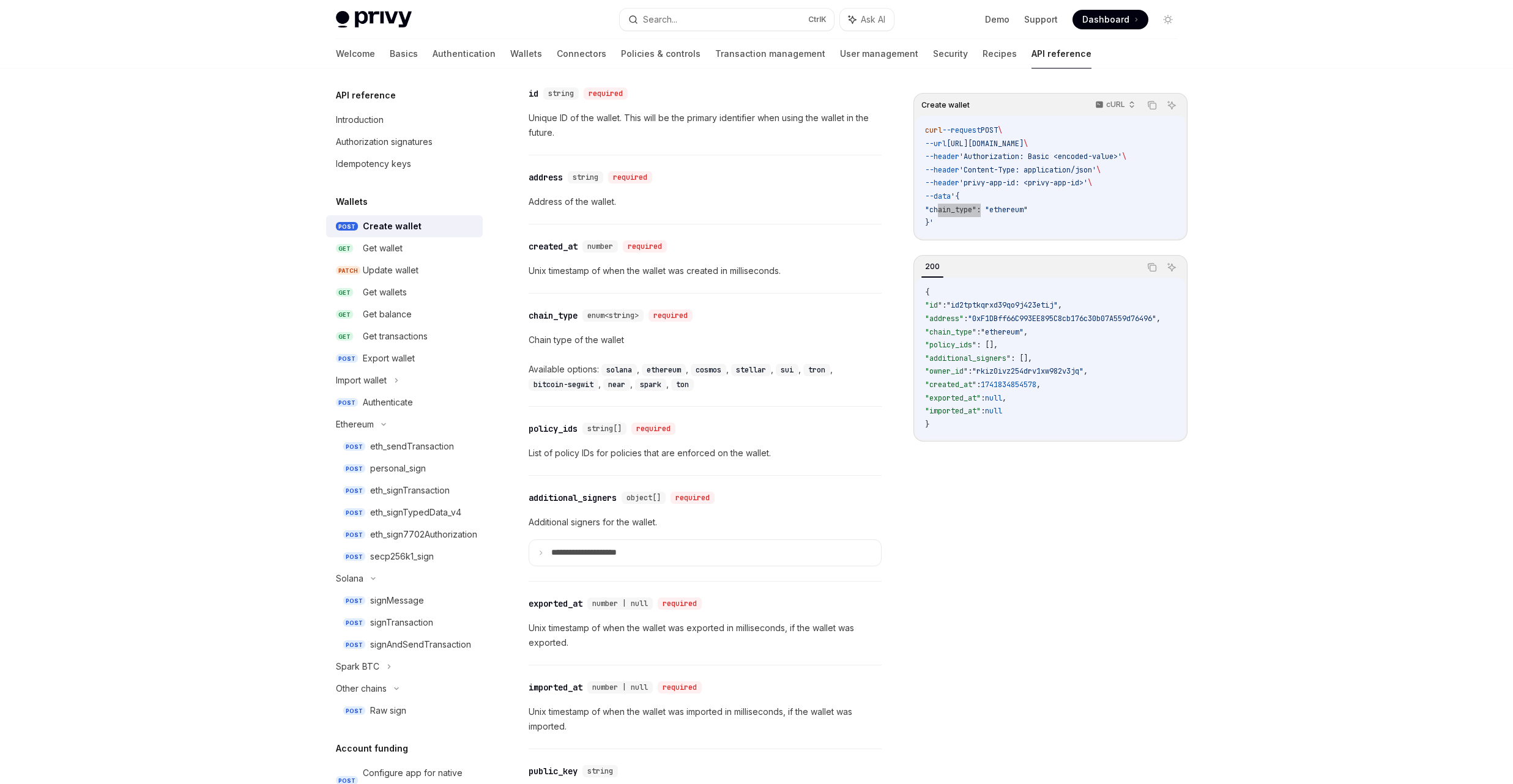
scroll to position [1094, 0]
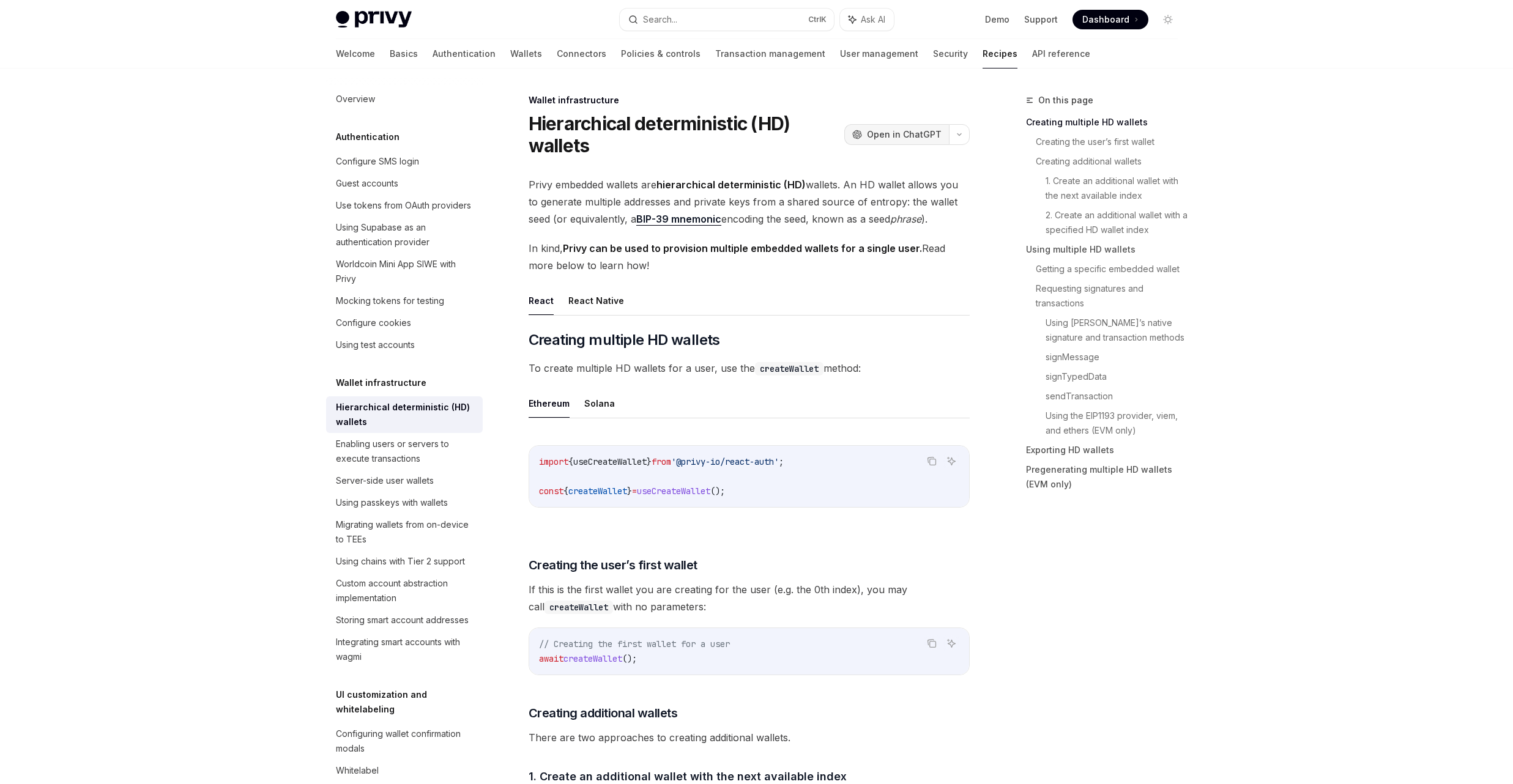
click at [884, 130] on span "Open in ChatGPT" at bounding box center [904, 134] width 75 height 12
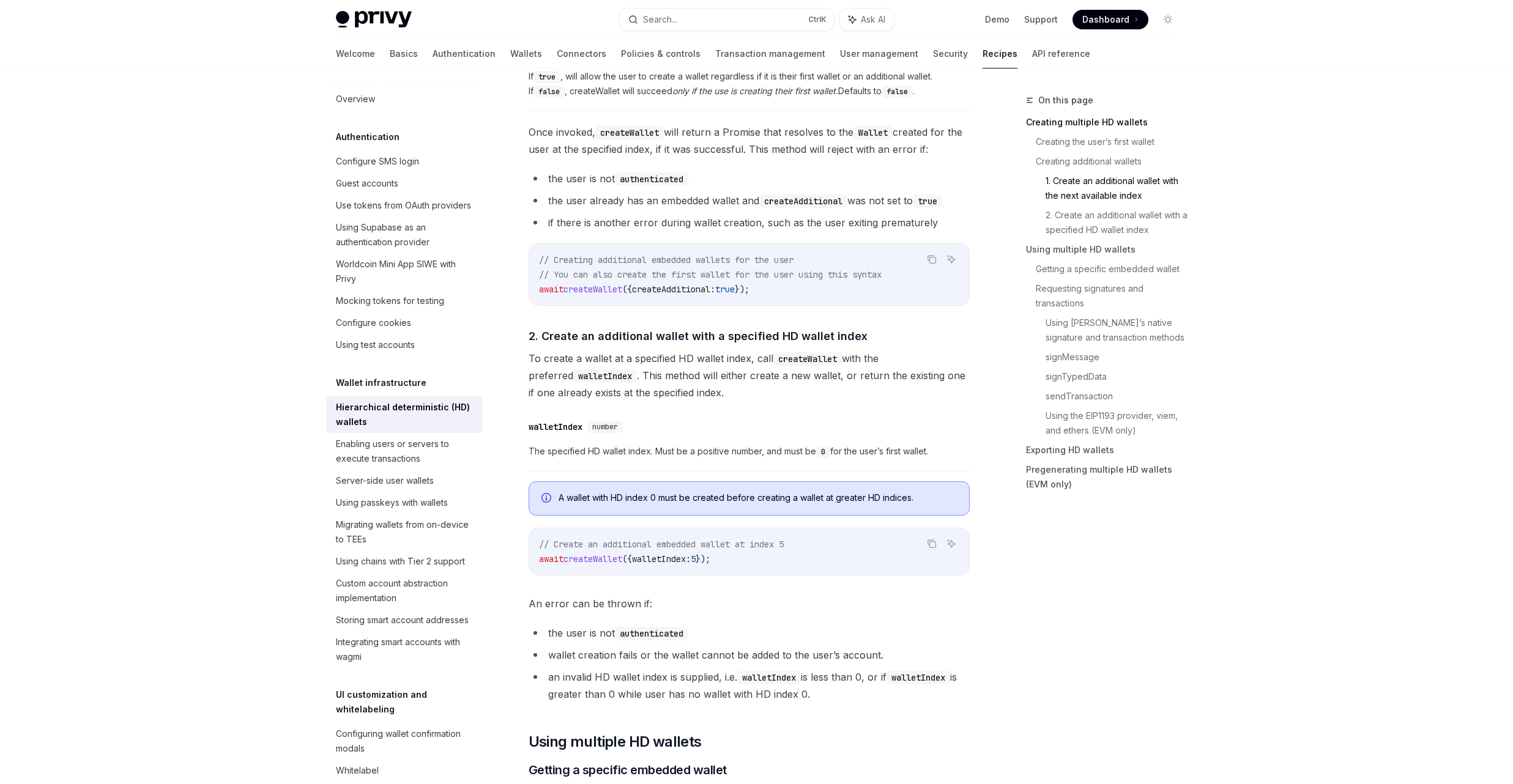
scroll to position [881, 0]
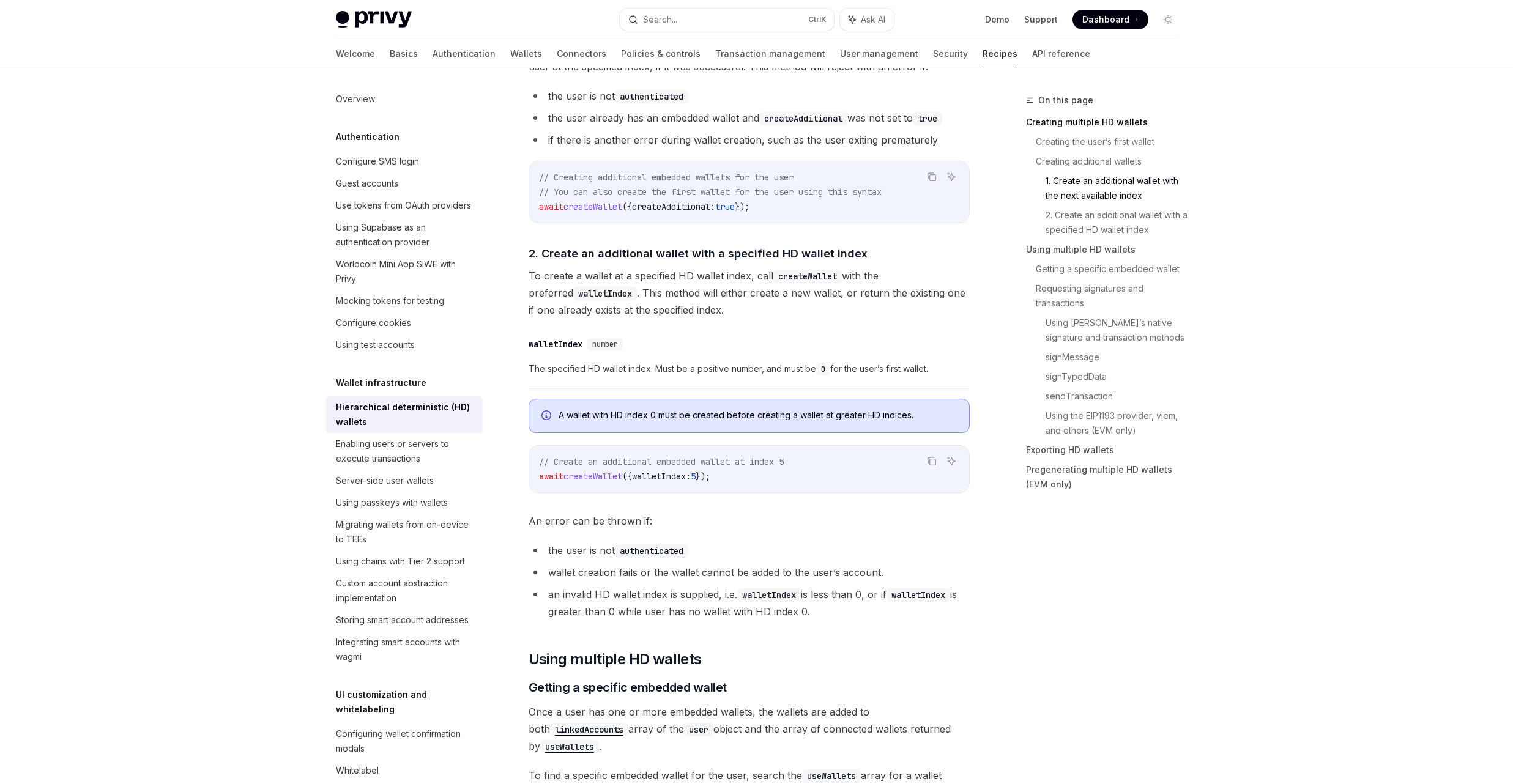
click at [668, 472] on span "walletIndex:" at bounding box center [661, 476] width 58 height 11
drag, startPoint x: 668, startPoint y: 472, endPoint x: 710, endPoint y: 472, distance: 42.0
click at [710, 472] on span "await createWallet ({ walletIndex: 5 });" at bounding box center [625, 476] width 172 height 11
copy span "walletIndex: 5"
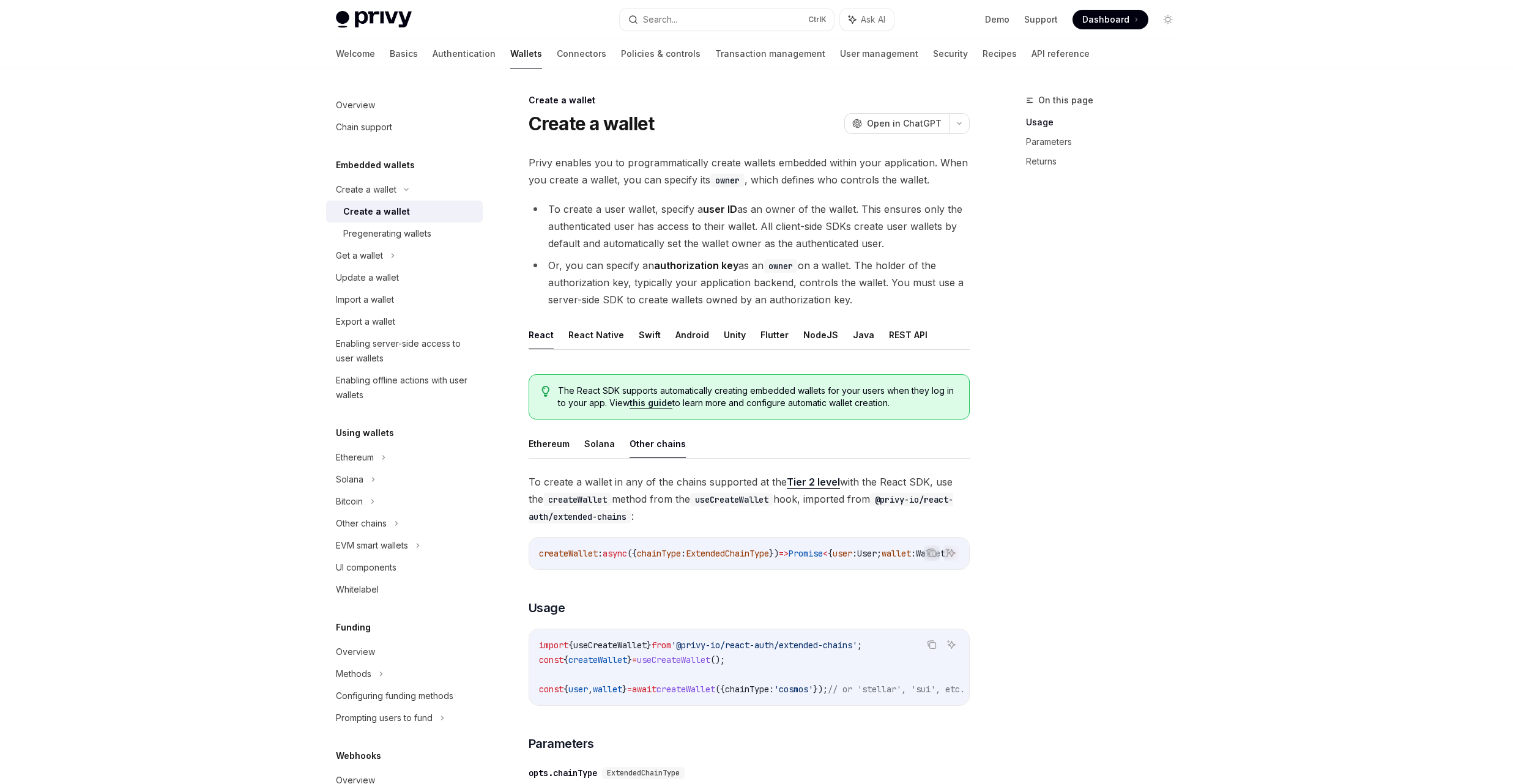
scroll to position [294, 0]
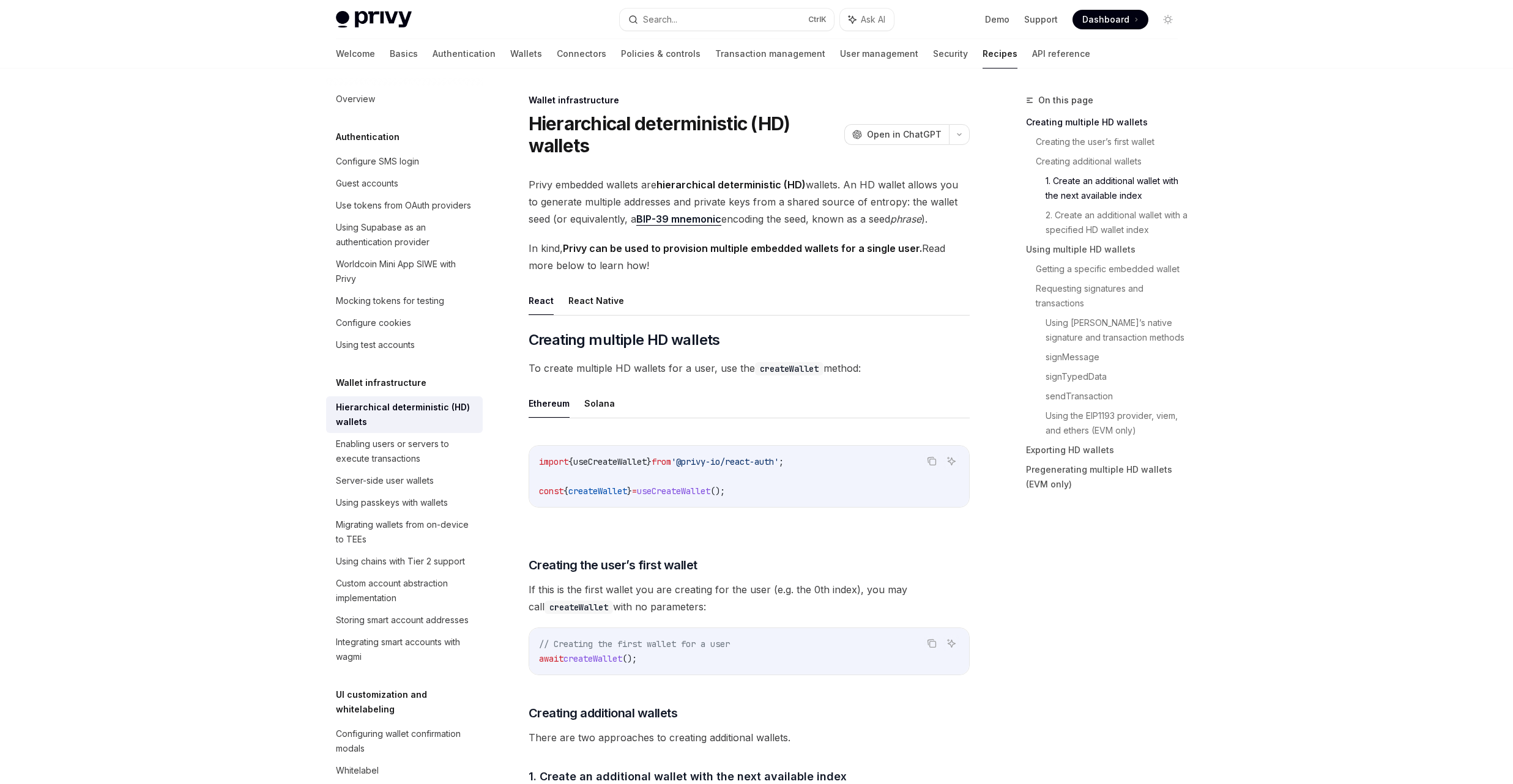
scroll to position [881, 0]
